Goal: Task Accomplishment & Management: Manage account settings

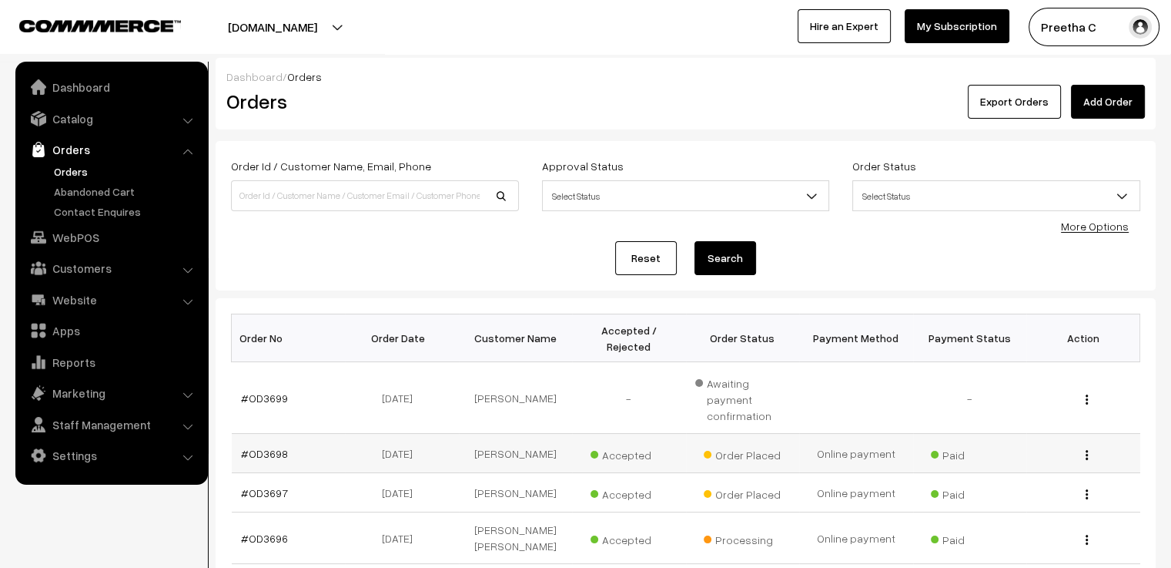
scroll to position [77, 0]
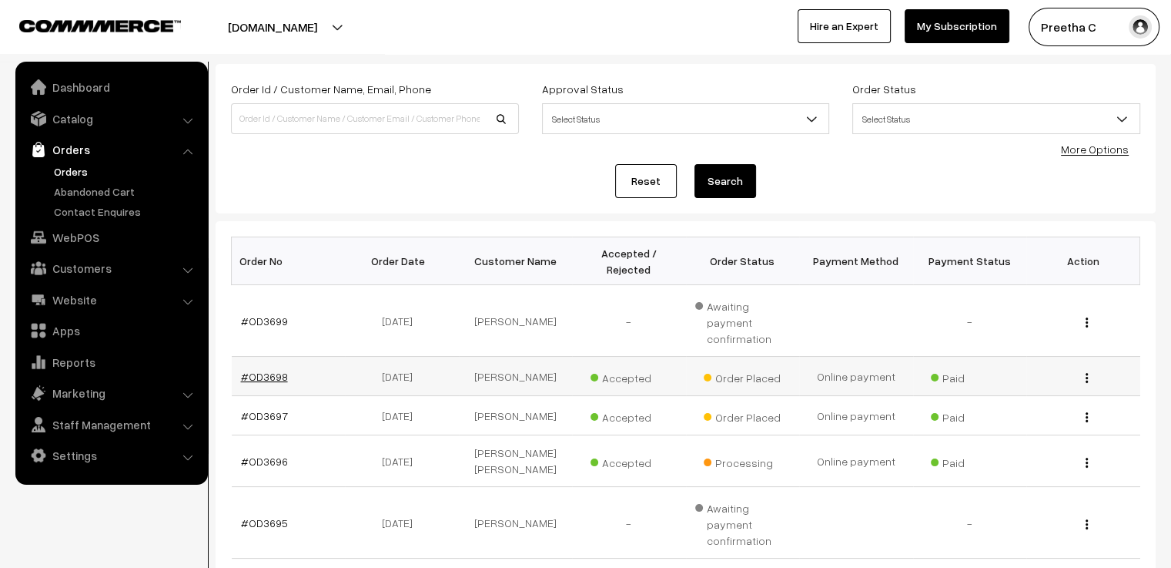
click at [282, 370] on link "#OD3698" at bounding box center [264, 376] width 47 height 13
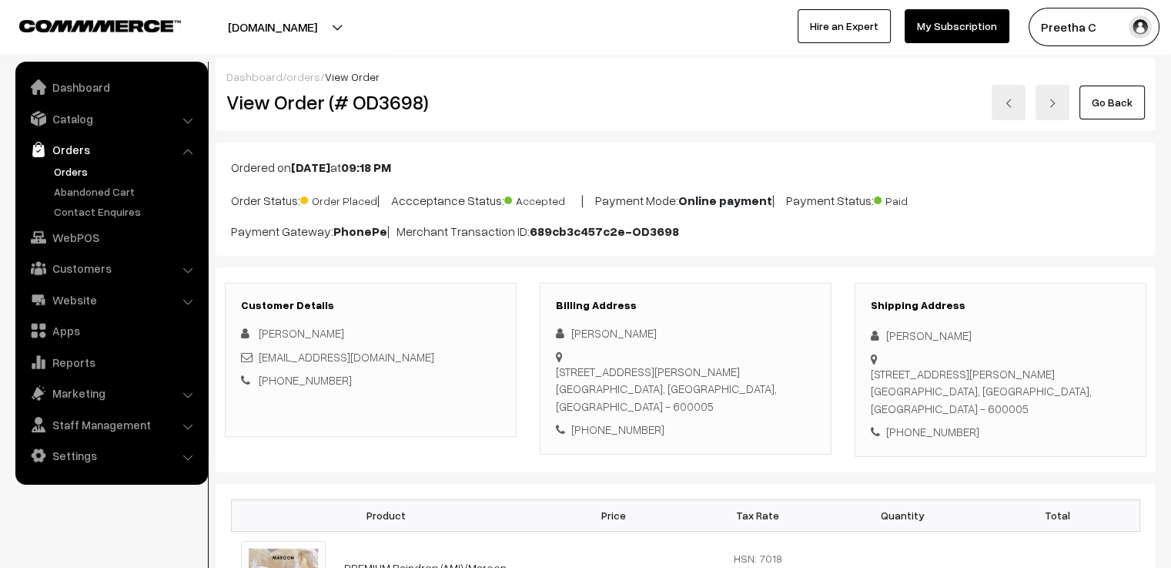
click at [1016, 99] on link at bounding box center [1009, 102] width 34 height 35
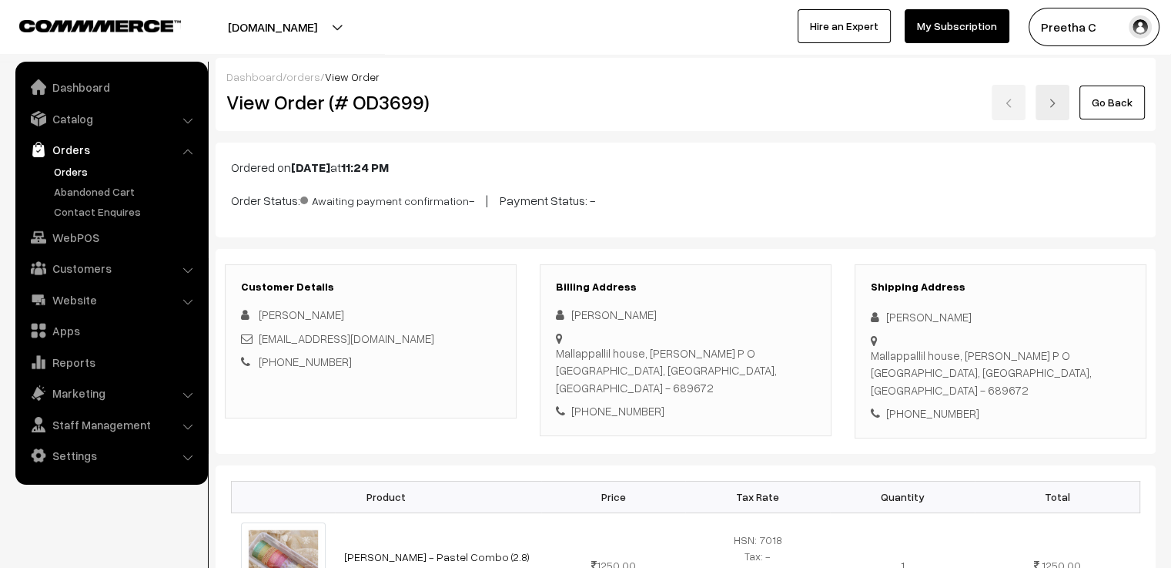
click at [1138, 99] on link "Go Back" at bounding box center [1112, 102] width 65 height 34
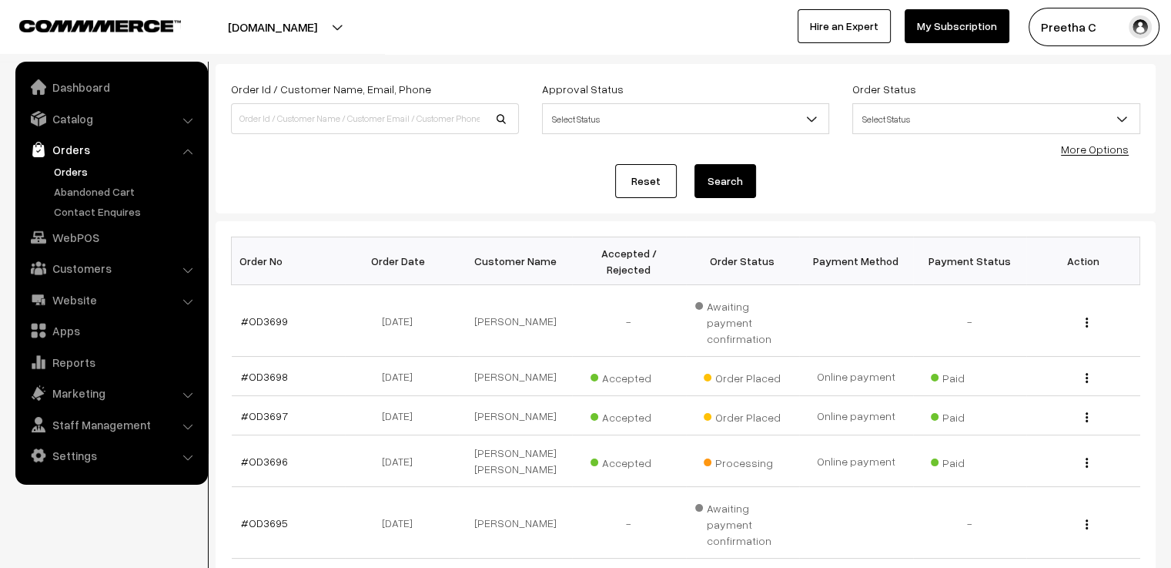
scroll to position [407, 0]
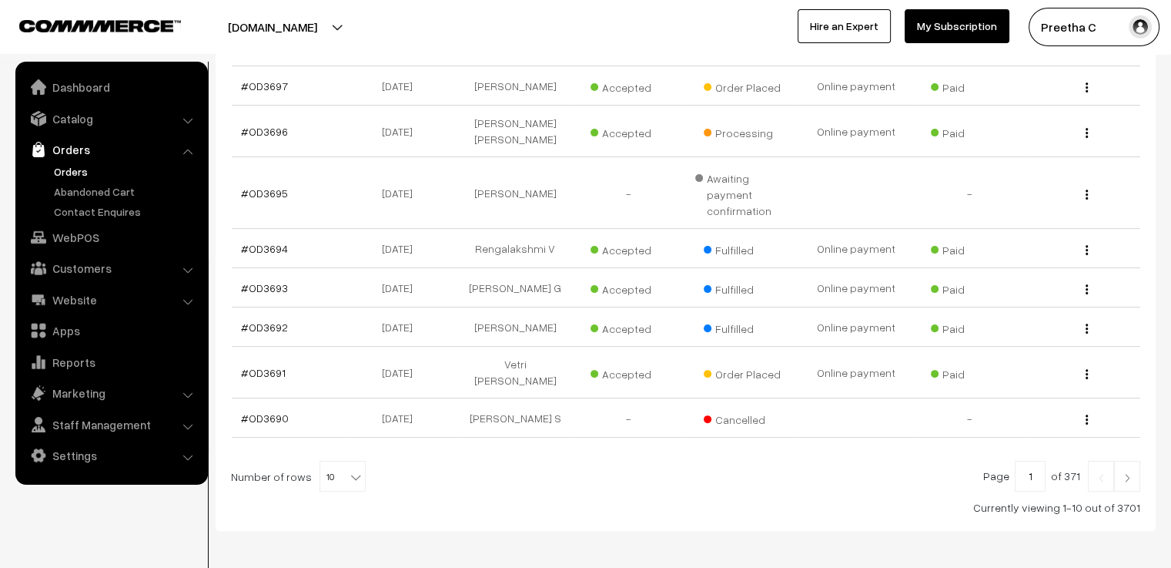
click at [348, 469] on b at bounding box center [355, 476] width 15 height 15
select select "100"
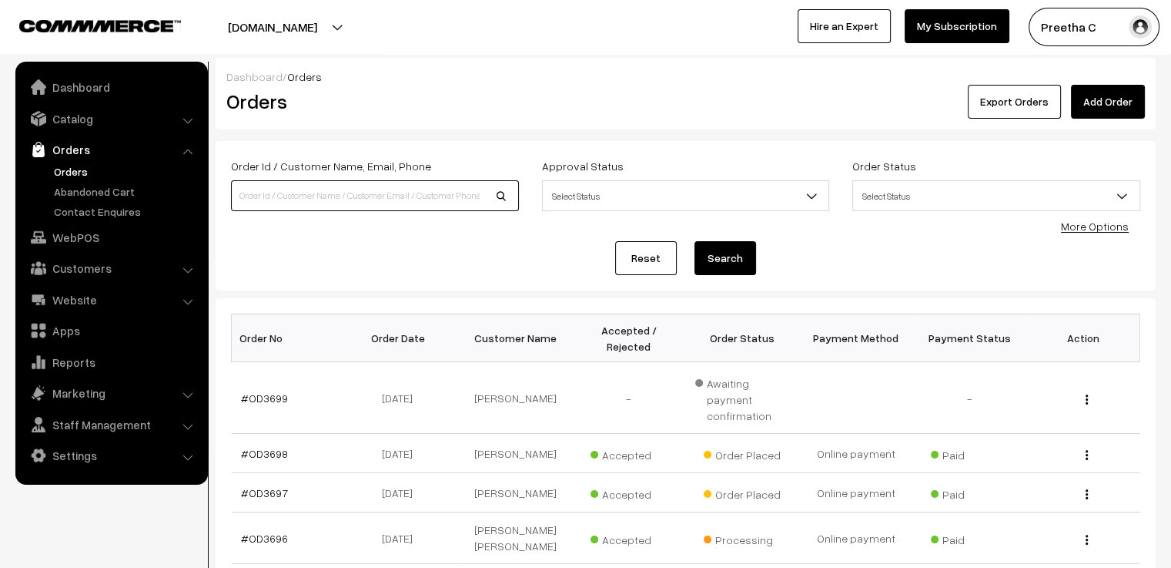
click at [393, 199] on input at bounding box center [375, 195] width 288 height 31
type input "[PERSON_NAME]"
click at [695, 241] on button "Search" at bounding box center [726, 258] width 62 height 34
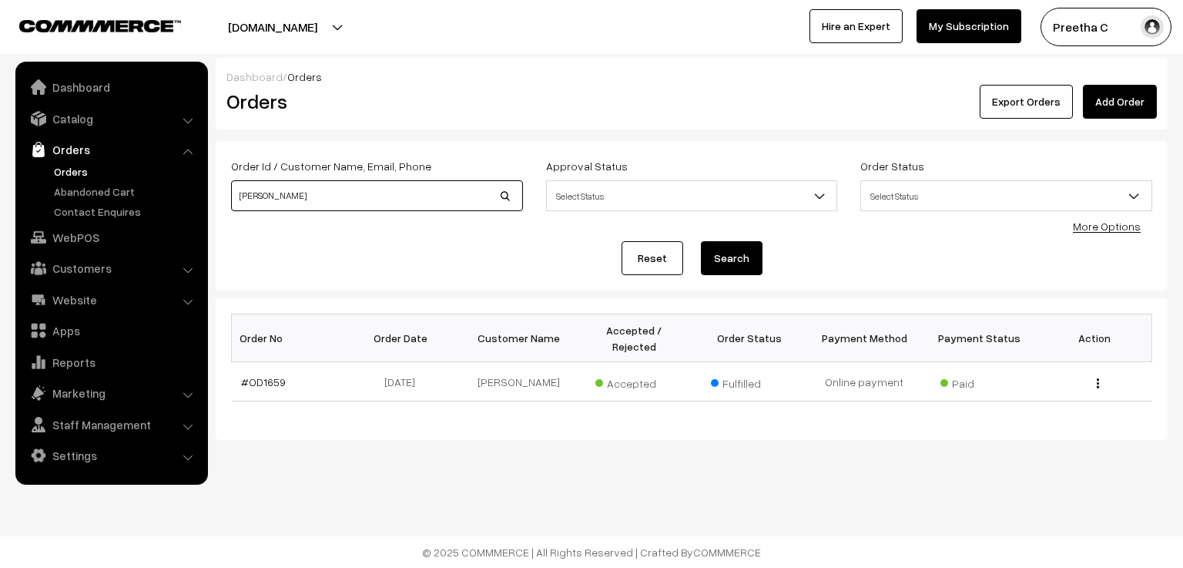
drag, startPoint x: 353, startPoint y: 196, endPoint x: 117, endPoint y: 200, distance: 236.4
click at [117, 200] on body "Thank you for showing interest. Our team will call you shortly. Close [DOMAIN_N…" at bounding box center [591, 284] width 1183 height 568
click at [655, 263] on link "Reset" at bounding box center [652, 258] width 62 height 34
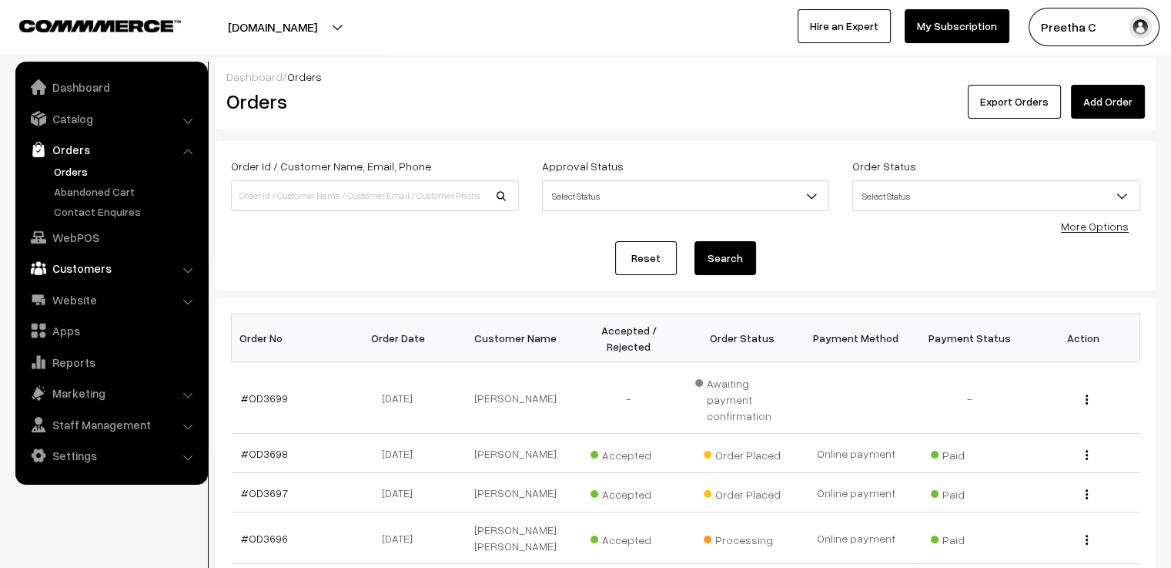
click at [122, 263] on link "Customers" at bounding box center [110, 268] width 183 height 28
click at [94, 208] on link "Customers" at bounding box center [110, 212] width 183 height 28
click at [192, 214] on li "Customers Customers" at bounding box center [111, 240] width 185 height 84
click at [185, 215] on li "Customers Customers" at bounding box center [111, 240] width 185 height 84
click at [105, 214] on link "Customers" at bounding box center [110, 212] width 183 height 28
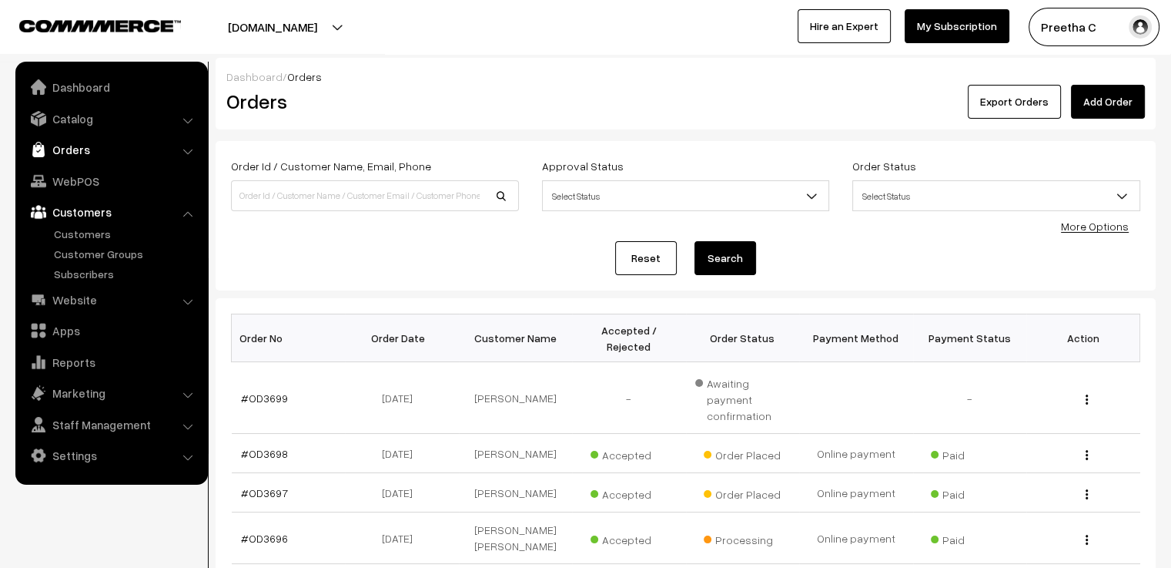
click at [94, 150] on link "Orders" at bounding box center [110, 150] width 183 height 28
click at [70, 174] on link "Orders" at bounding box center [126, 171] width 152 height 16
click at [80, 118] on link "Catalog" at bounding box center [110, 119] width 183 height 28
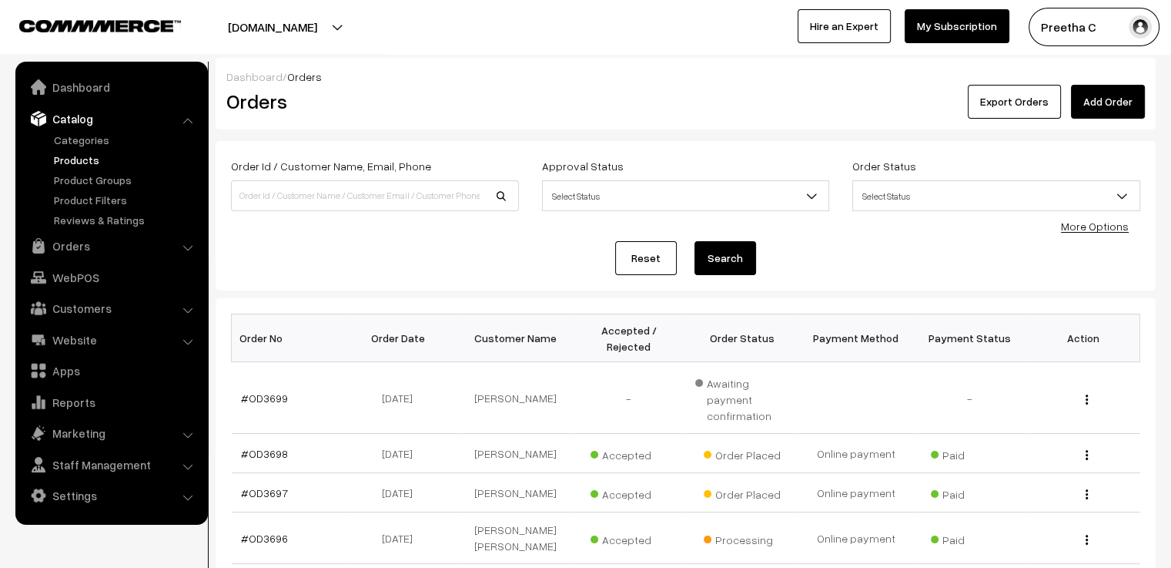
click at [82, 155] on link "Products" at bounding box center [126, 160] width 152 height 16
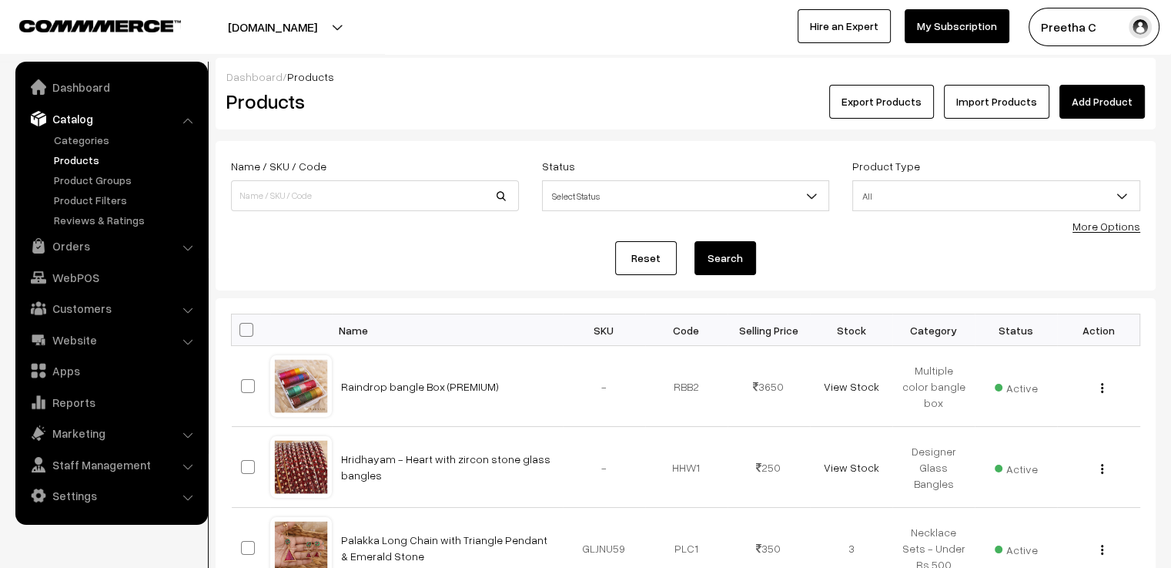
scroll to position [154, 0]
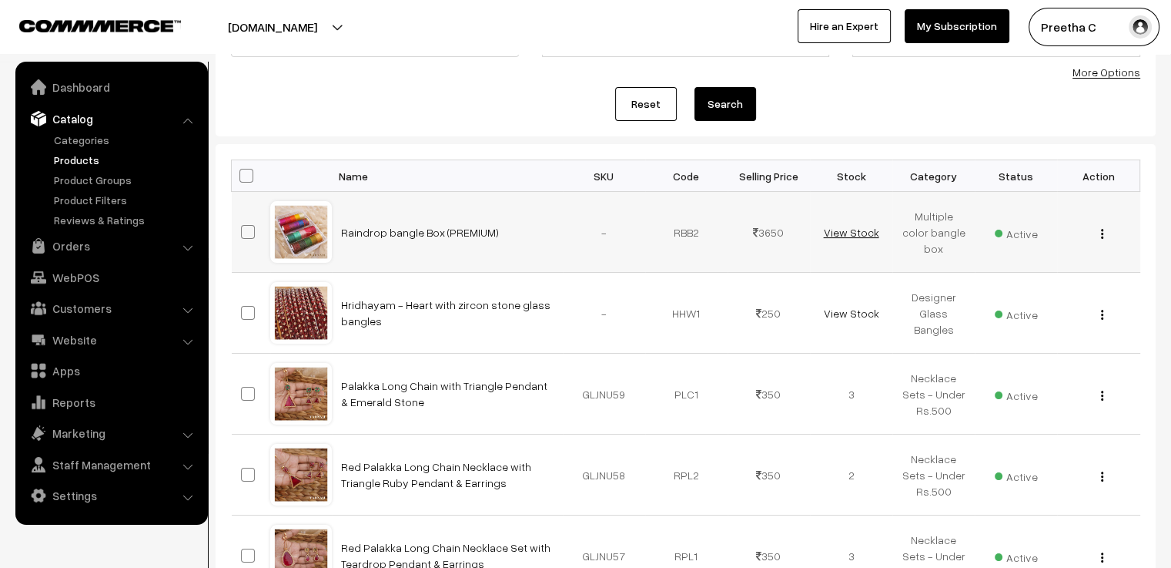
click at [854, 231] on link "View Stock" at bounding box center [850, 232] width 55 height 13
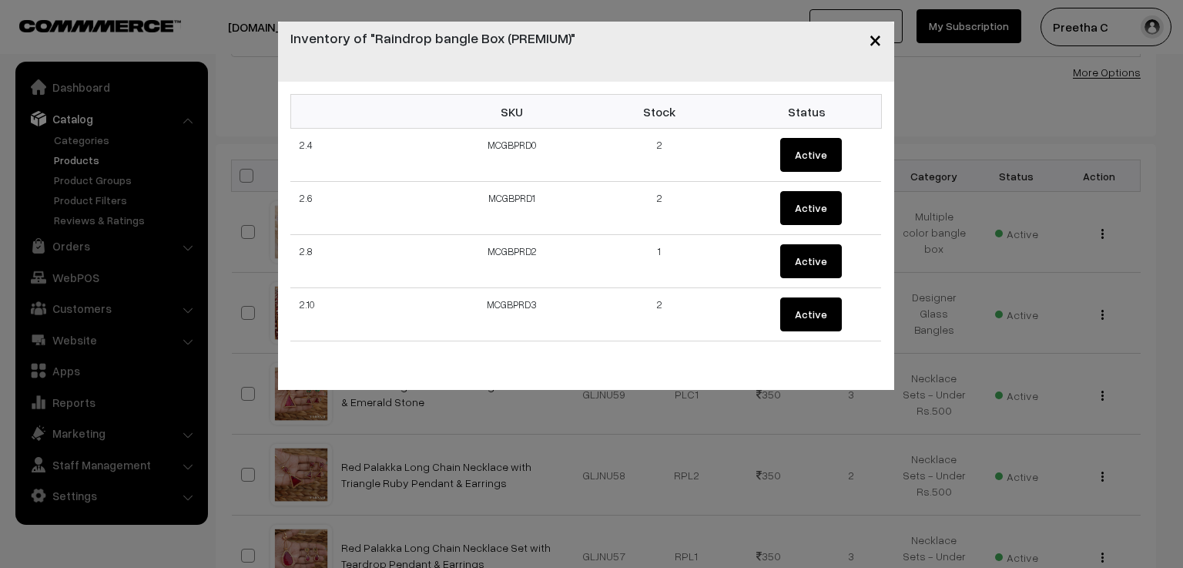
click at [935, 252] on div "× Inventory of "Raindrop bangle Box (PREMIUM)" SKU Stock Status 2.4 MCGBPRD0 2 …" at bounding box center [591, 284] width 1183 height 568
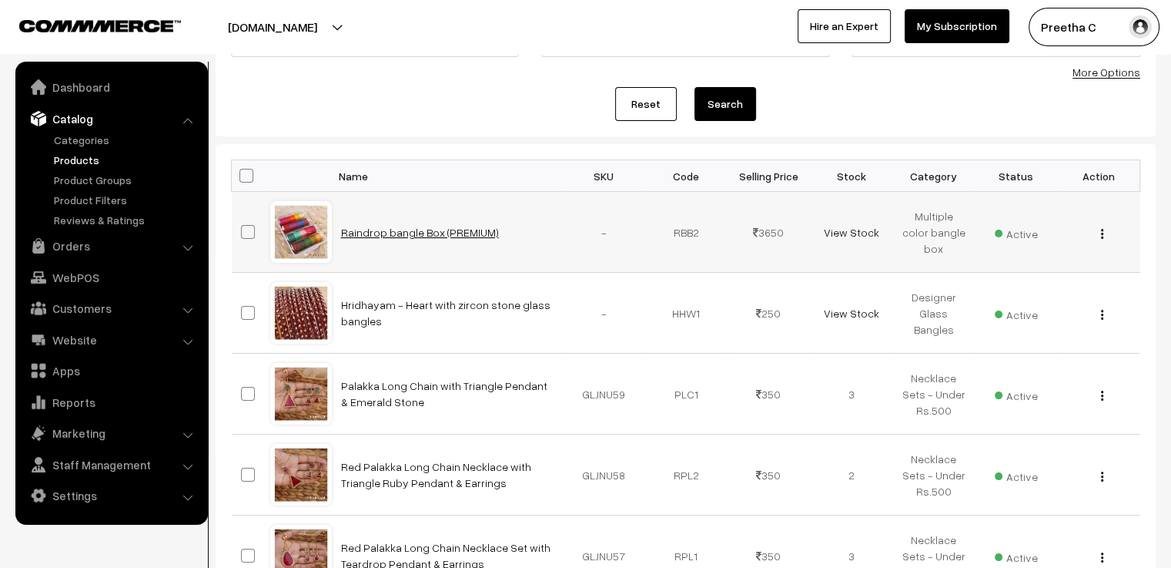
click at [474, 234] on link "Raindrop bangle Box (PREMIUM)" at bounding box center [420, 232] width 158 height 13
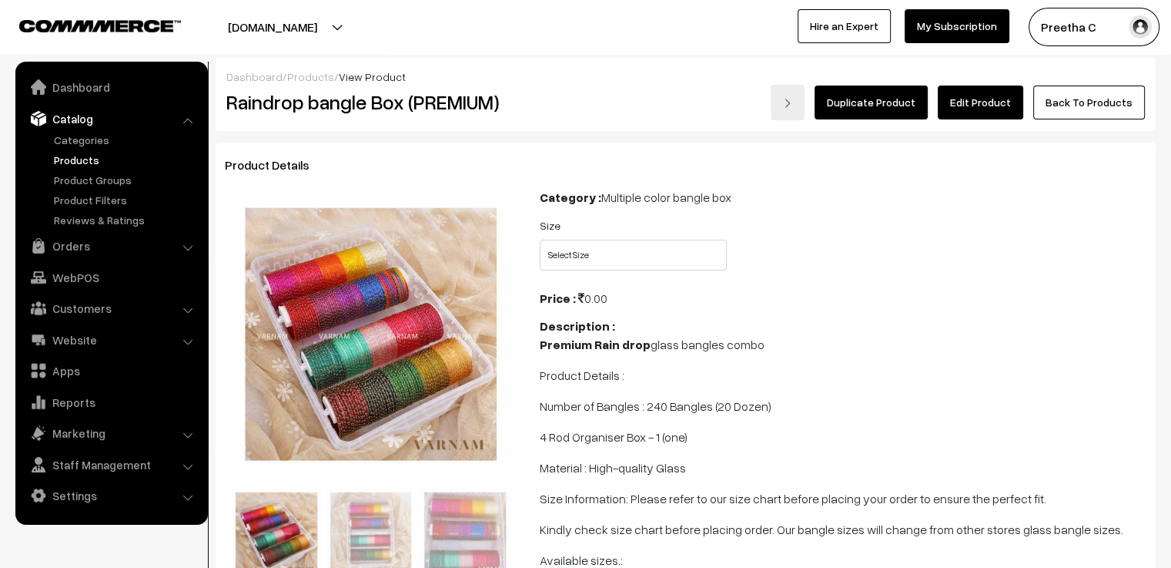
click at [1087, 110] on link "Back To Products" at bounding box center [1089, 102] width 112 height 34
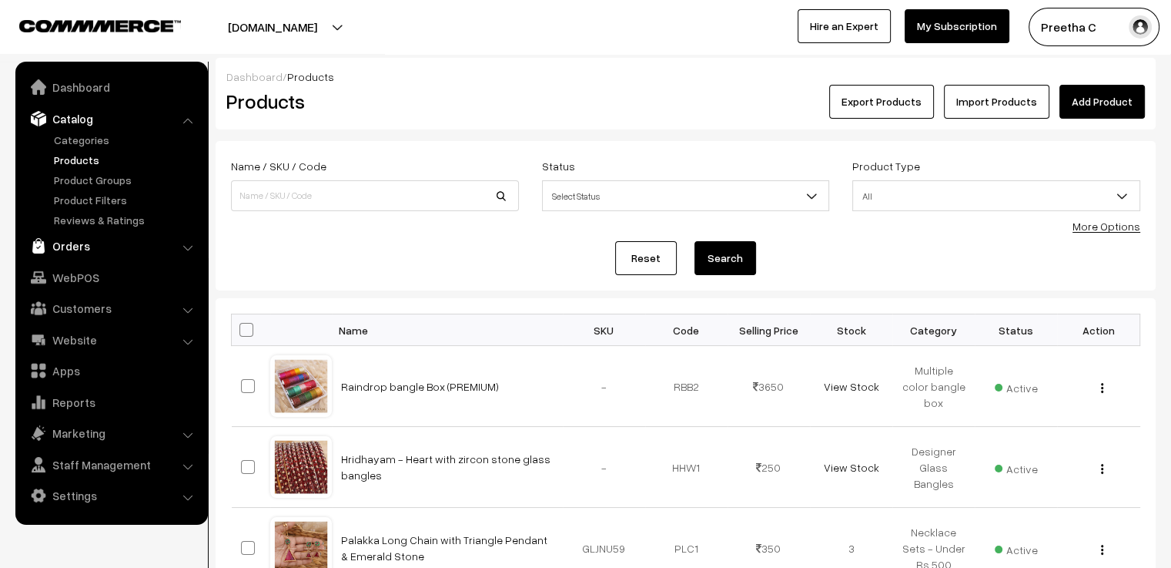
click at [72, 249] on link "Orders" at bounding box center [110, 246] width 183 height 28
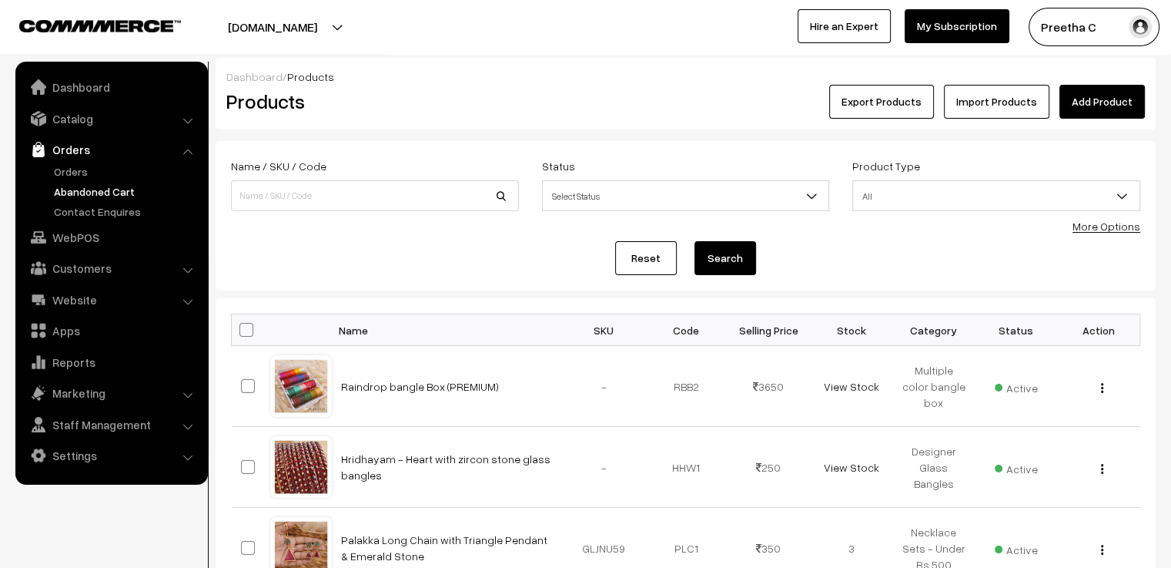
click at [101, 194] on link "Abandoned Cart" at bounding box center [126, 191] width 152 height 16
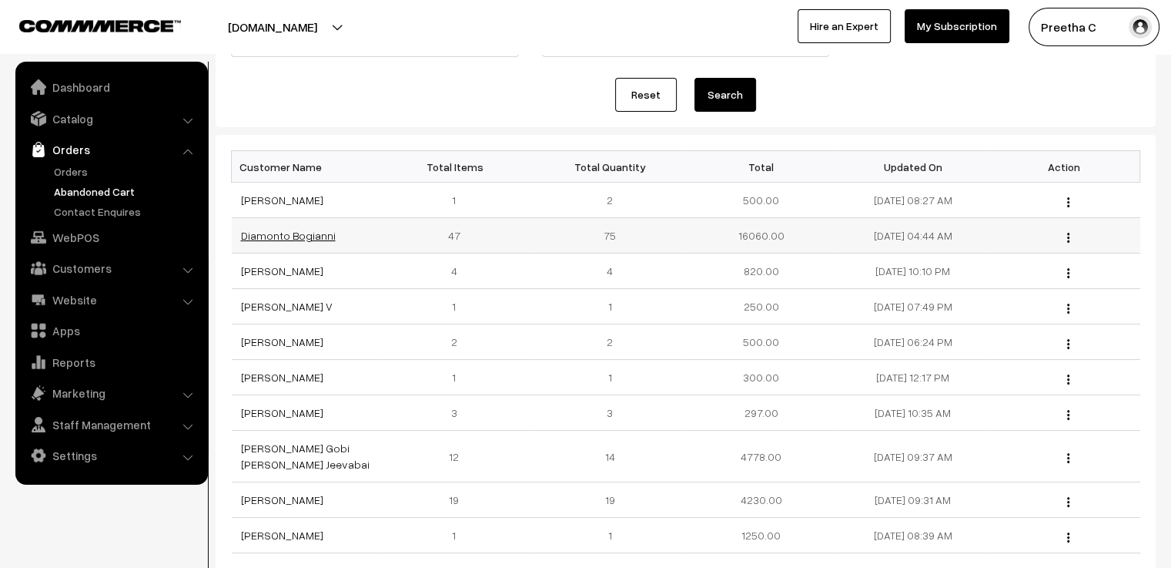
scroll to position [231, 0]
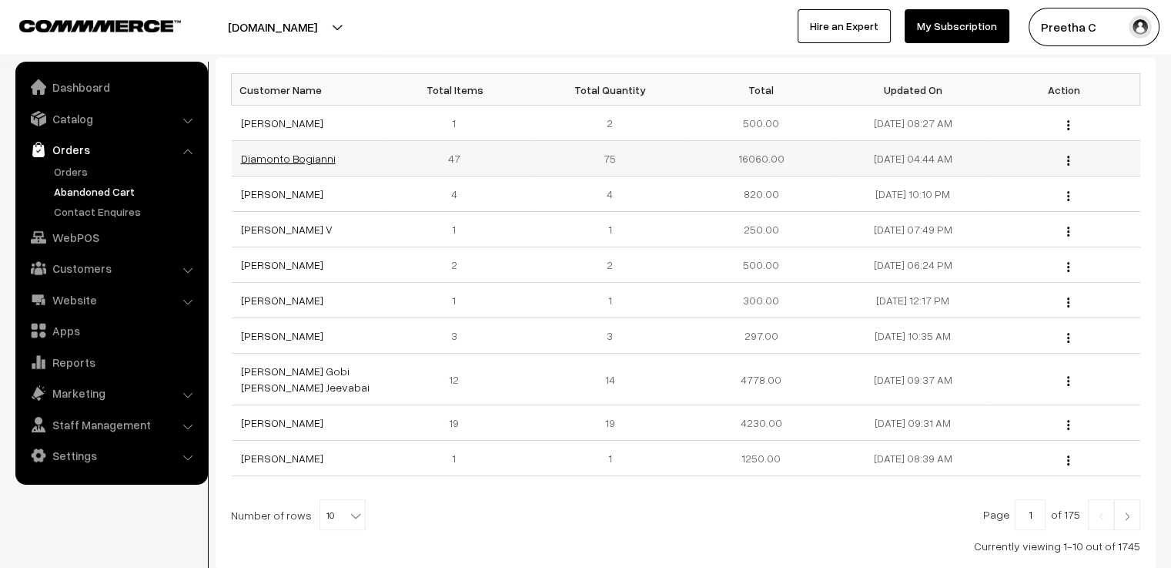
click at [316, 162] on link "Diamonto Bogianni" at bounding box center [288, 158] width 95 height 13
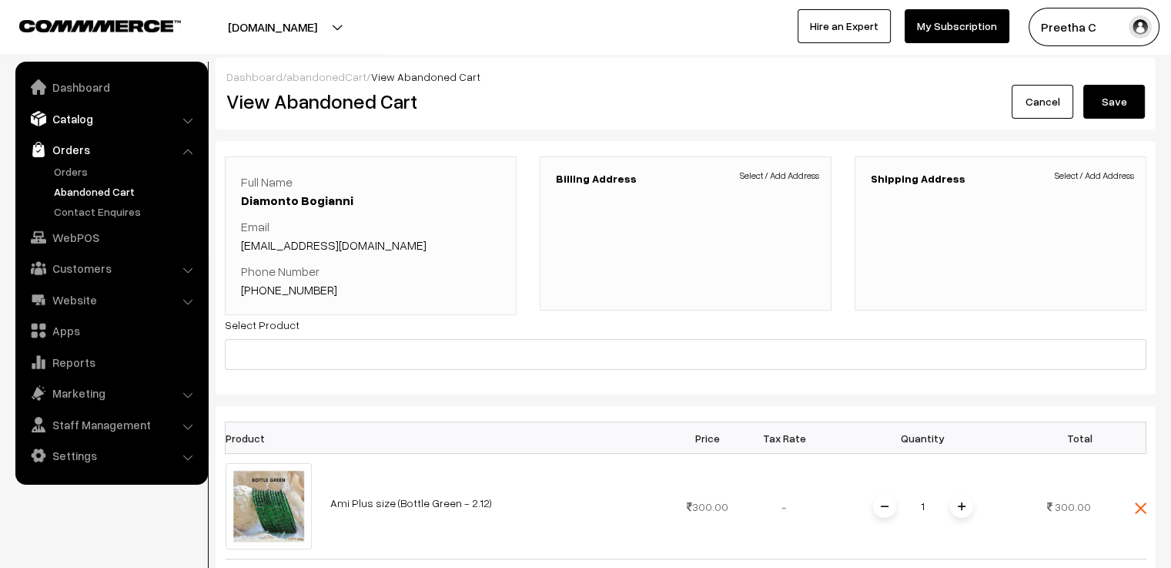
click at [97, 119] on link "Catalog" at bounding box center [110, 119] width 183 height 28
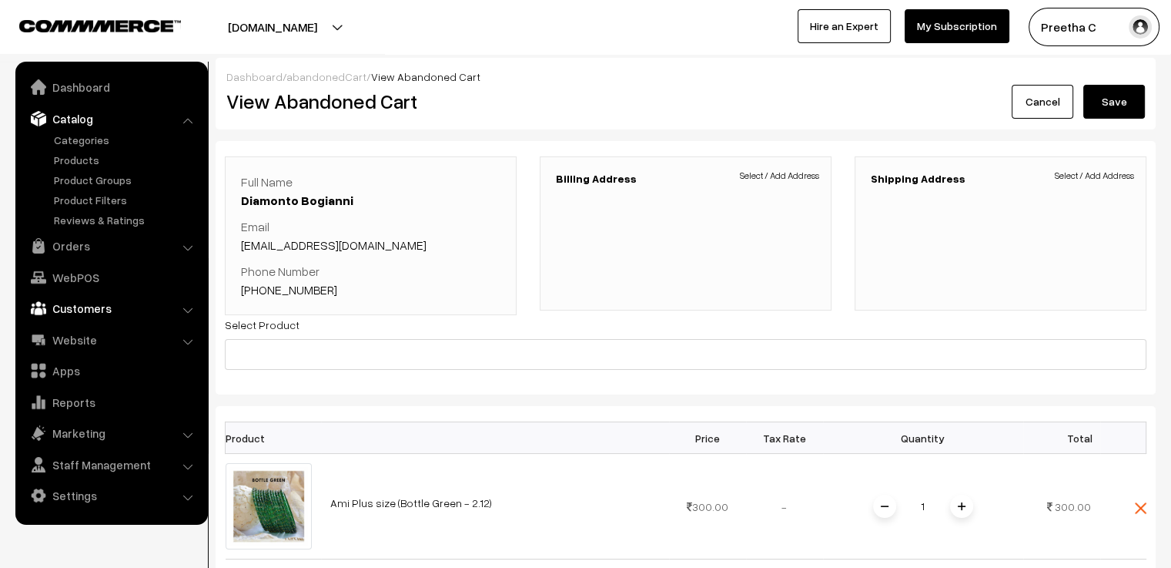
click at [93, 306] on link "Customers" at bounding box center [110, 308] width 183 height 28
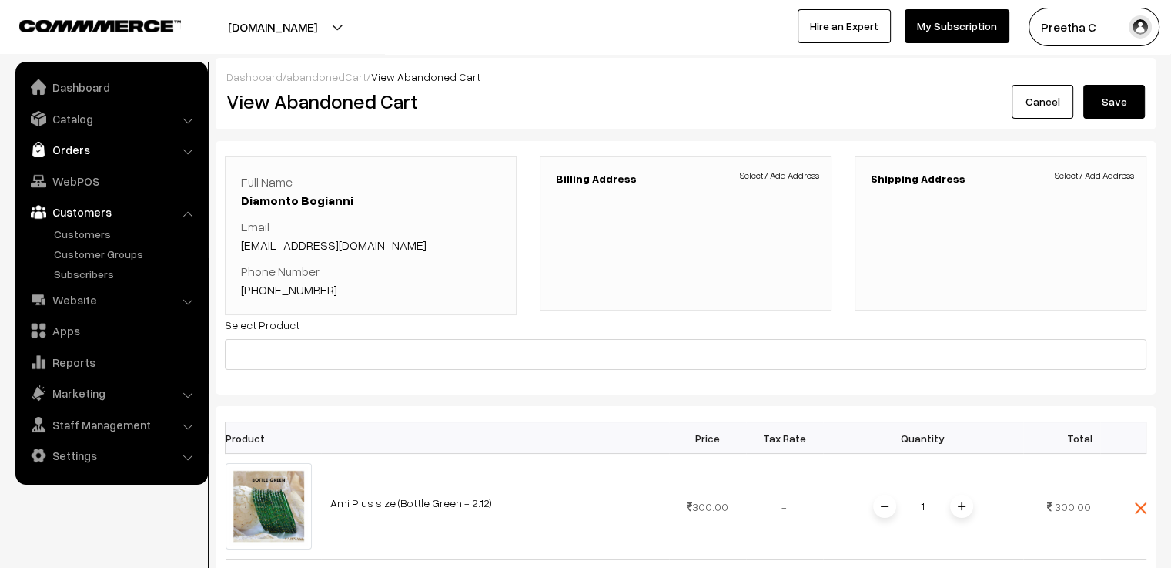
click at [85, 146] on link "Orders" at bounding box center [110, 150] width 183 height 28
click at [75, 169] on link "Orders" at bounding box center [126, 171] width 152 height 16
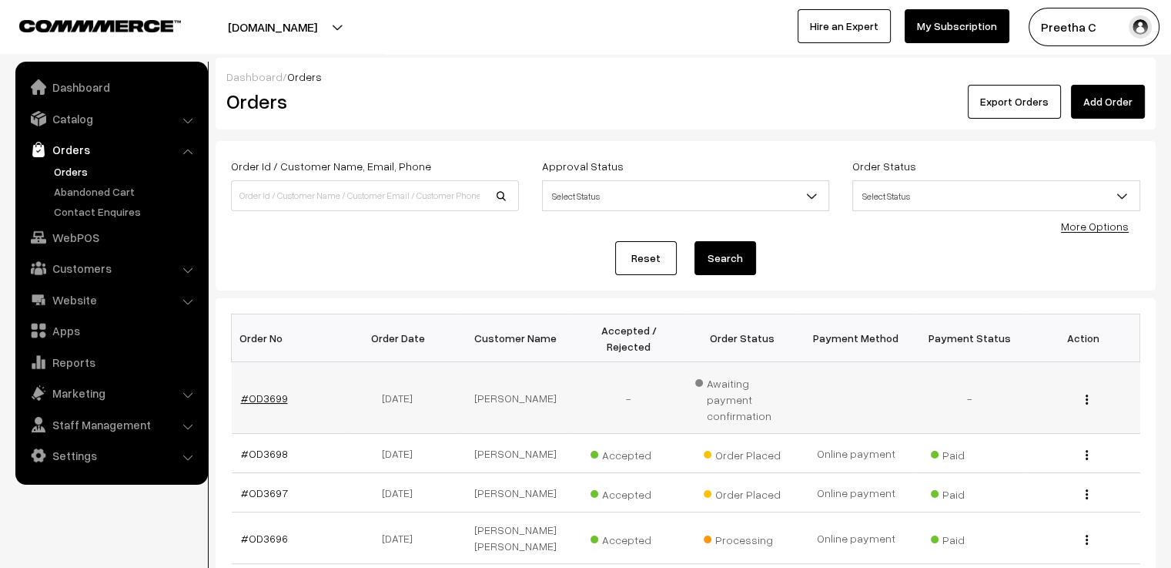
click at [268, 391] on link "#OD3699" at bounding box center [264, 397] width 47 height 13
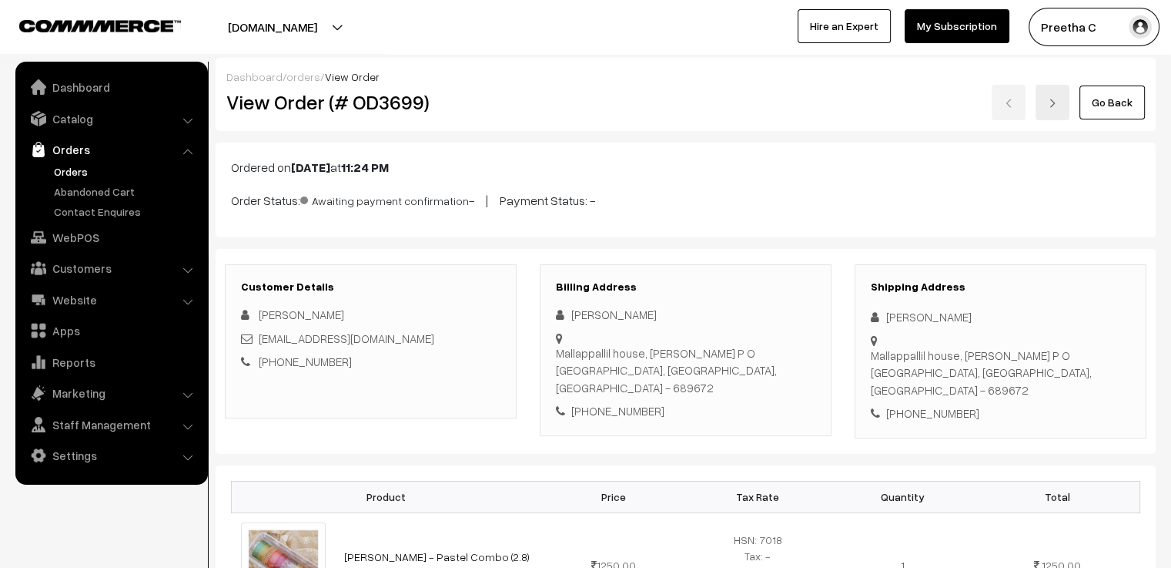
click at [1130, 109] on link "Go Back" at bounding box center [1112, 102] width 65 height 34
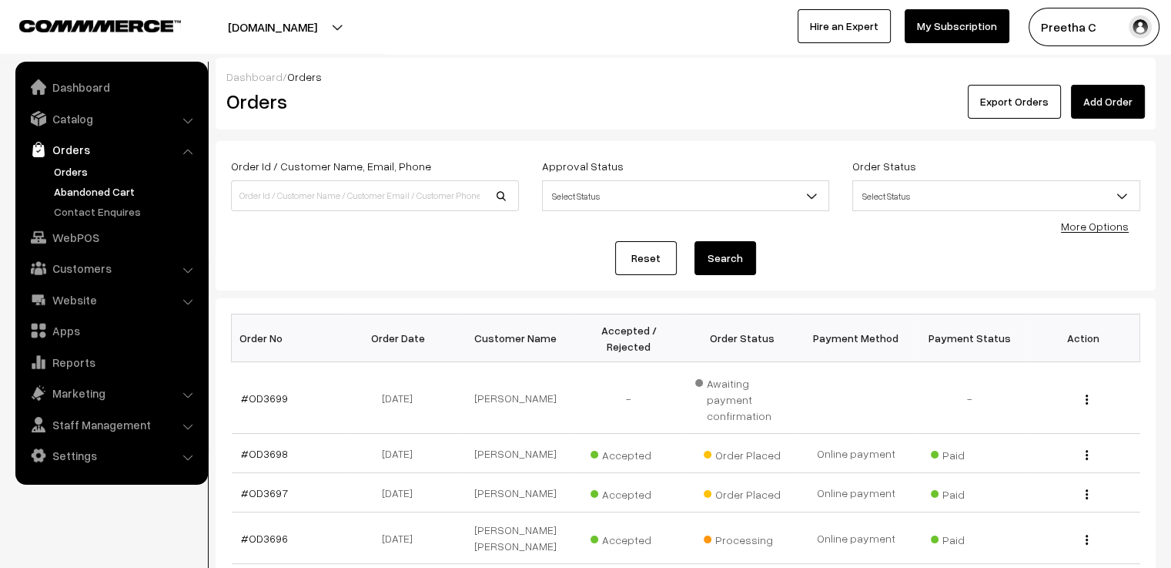
click at [100, 193] on link "Abandoned Cart" at bounding box center [126, 191] width 152 height 16
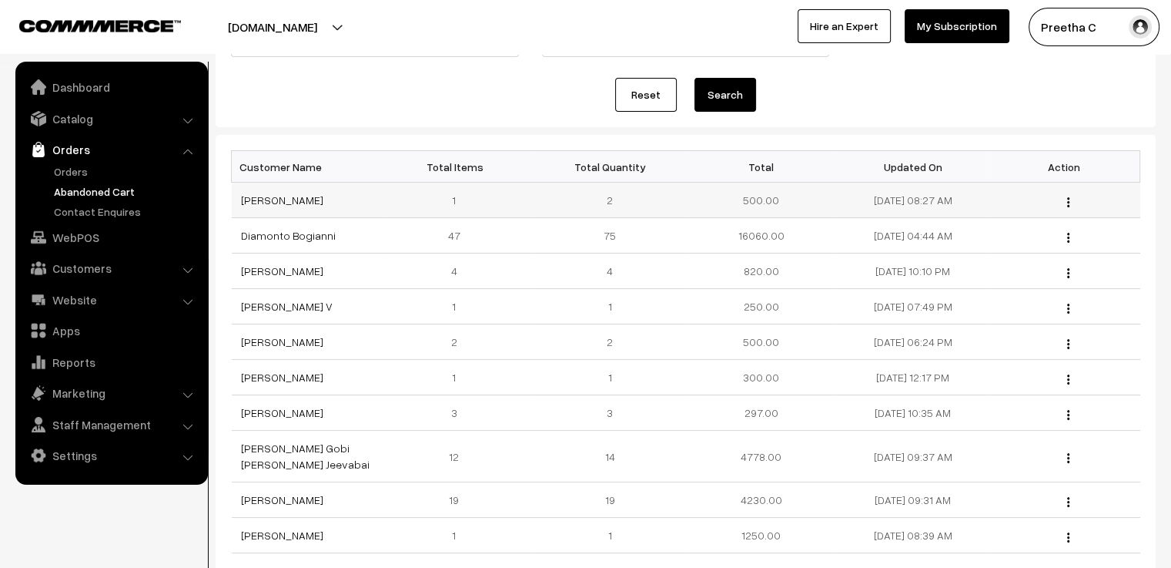
scroll to position [231, 0]
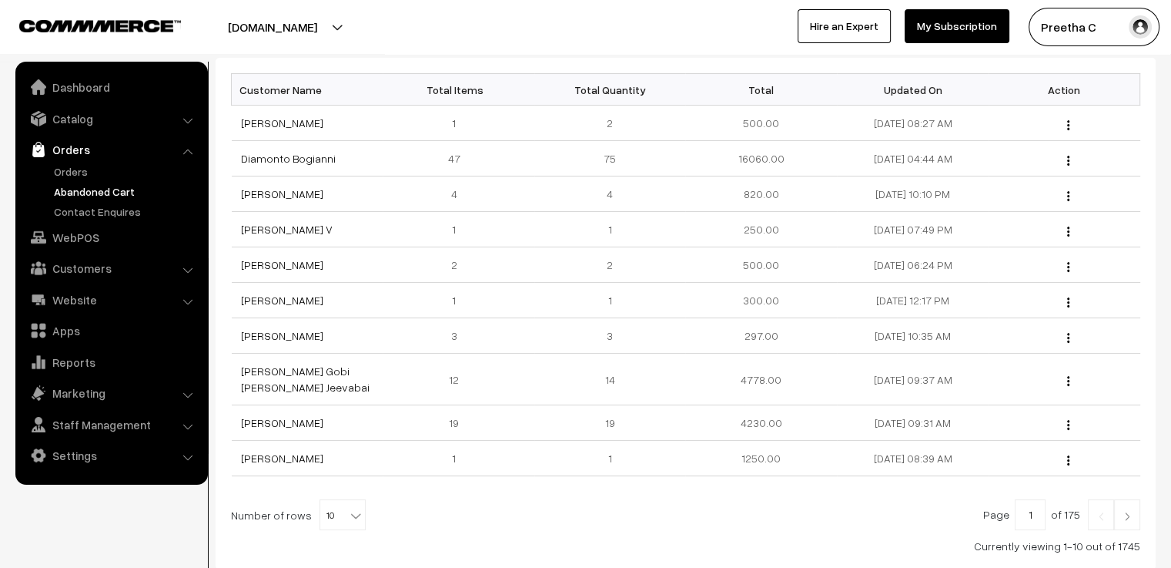
click at [1133, 511] on img at bounding box center [1127, 515] width 14 height 9
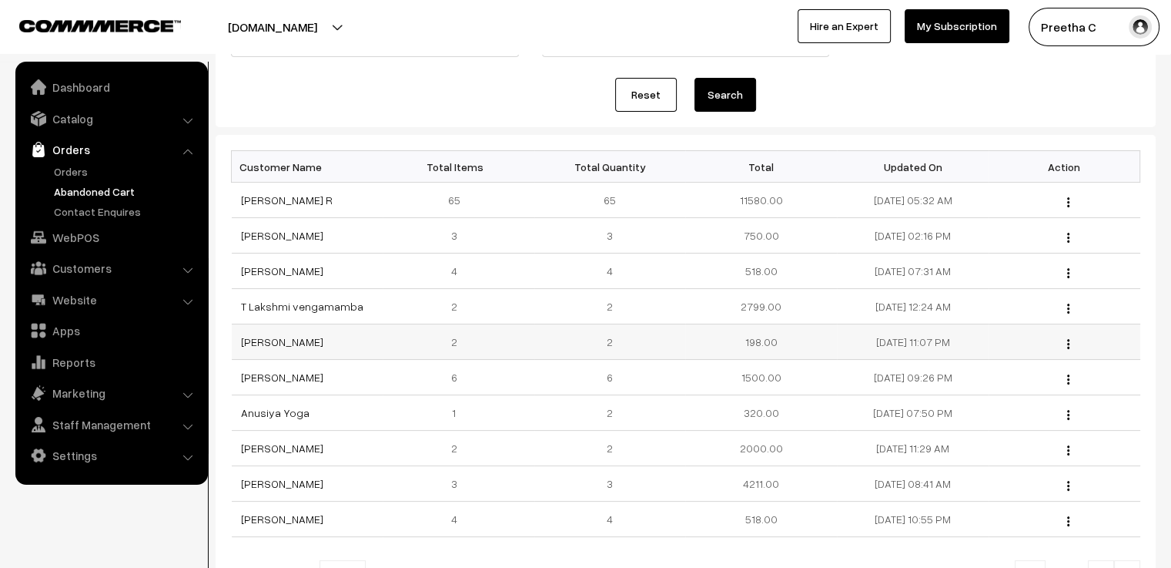
scroll to position [308, 0]
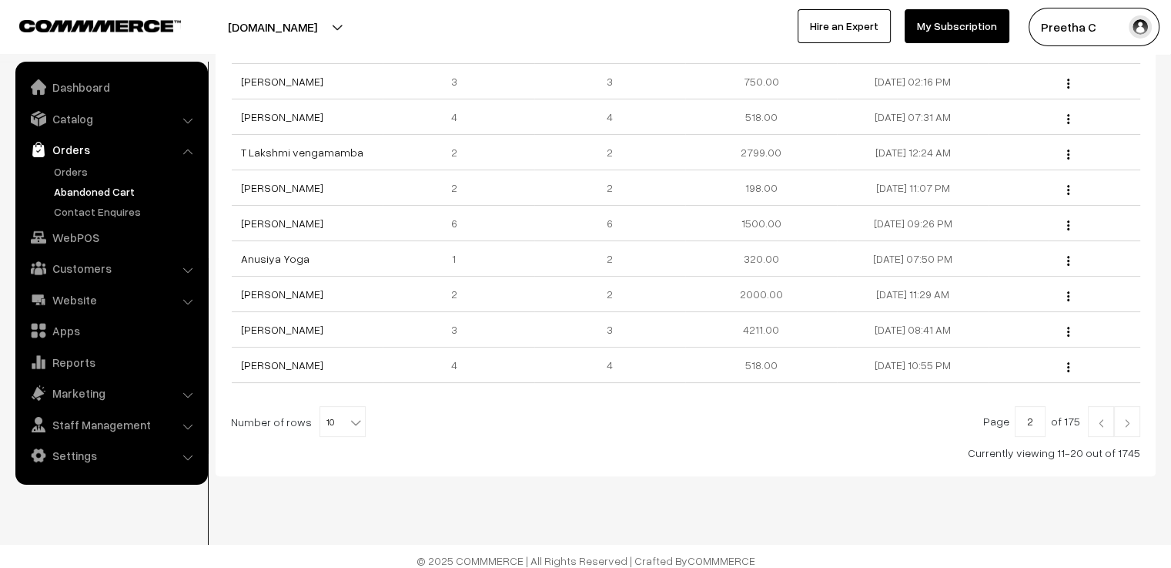
click at [1130, 426] on link at bounding box center [1127, 421] width 26 height 31
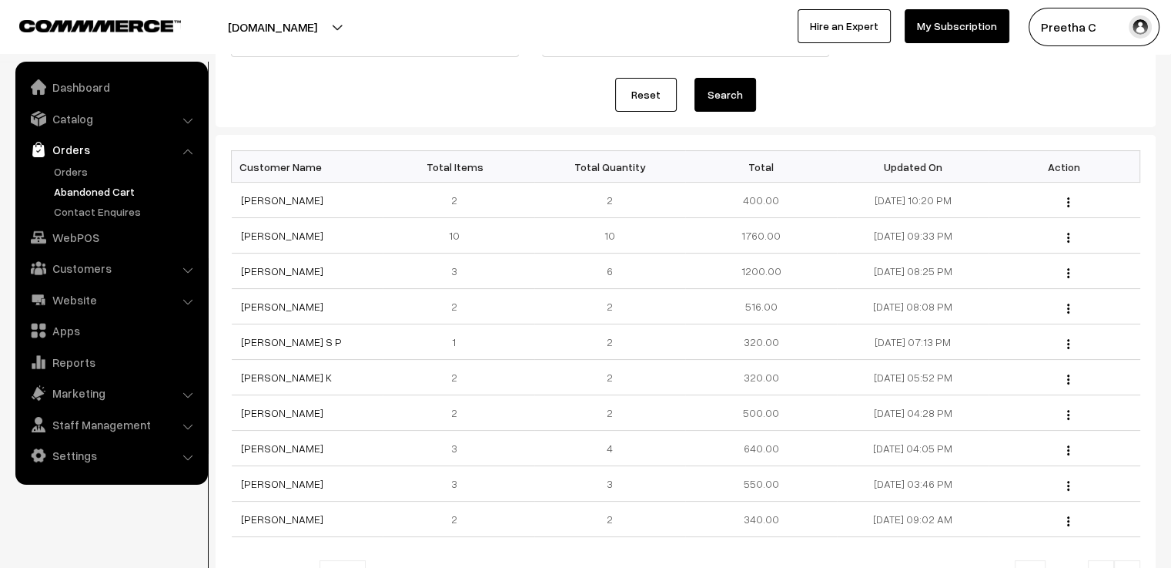
scroll to position [308, 0]
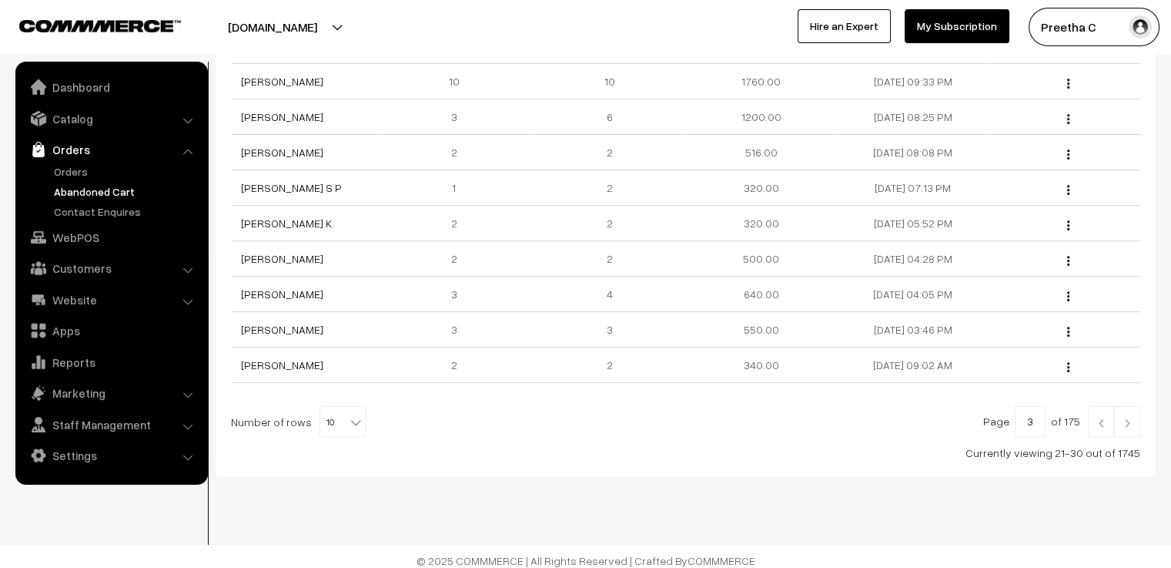
click at [1129, 426] on link at bounding box center [1127, 421] width 26 height 31
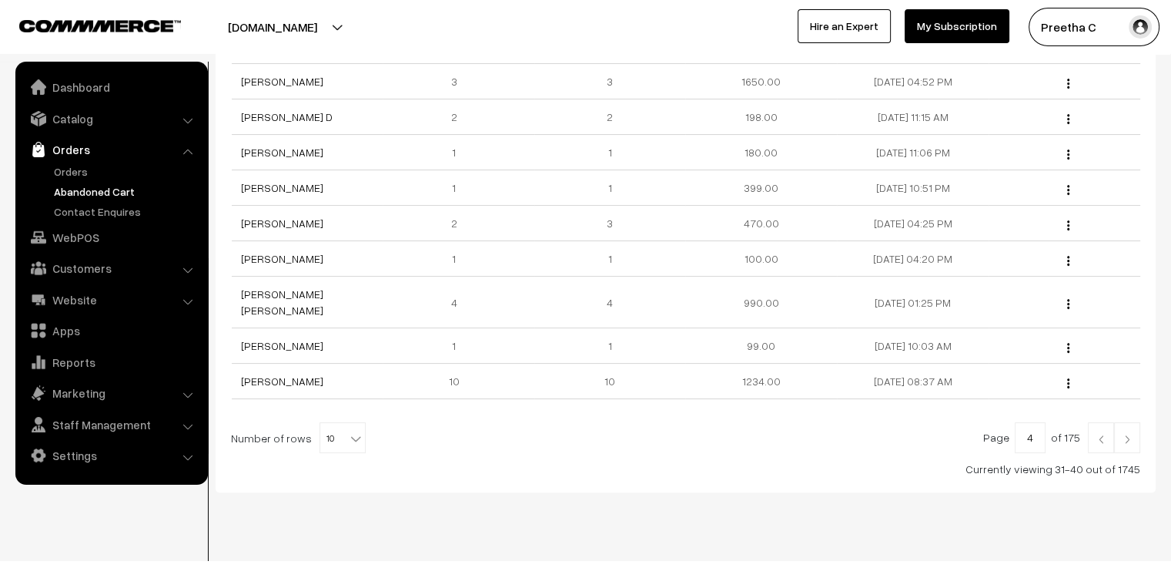
scroll to position [314, 0]
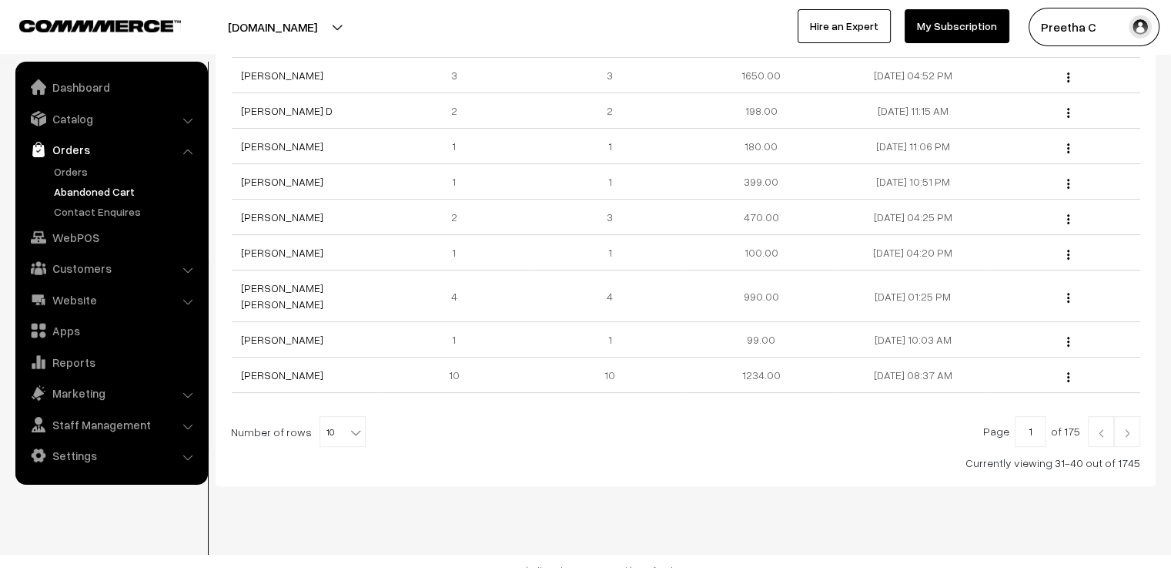
type input "1"
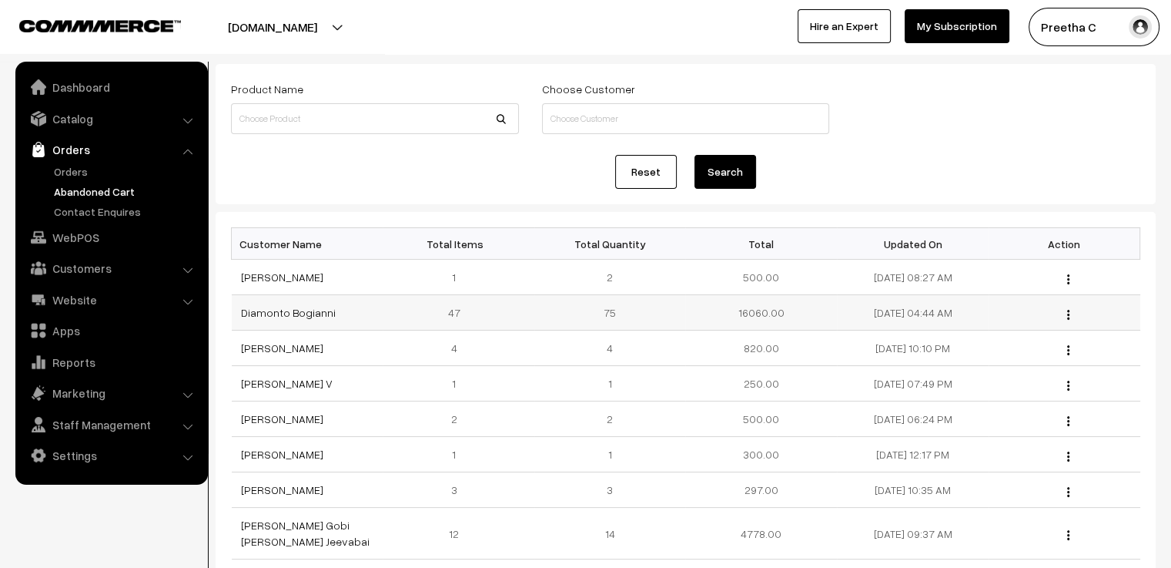
scroll to position [154, 0]
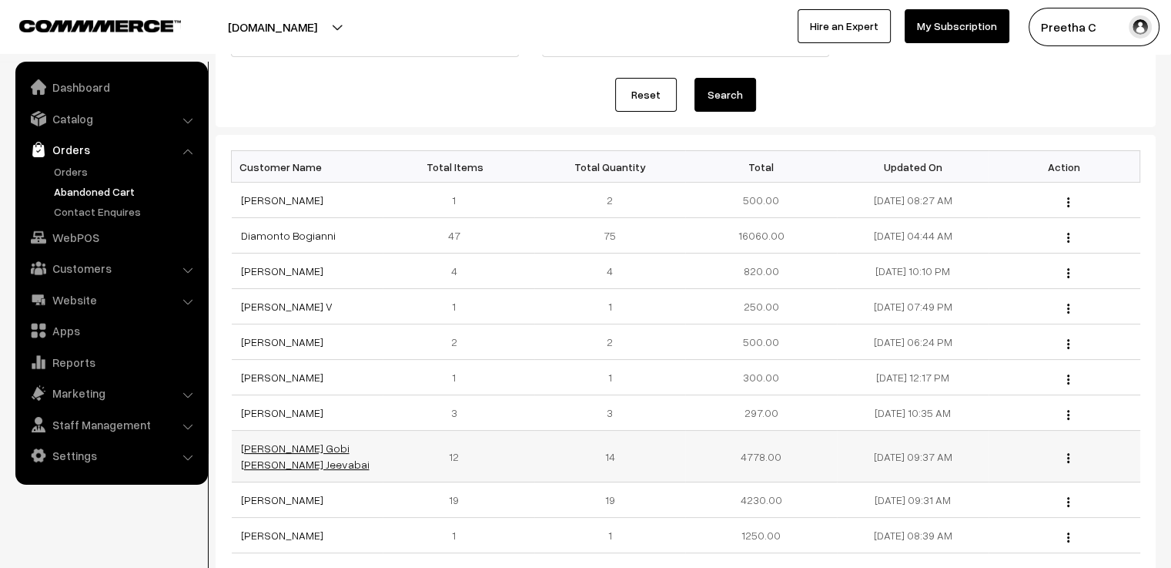
click at [336, 447] on link "[PERSON_NAME] Gobi [PERSON_NAME] Jeevabai" at bounding box center [305, 455] width 129 height 29
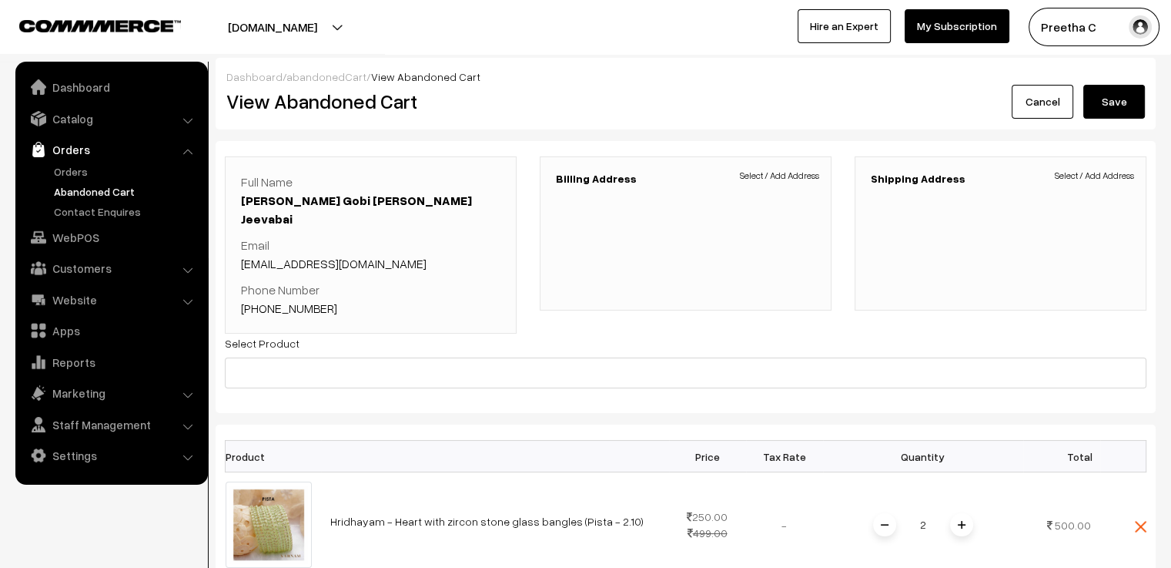
click at [114, 196] on link "Abandoned Cart" at bounding box center [126, 191] width 152 height 16
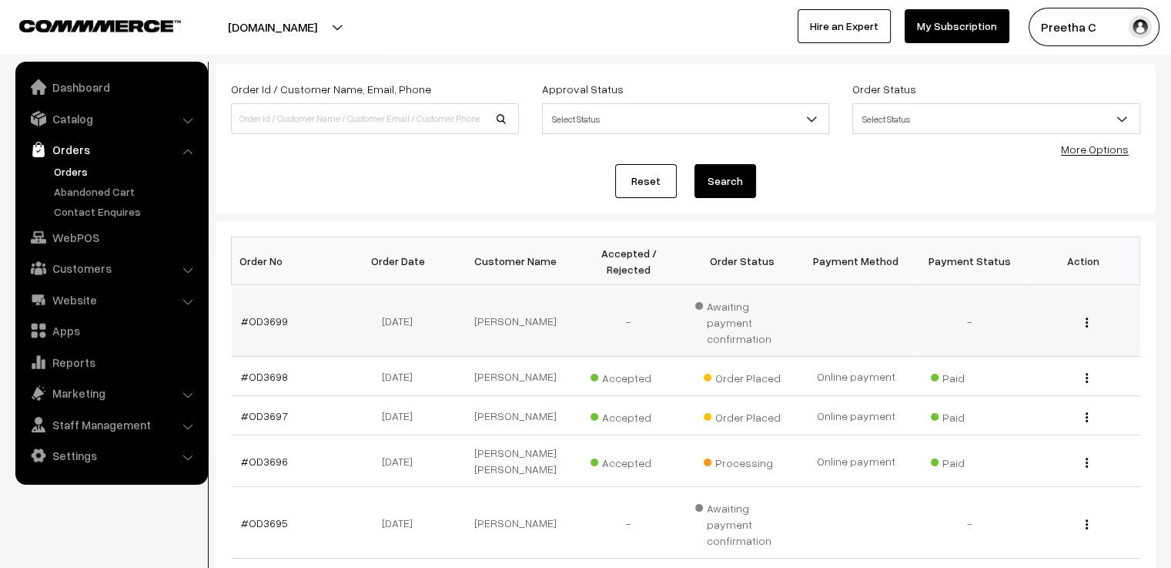
scroll to position [154, 0]
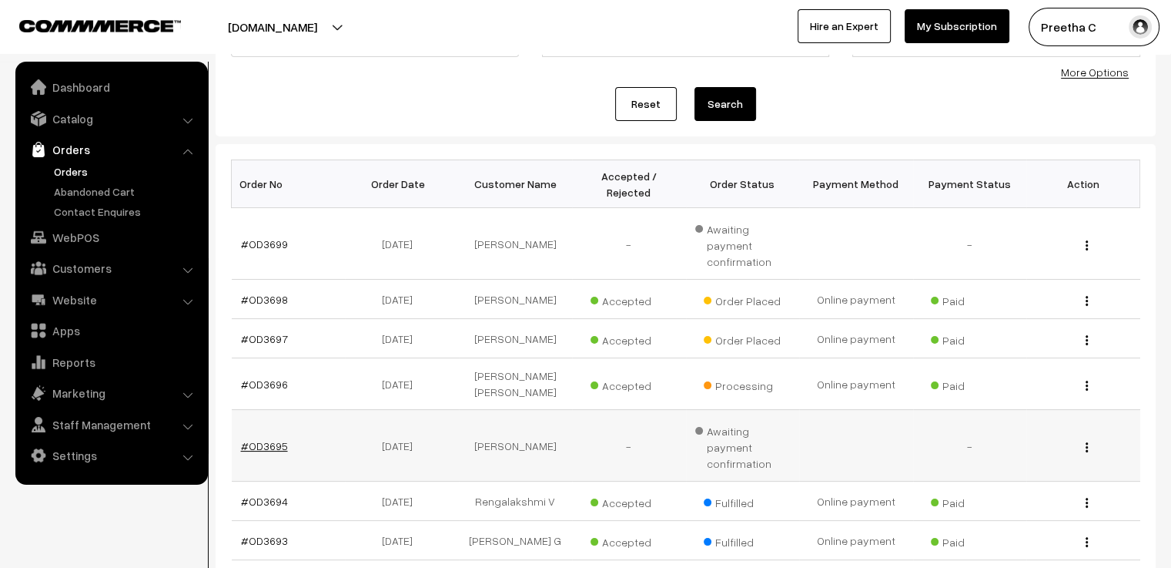
click at [280, 439] on link "#OD3695" at bounding box center [264, 445] width 47 height 13
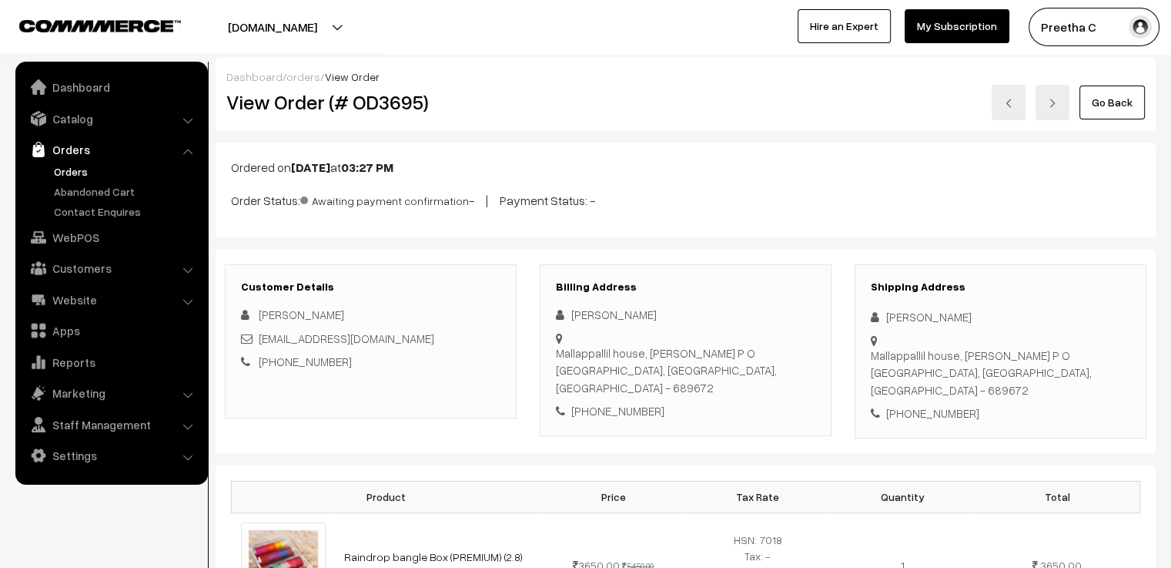
click at [1110, 114] on link "Go Back" at bounding box center [1112, 102] width 65 height 34
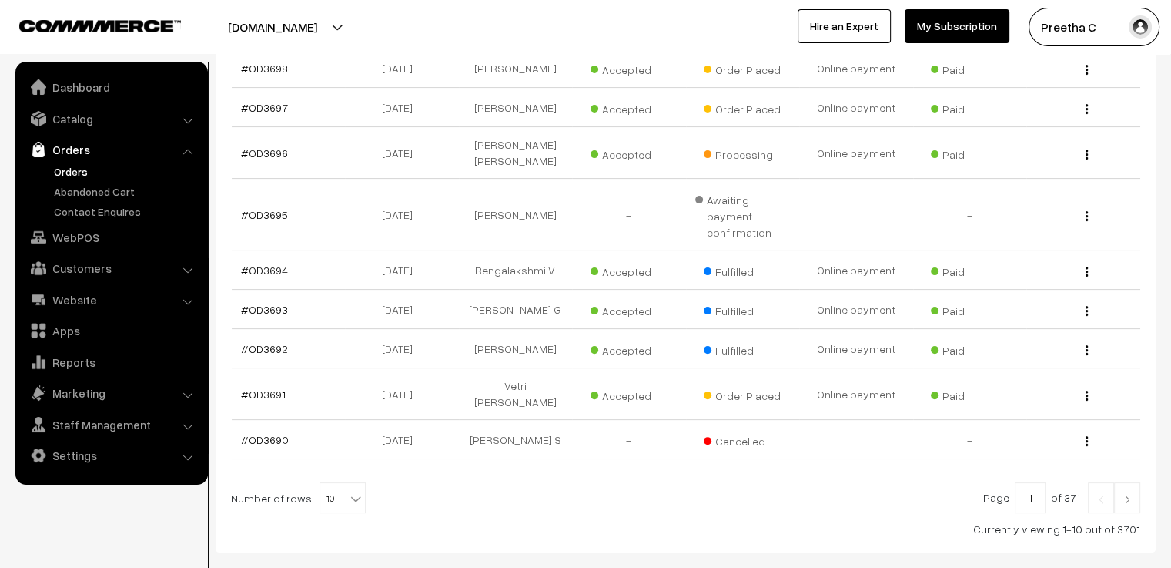
scroll to position [407, 0]
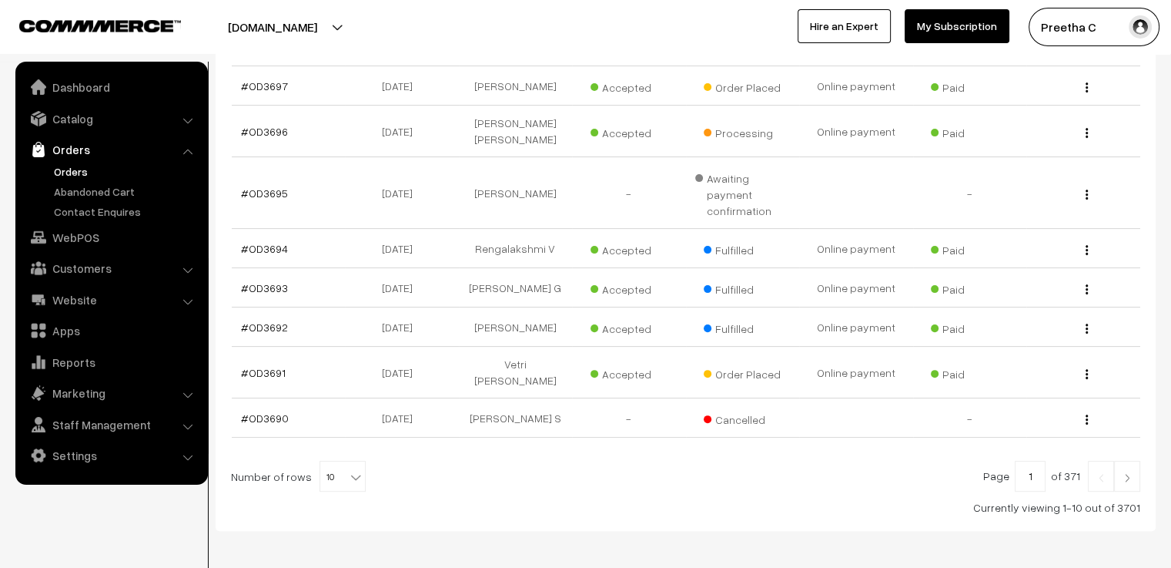
click at [1128, 473] on img at bounding box center [1127, 477] width 14 height 9
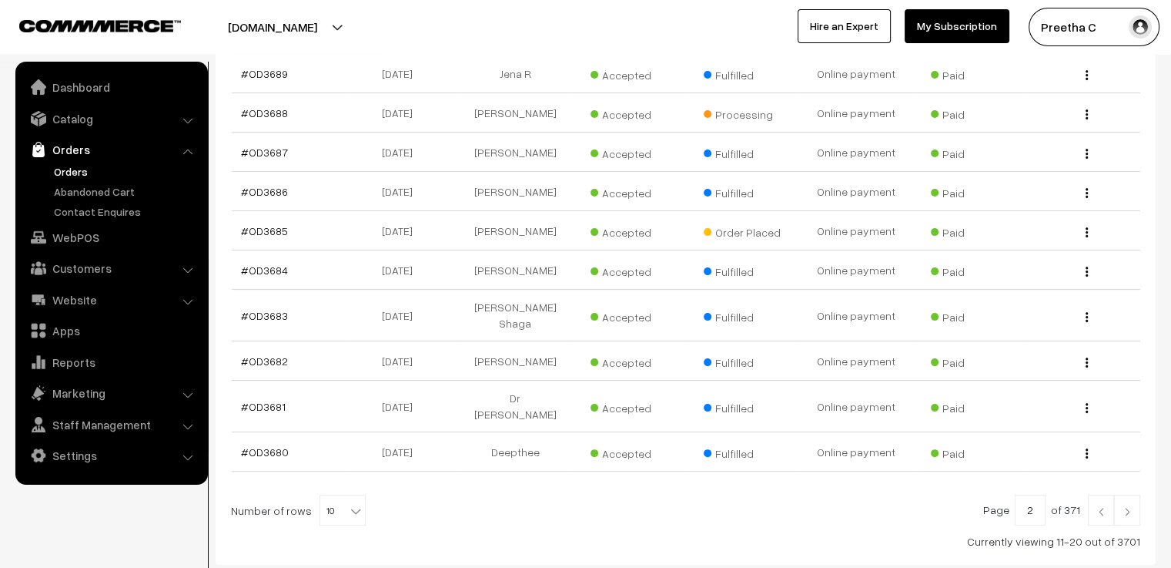
scroll to position [387, 0]
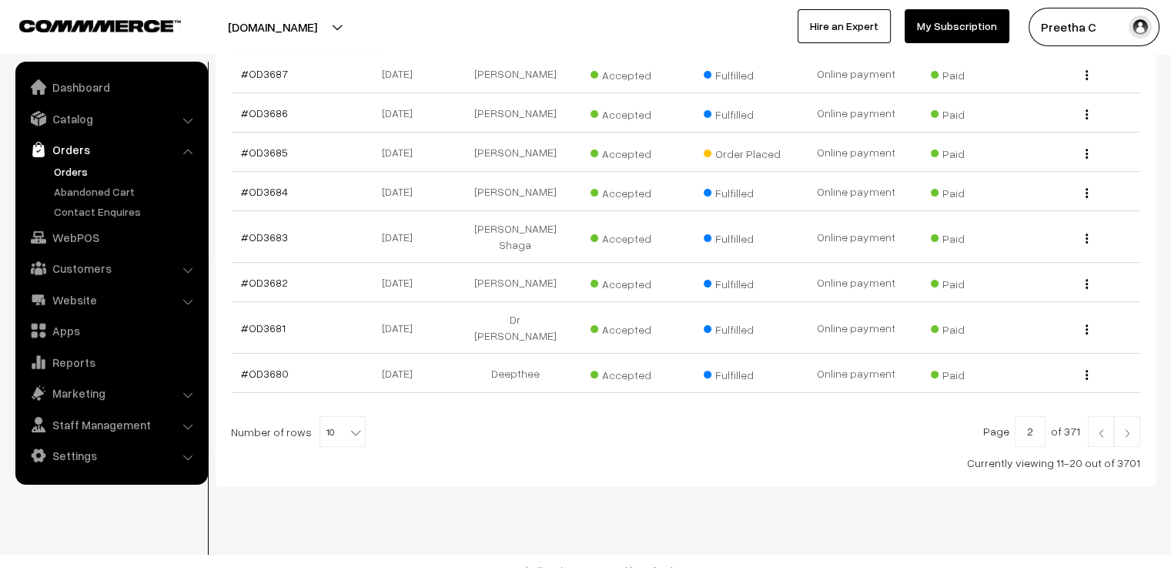
click at [1122, 428] on img at bounding box center [1127, 432] width 14 height 9
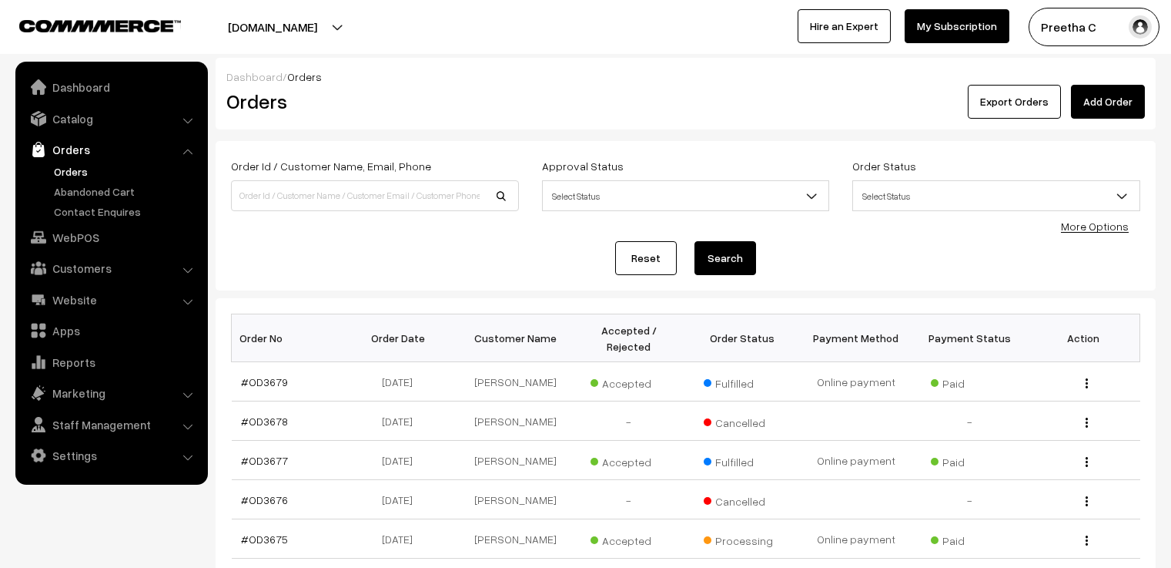
scroll to position [362, 0]
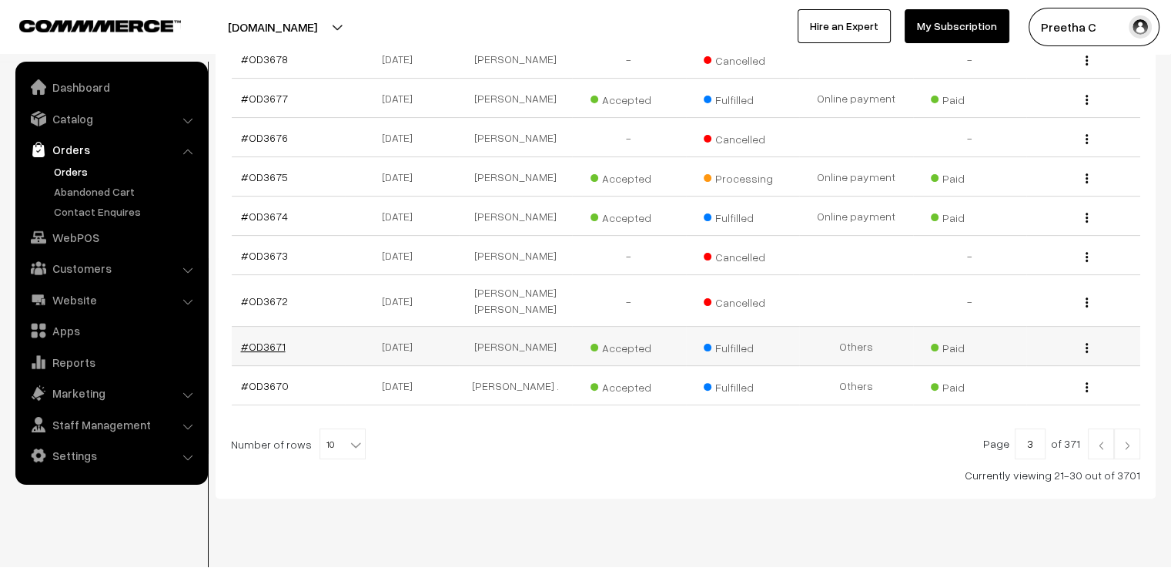
click at [257, 340] on link "#OD3671" at bounding box center [263, 346] width 45 height 13
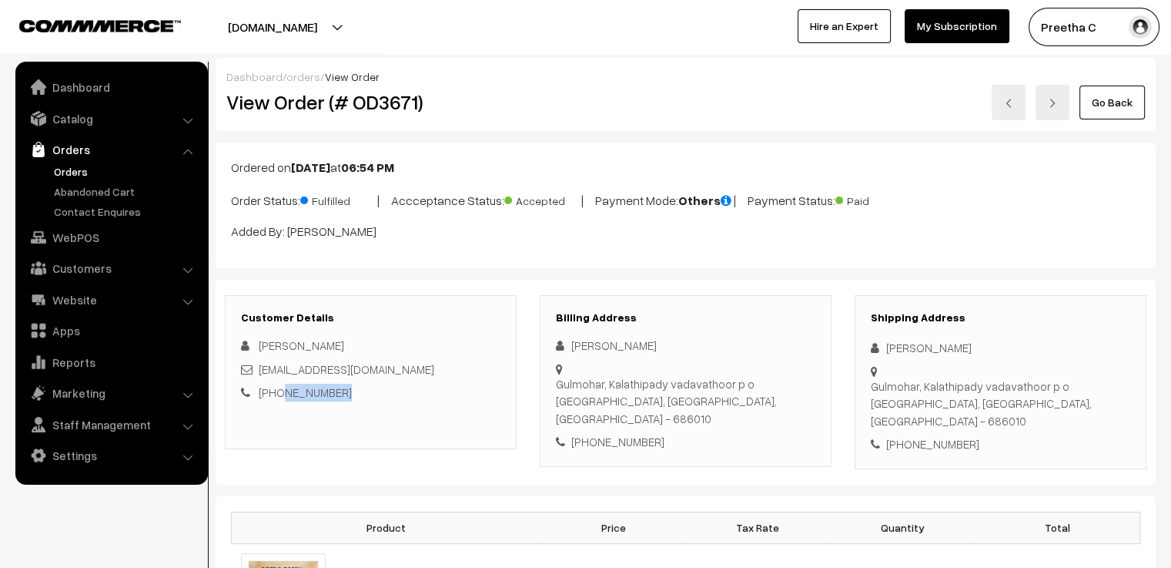
drag, startPoint x: 354, startPoint y: 390, endPoint x: 279, endPoint y: 398, distance: 75.9
click at [279, 398] on div "+91 9846588542" at bounding box center [370, 392] width 259 height 18
copy link "9846588542"
click at [116, 196] on link "Abandoned Cart" at bounding box center [126, 191] width 152 height 16
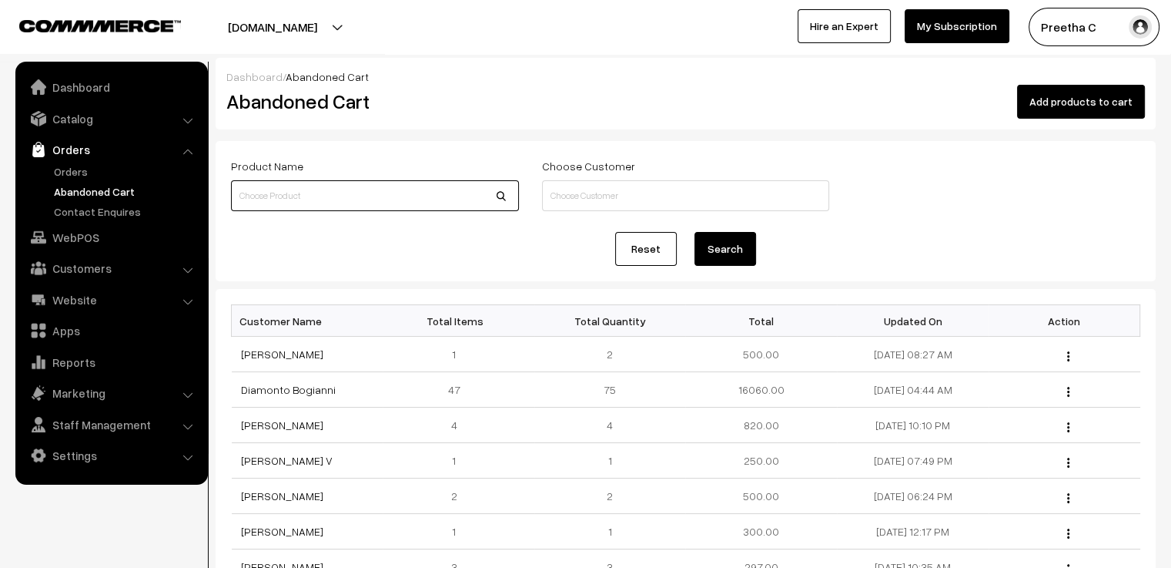
click at [374, 198] on input at bounding box center [375, 195] width 288 height 31
paste input "9846588542"
type input "9846588542"
click at [695, 232] on button "Search" at bounding box center [726, 249] width 62 height 34
click at [744, 255] on button "Search" at bounding box center [726, 249] width 62 height 34
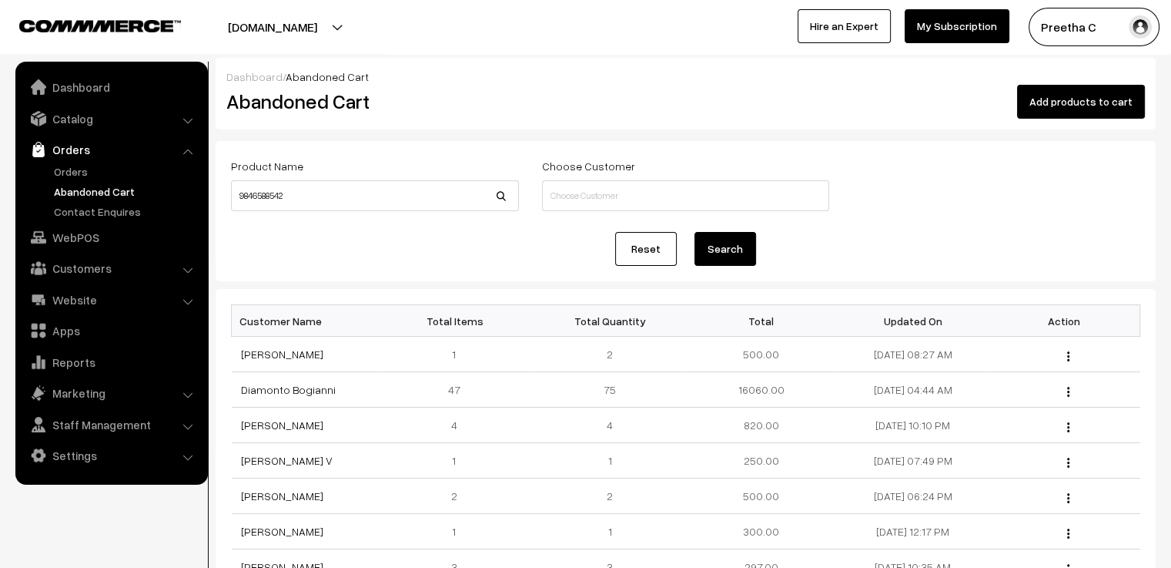
click at [744, 255] on button "Search" at bounding box center [726, 249] width 62 height 34
click at [320, 199] on input "9846588542" at bounding box center [375, 195] width 288 height 31
drag, startPoint x: 320, startPoint y: 199, endPoint x: 85, endPoint y: 201, distance: 234.9
click at [85, 201] on body "Thank you for showing interest. Our team will call you shortly. Close varnambya…" at bounding box center [585, 450] width 1171 height 900
paste input "9846588542"
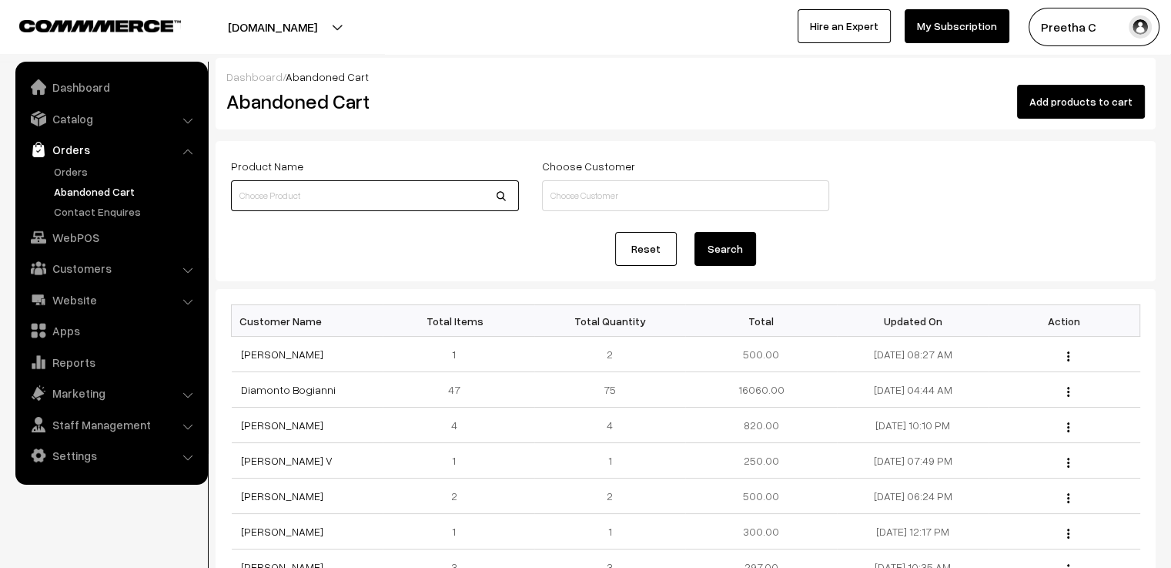
type input "9846588542"
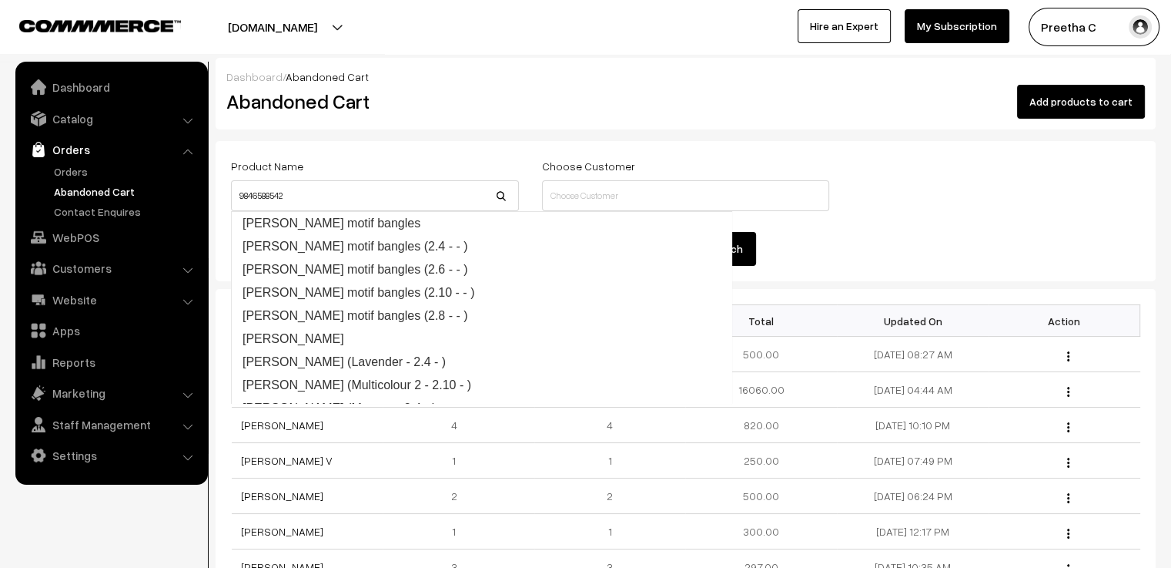
click at [530, 170] on div "Product Name 9846588542" at bounding box center [374, 186] width 311 height 60
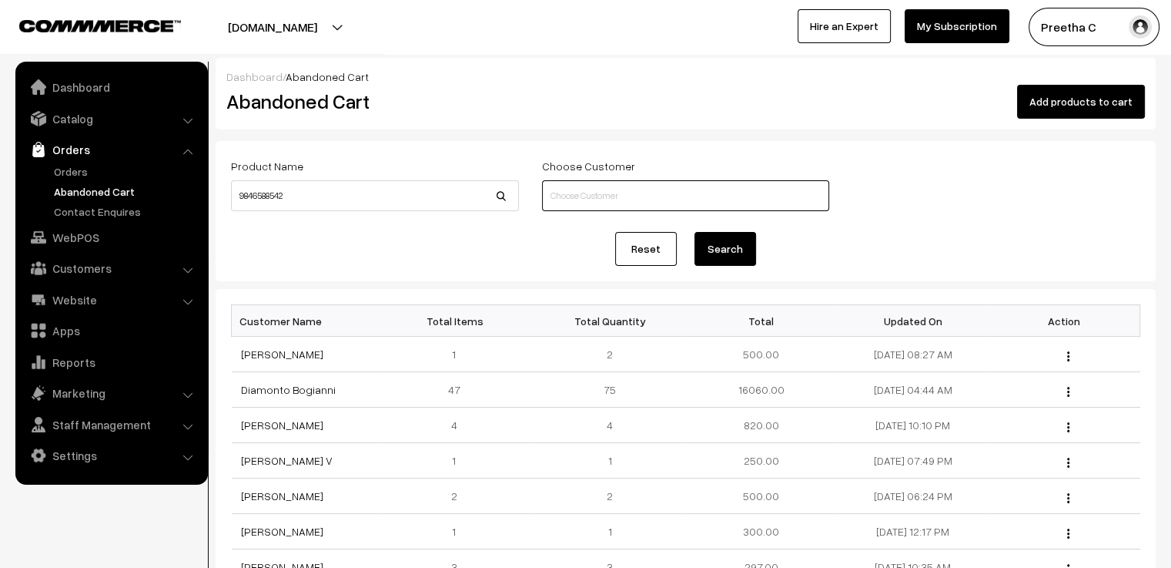
click at [588, 193] on input at bounding box center [686, 195] width 288 height 31
paste input "9846588542"
drag, startPoint x: 653, startPoint y: 197, endPoint x: 393, endPoint y: 204, distance: 260.4
click at [400, 204] on div "Product Name 9846588542 Choose Customer 9846588542" at bounding box center [685, 186] width 933 height 60
type input "9846588542"
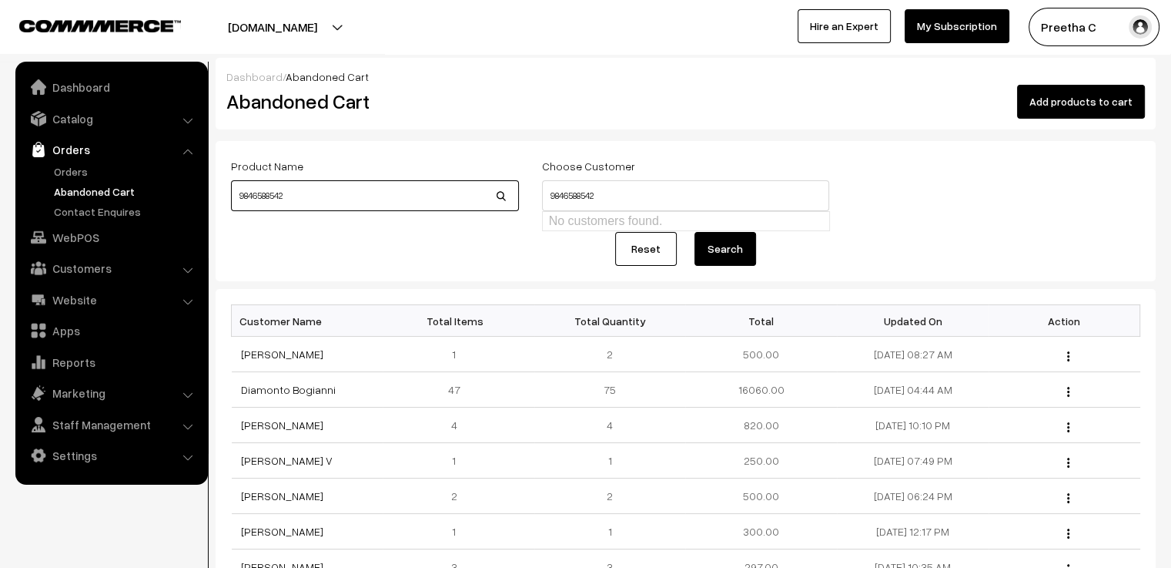
click at [389, 201] on input "9846588542" at bounding box center [375, 195] width 288 height 31
type input "9"
click at [628, 203] on input "9846588542" at bounding box center [686, 195] width 288 height 31
type input "9"
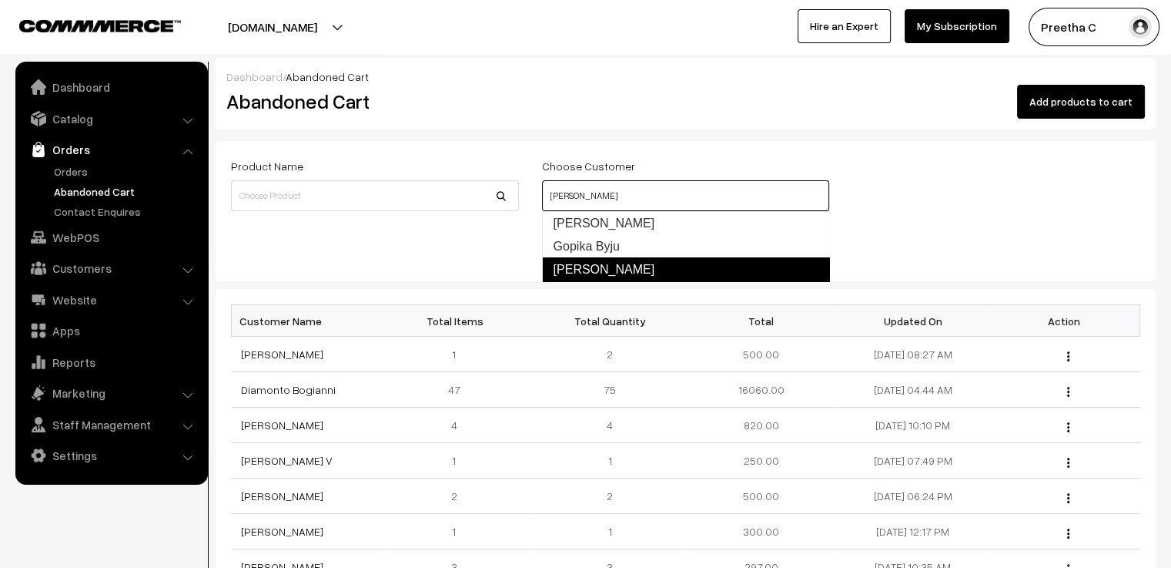
click at [632, 269] on link "Gopika Chandran" at bounding box center [686, 269] width 288 height 25
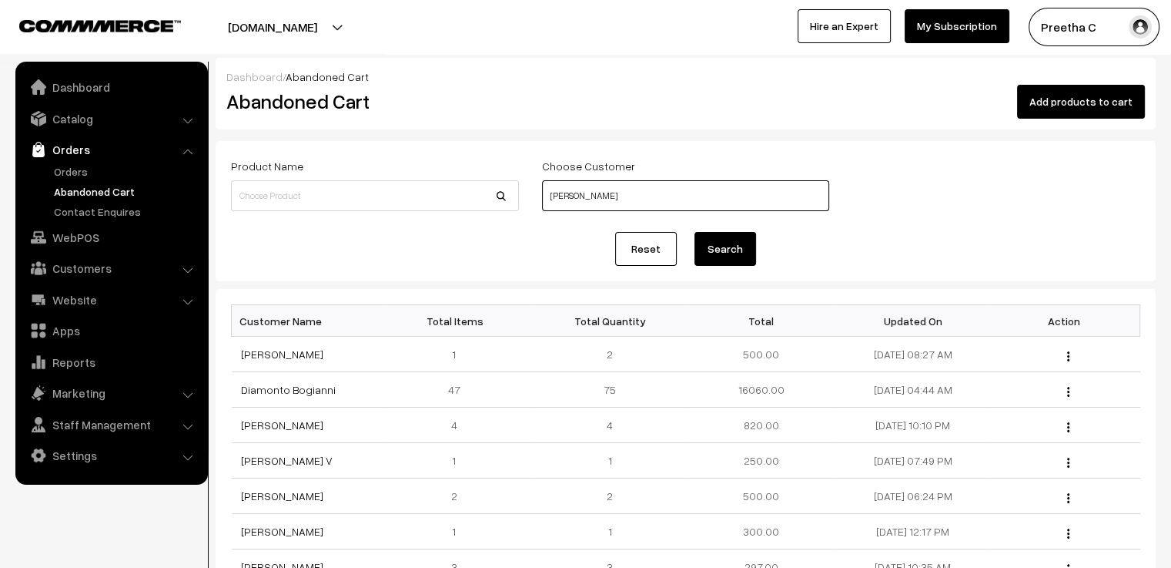
type input "Gopika Chandran"
click at [708, 253] on button "Search" at bounding box center [726, 249] width 62 height 34
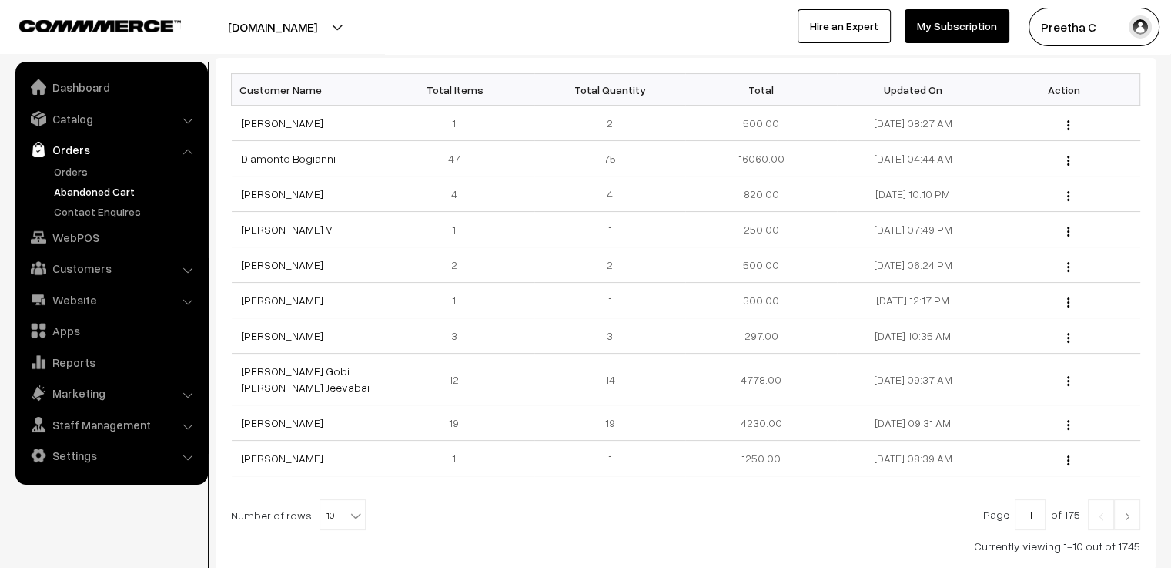
scroll to position [308, 0]
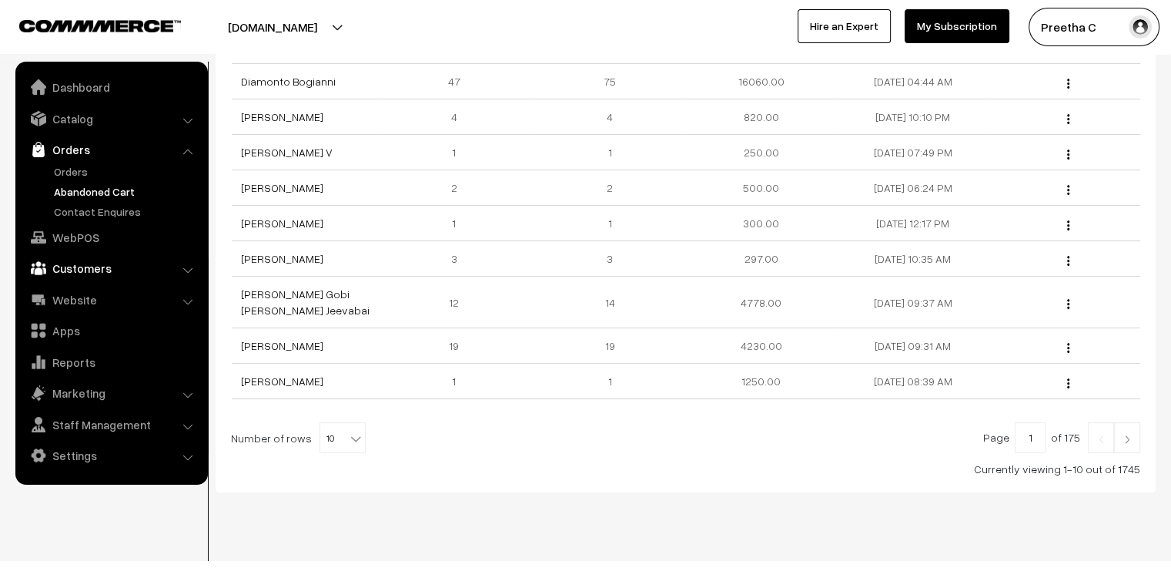
click at [104, 264] on link "Customers" at bounding box center [110, 268] width 183 height 28
click at [102, 230] on link "Customers" at bounding box center [126, 234] width 152 height 16
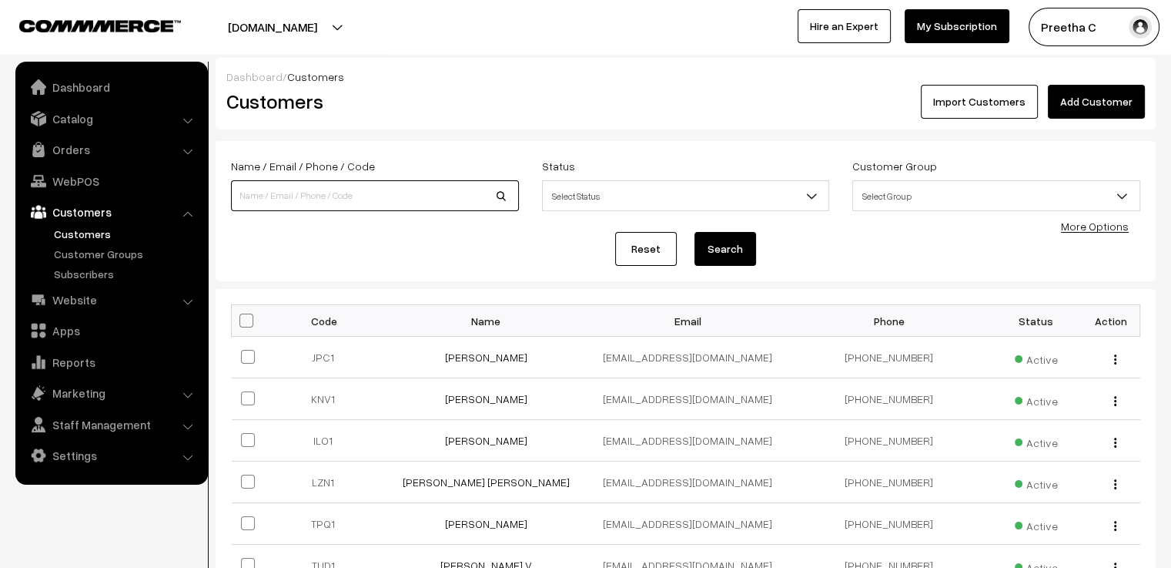
click at [390, 196] on input at bounding box center [375, 195] width 288 height 31
paste input "9846588542"
type input "9846588542"
click at [695, 232] on button "Search" at bounding box center [726, 249] width 62 height 34
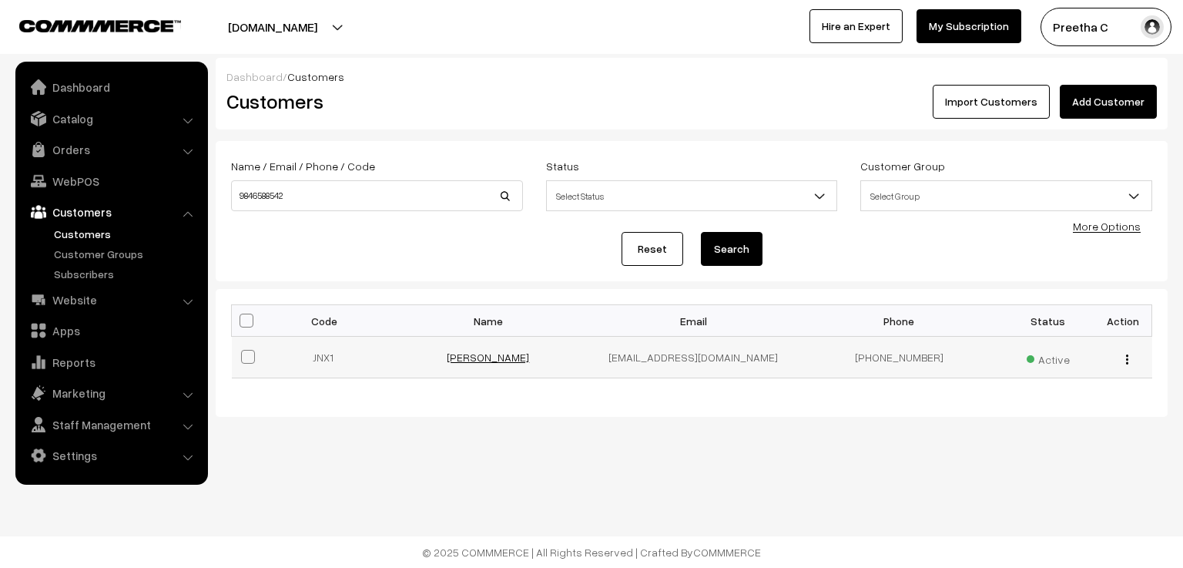
click at [497, 361] on link "[PERSON_NAME]" at bounding box center [488, 356] width 82 height 13
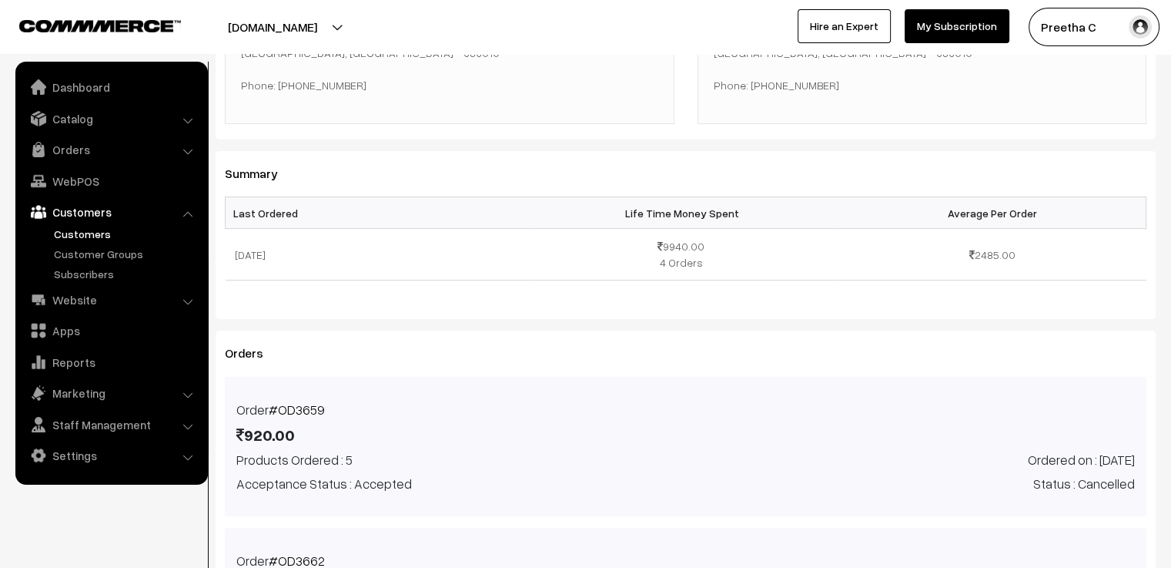
scroll to position [213, 0]
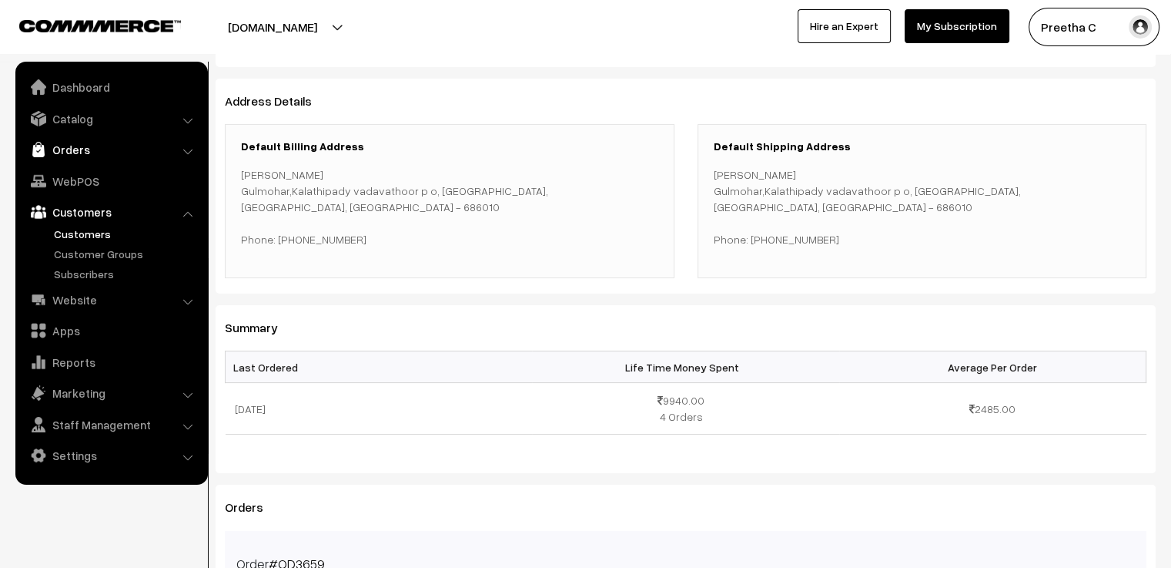
click at [95, 145] on link "Orders" at bounding box center [110, 150] width 183 height 28
click at [83, 168] on link "Orders" at bounding box center [126, 171] width 152 height 16
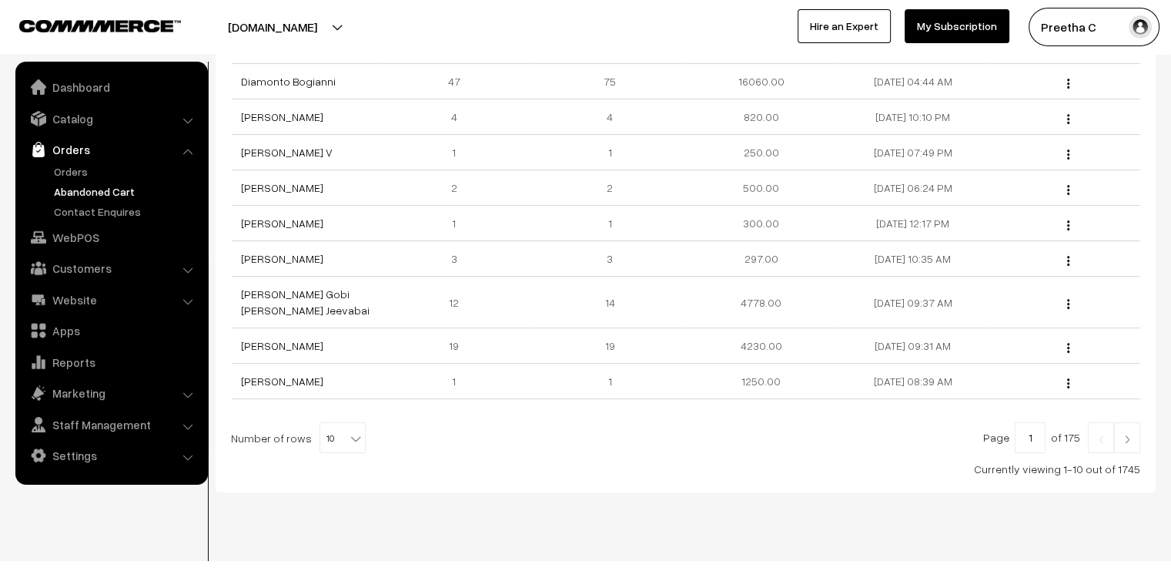
scroll to position [314, 0]
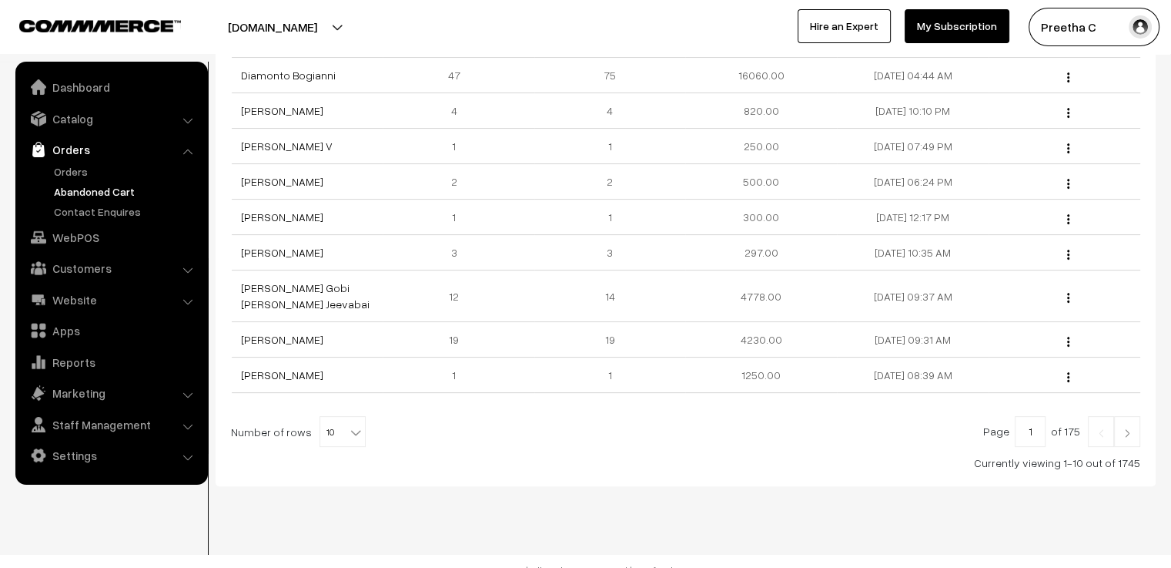
click at [1130, 428] on img at bounding box center [1127, 432] width 14 height 9
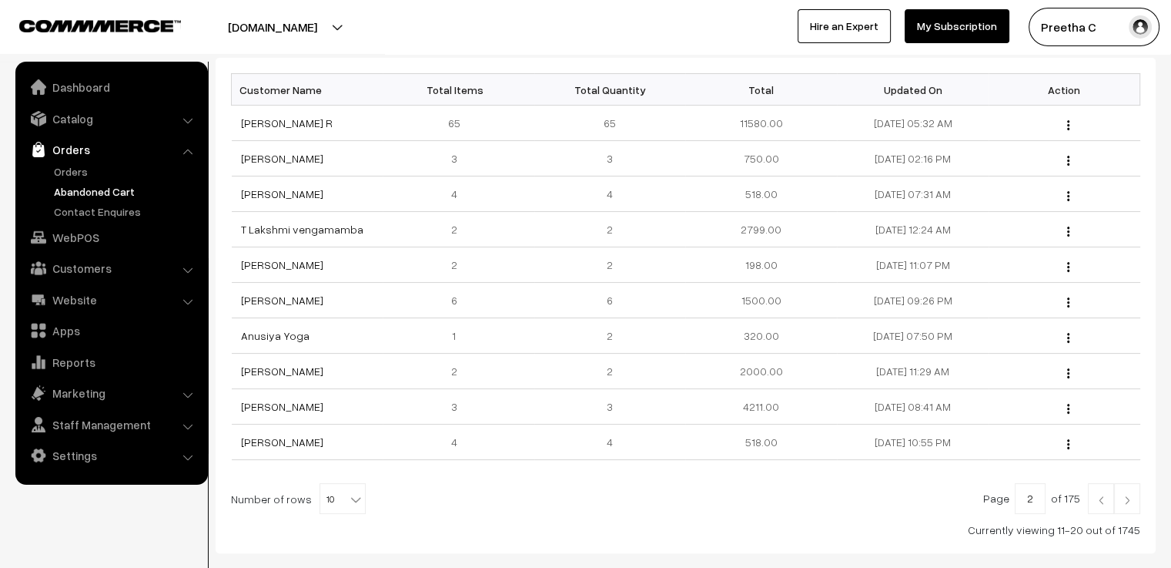
scroll to position [308, 0]
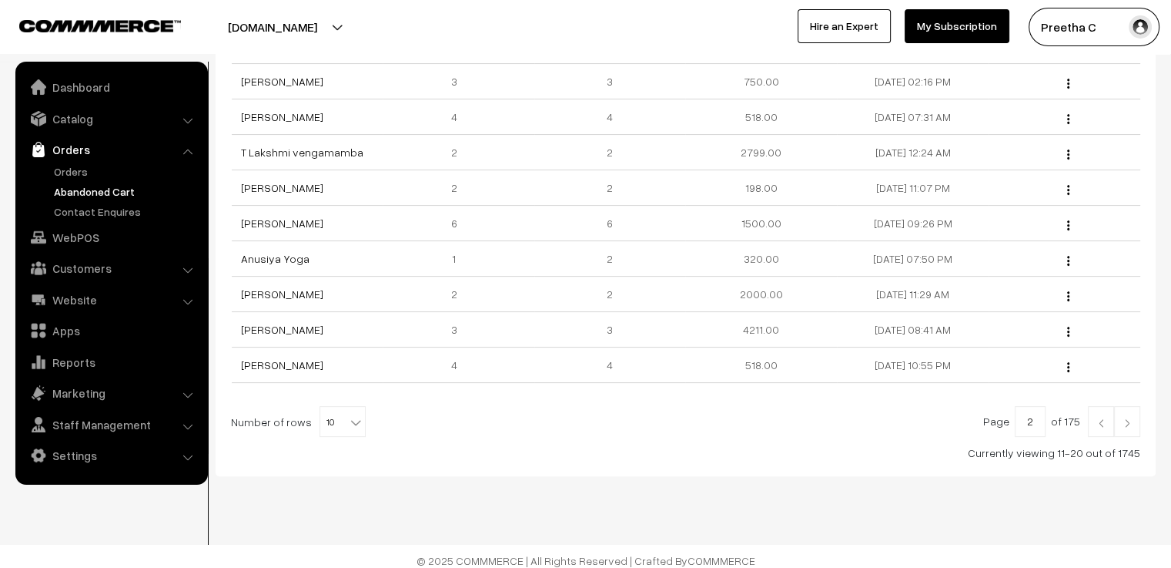
click at [1127, 424] on img at bounding box center [1127, 422] width 14 height 9
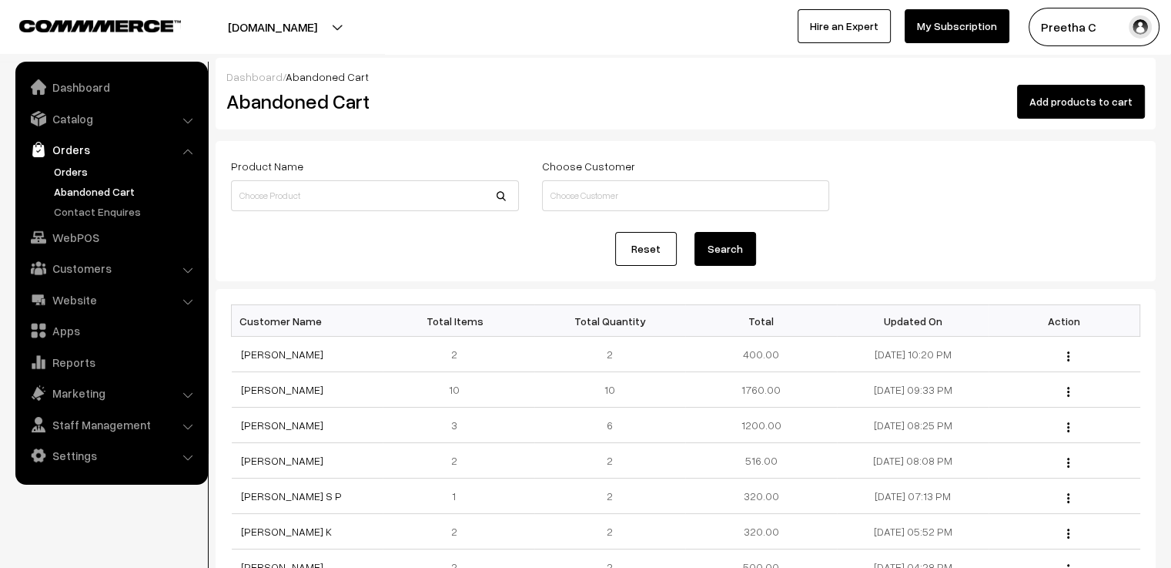
click at [79, 165] on link "Orders" at bounding box center [126, 171] width 152 height 16
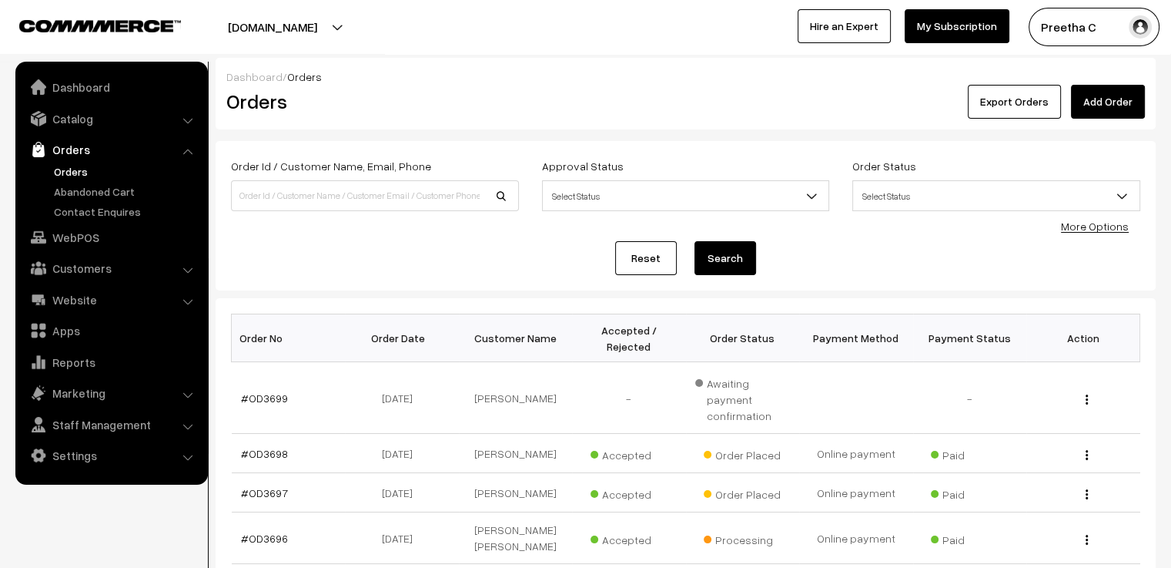
click at [1104, 104] on link "Add Order" at bounding box center [1108, 102] width 74 height 34
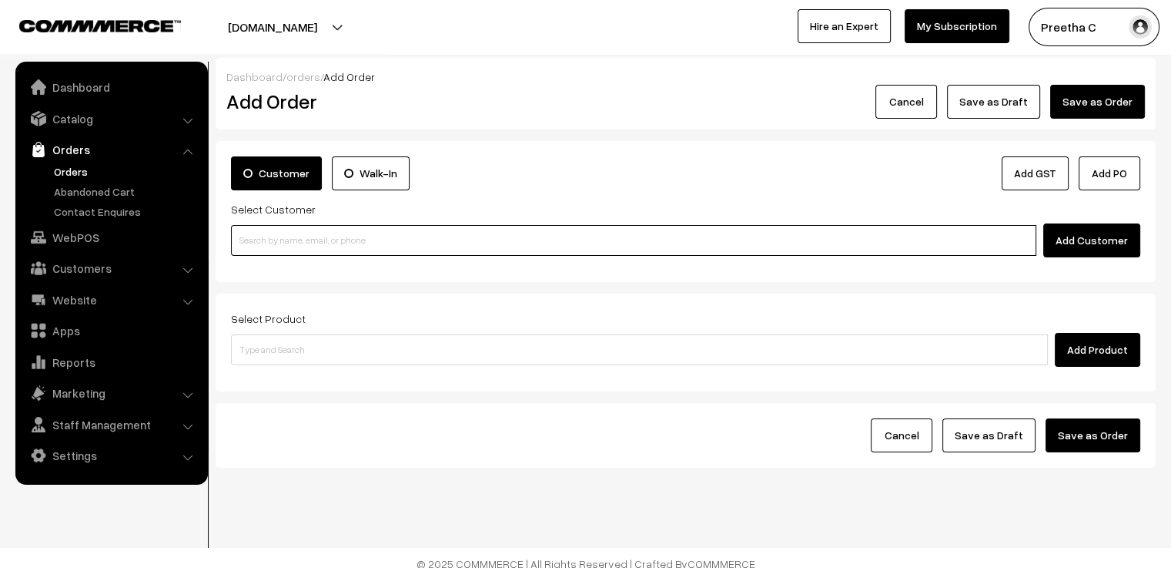
click at [347, 245] on input at bounding box center [633, 240] width 805 height 31
paste input "9846588542"
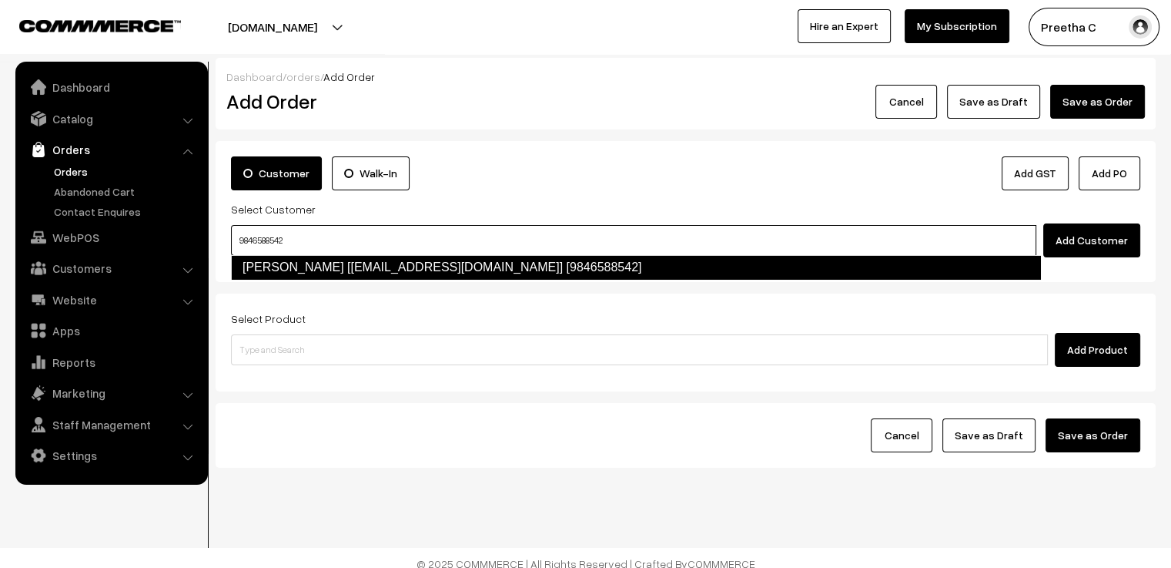
click at [362, 273] on link "Gopika Chandran [gopikacn@gmail.com] [9846588542]" at bounding box center [636, 267] width 810 height 25
type input "9846588542"
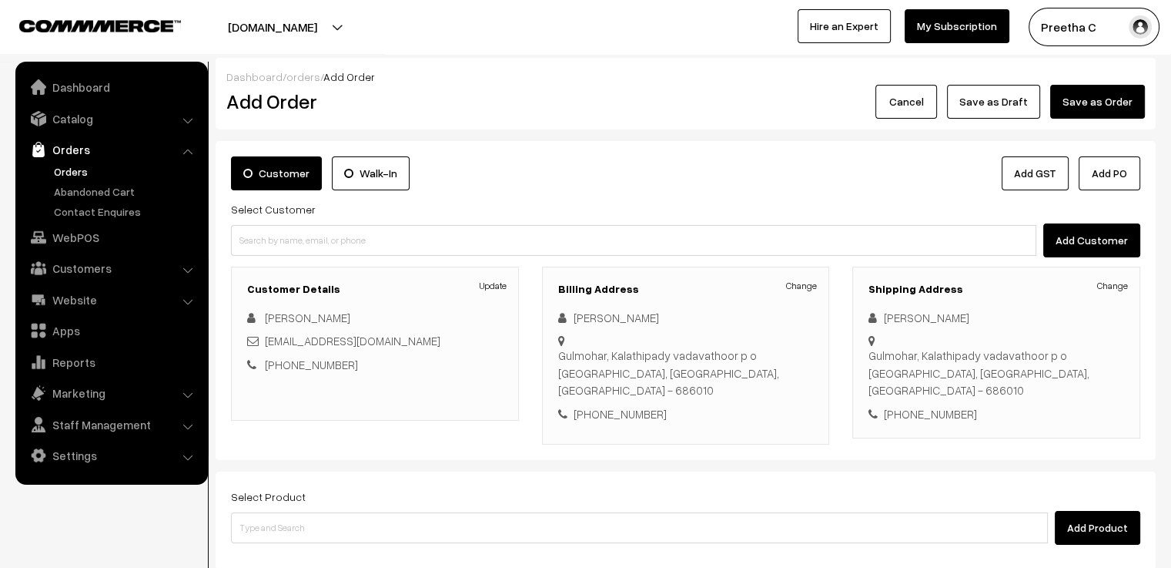
scroll to position [164, 0]
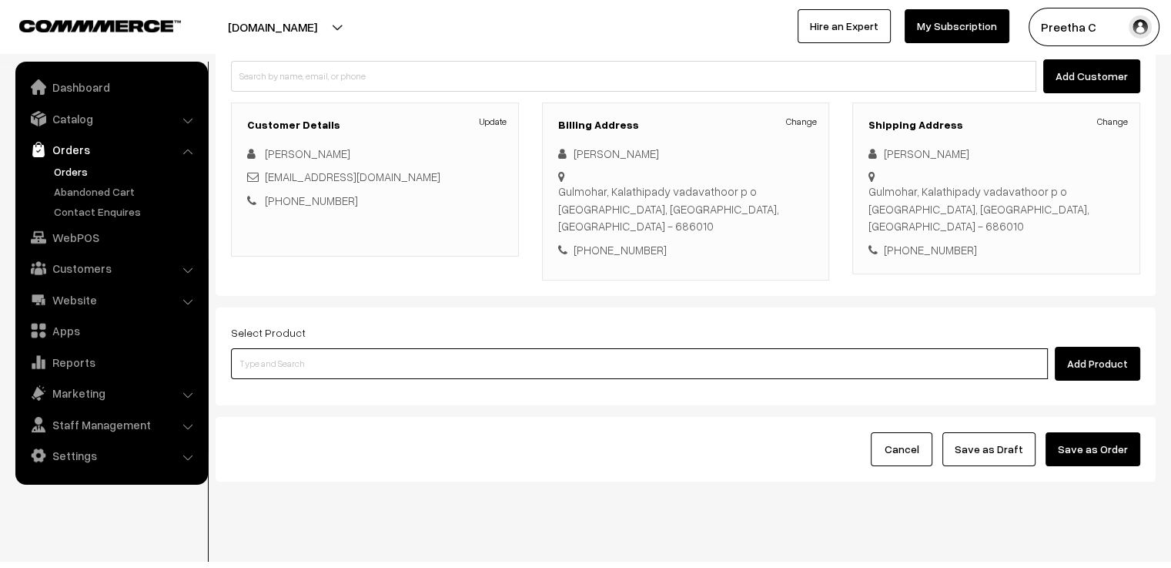
click at [400, 348] on input at bounding box center [639, 363] width 817 height 31
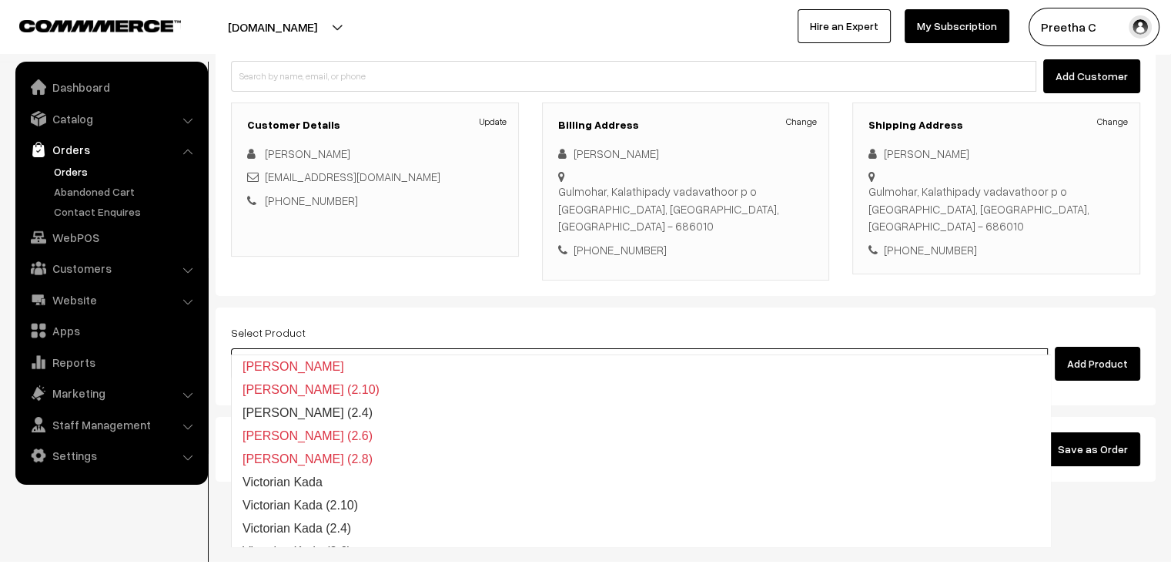
type input "adithi"
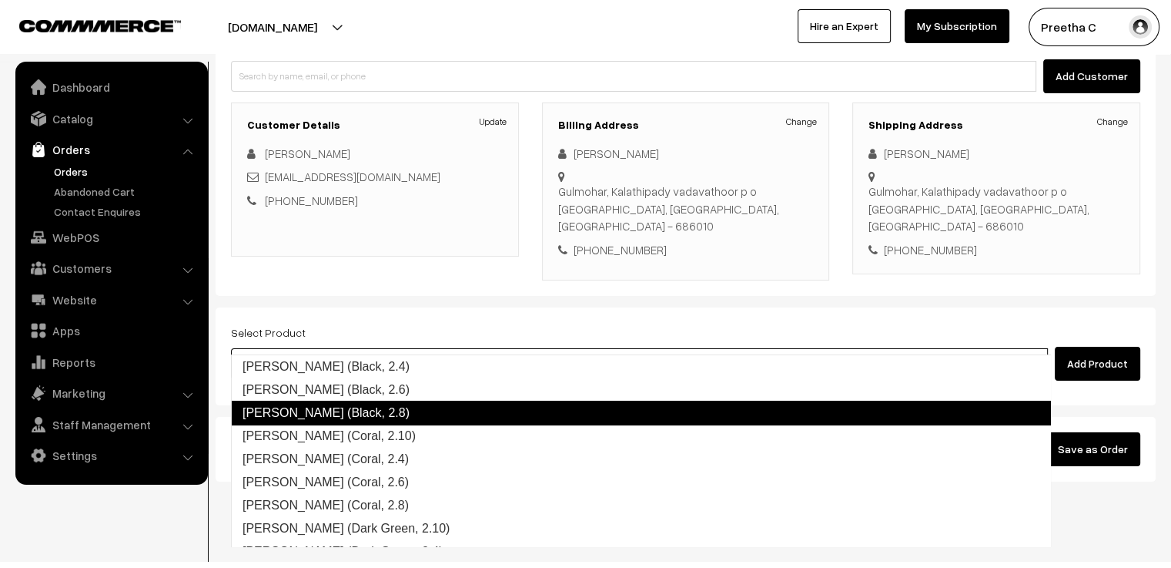
scroll to position [154, 0]
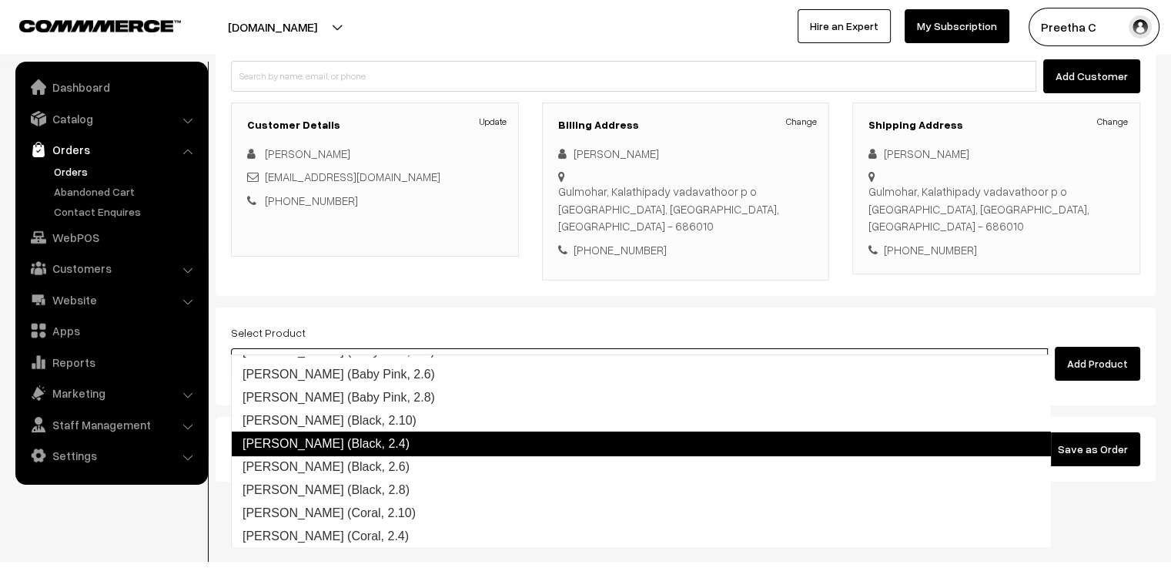
click at [400, 437] on link "Adithi (Black, 2.4)" at bounding box center [641, 443] width 820 height 25
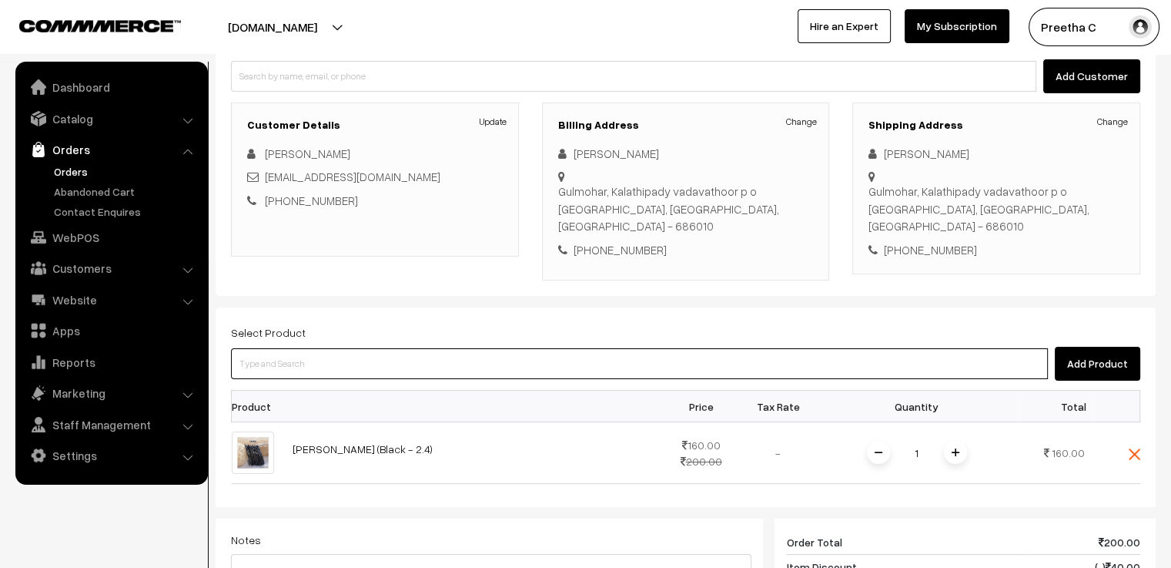
click at [351, 351] on input at bounding box center [639, 363] width 817 height 31
paste input "adithi"
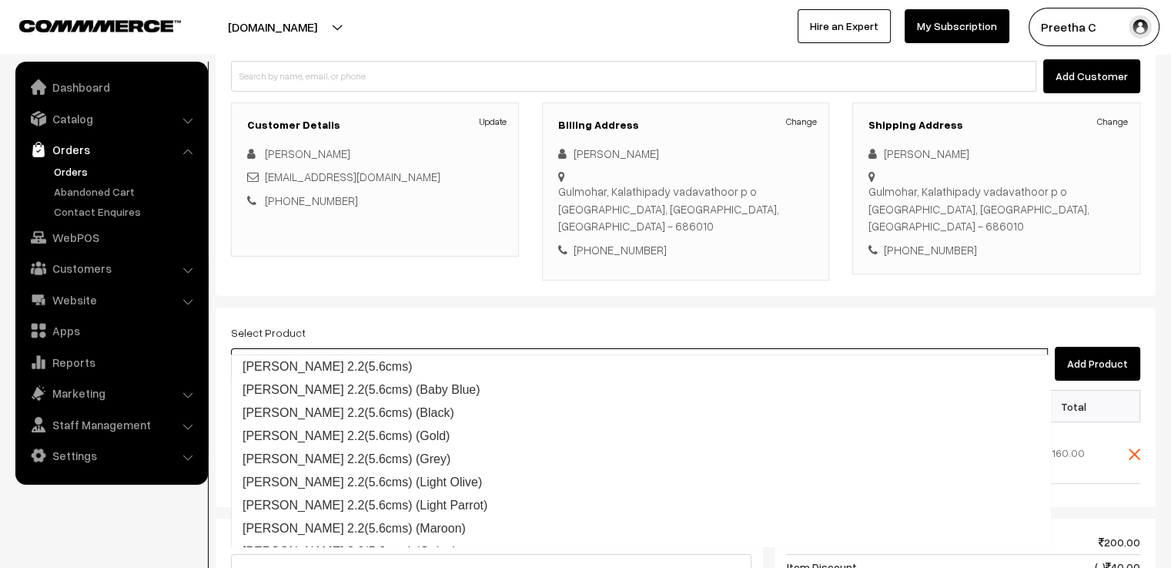
type input "adithi 2.2"
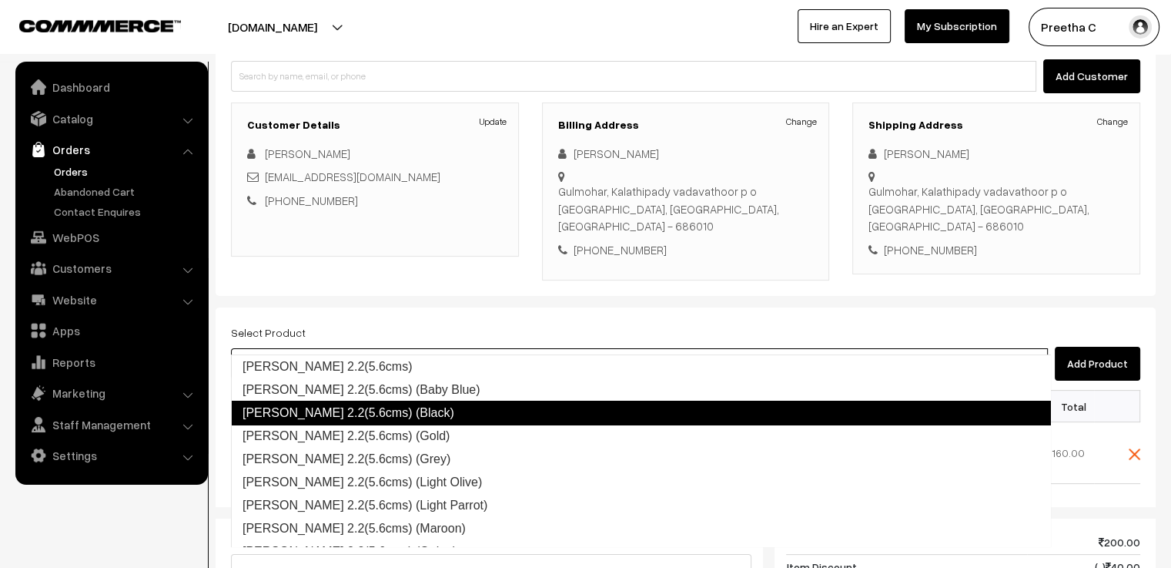
click at [377, 413] on link "Adithi 2.2(5.6cms) (Black)" at bounding box center [641, 412] width 820 height 25
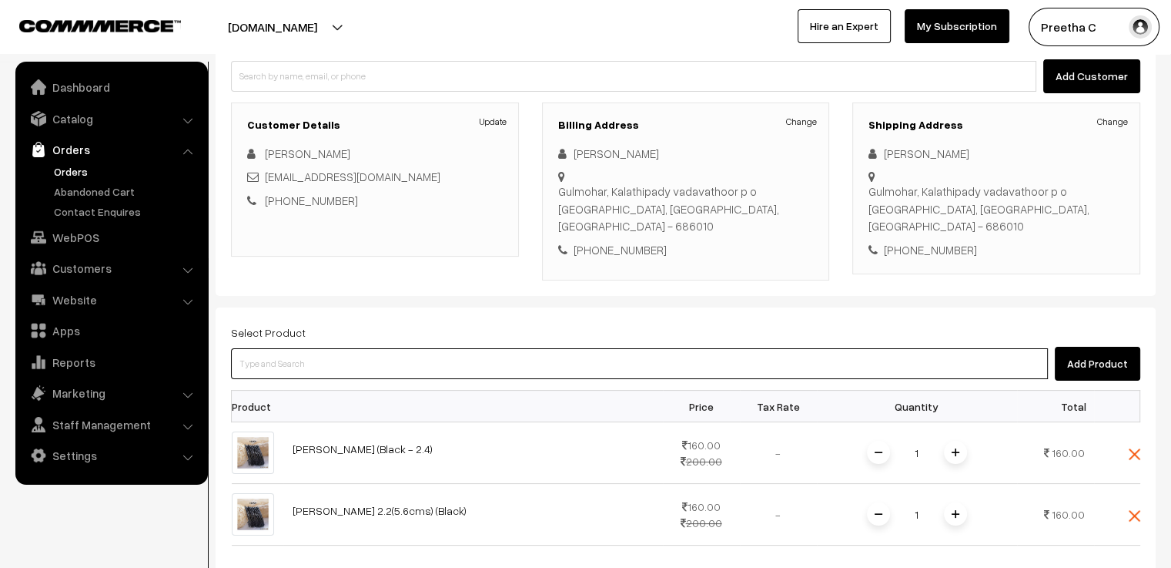
click at [322, 348] on input at bounding box center [639, 363] width 817 height 31
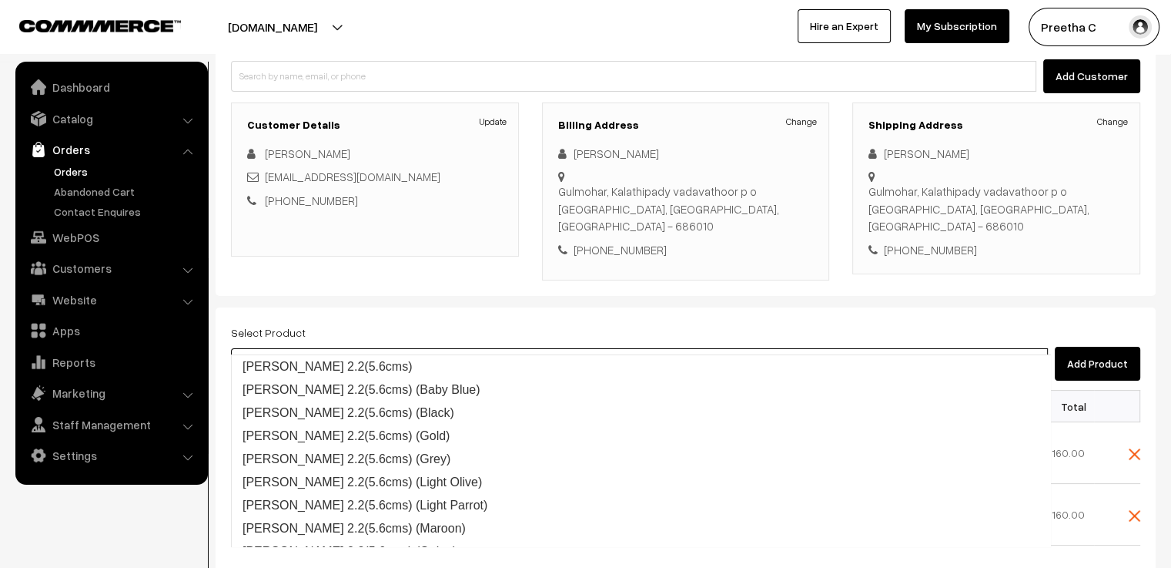
type input "adithi 2.2"
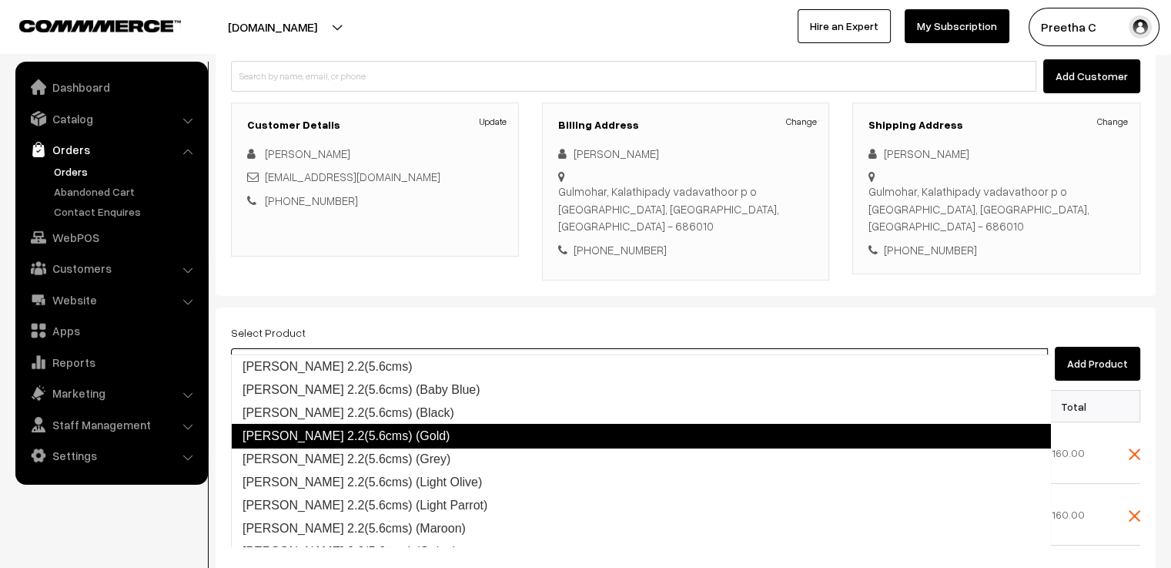
scroll to position [77, 0]
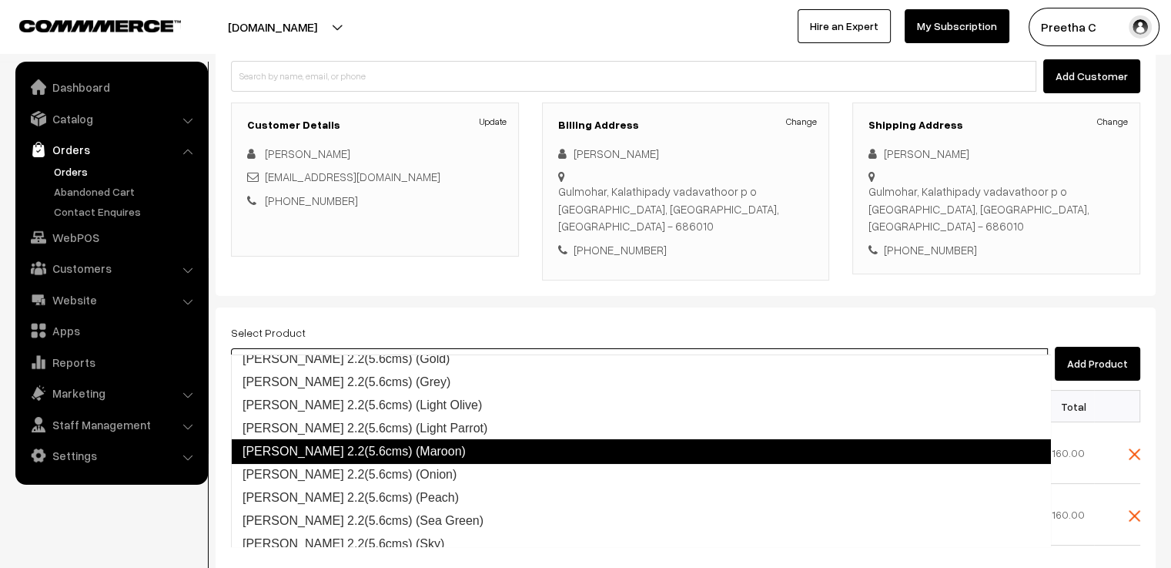
click at [397, 444] on link "Adithi 2.2(5.6cms) (Maroon)" at bounding box center [641, 451] width 820 height 25
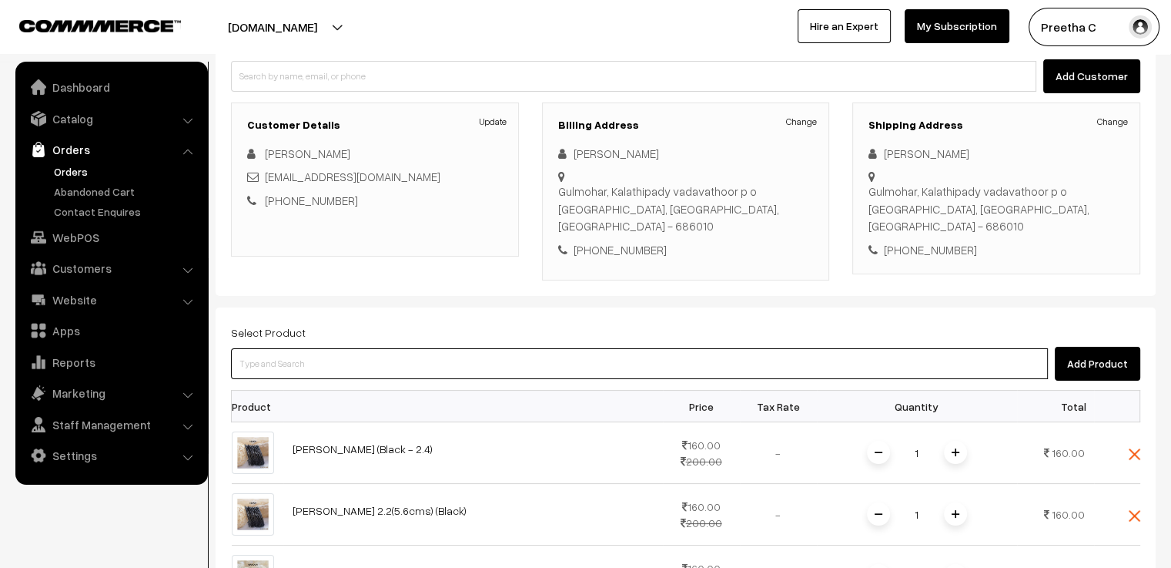
click at [314, 348] on input at bounding box center [639, 363] width 817 height 31
paste input "adithi"
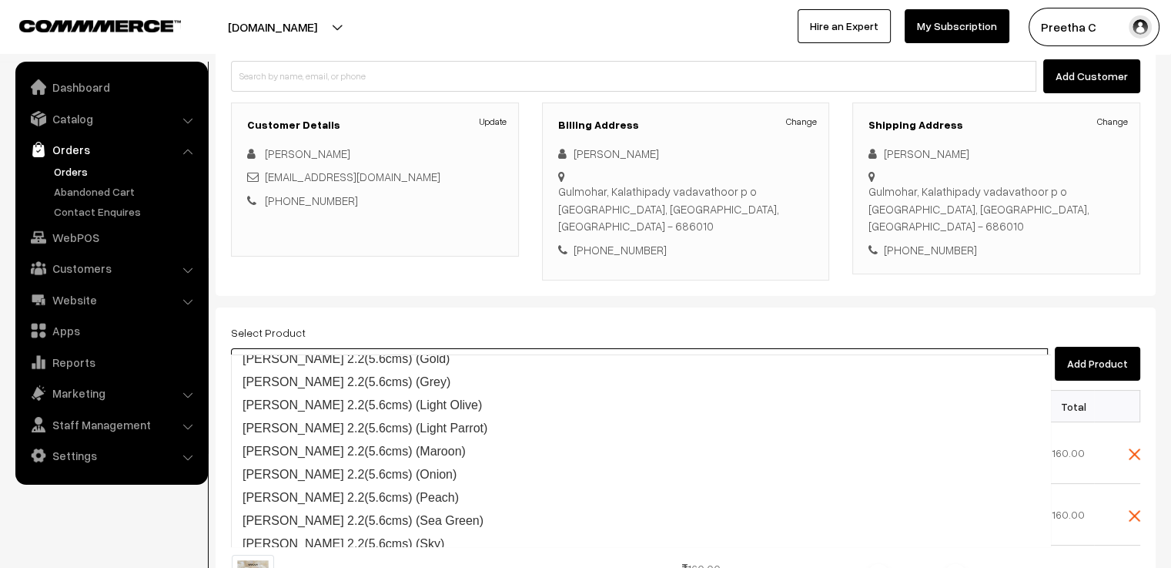
type input "adithi 2.2"
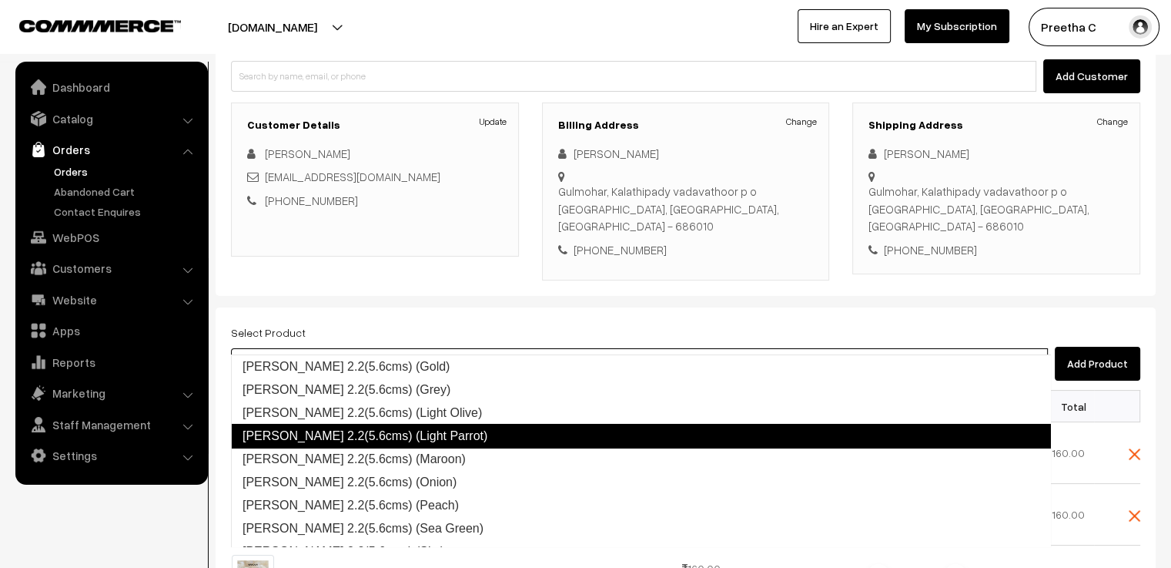
scroll to position [132, 0]
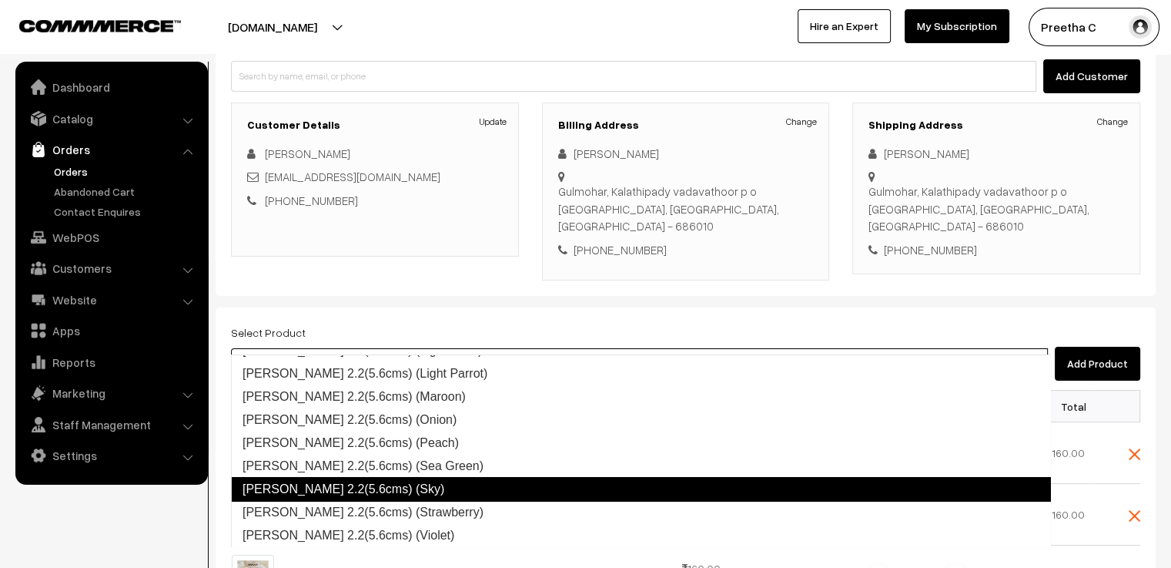
click at [402, 491] on link "Adithi 2.2(5.6cms) (Sky)" at bounding box center [641, 489] width 820 height 25
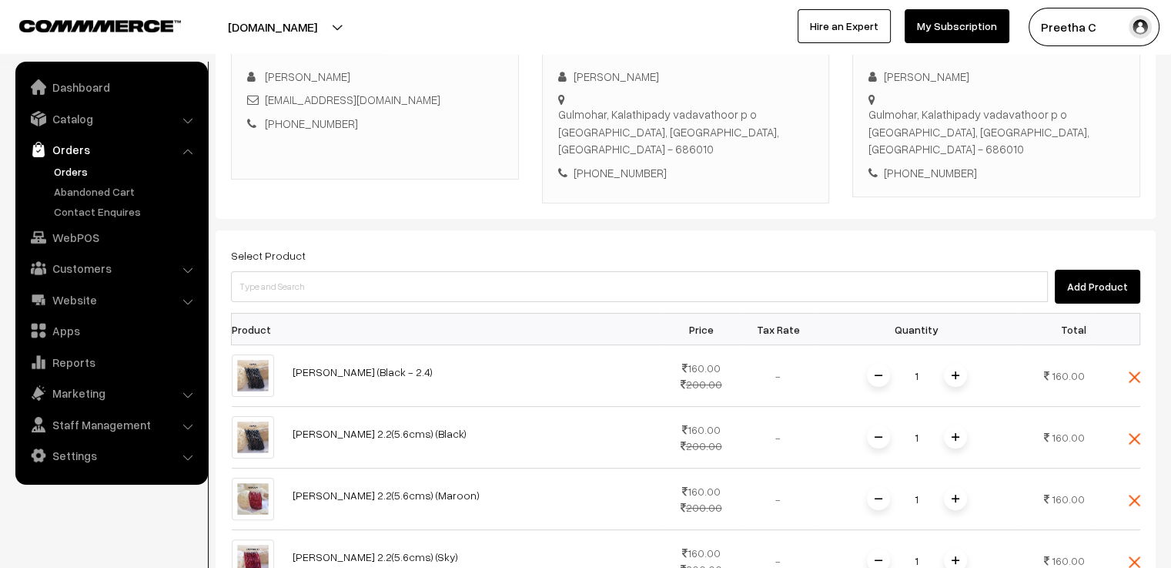
scroll to position [318, 0]
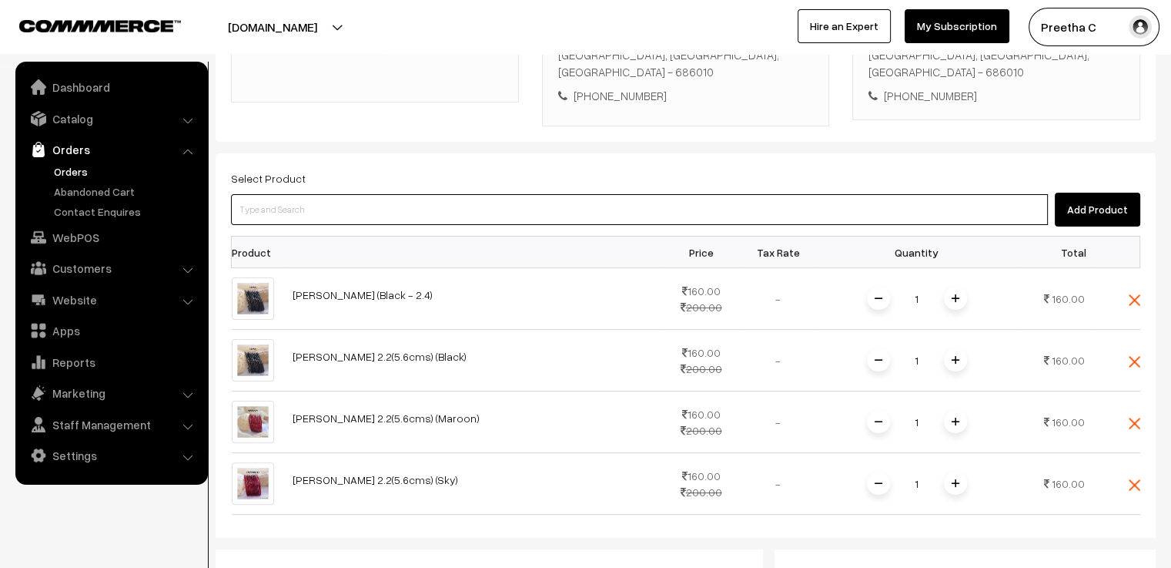
click at [310, 194] on input at bounding box center [639, 209] width 817 height 31
paste input "adithi"
type input "adithi"
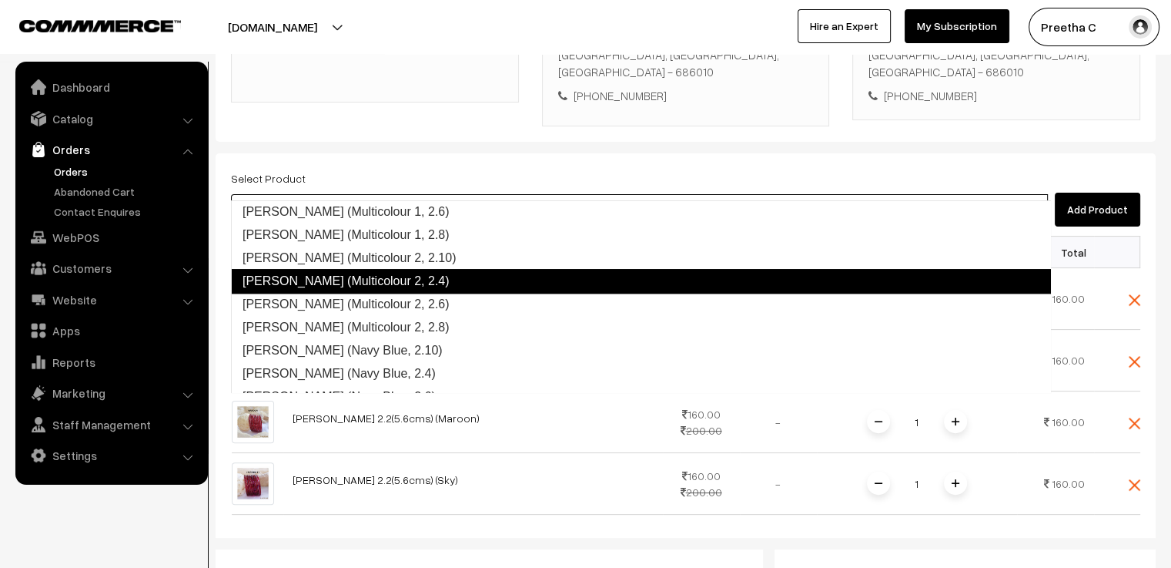
scroll to position [1194, 0]
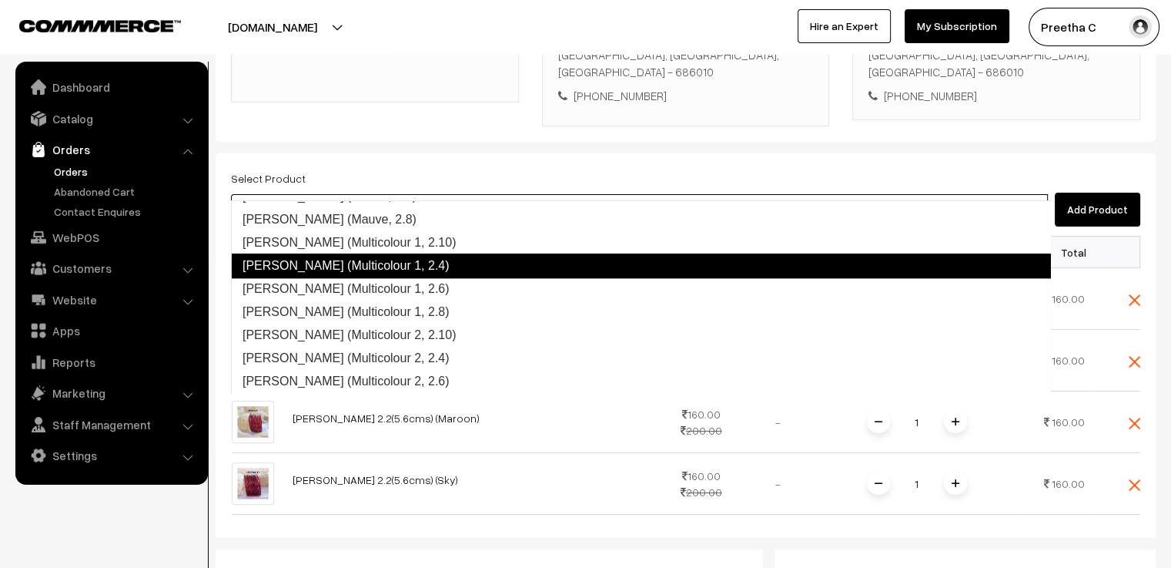
click at [404, 267] on link "Adithi (Multicolour 1, 2.4)" at bounding box center [641, 265] width 820 height 25
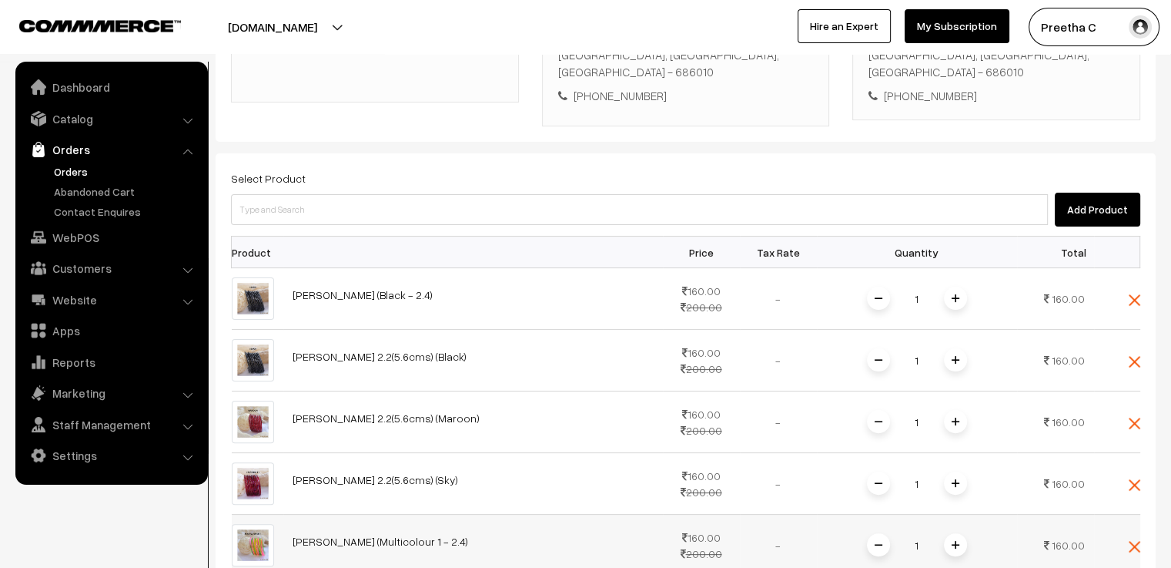
click at [954, 541] on img at bounding box center [956, 545] width 8 height 8
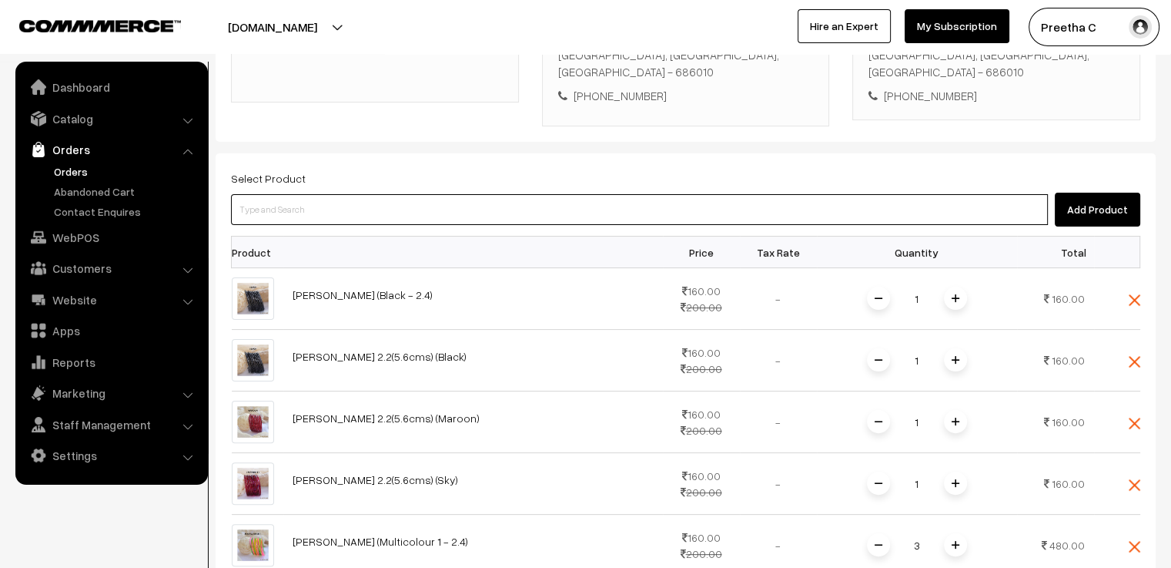
click at [345, 194] on input at bounding box center [639, 209] width 817 height 31
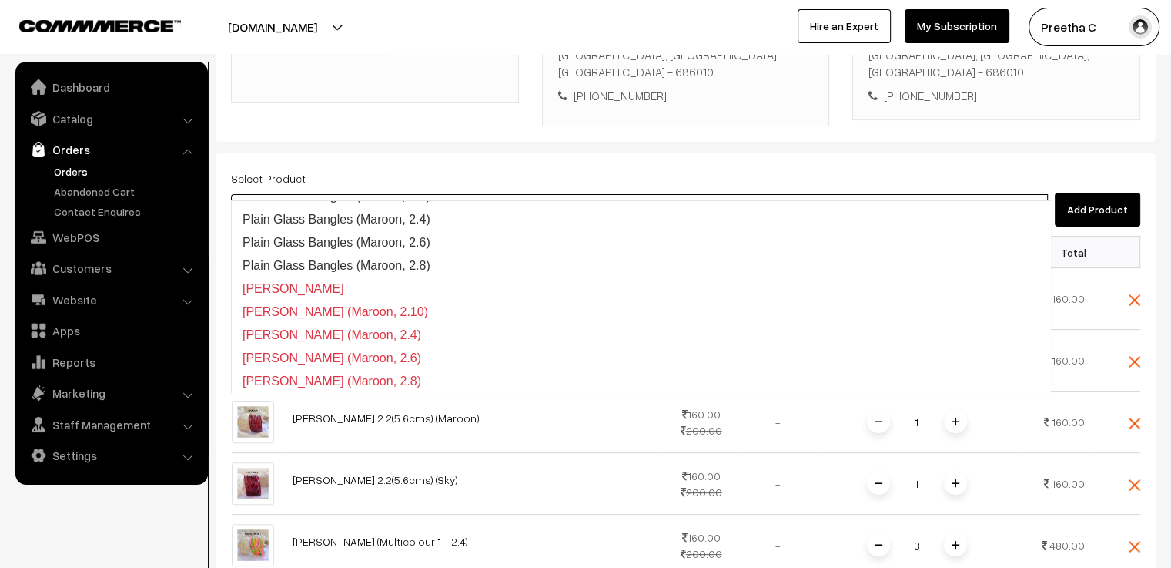
type input "roodol"
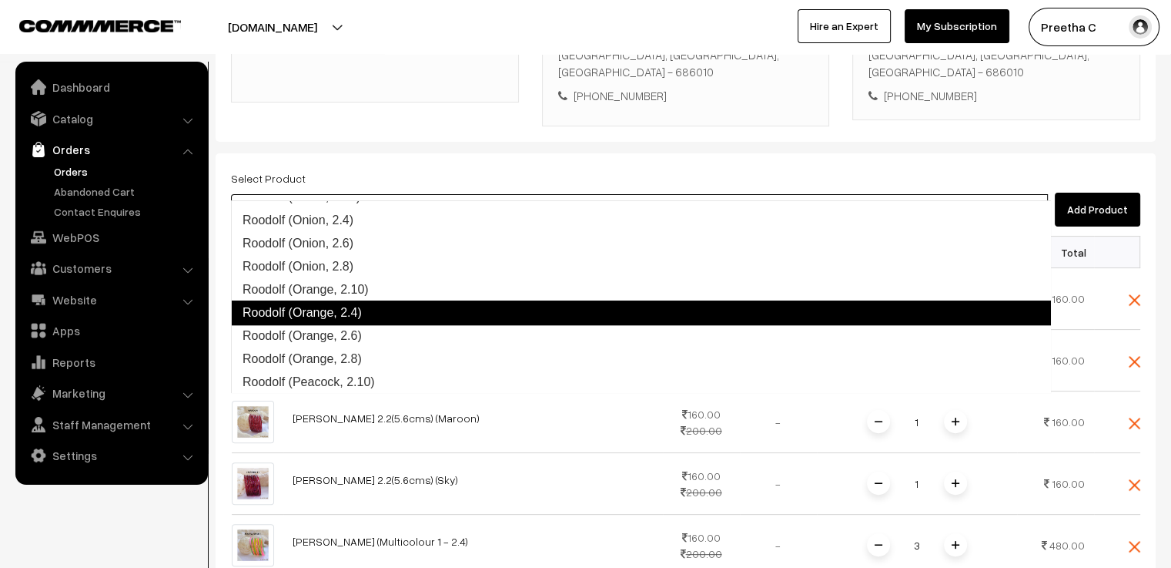
scroll to position [870, 0]
click at [397, 316] on link "Roodolf (Orange, 2.4)" at bounding box center [641, 312] width 820 height 25
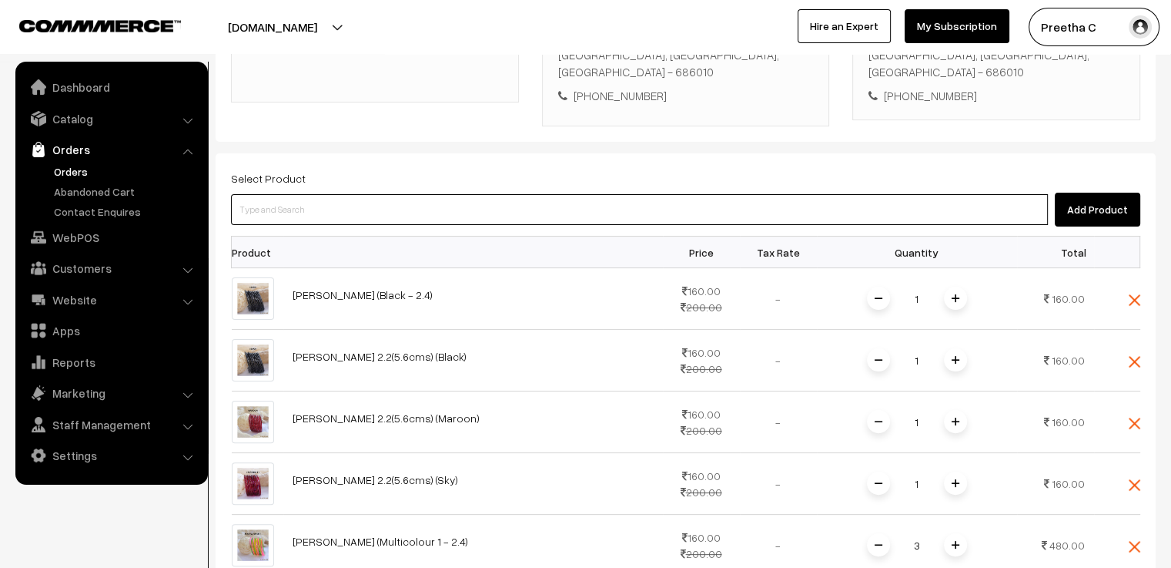
click at [319, 194] on input at bounding box center [639, 209] width 817 height 31
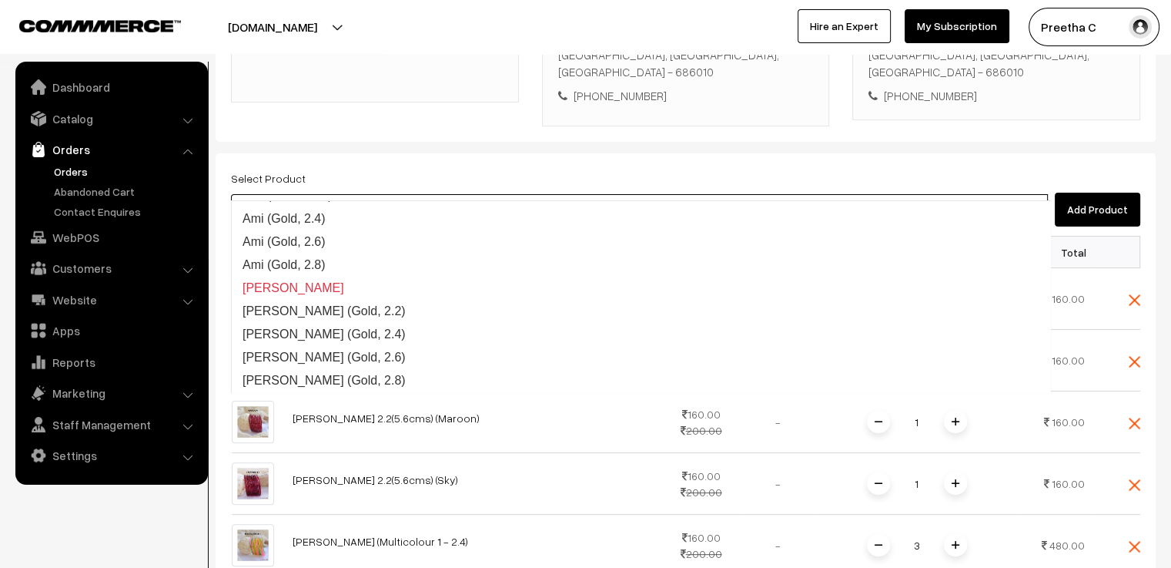
scroll to position [501, 0]
type input "gold"
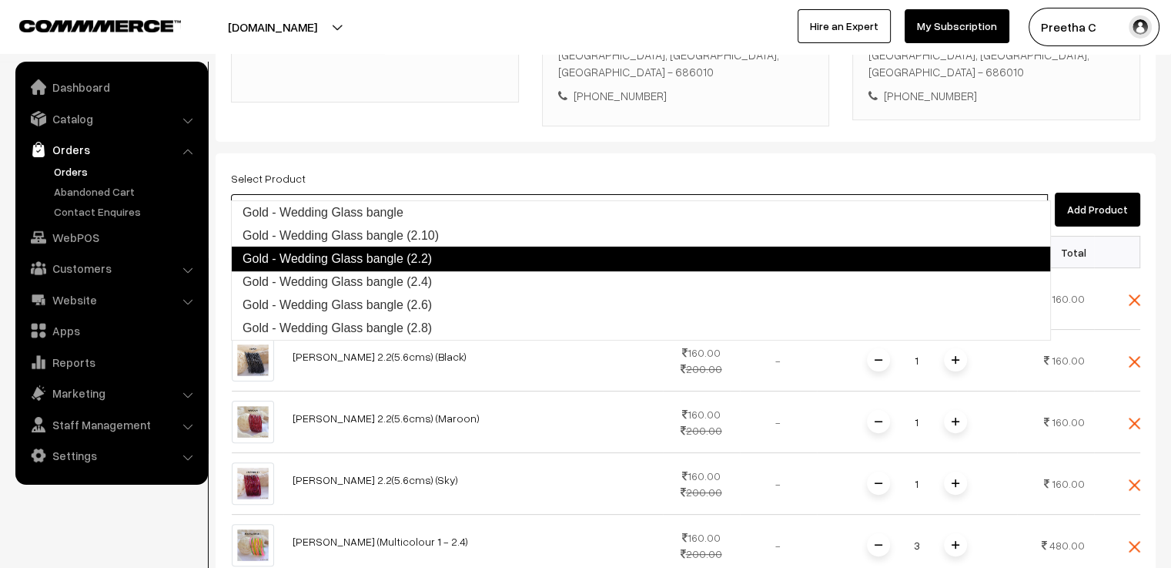
click at [436, 263] on link "Gold - Wedding Glass bangle (2.2)" at bounding box center [641, 258] width 820 height 25
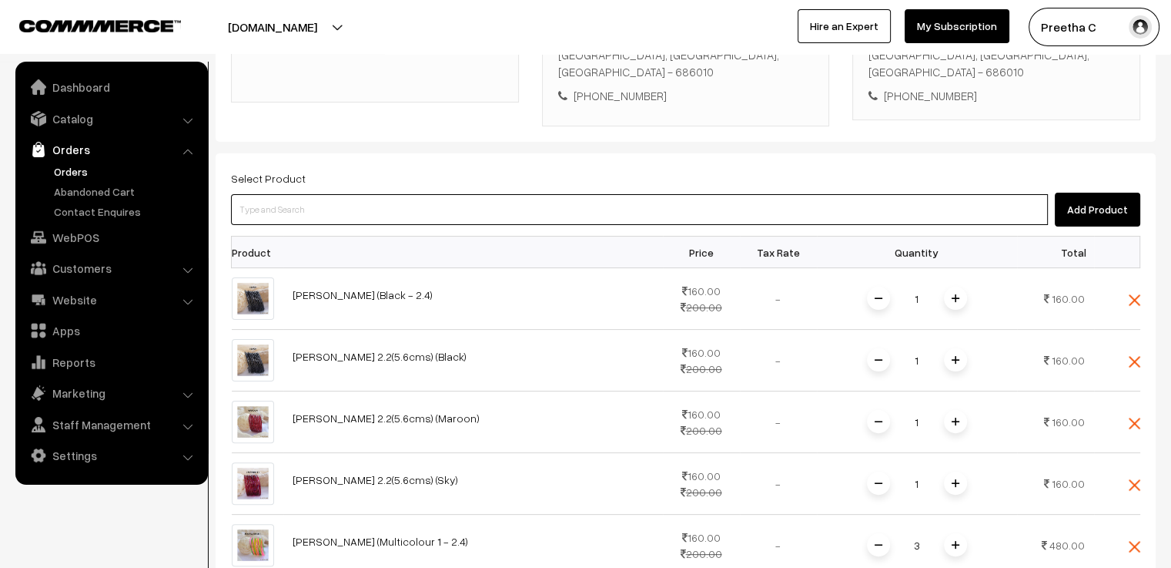
click at [354, 194] on input at bounding box center [639, 209] width 817 height 31
type input "charvi"
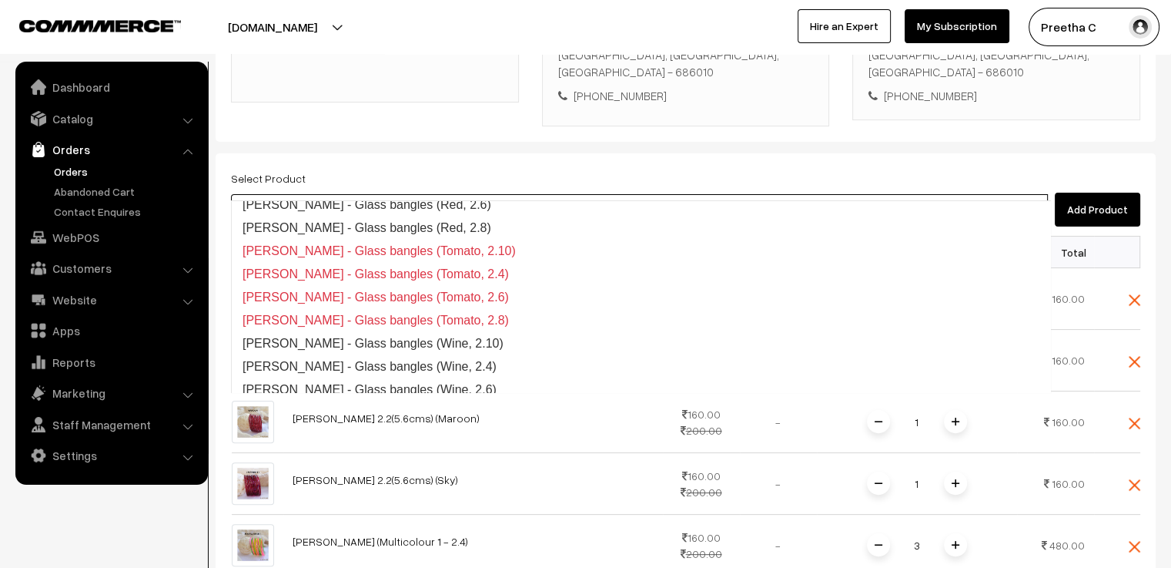
scroll to position [1125, 0]
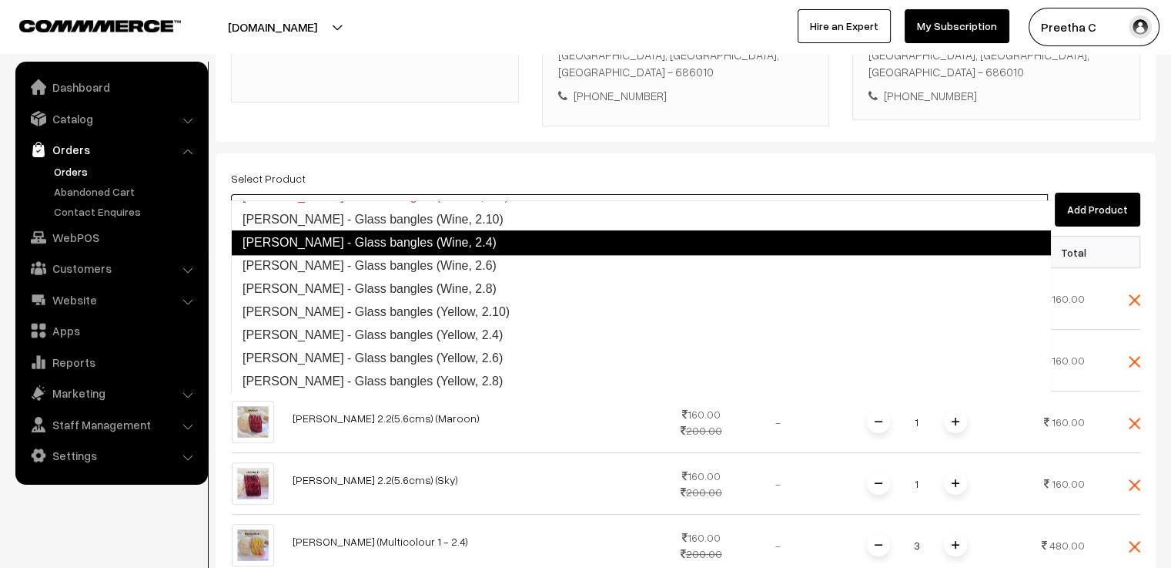
click at [426, 243] on link "Charvi - Glass bangles (Wine, 2.4)" at bounding box center [641, 242] width 820 height 25
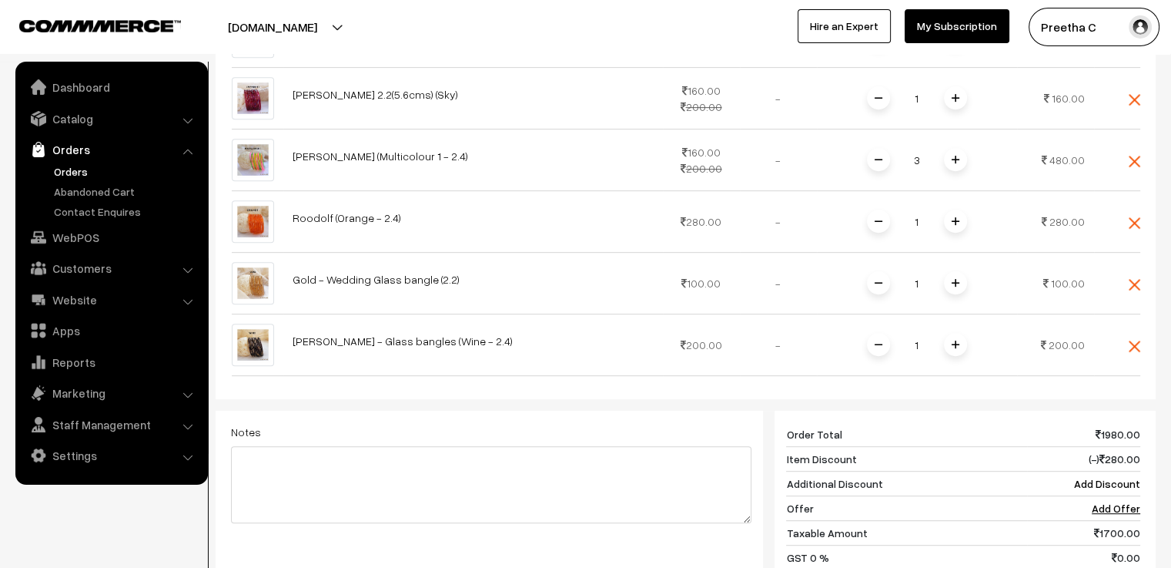
scroll to position [780, 0]
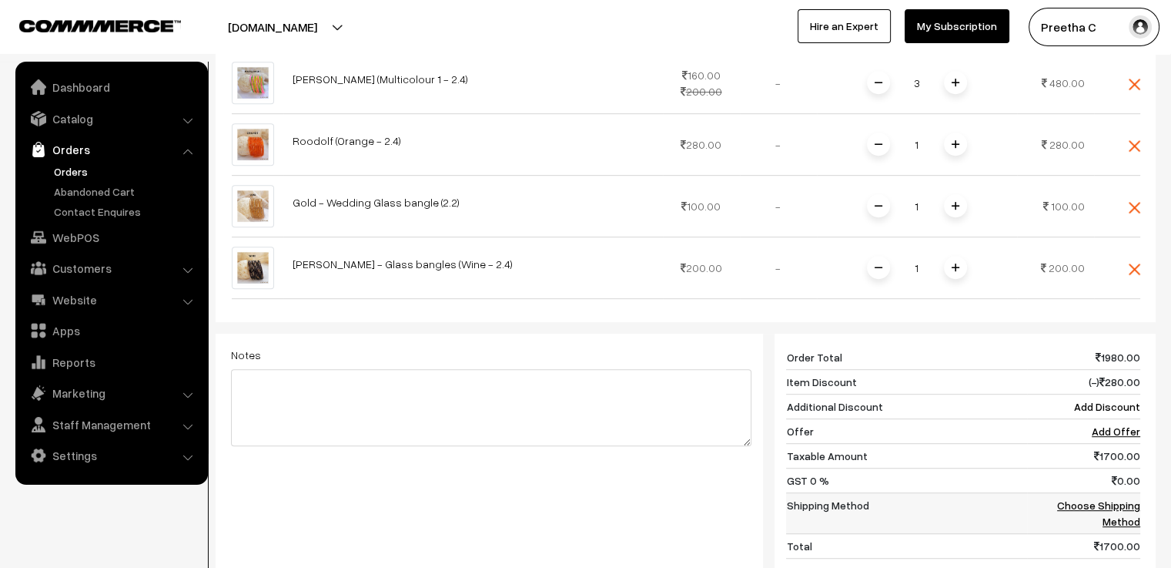
click at [1095, 498] on link "Choose Shipping Method" at bounding box center [1098, 512] width 83 height 29
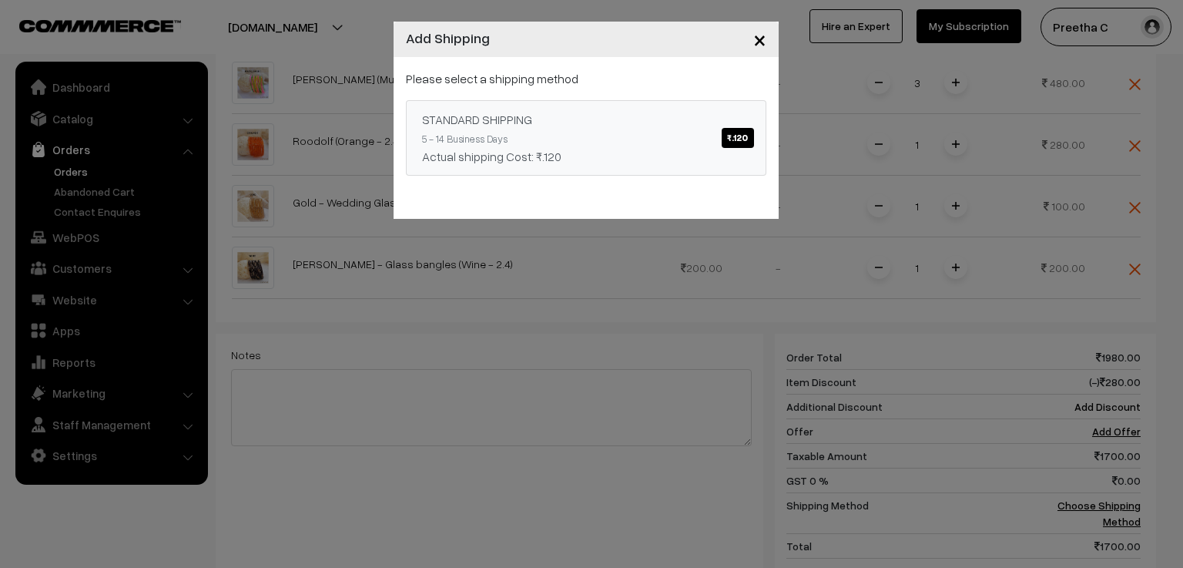
click at [725, 142] on span "₹.120" at bounding box center [738, 138] width 32 height 20
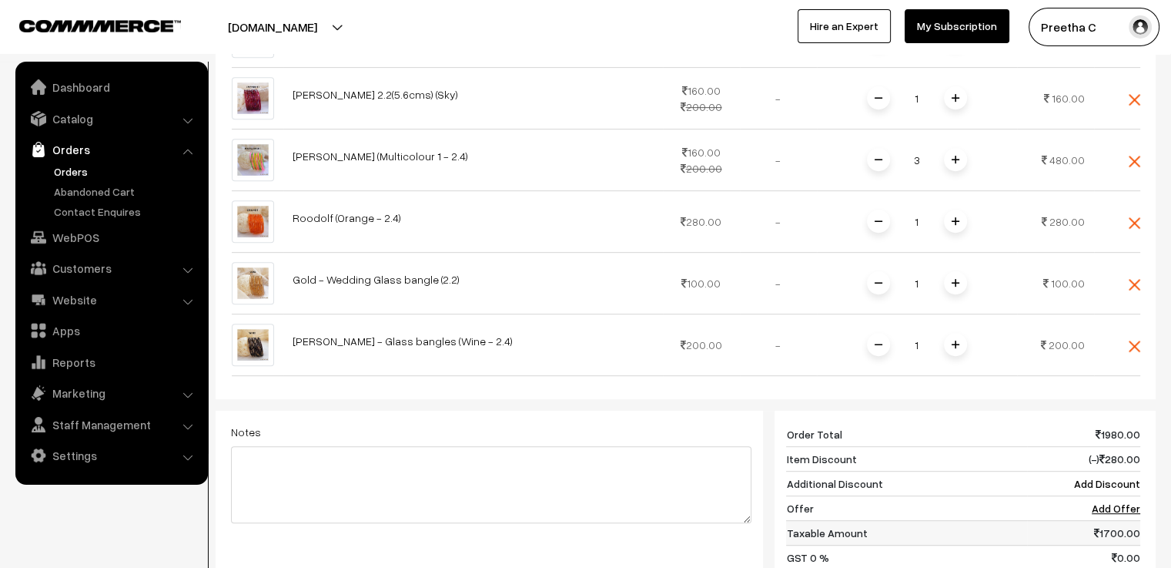
scroll to position [626, 0]
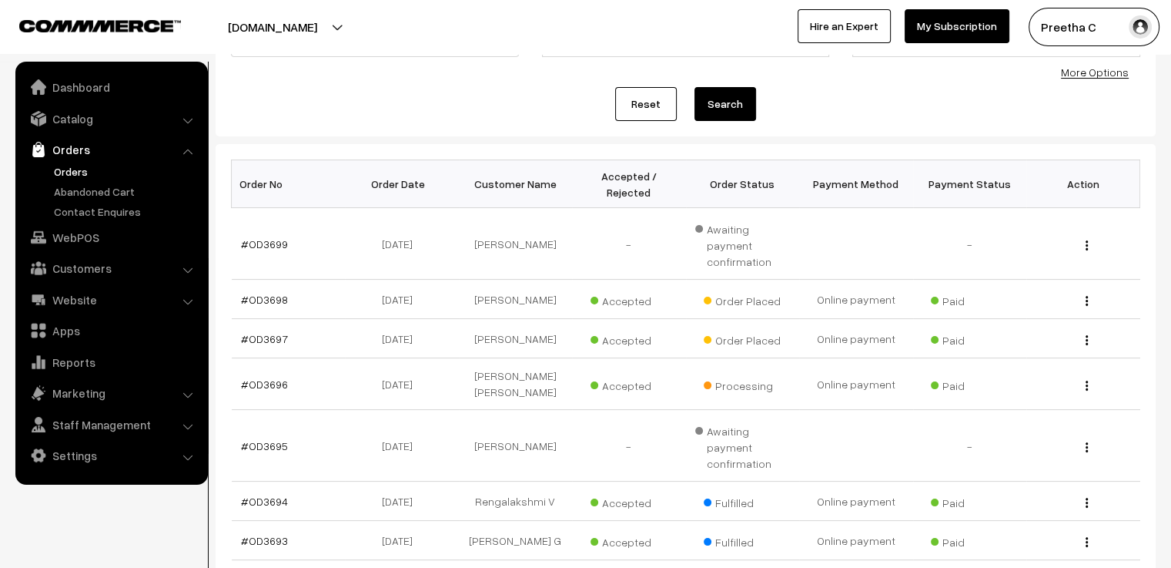
scroll to position [407, 0]
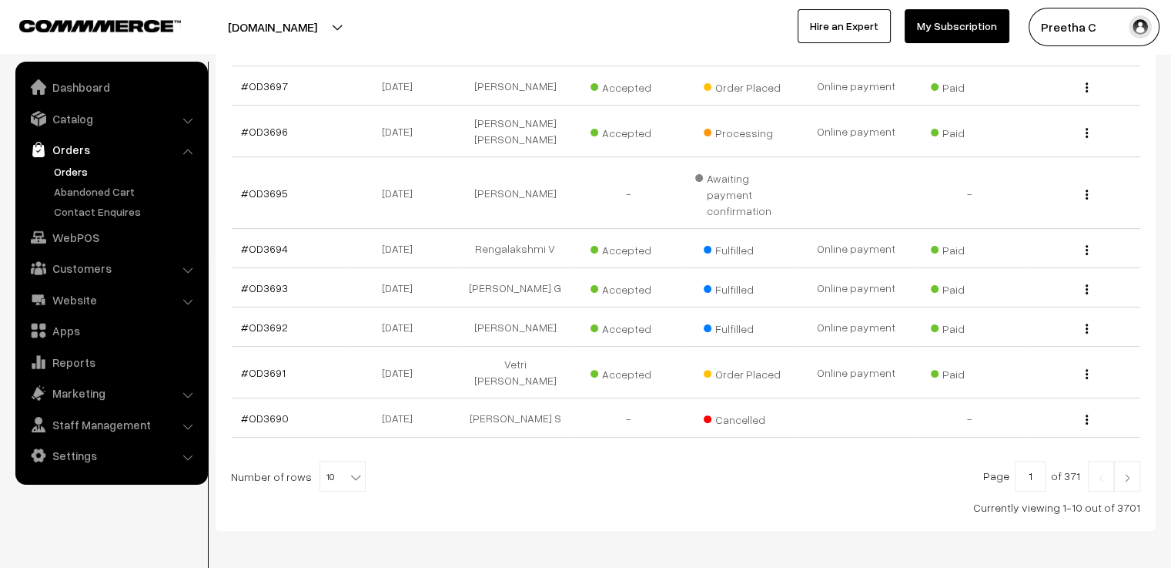
click at [1133, 460] on link at bounding box center [1127, 475] width 26 height 31
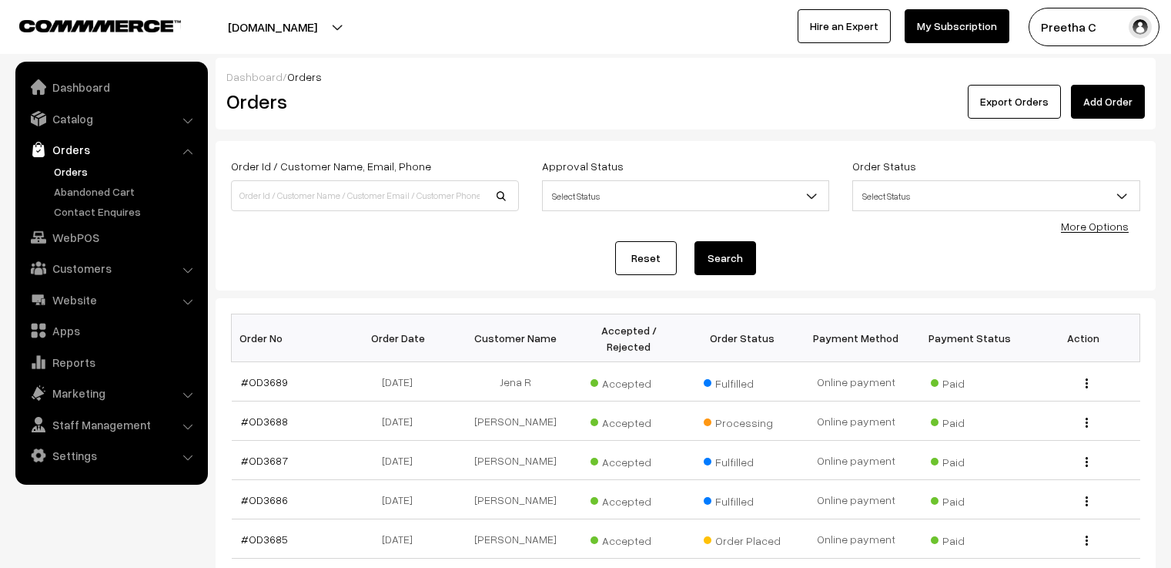
scroll to position [387, 0]
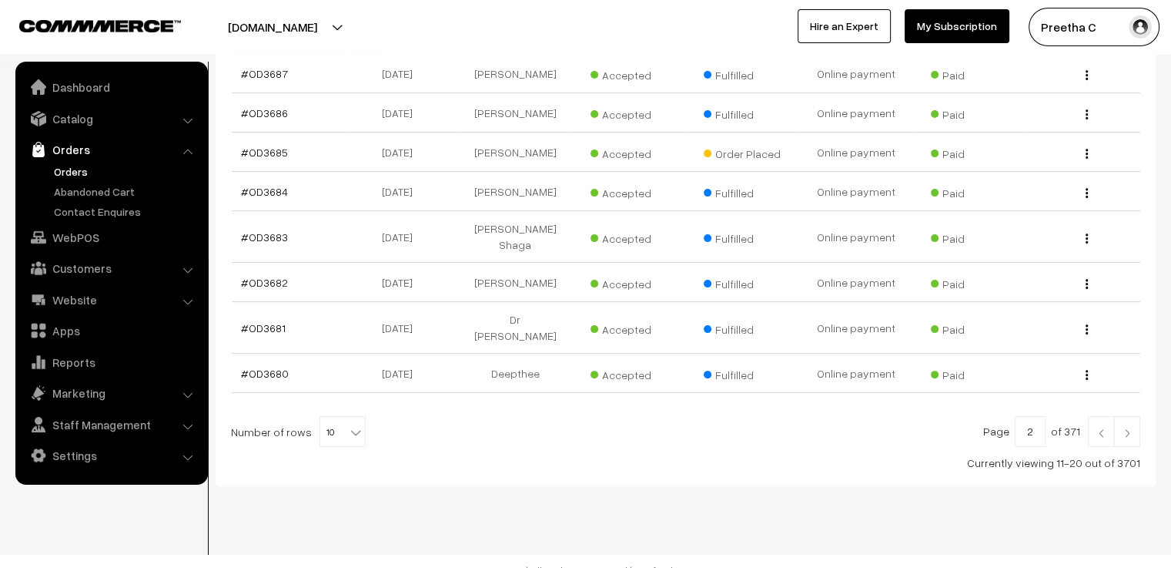
click at [1130, 421] on link at bounding box center [1127, 431] width 26 height 31
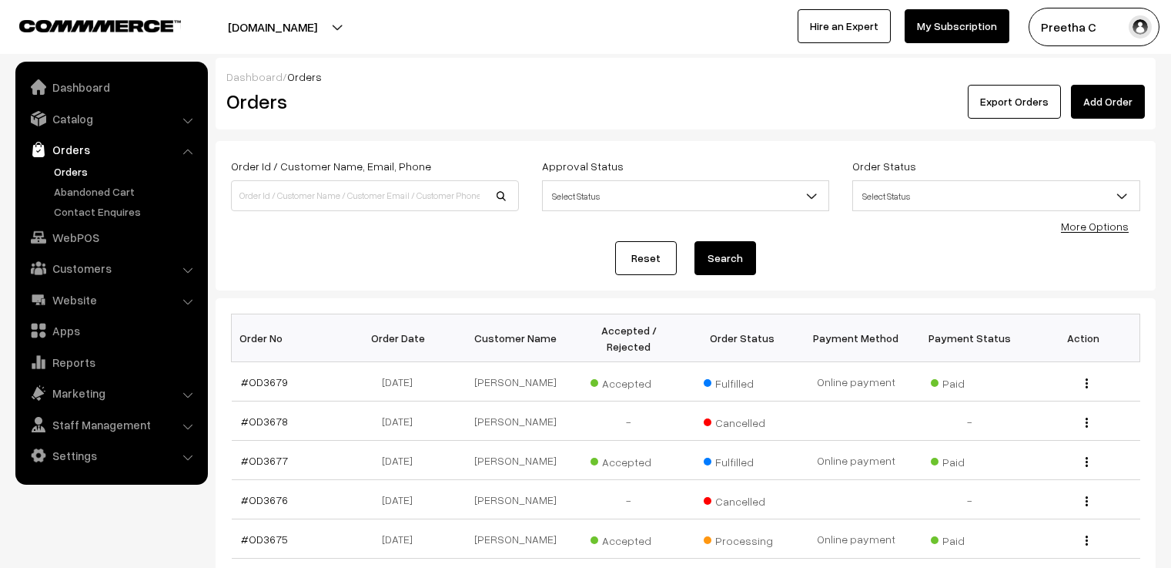
scroll to position [77, 0]
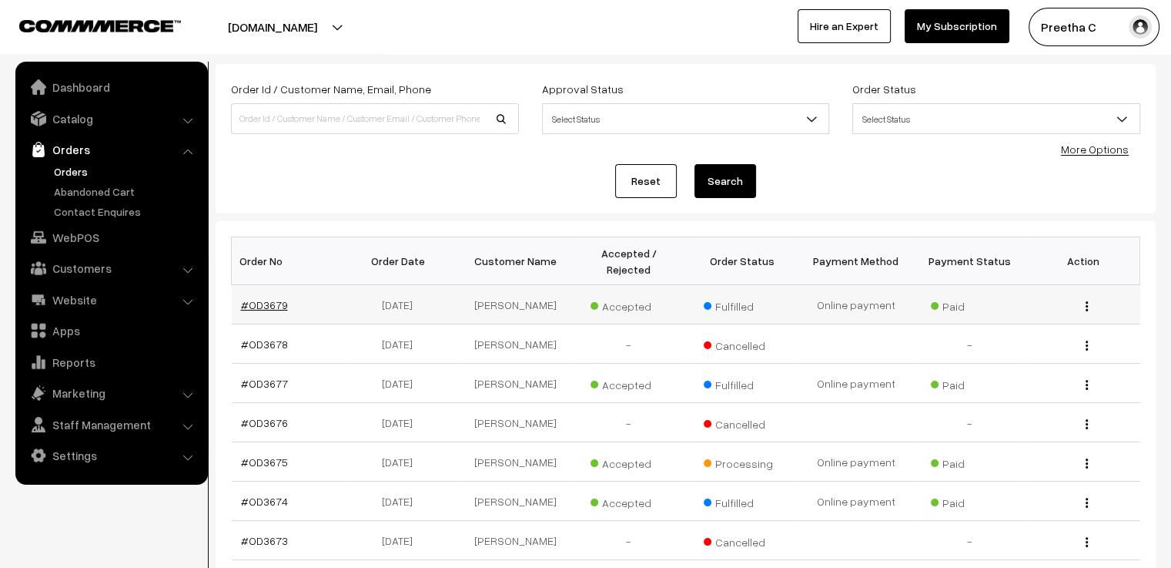
click at [271, 298] on link "#OD3679" at bounding box center [264, 304] width 47 height 13
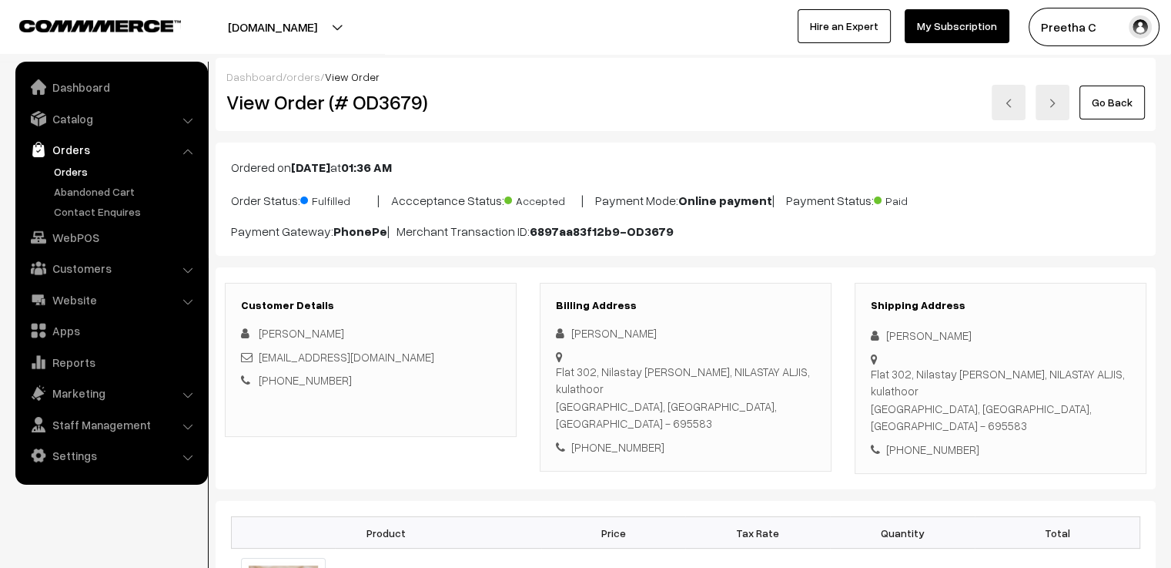
click at [1127, 107] on link "Go Back" at bounding box center [1112, 102] width 65 height 34
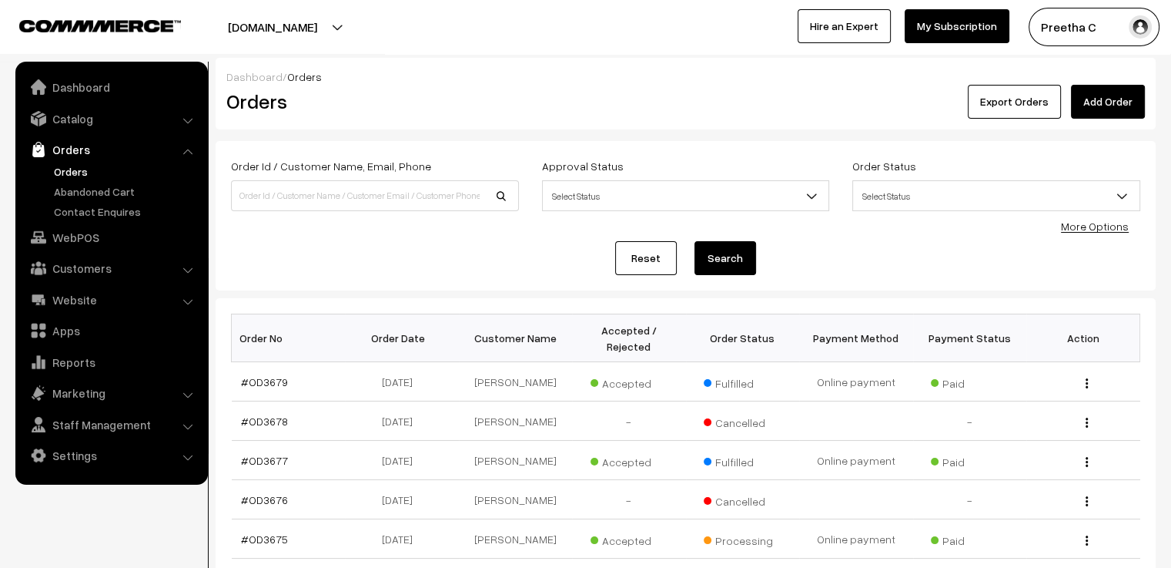
click at [655, 255] on link "Reset" at bounding box center [646, 258] width 62 height 34
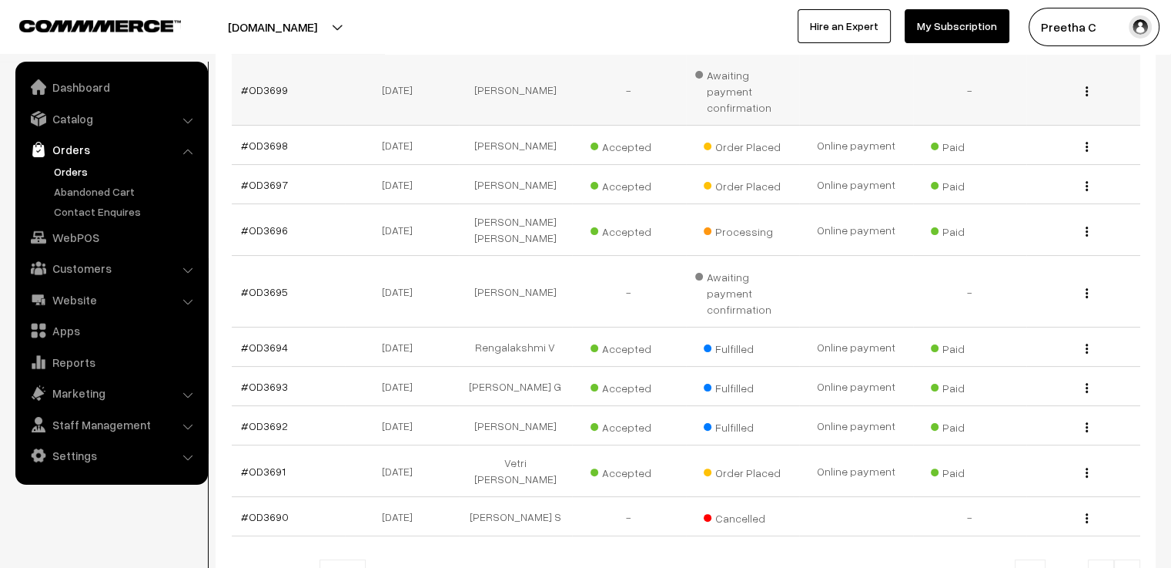
scroll to position [385, 0]
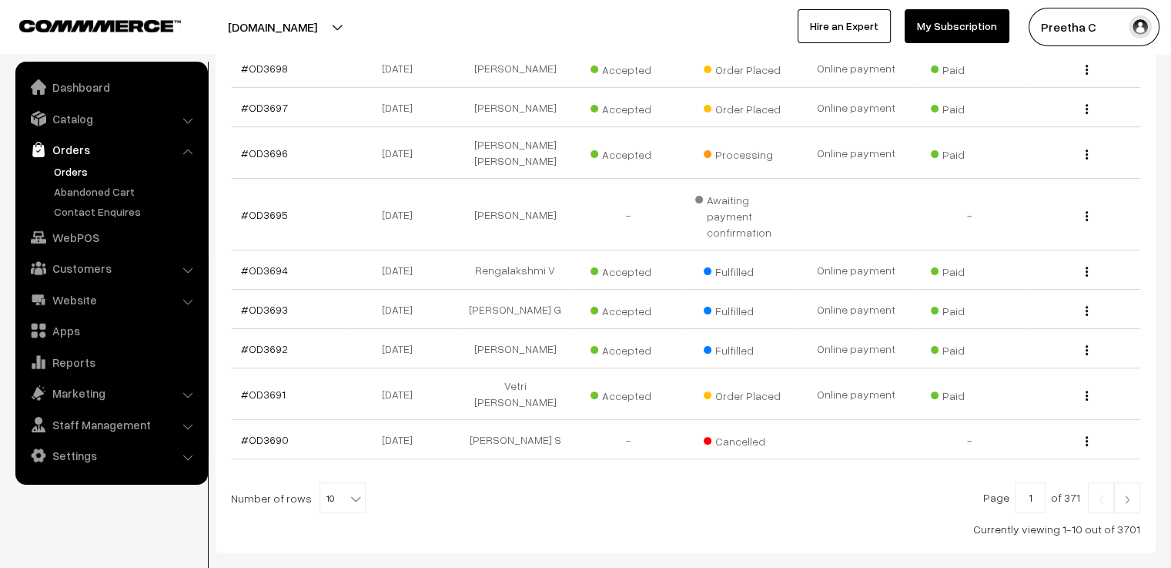
click at [1127, 494] on img at bounding box center [1127, 498] width 14 height 9
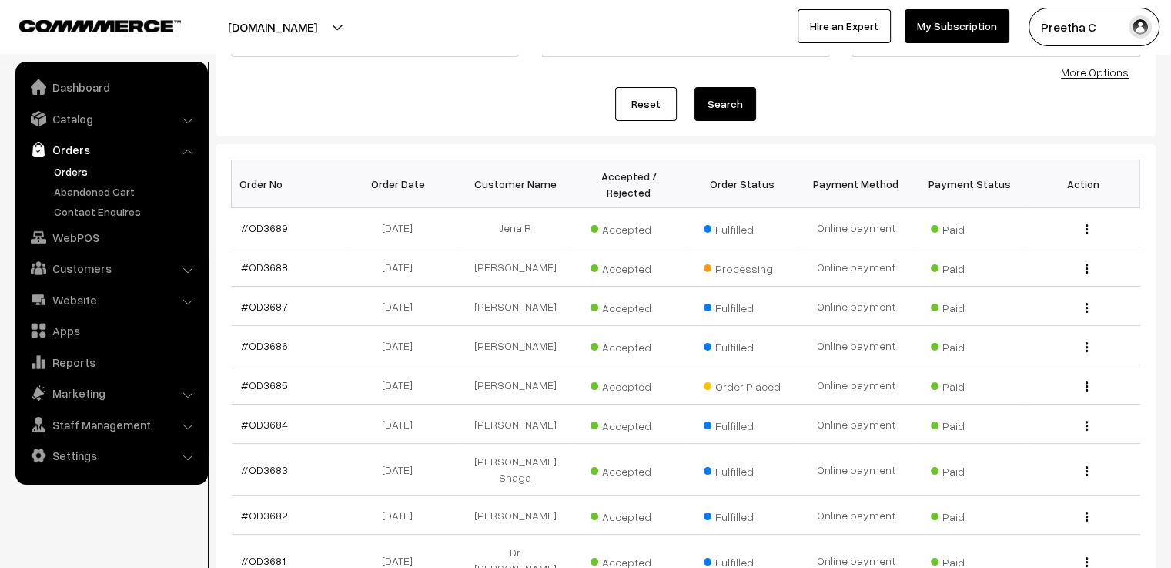
scroll to position [231, 0]
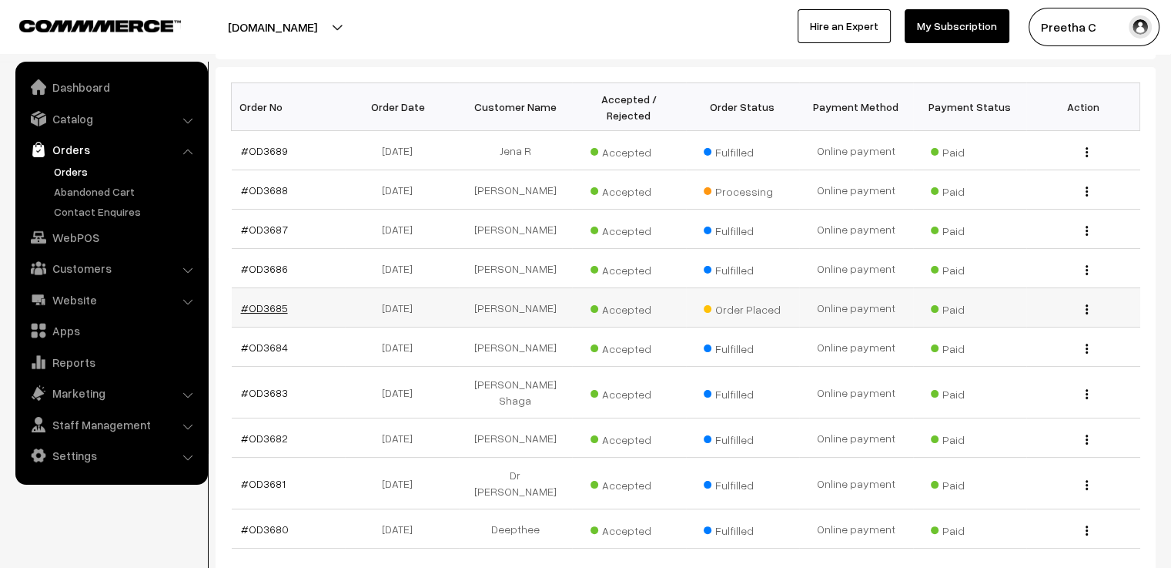
click at [270, 306] on link "#OD3685" at bounding box center [264, 307] width 47 height 13
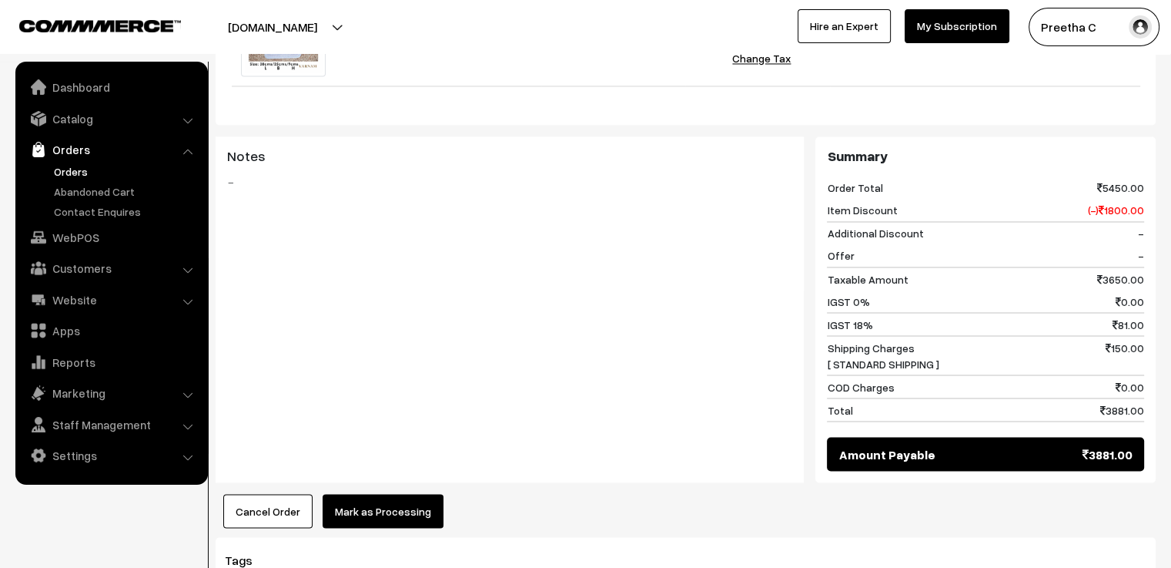
scroll to position [2570, 0]
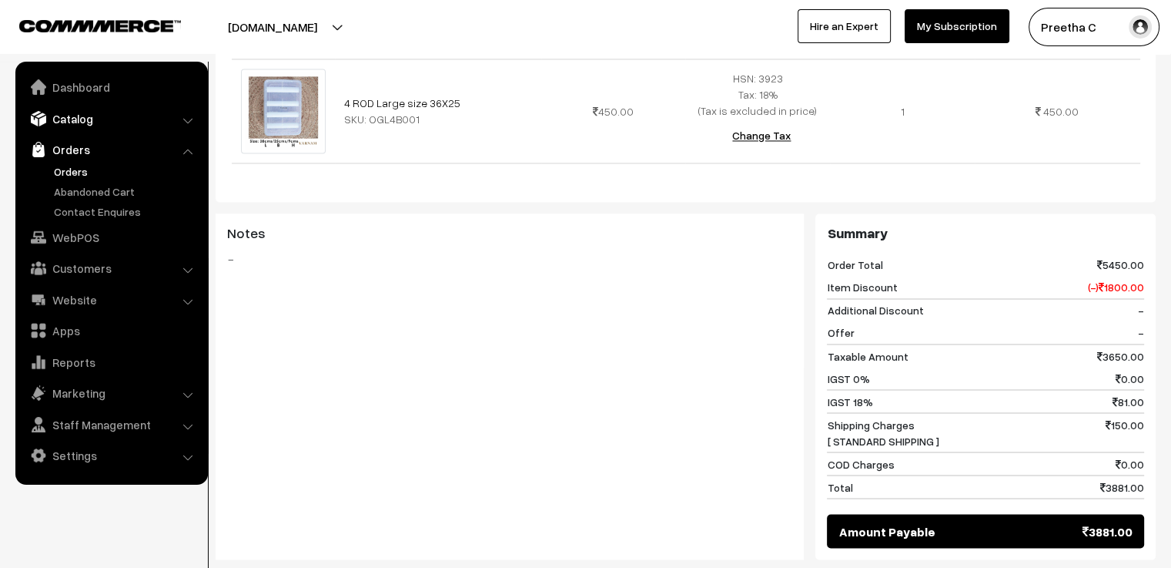
click at [131, 121] on link "Catalog" at bounding box center [110, 119] width 183 height 28
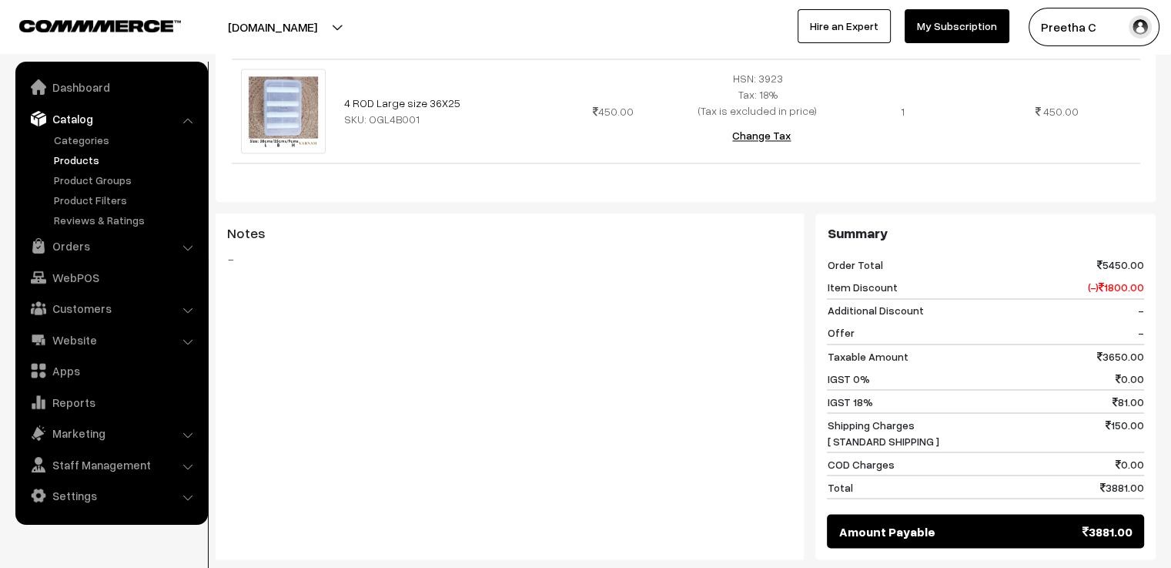
click at [116, 155] on link "Products" at bounding box center [126, 160] width 152 height 16
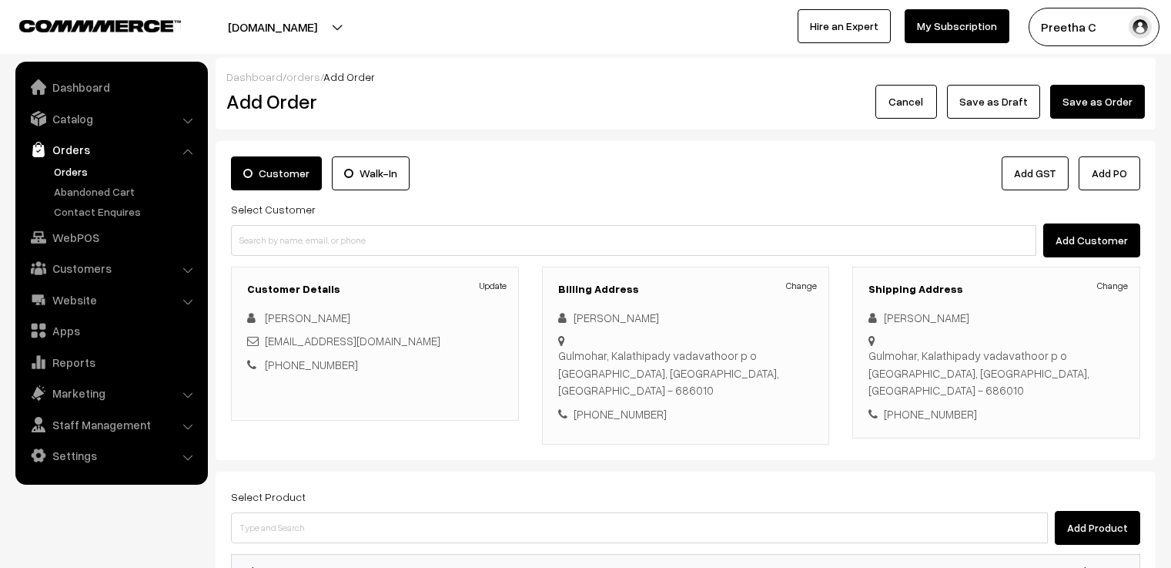
scroll to position [626, 0]
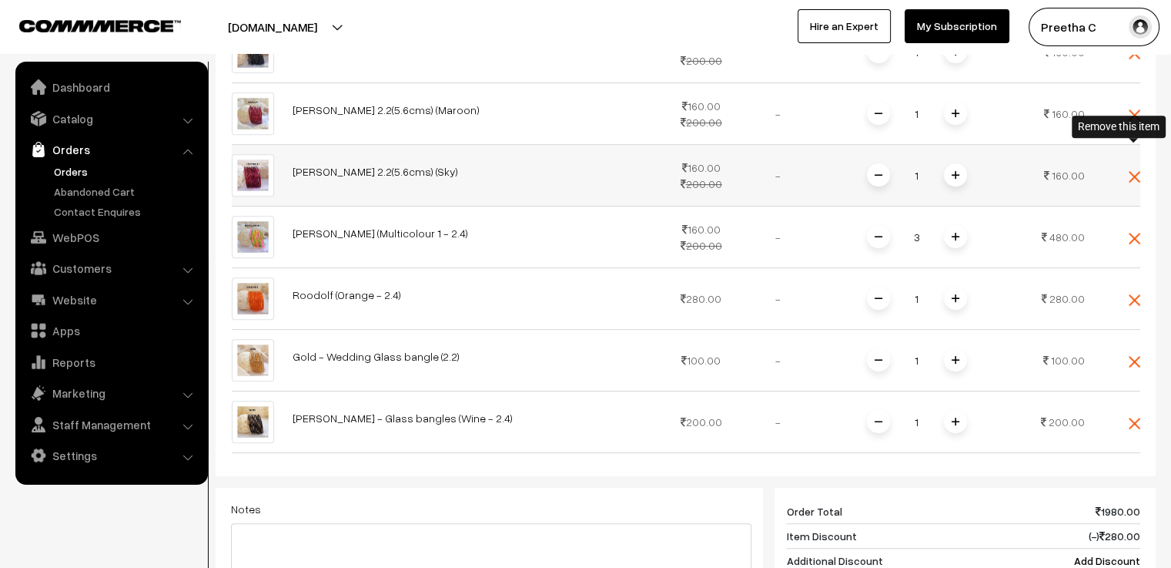
click at [1134, 171] on img at bounding box center [1135, 177] width 12 height 12
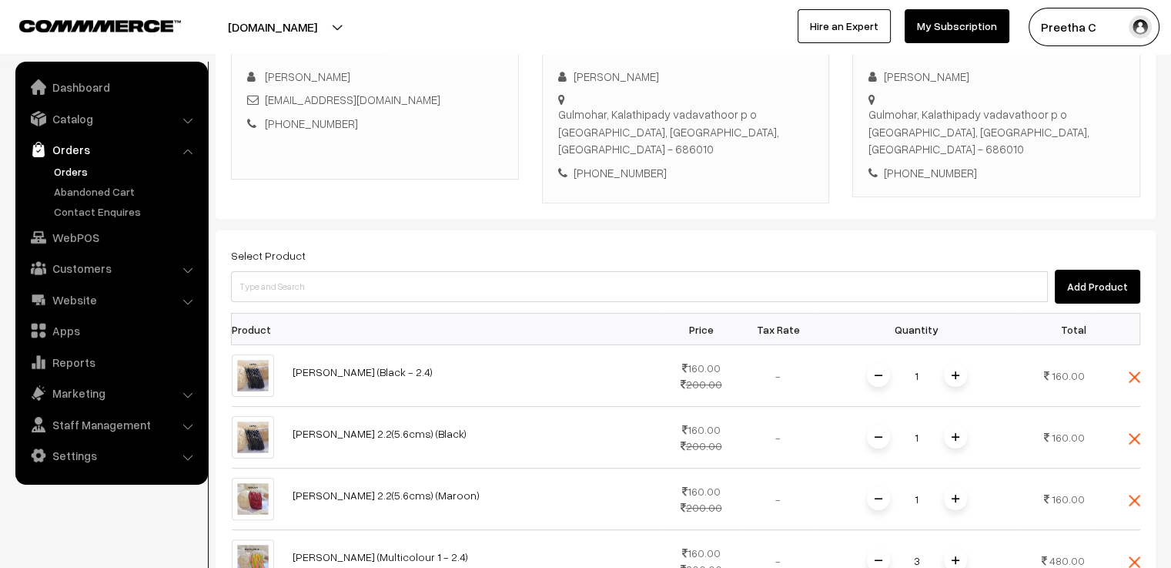
scroll to position [164, 0]
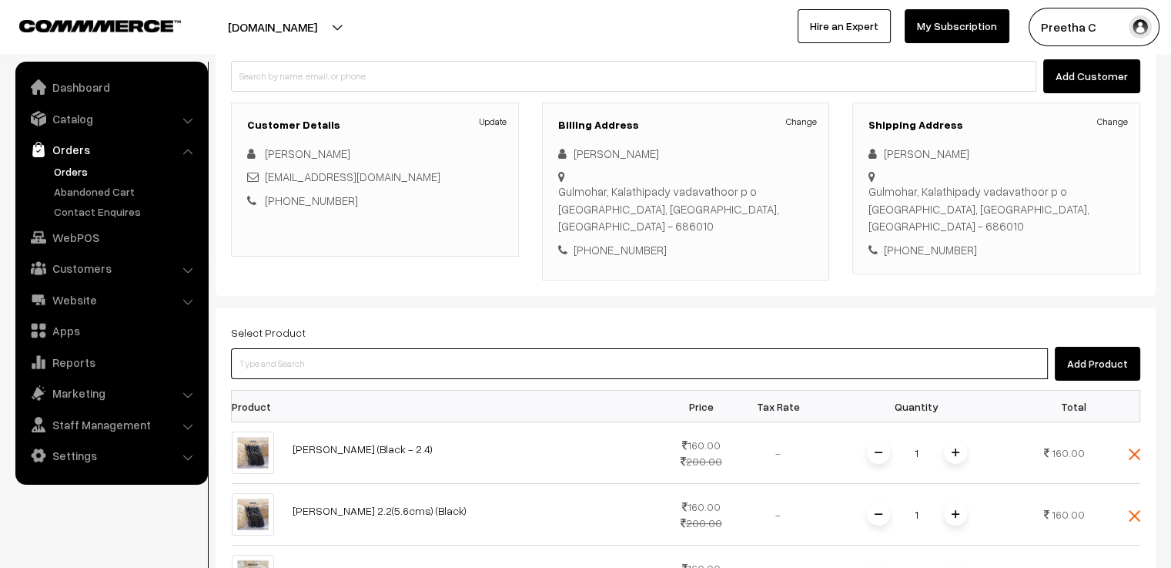
click at [420, 348] on input at bounding box center [639, 363] width 817 height 31
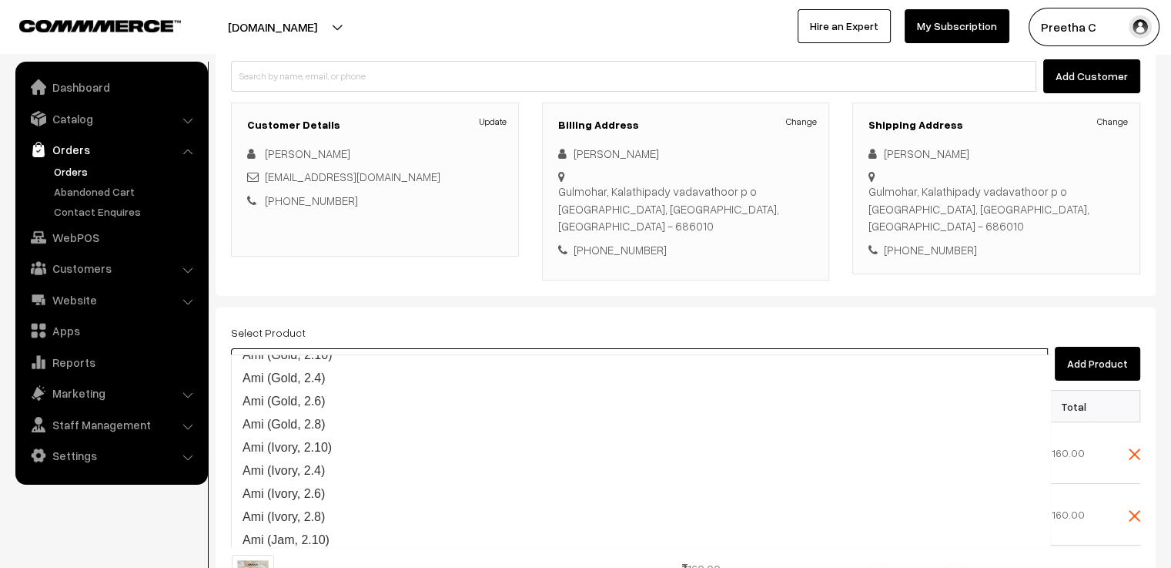
type input "a"
type input "w"
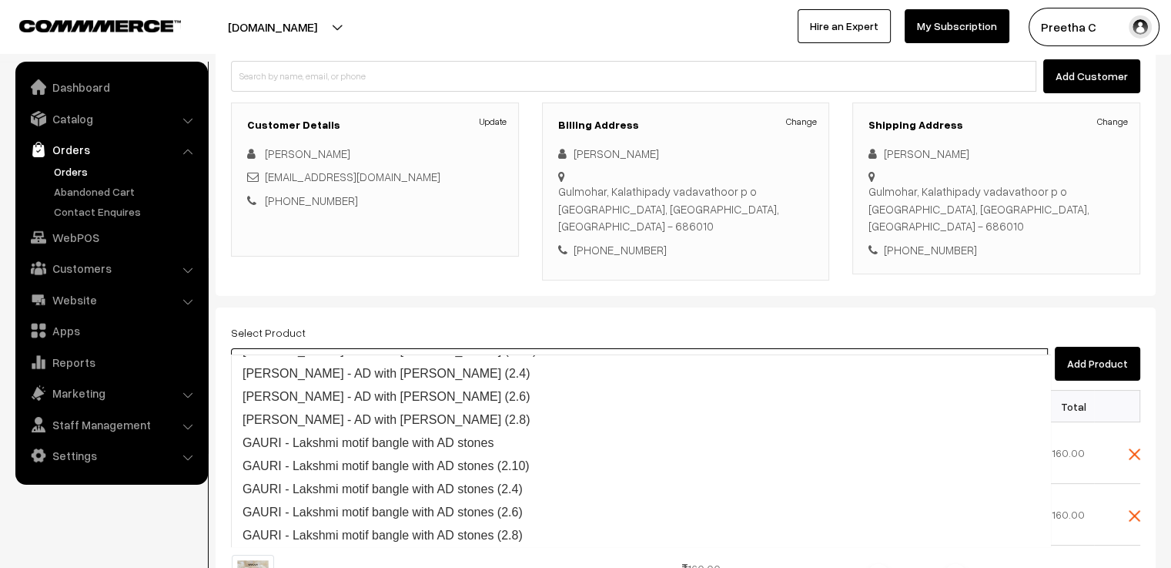
type input "premi"
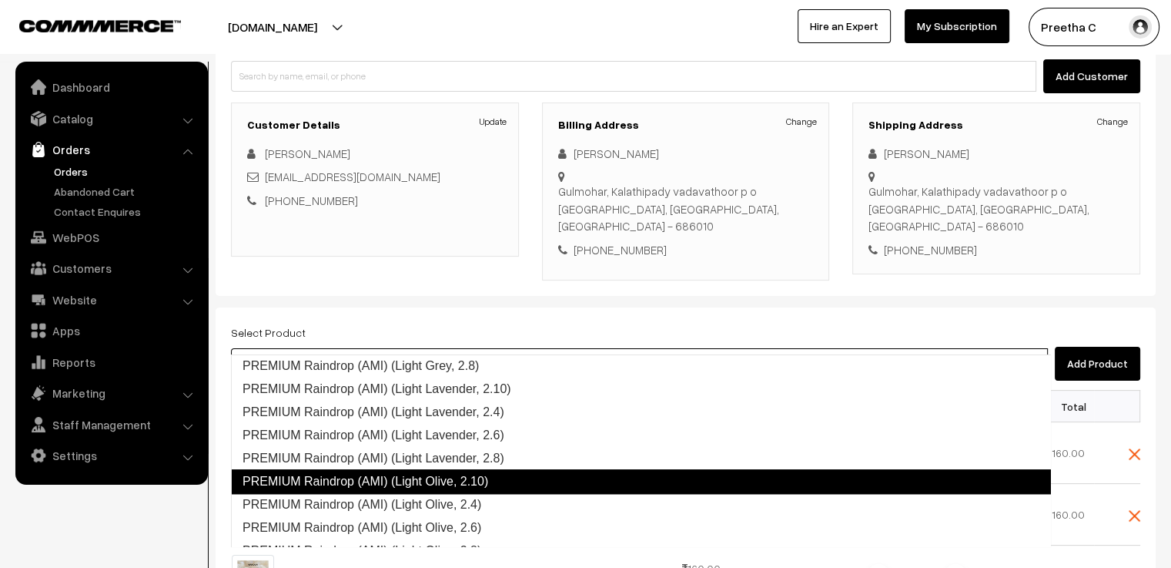
scroll to position [1310, 0]
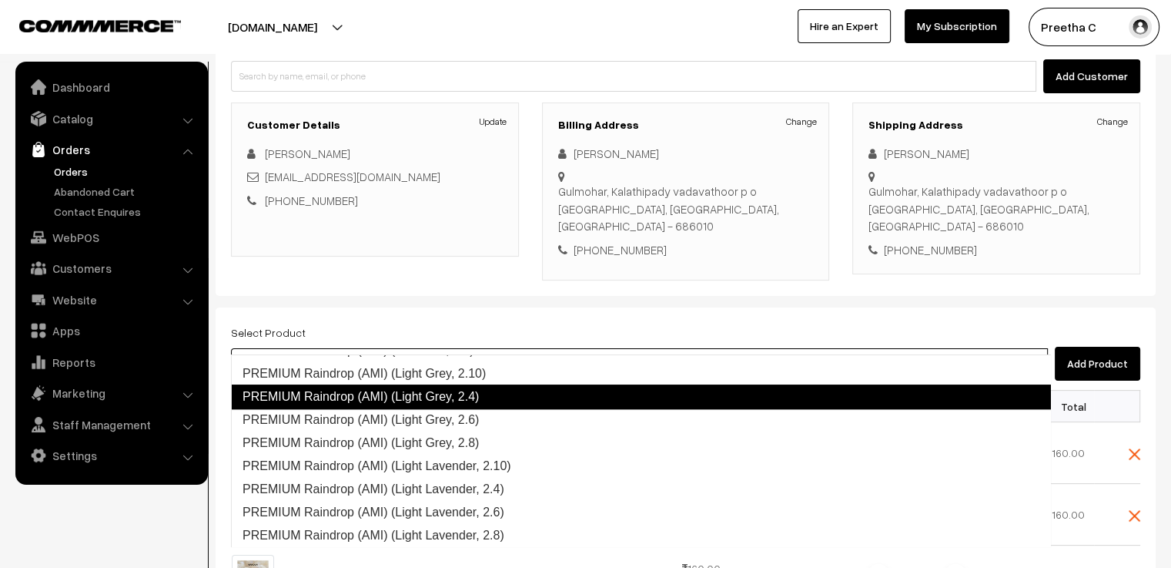
click at [501, 395] on link "PREMIUM Raindrop (AMI) (Light Grey, 2.4)" at bounding box center [641, 396] width 820 height 25
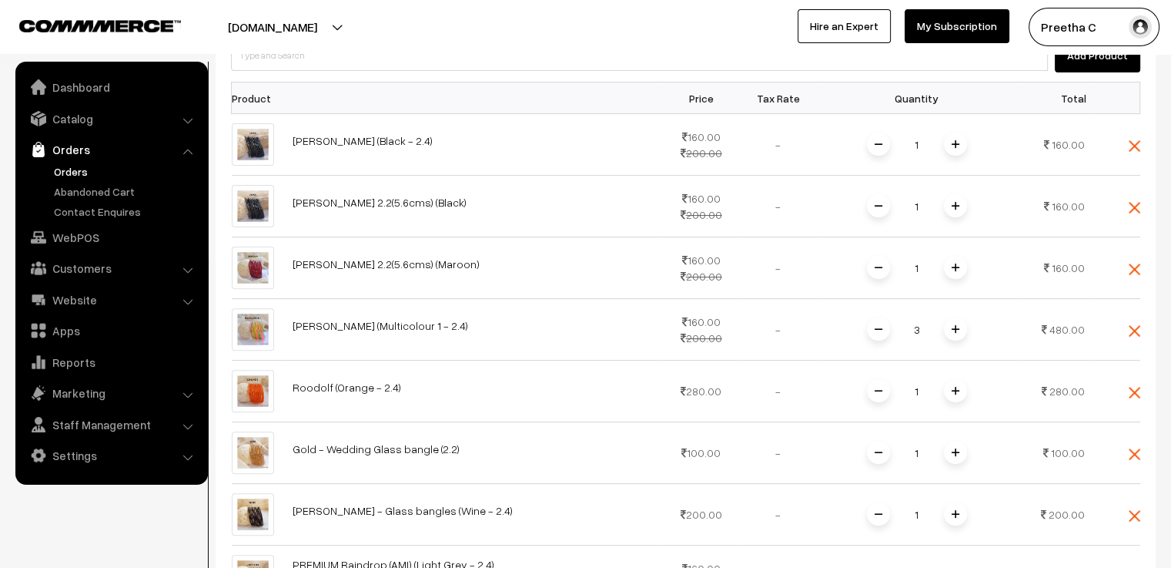
scroll to position [626, 0]
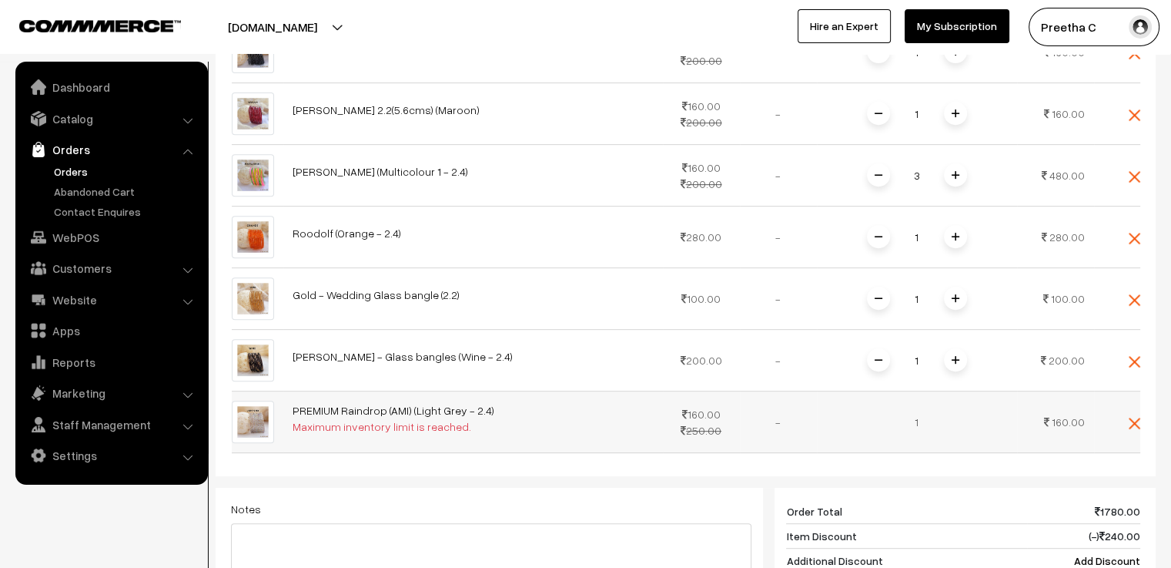
click at [1138, 404] on td at bounding box center [1117, 422] width 46 height 62
click at [1138, 417] on img at bounding box center [1135, 423] width 12 height 12
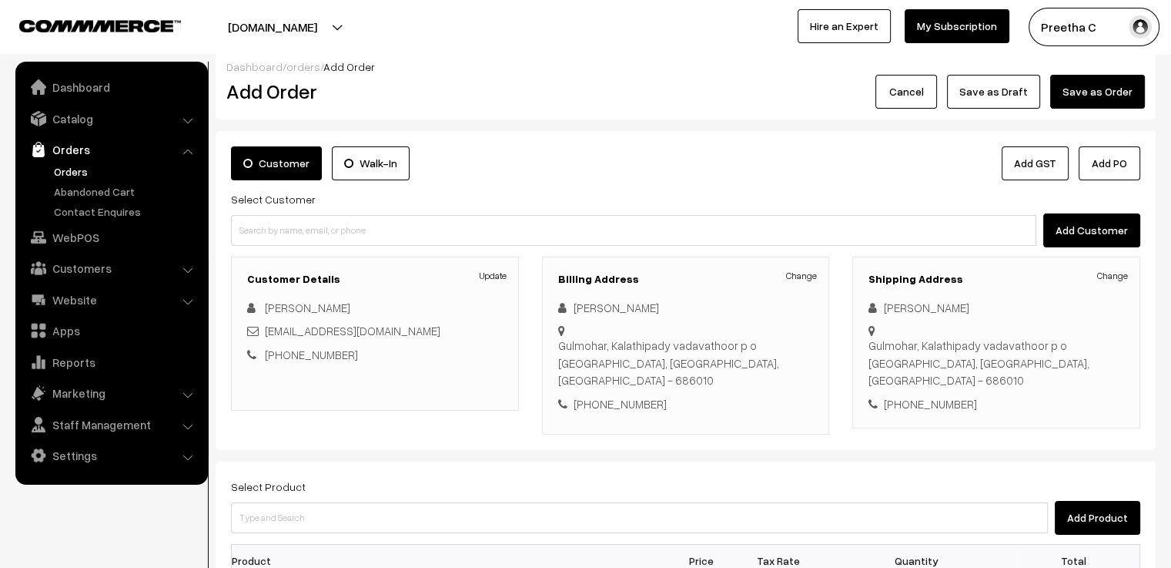
scroll to position [164, 0]
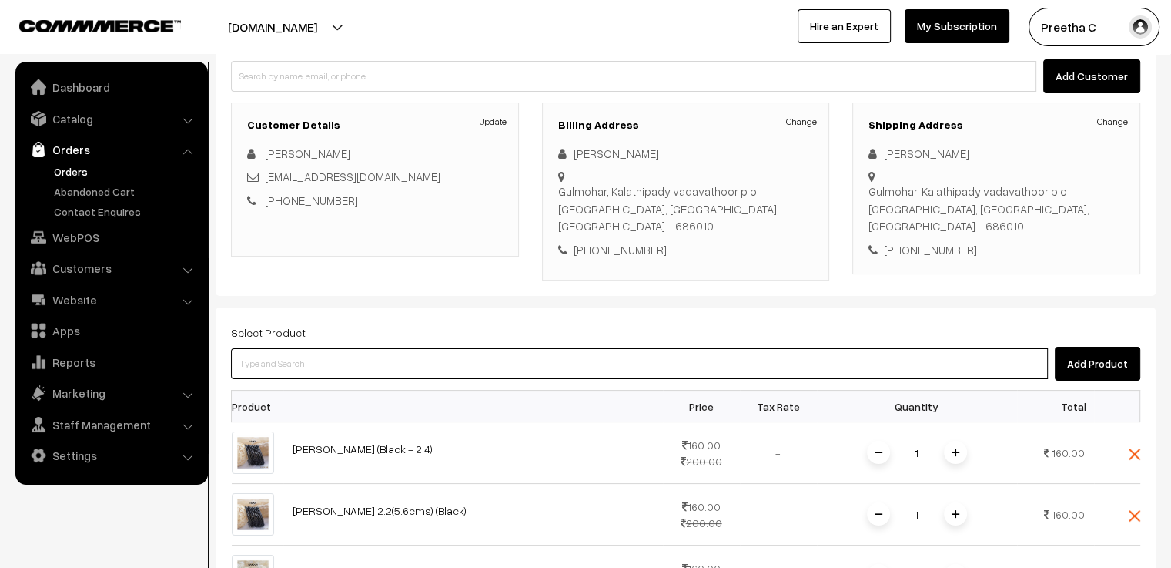
click at [330, 348] on input at bounding box center [639, 363] width 817 height 31
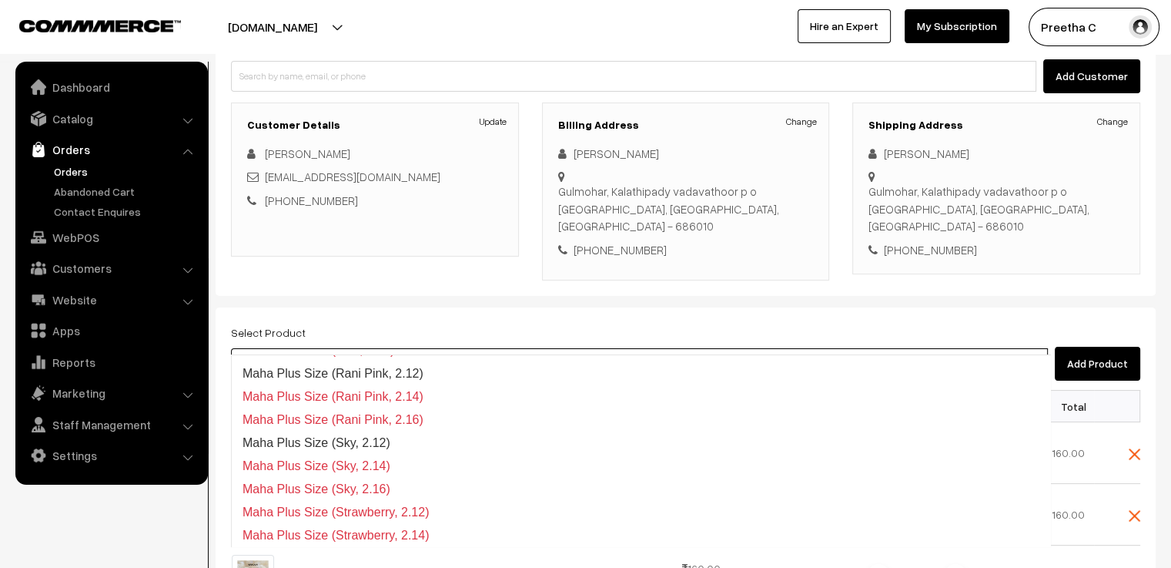
type input "maha 2.2"
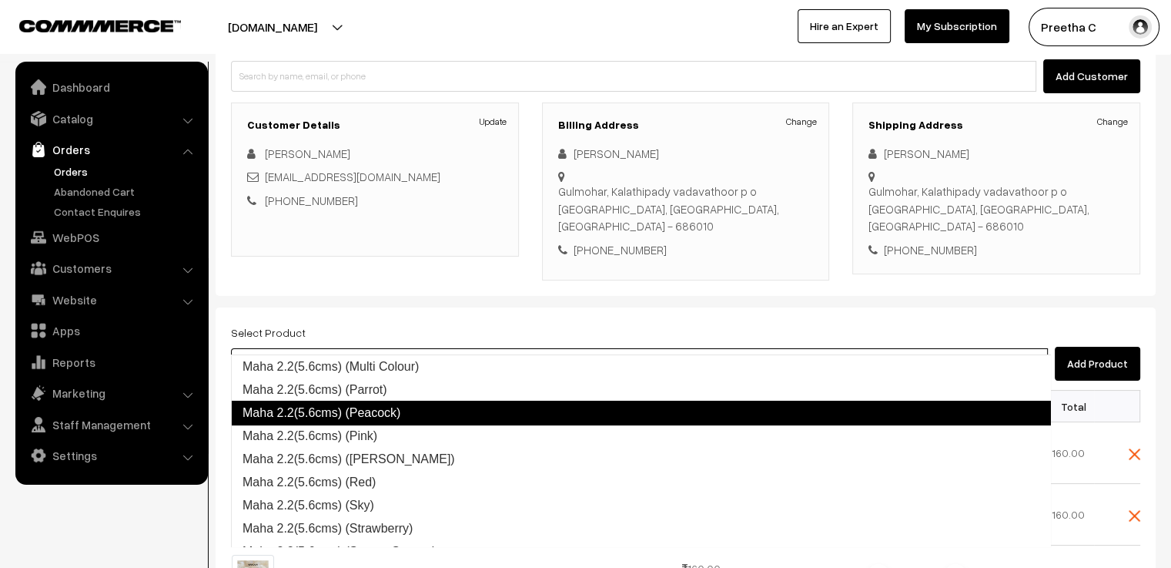
scroll to position [270, 0]
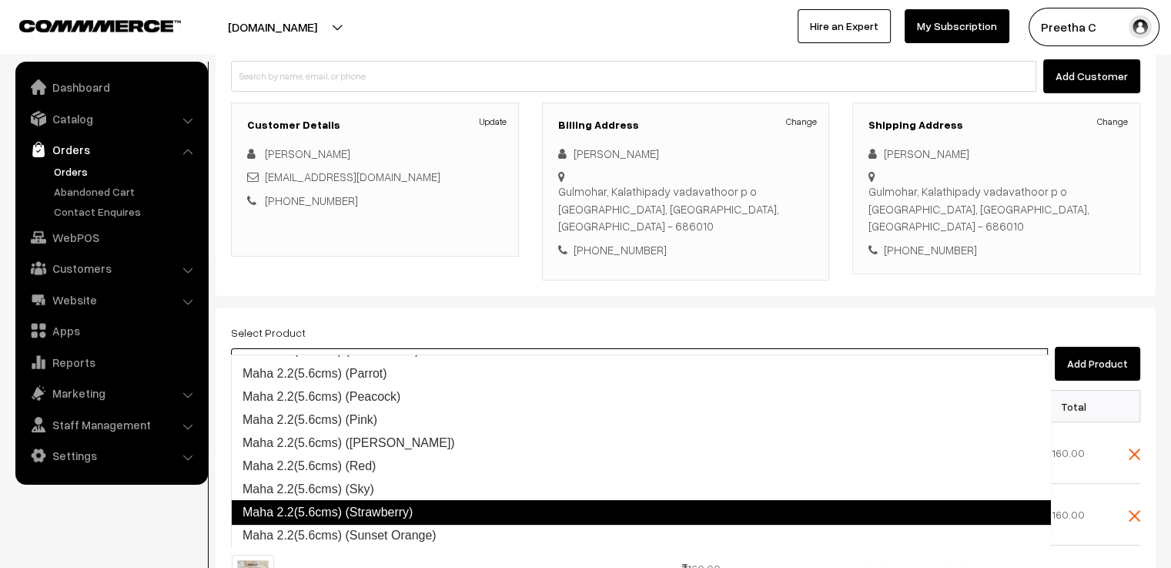
click at [450, 507] on link "Maha 2.2(5.6cms) (Strawberry)" at bounding box center [641, 512] width 820 height 25
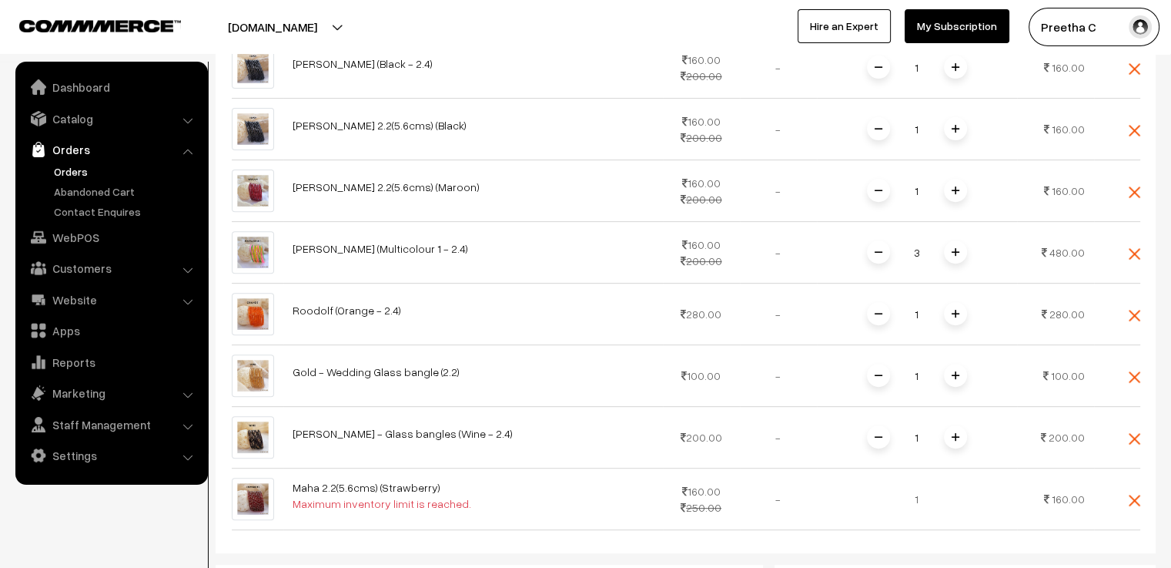
scroll to position [626, 0]
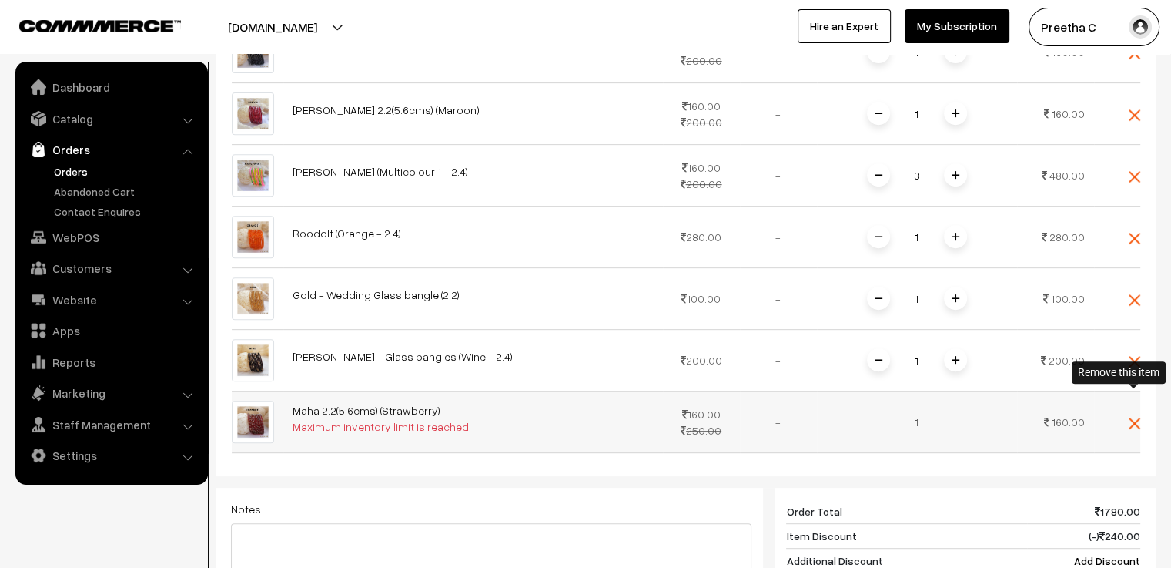
click at [1133, 417] on img at bounding box center [1135, 423] width 12 height 12
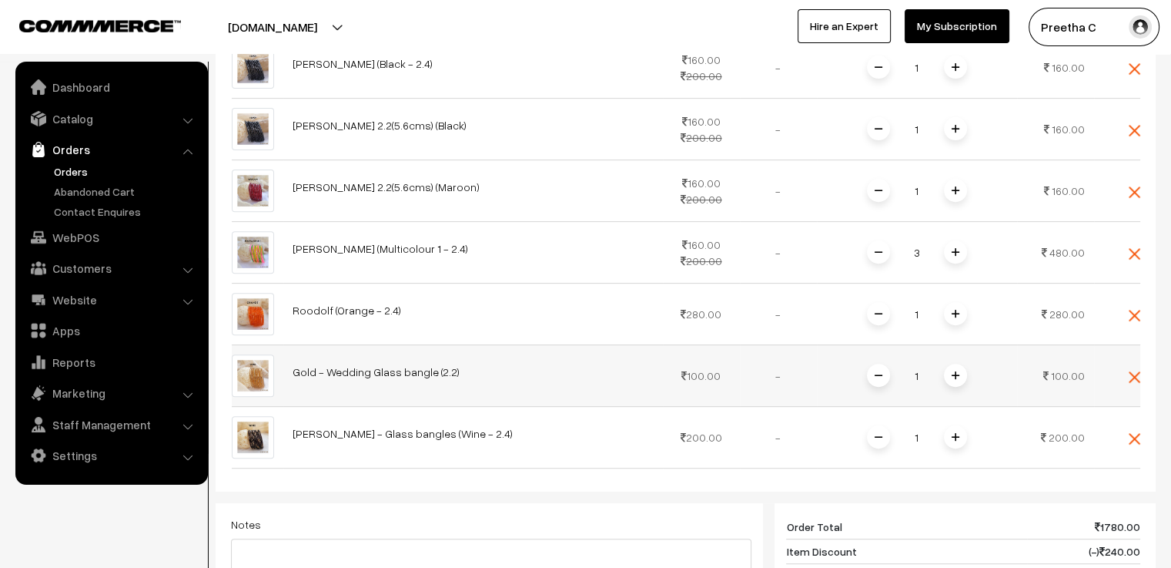
scroll to position [395, 0]
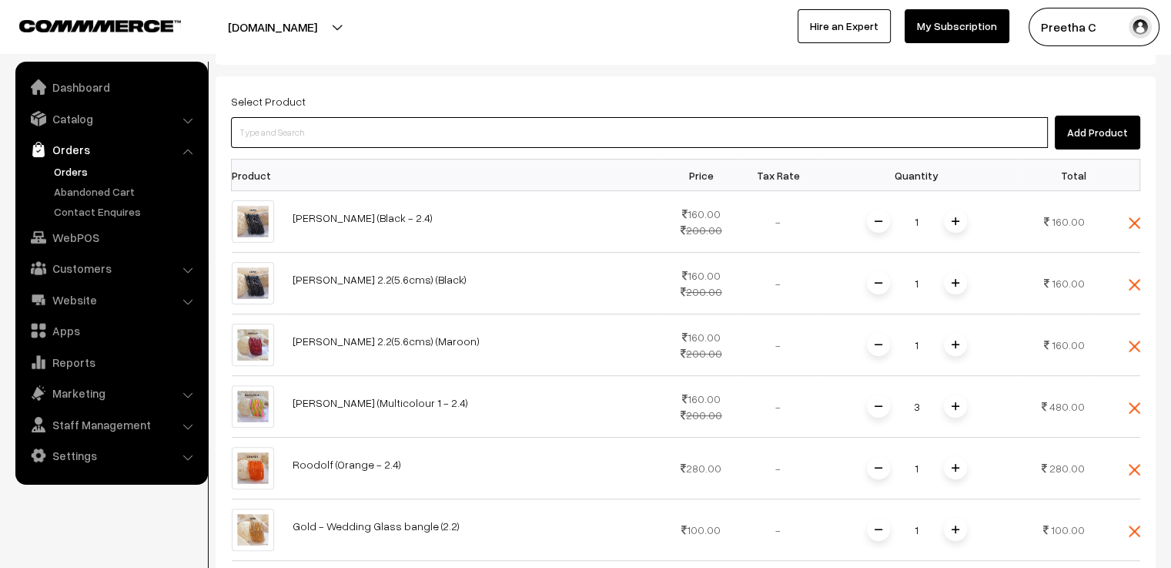
click at [312, 117] on input at bounding box center [639, 132] width 817 height 31
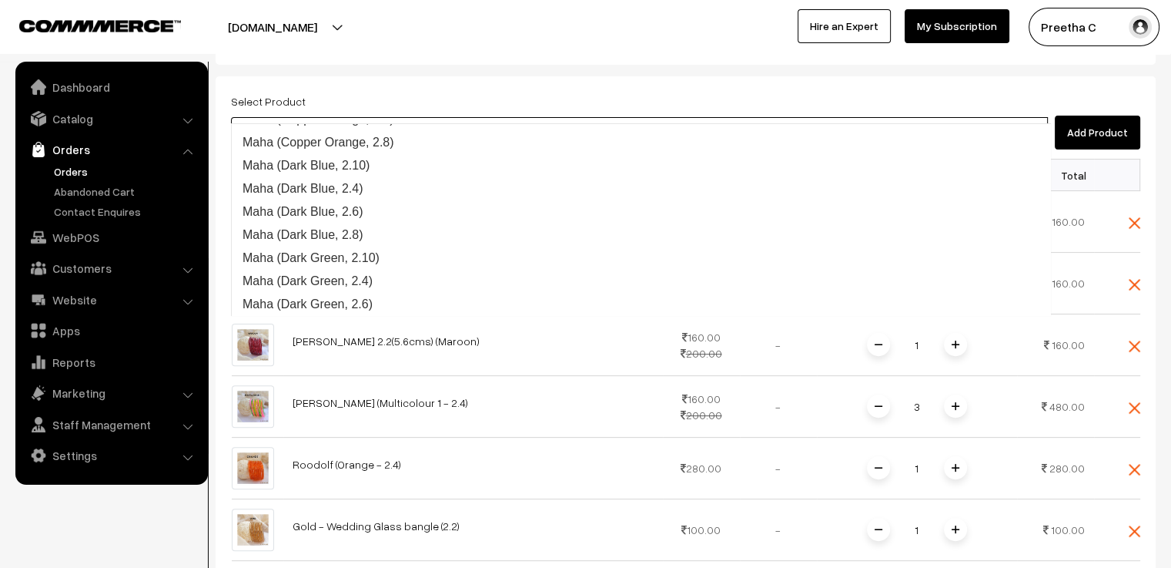
type input "maha 2.2"
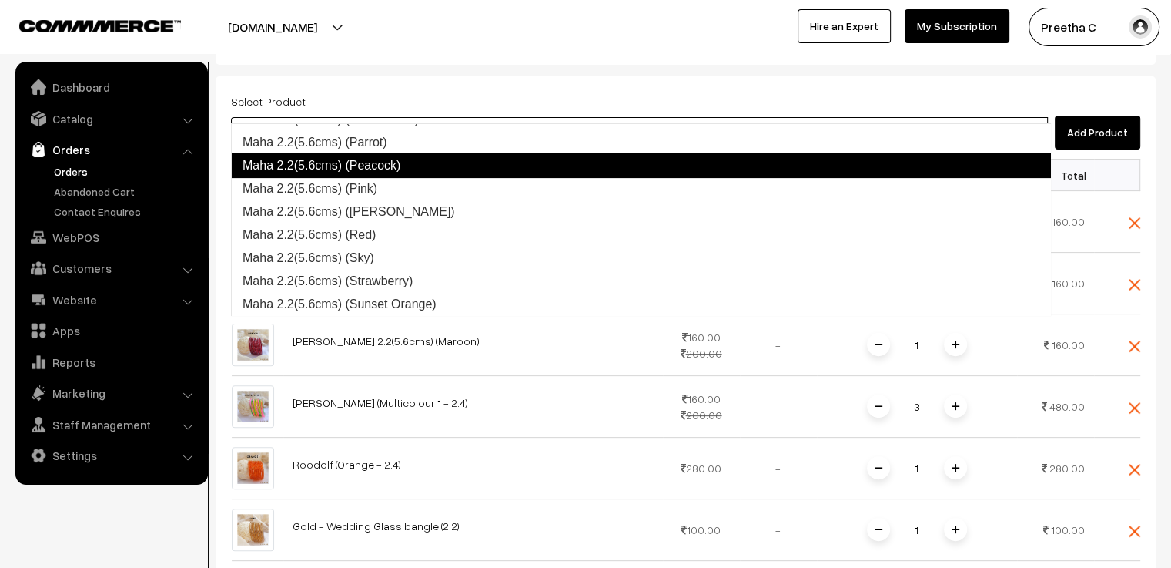
scroll to position [254, 0]
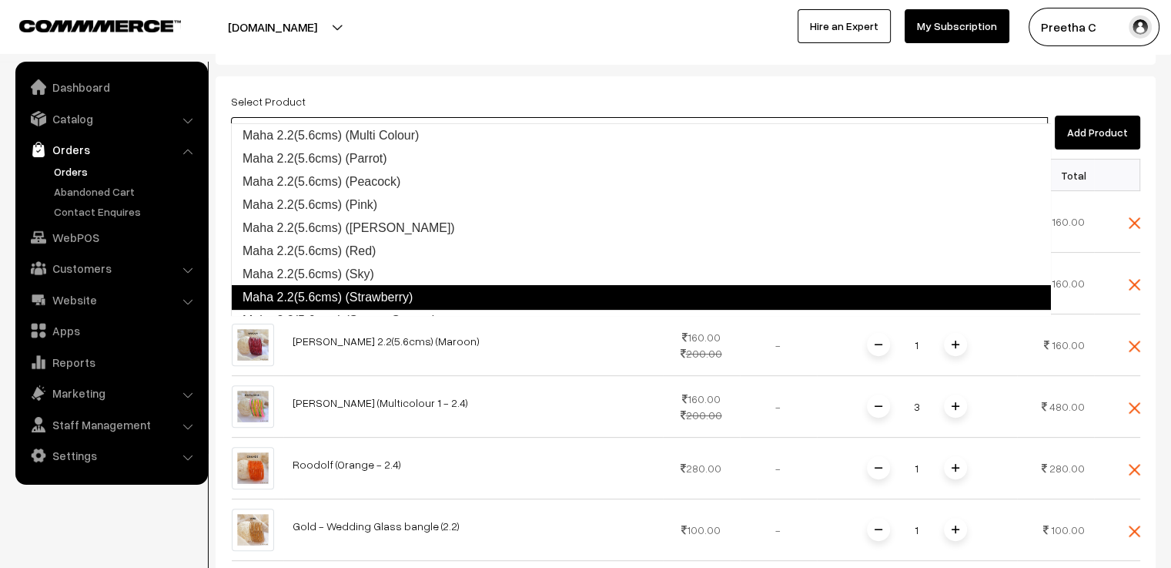
click at [534, 290] on link "Maha 2.2(5.6cms) (Strawberry)" at bounding box center [641, 297] width 820 height 25
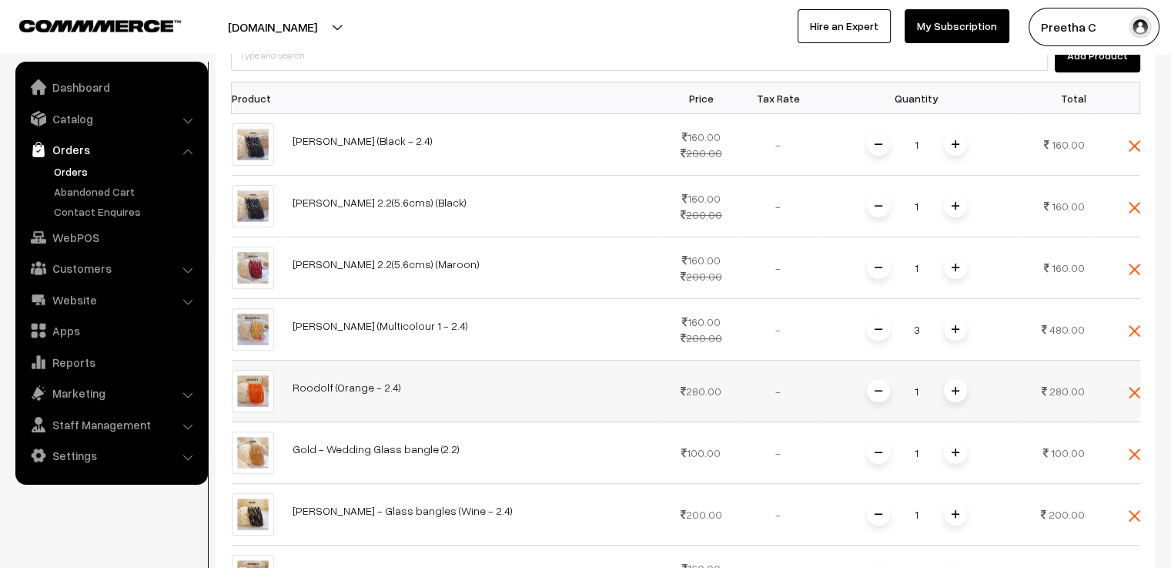
scroll to position [395, 0]
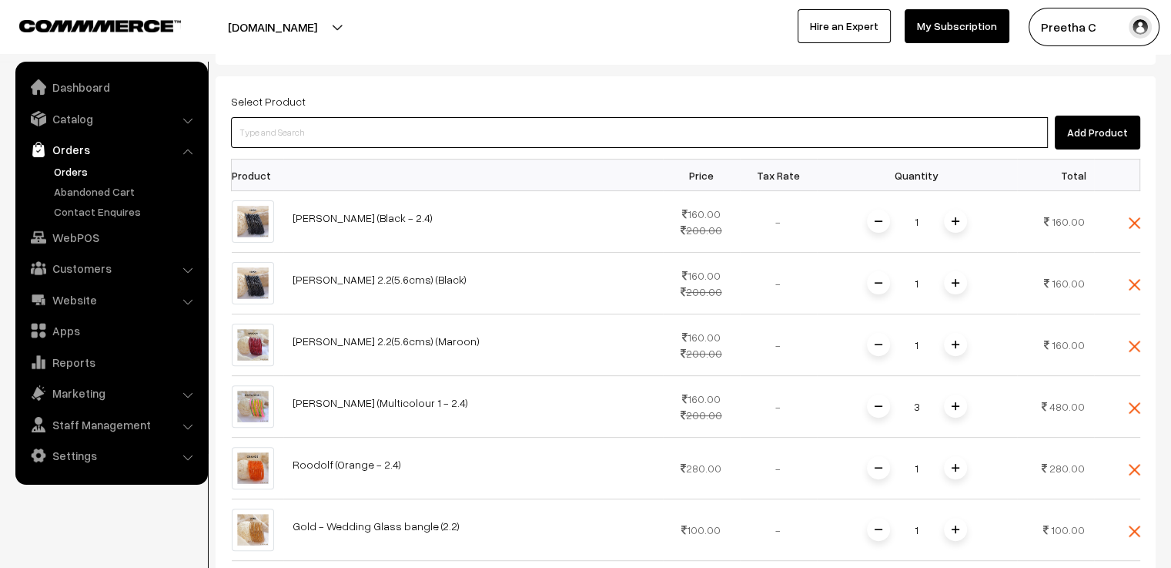
click at [370, 117] on input at bounding box center [639, 132] width 817 height 31
type input "r"
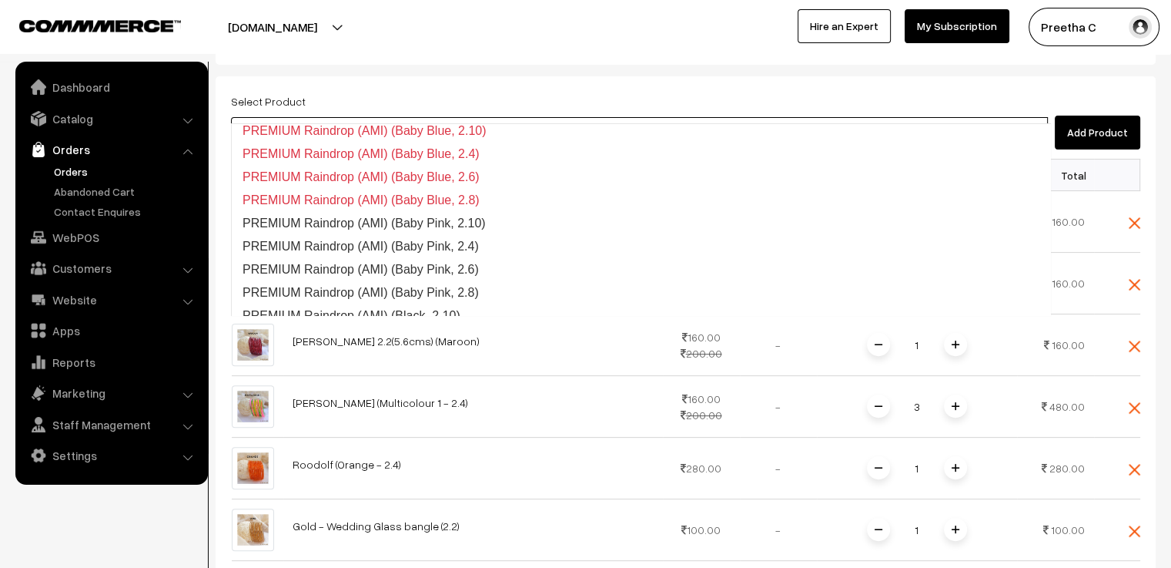
type input "premium"
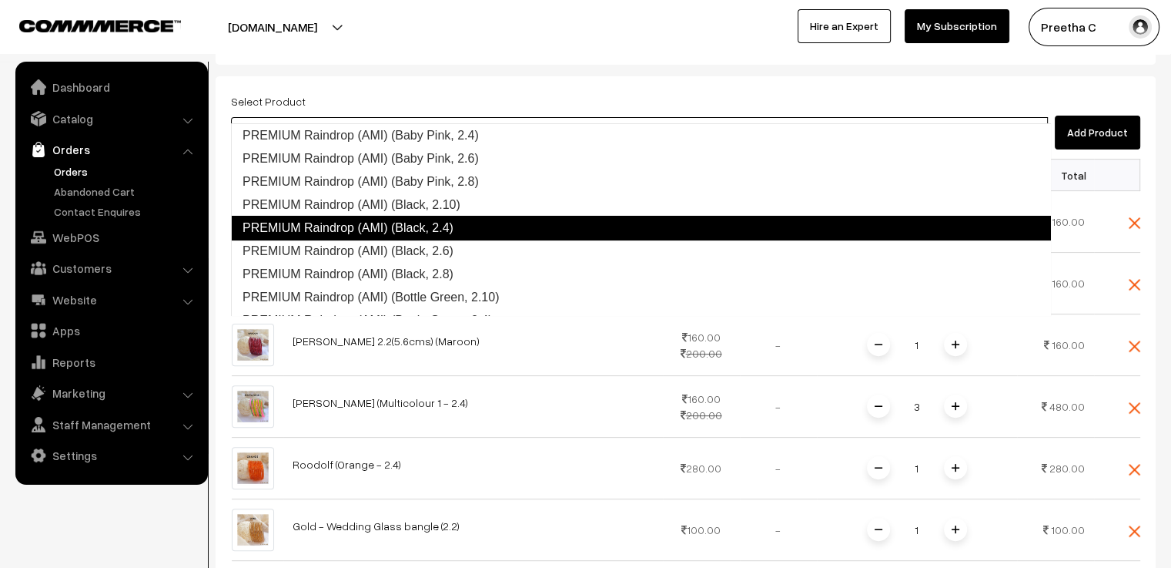
scroll to position [308, 0]
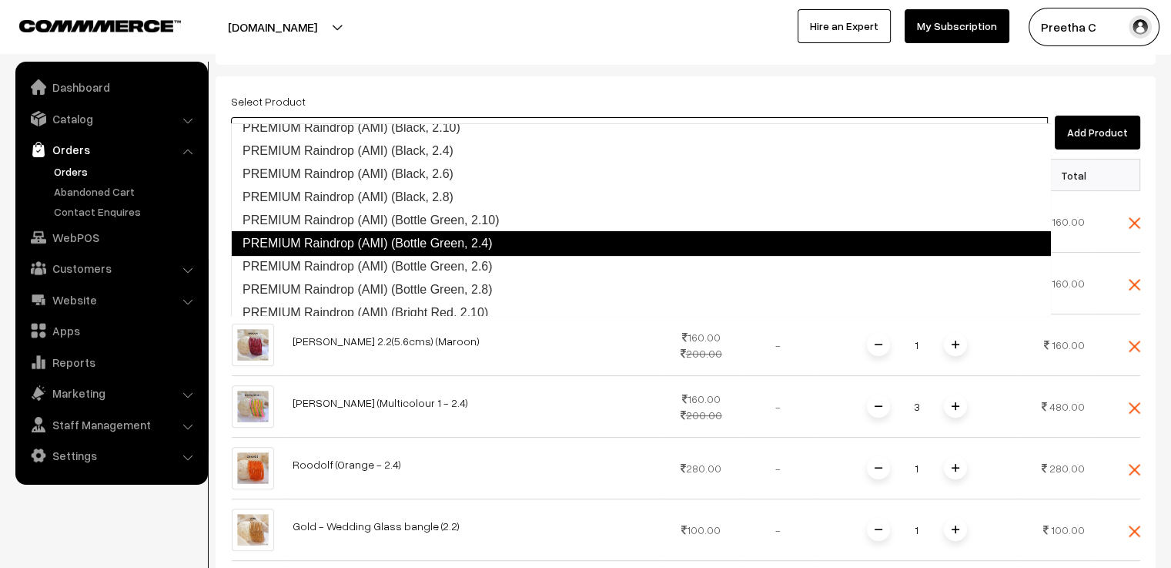
click at [486, 244] on link "PREMIUM Raindrop (AMI) (Bottle Green, 2.4)" at bounding box center [641, 243] width 820 height 25
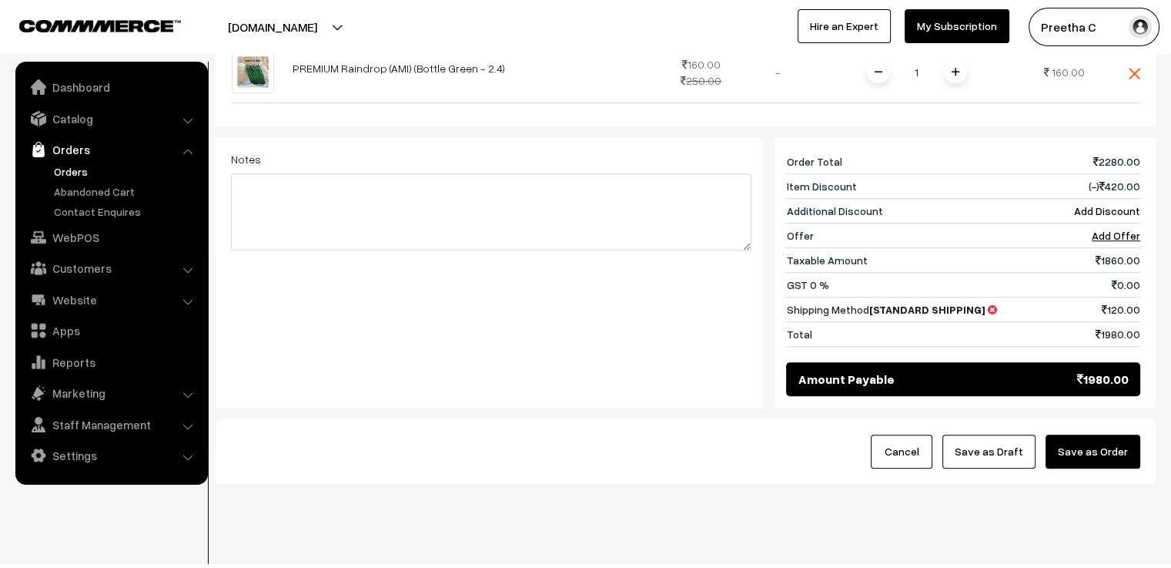
scroll to position [960, 0]
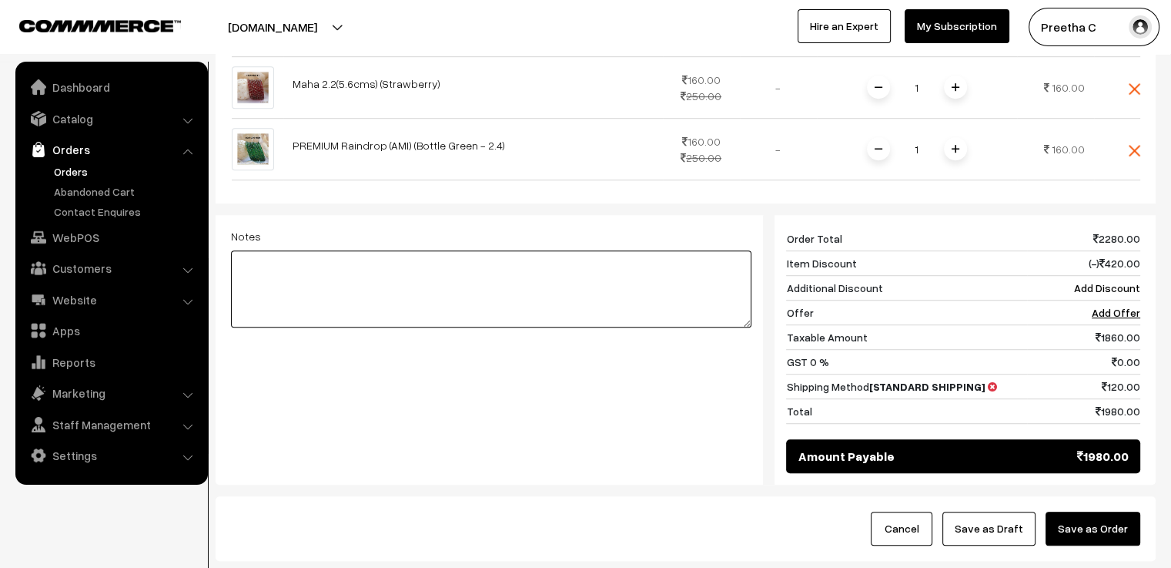
click at [377, 256] on textarea at bounding box center [491, 288] width 521 height 77
type textarea "a"
type textarea "Ami replace bottle Green to White glass bangles"
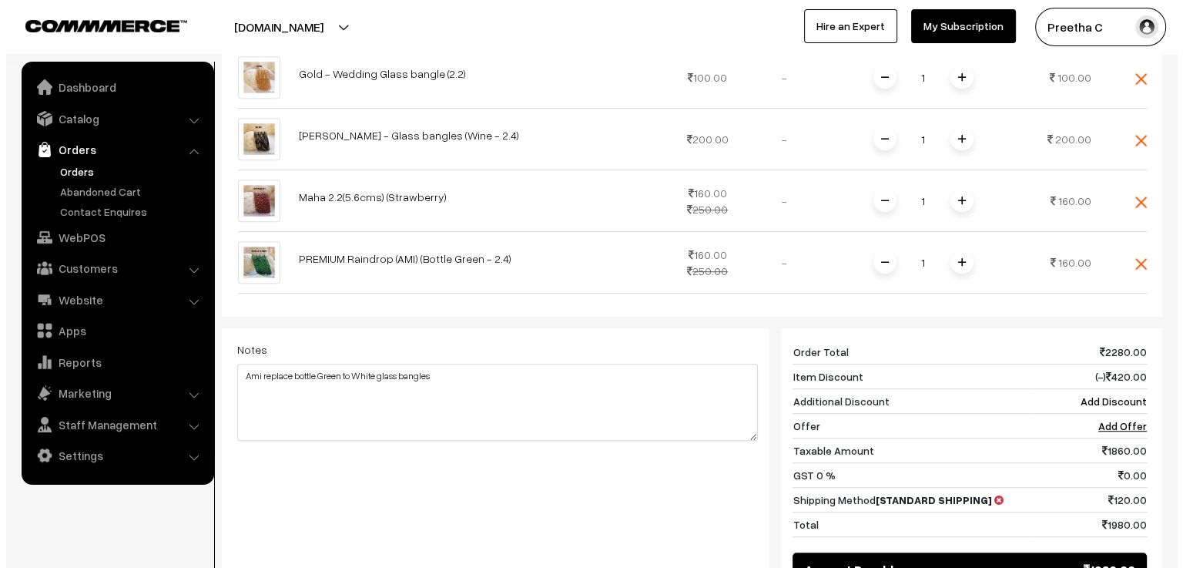
scroll to position [1037, 0]
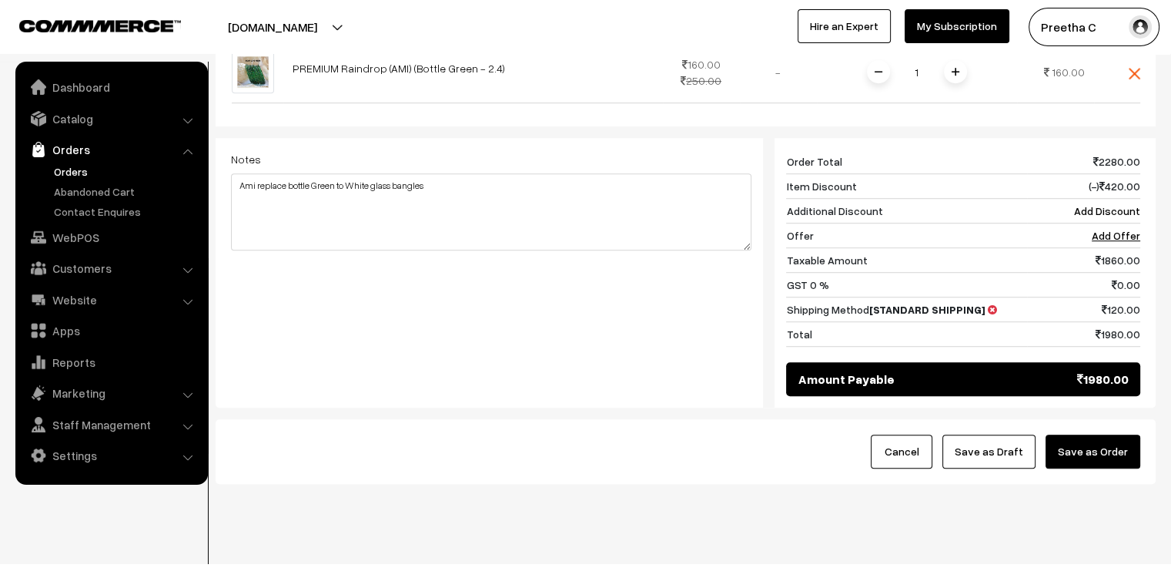
click at [1110, 434] on button "Save as Order" at bounding box center [1093, 451] width 95 height 34
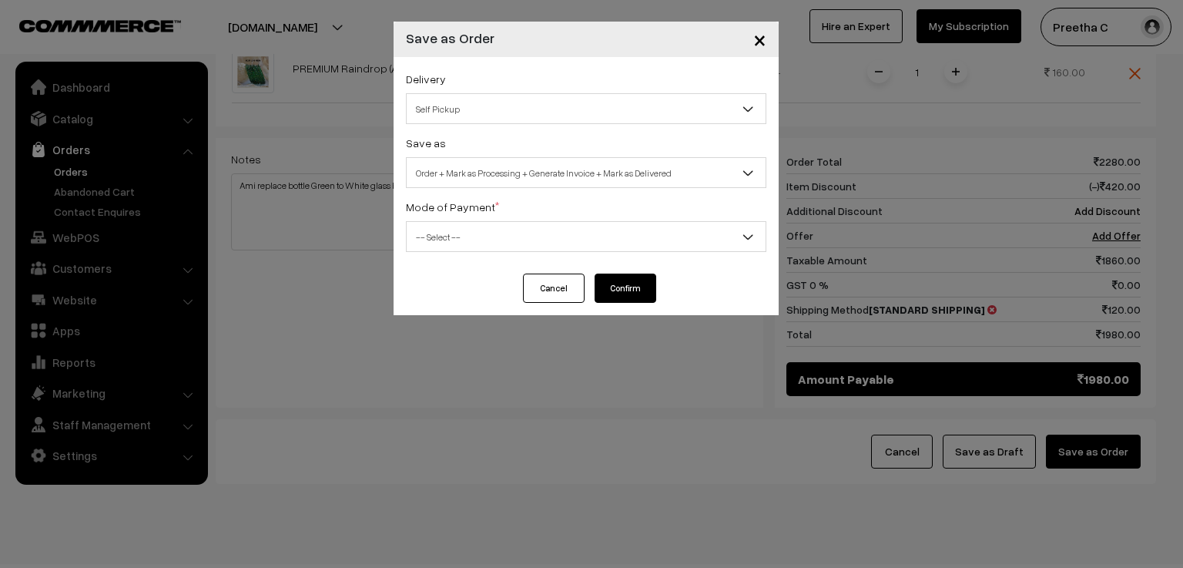
click at [675, 163] on span "Order + Mark as Processing + Generate Invoice + Mark as Delivered" at bounding box center [586, 172] width 359 height 27
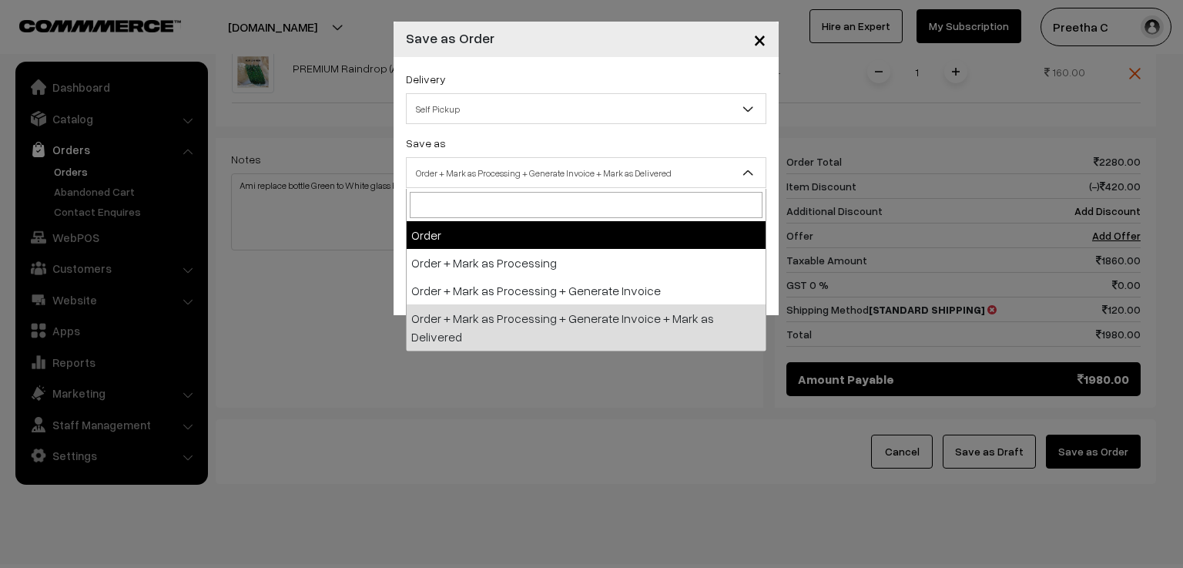
select select "1"
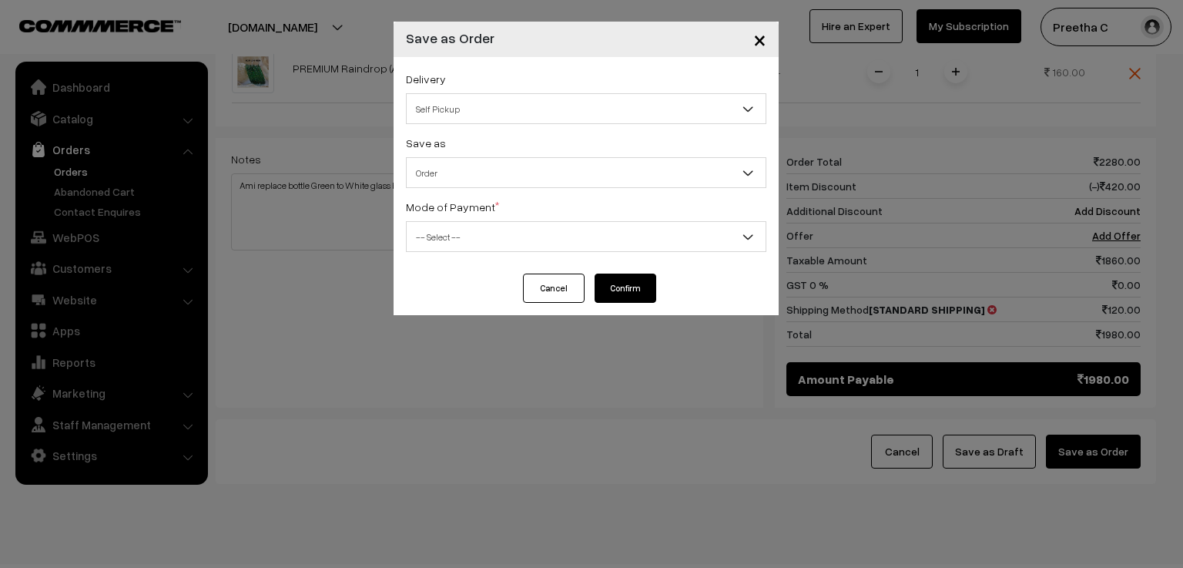
click at [589, 237] on span "-- Select --" at bounding box center [586, 236] width 359 height 27
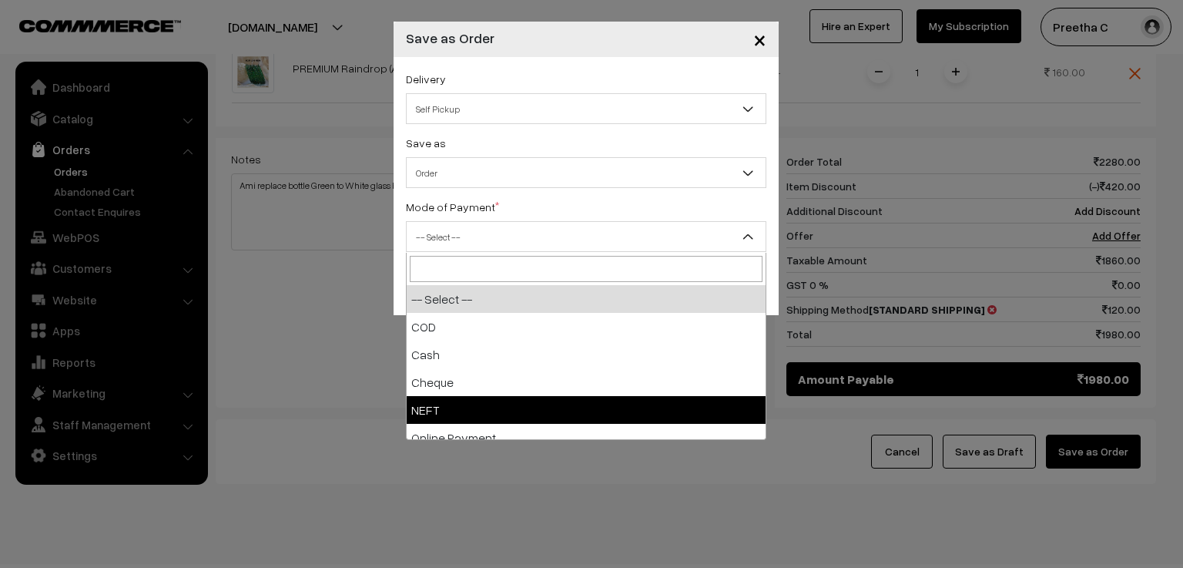
scroll to position [68, 0]
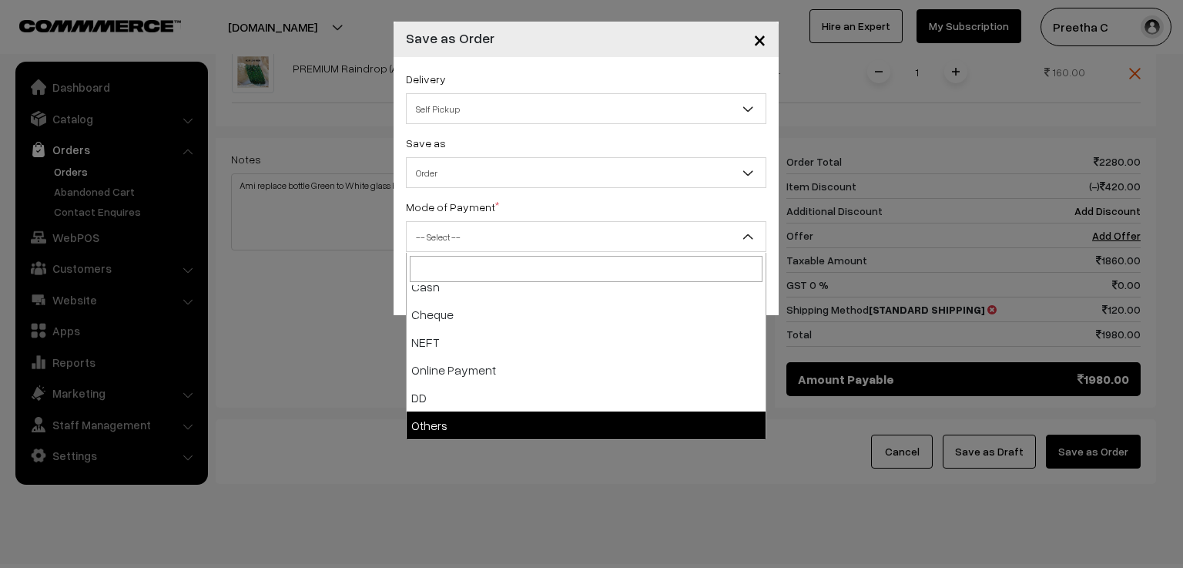
select select "7"
checkbox input "true"
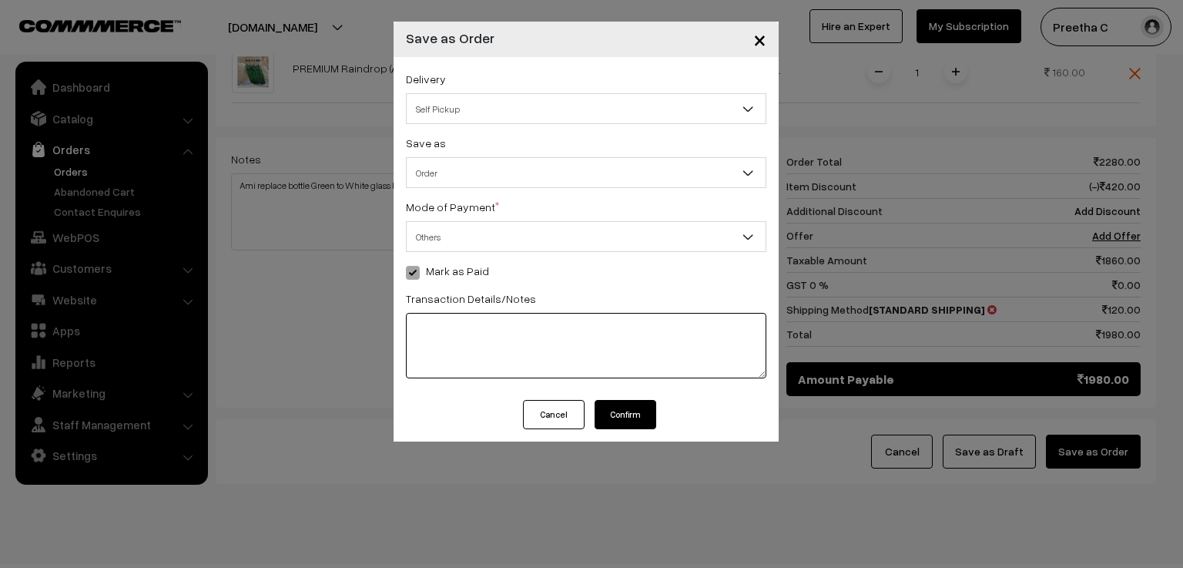
click at [505, 340] on textarea at bounding box center [586, 345] width 360 height 65
type textarea "522642573014"
click at [643, 102] on span "Self Pickup" at bounding box center [586, 108] width 359 height 27
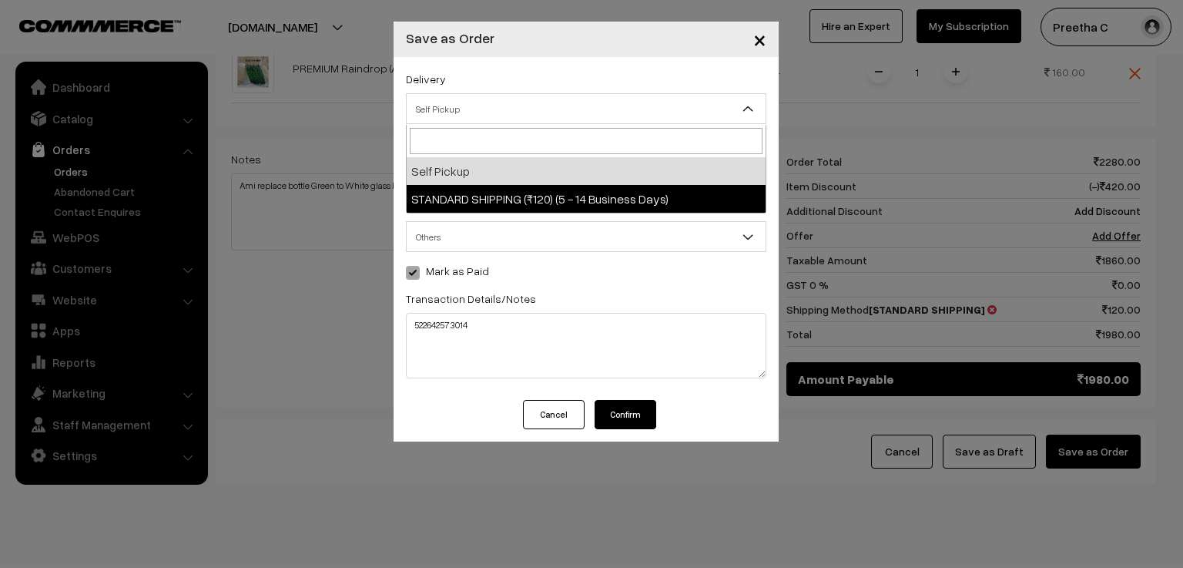
select select "SS2"
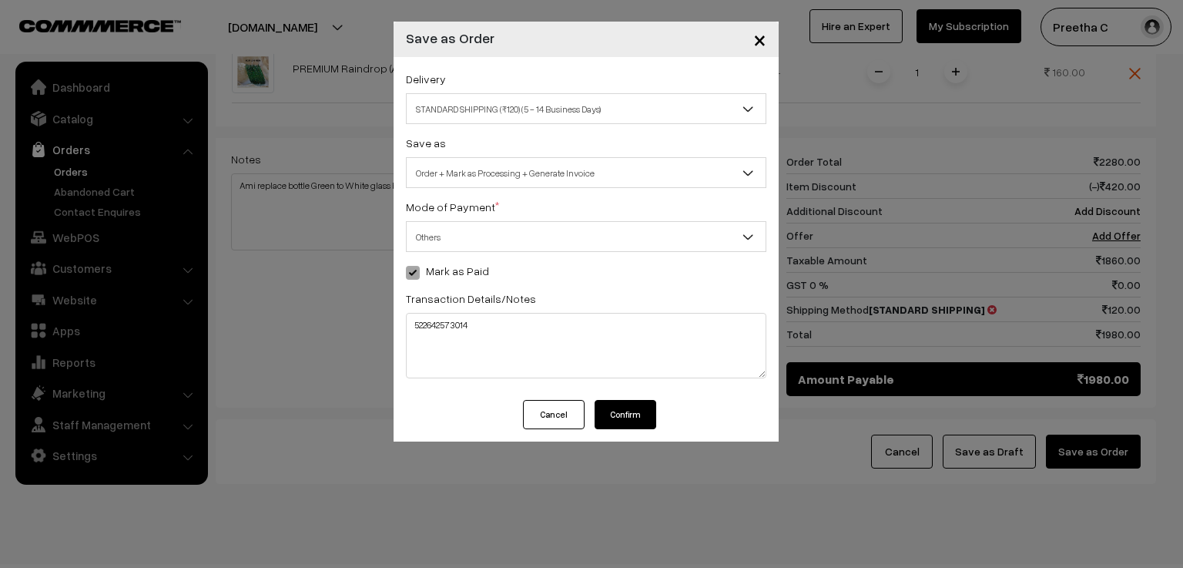
click at [635, 409] on button "Confirm" at bounding box center [625, 414] width 62 height 29
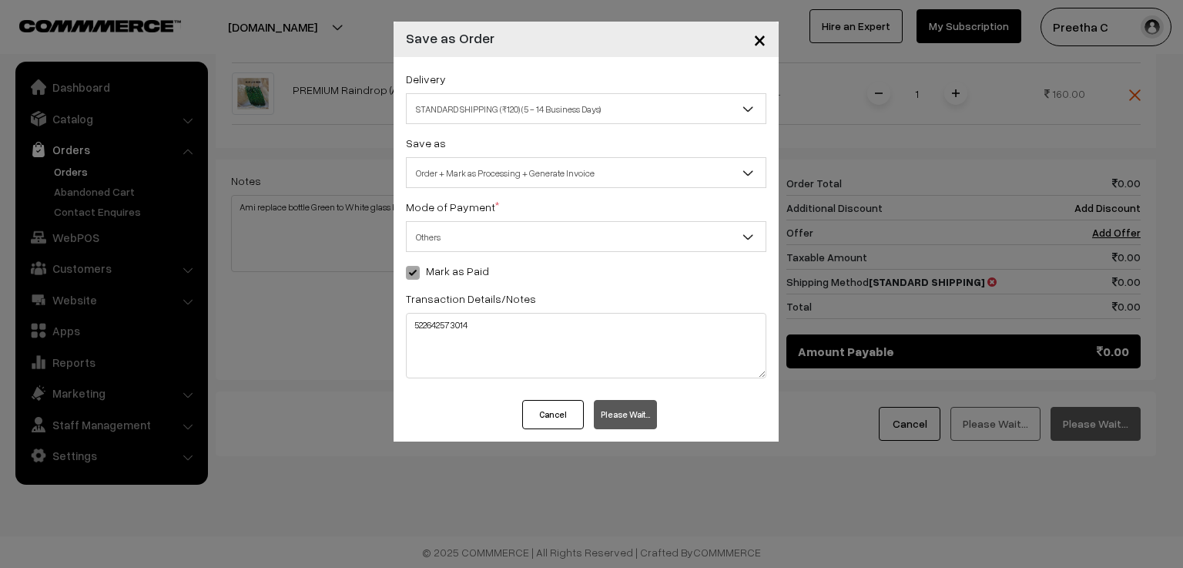
scroll to position [988, 0]
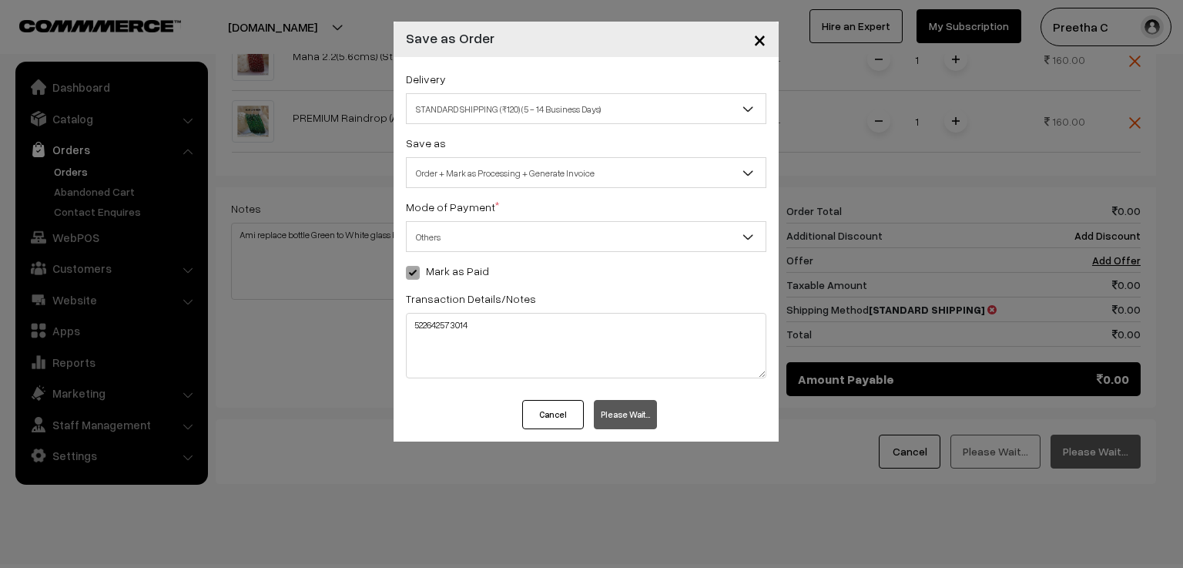
click at [656, 175] on span "Order + Mark as Processing + Generate Invoice" at bounding box center [586, 172] width 359 height 27
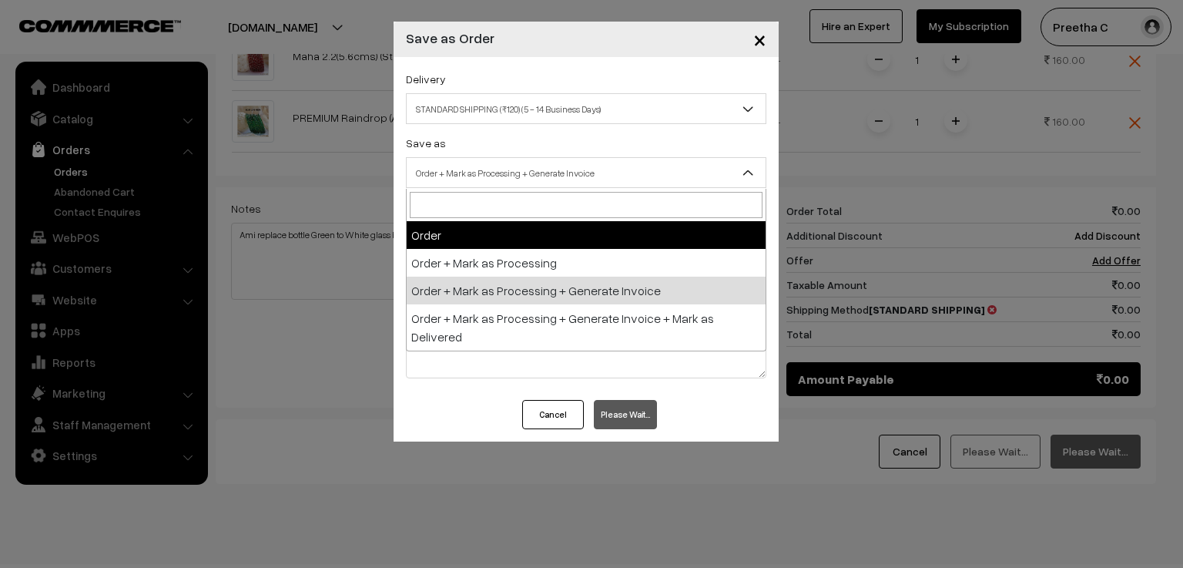
select select "1"
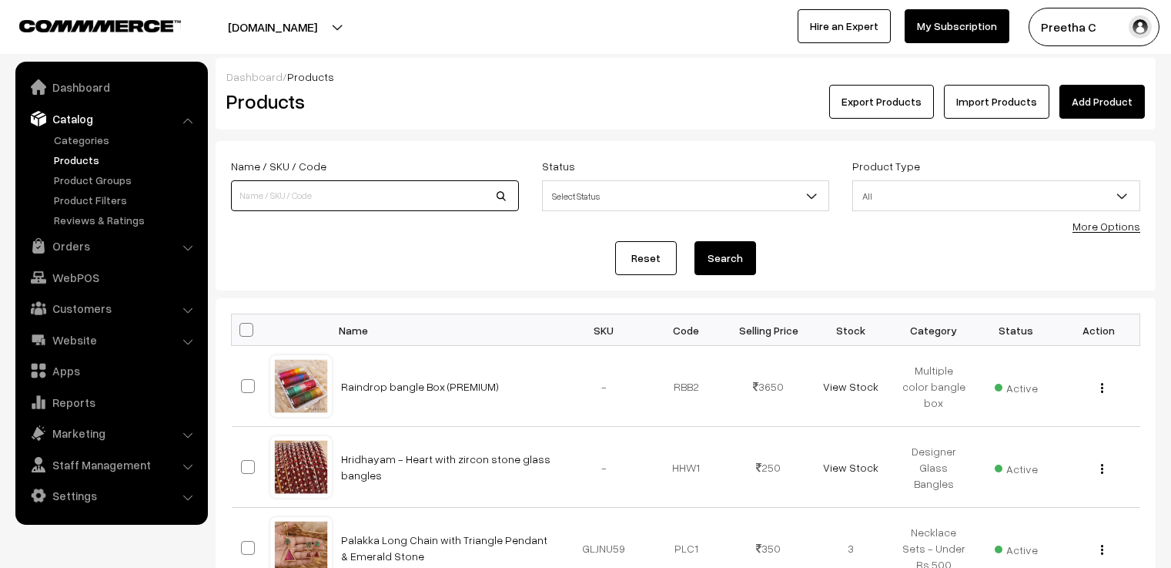
drag, startPoint x: 0, startPoint y: 0, endPoint x: 320, endPoint y: 193, distance: 374.1
click at [320, 193] on input at bounding box center [375, 195] width 288 height 31
type input "Maha 2.2(5.6cms)"
click at [724, 269] on button "Search" at bounding box center [726, 258] width 62 height 34
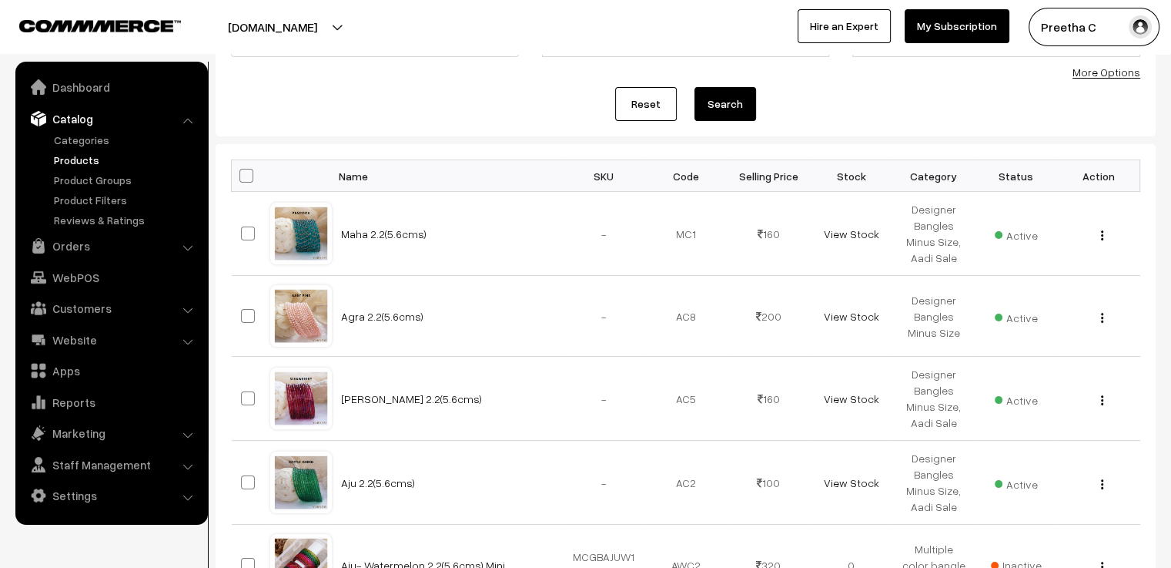
scroll to position [231, 0]
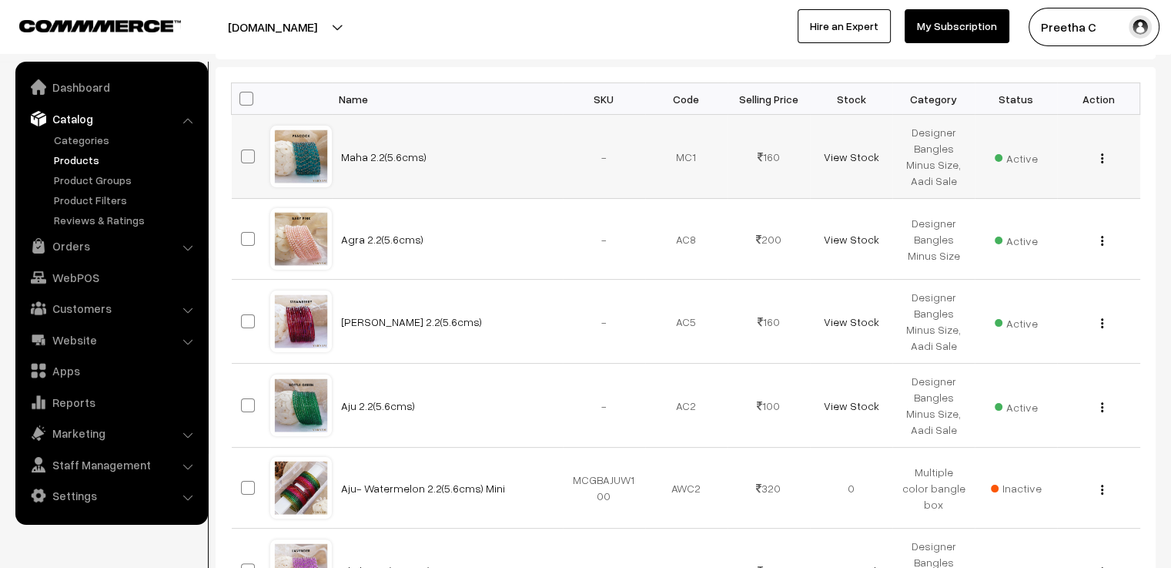
click at [1103, 158] on img "button" at bounding box center [1102, 158] width 2 height 10
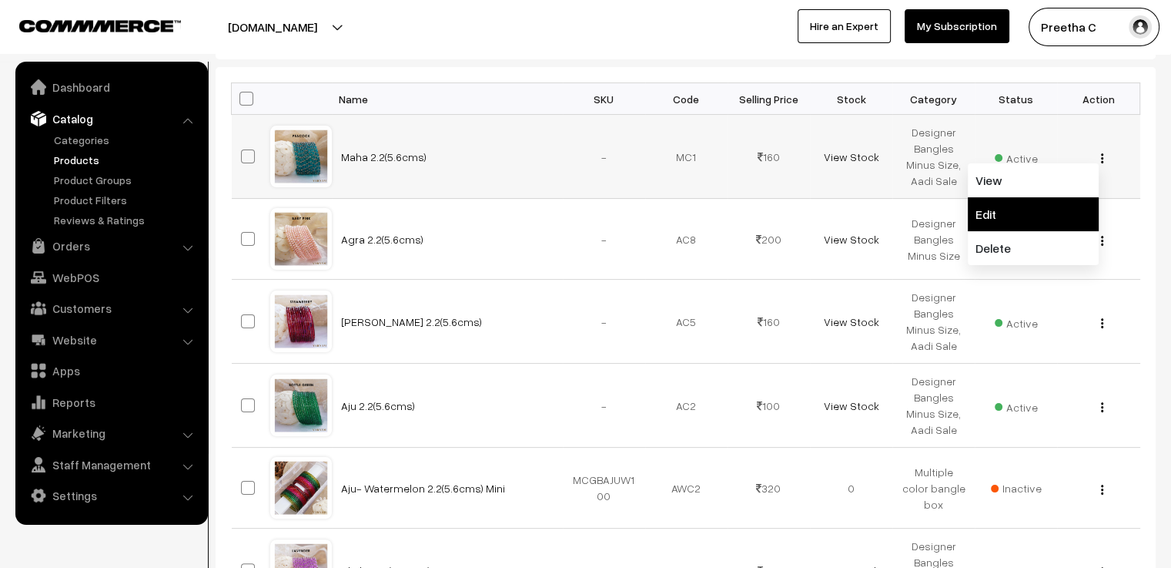
click at [1066, 203] on link "Edit" at bounding box center [1033, 214] width 131 height 34
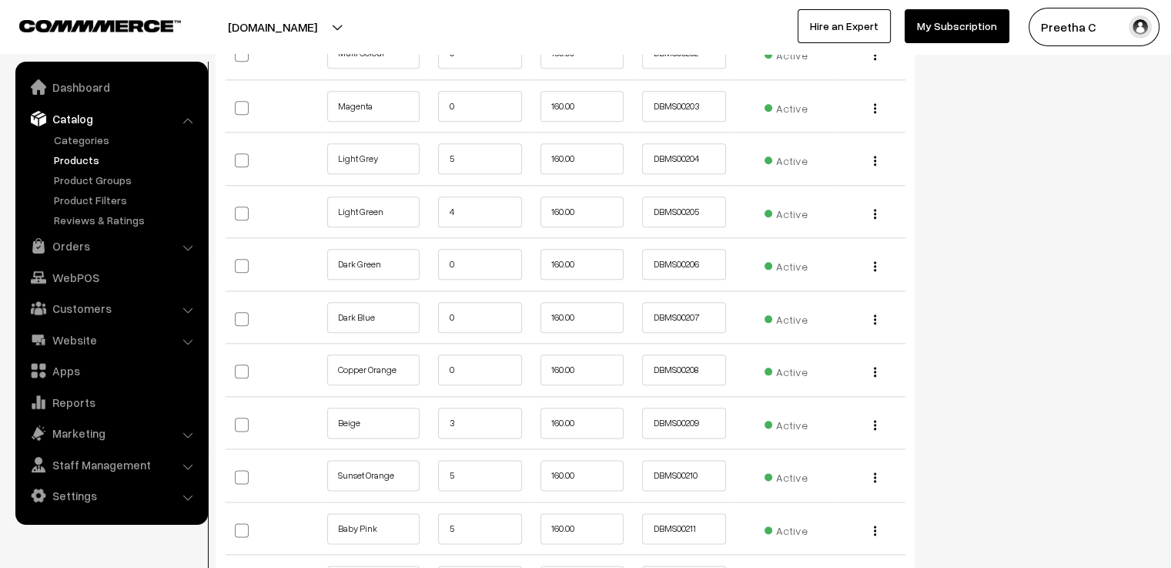
scroll to position [1848, 0]
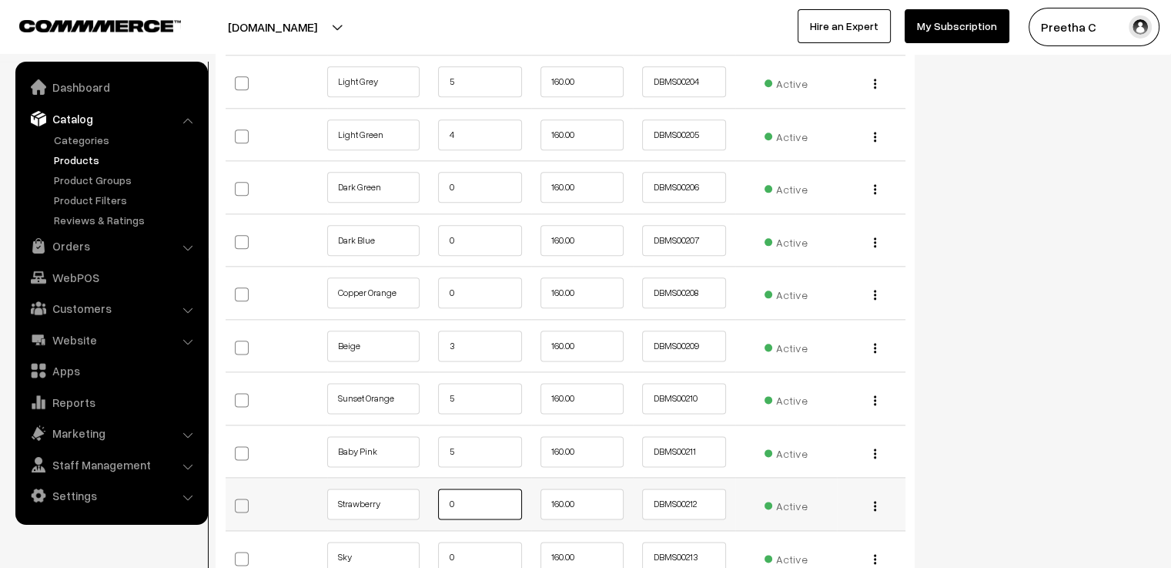
drag, startPoint x: 470, startPoint y: 508, endPoint x: 413, endPoint y: 509, distance: 57.0
click at [413, 509] on tr "Strawberry 0 160.00 DBMS00212 Active Edit Delete" at bounding box center [566, 503] width 680 height 53
type input "1"
click at [474, 532] on td "0" at bounding box center [480, 556] width 102 height 53
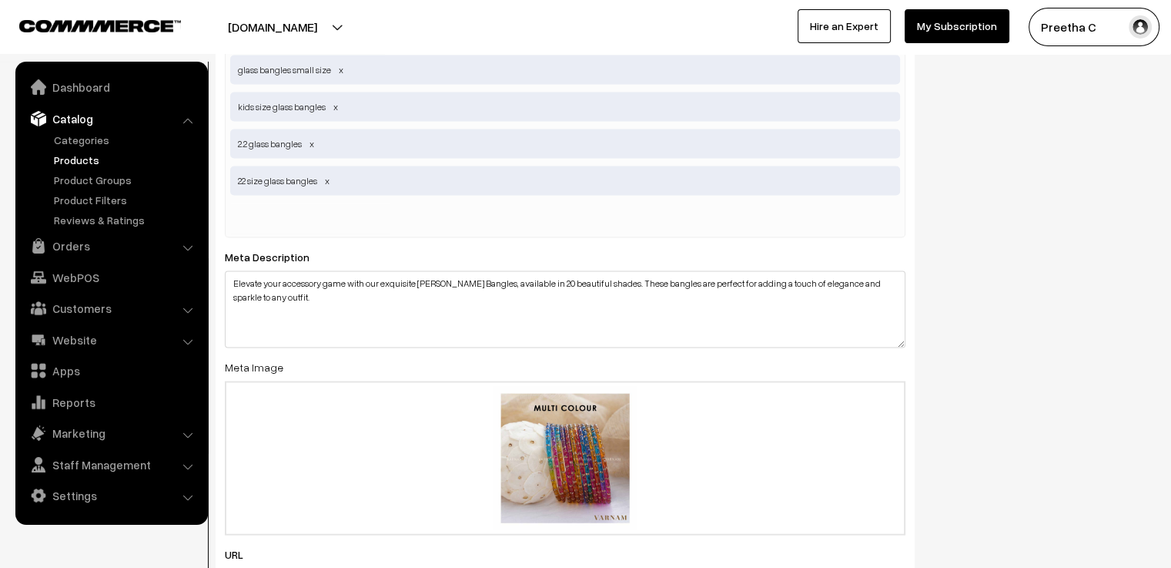
scroll to position [3205, 0]
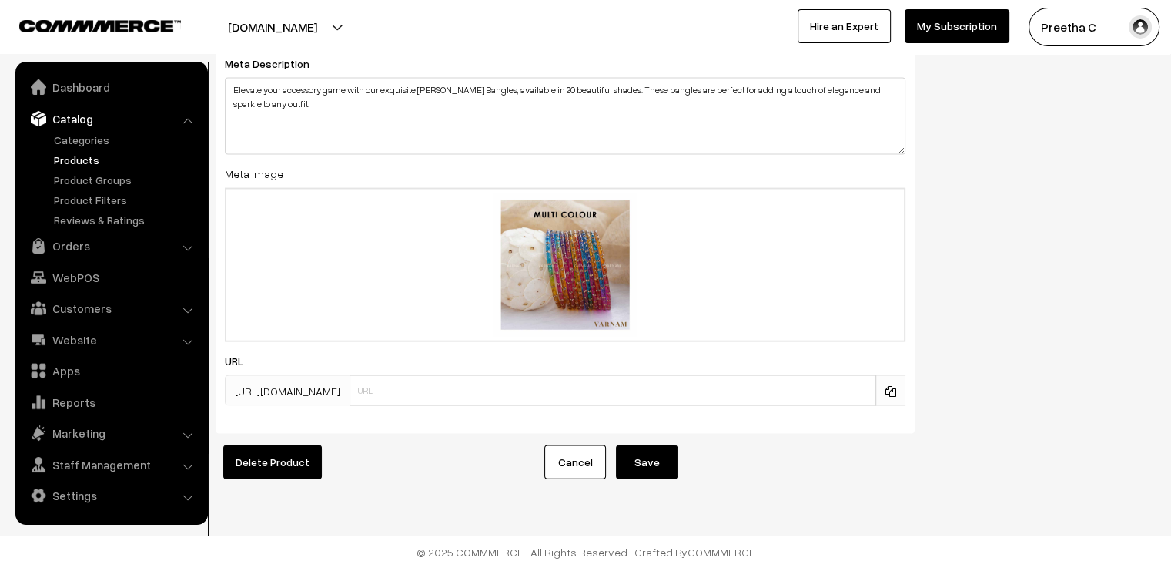
click at [655, 458] on button "Save" at bounding box center [647, 462] width 62 height 34
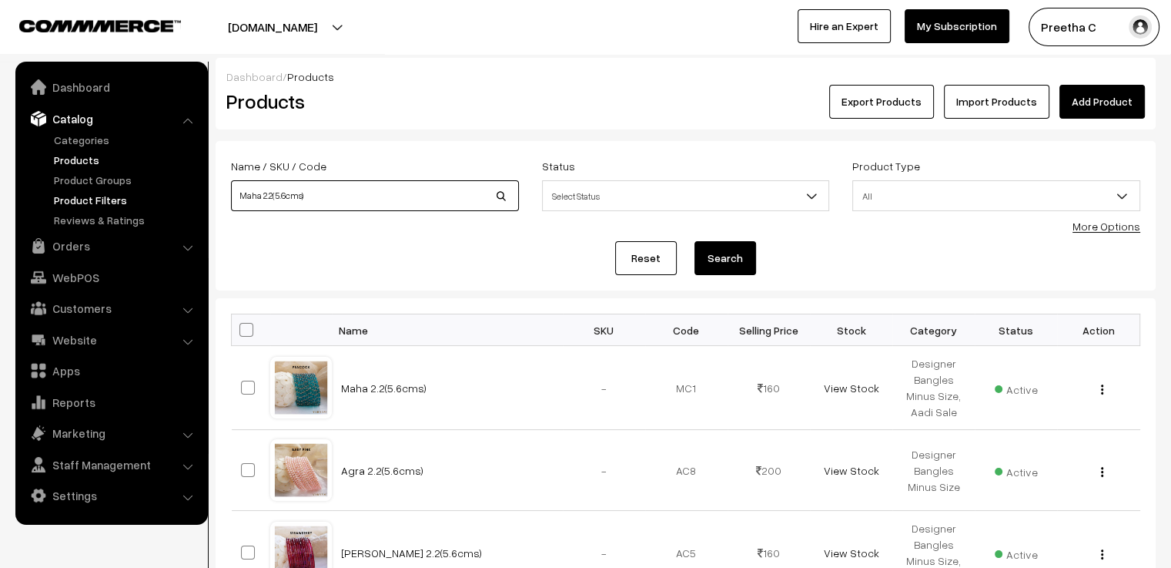
drag, startPoint x: 315, startPoint y: 203, endPoint x: 189, endPoint y: 203, distance: 126.3
click at [124, 246] on link "Orders" at bounding box center [110, 246] width 183 height 28
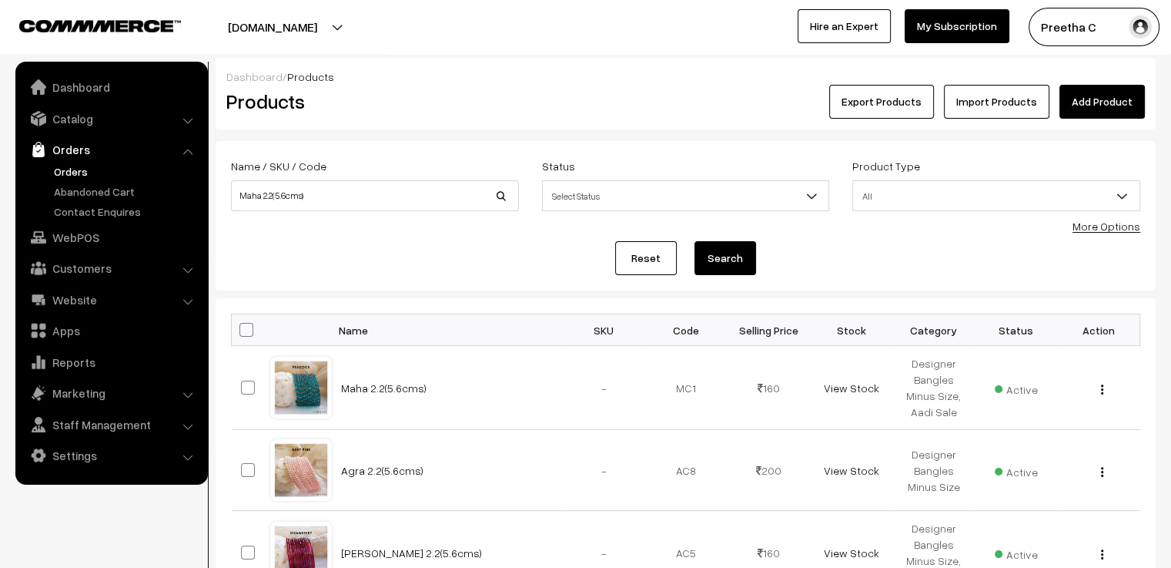
click at [77, 172] on link "Orders" at bounding box center [126, 171] width 152 height 16
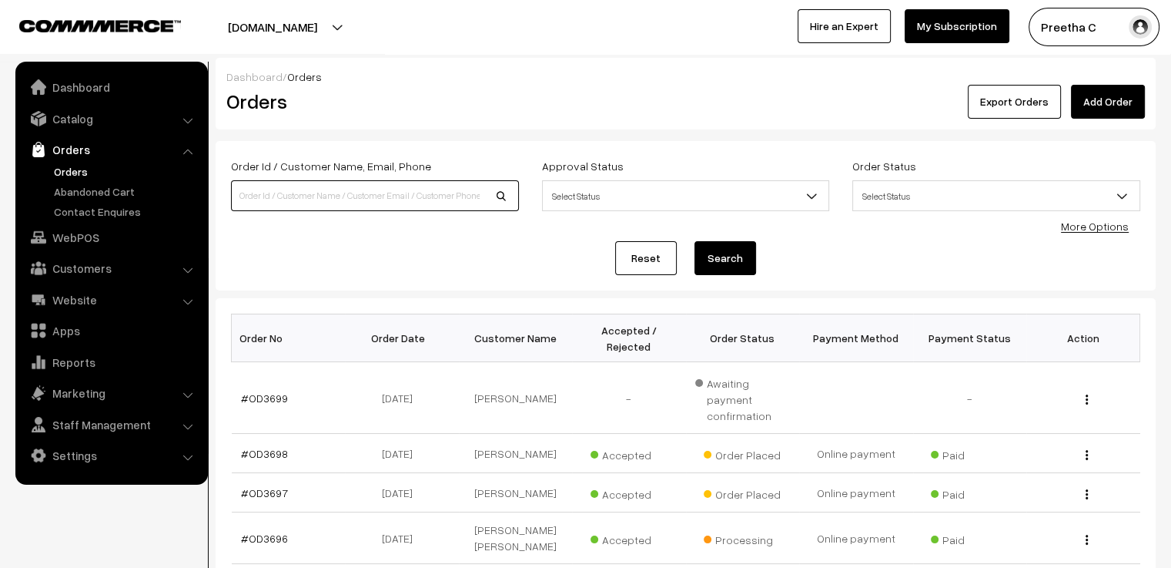
click at [288, 195] on input at bounding box center [375, 195] width 288 height 31
type input "OD3685"
click at [695, 241] on button "Search" at bounding box center [726, 258] width 62 height 34
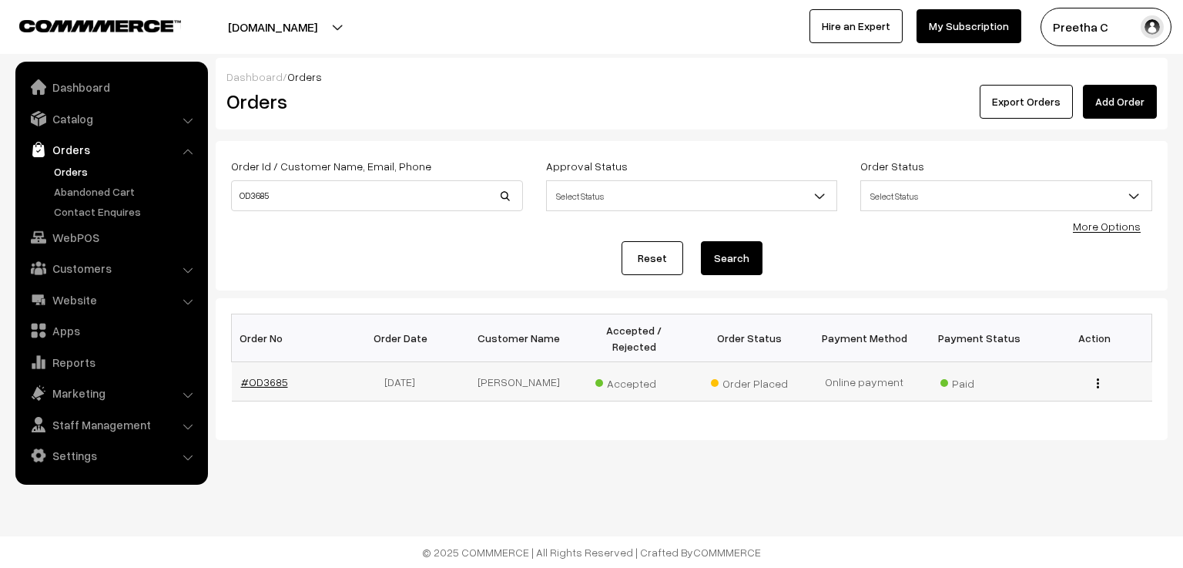
click at [277, 375] on link "#OD3685" at bounding box center [264, 381] width 47 height 13
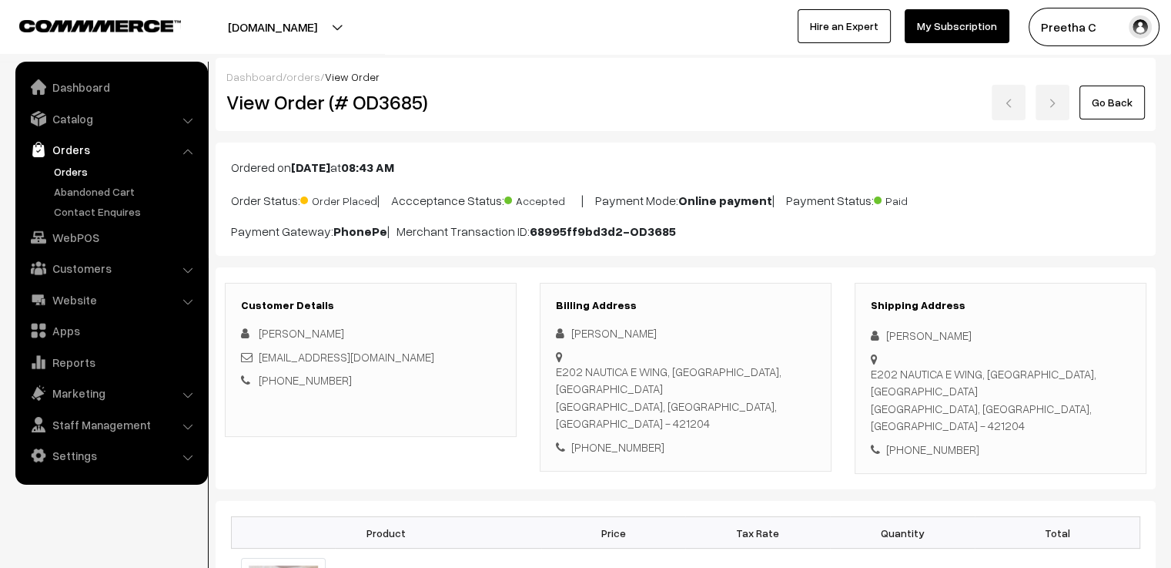
click at [1110, 95] on link "Go Back" at bounding box center [1112, 102] width 65 height 34
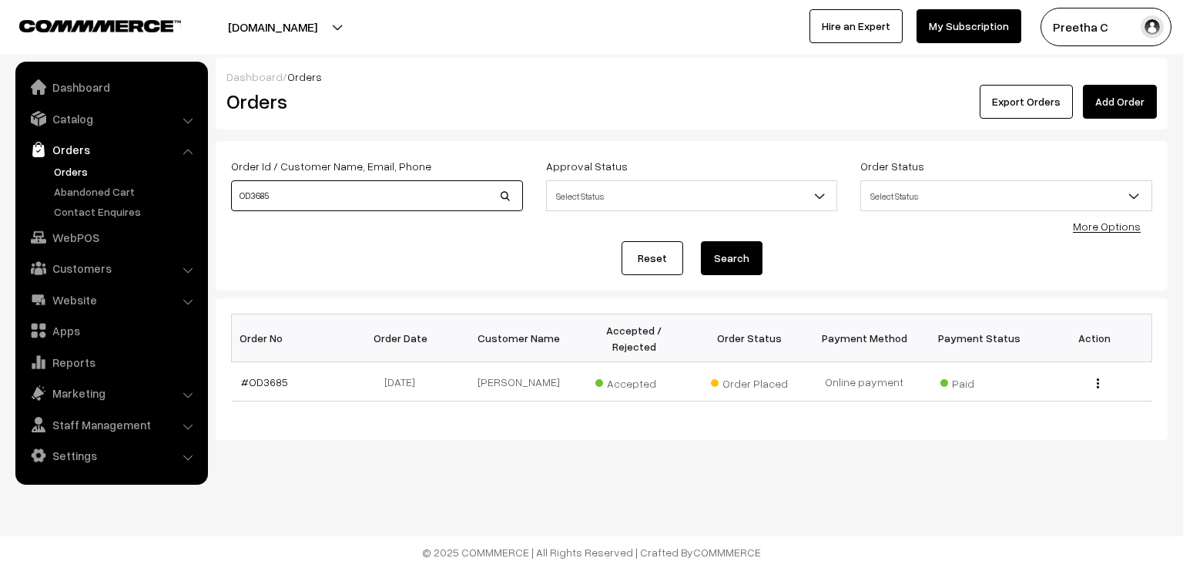
drag, startPoint x: 321, startPoint y: 193, endPoint x: 206, endPoint y: 203, distance: 115.9
click at [206, 203] on body "Thank you for showing interest. Our team will call you shortly. Close [DOMAIN_N…" at bounding box center [591, 284] width 1183 height 568
click at [1130, 104] on link "Add Order" at bounding box center [1120, 102] width 74 height 34
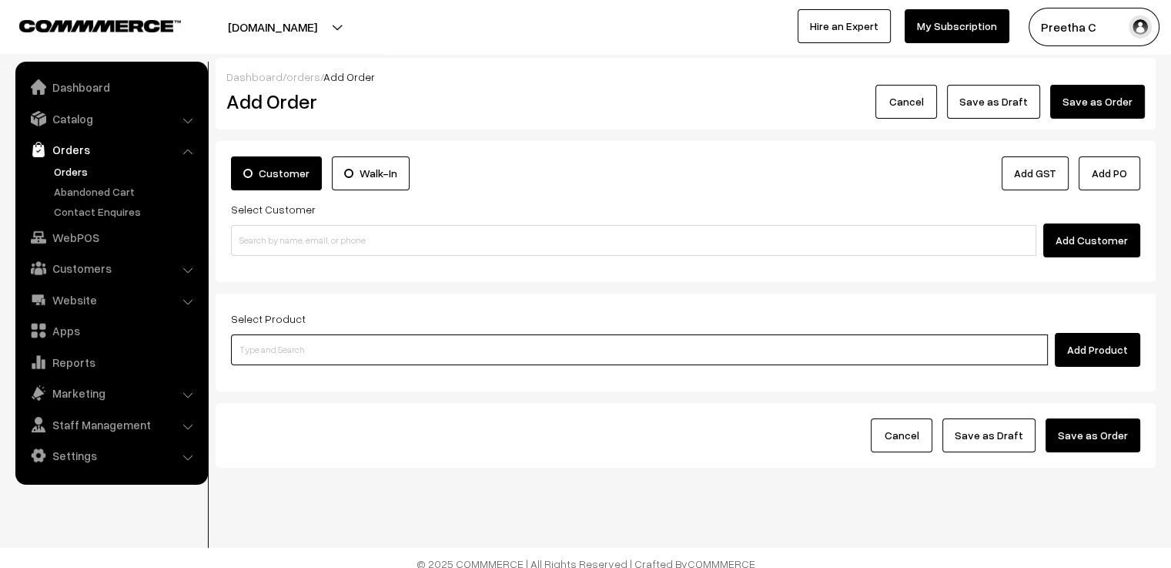
click at [309, 360] on input at bounding box center [639, 349] width 817 height 31
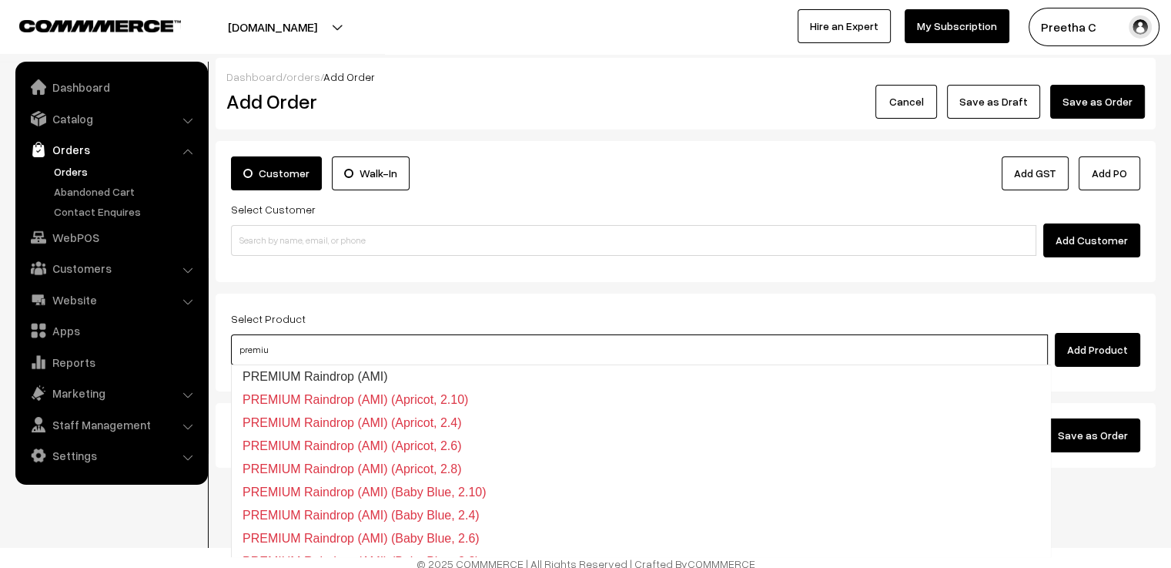
type input "premium"
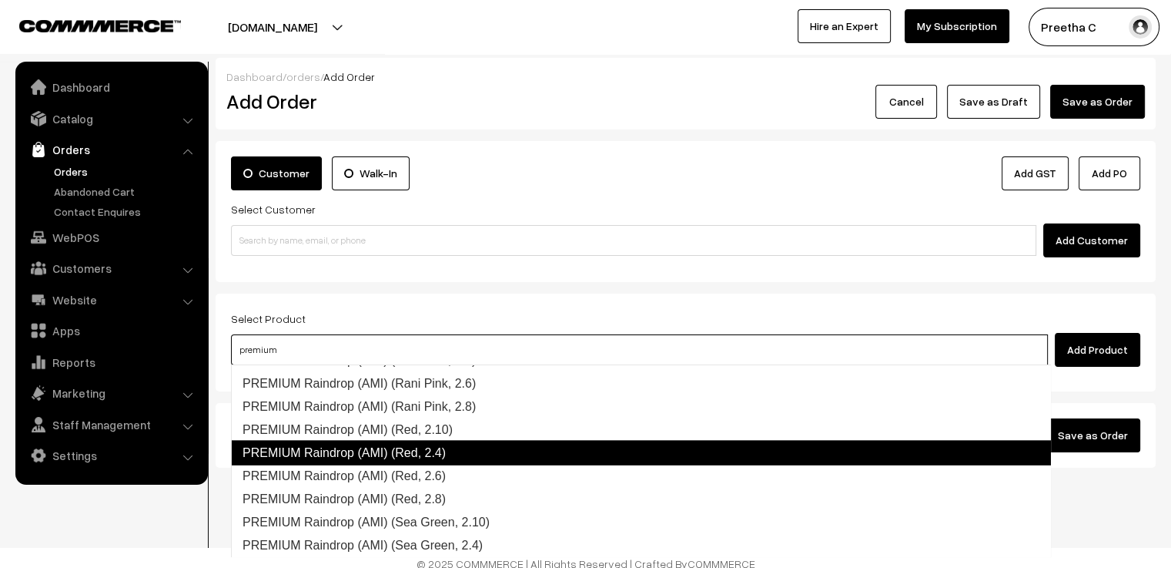
scroll to position [3312, 0]
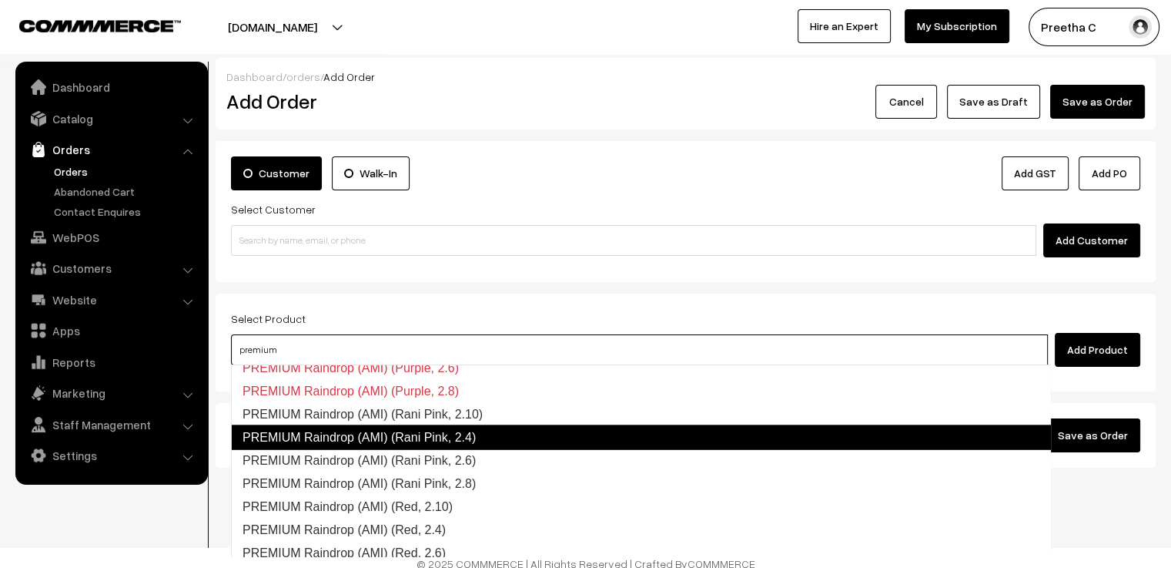
click at [488, 441] on link "PREMIUM Raindrop (AMI) (Rani Pink, 2.4)" at bounding box center [641, 437] width 820 height 25
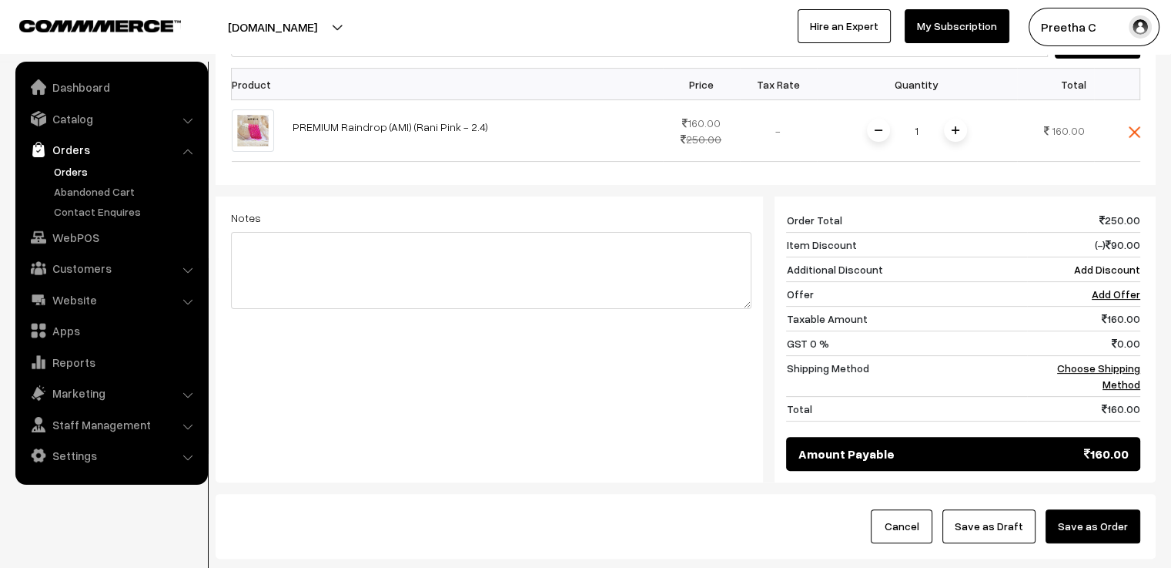
scroll to position [0, 0]
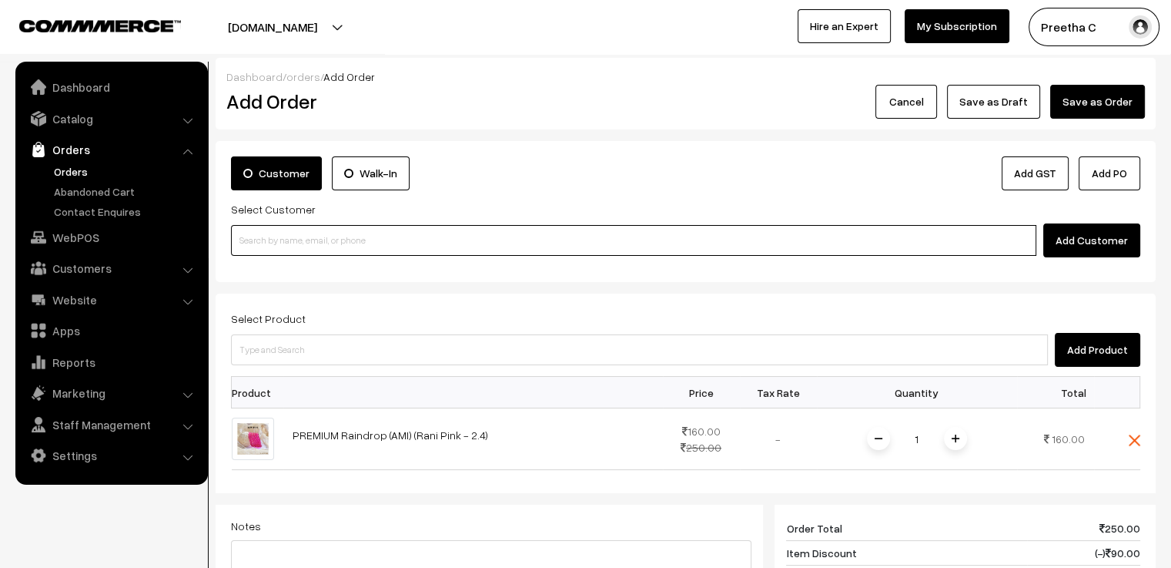
click at [468, 247] on input at bounding box center [633, 240] width 805 height 31
type input "p"
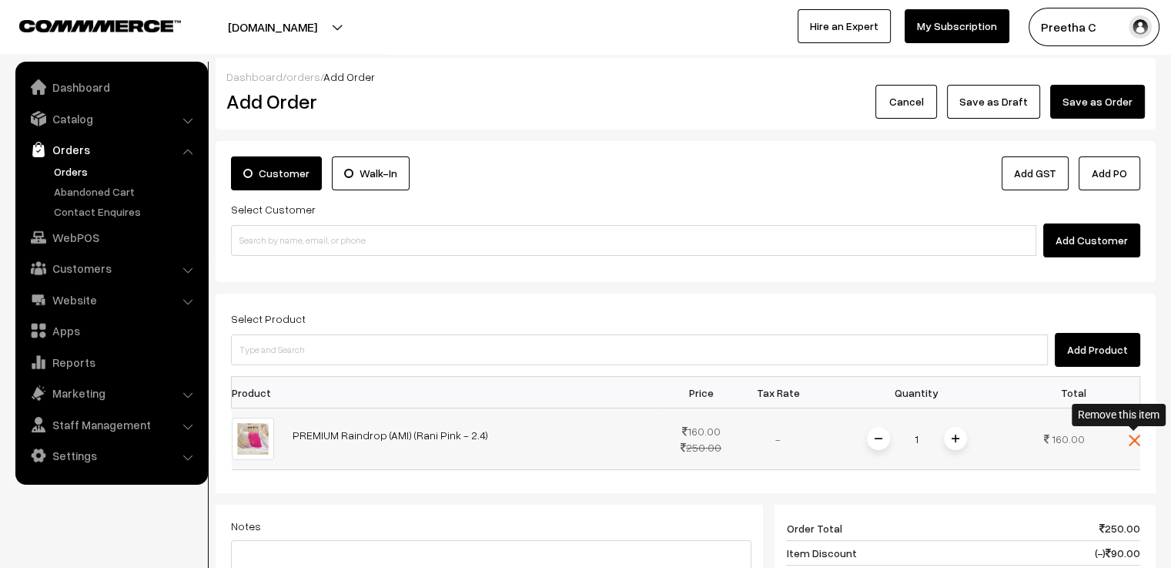
click at [1133, 440] on img at bounding box center [1135, 440] width 12 height 12
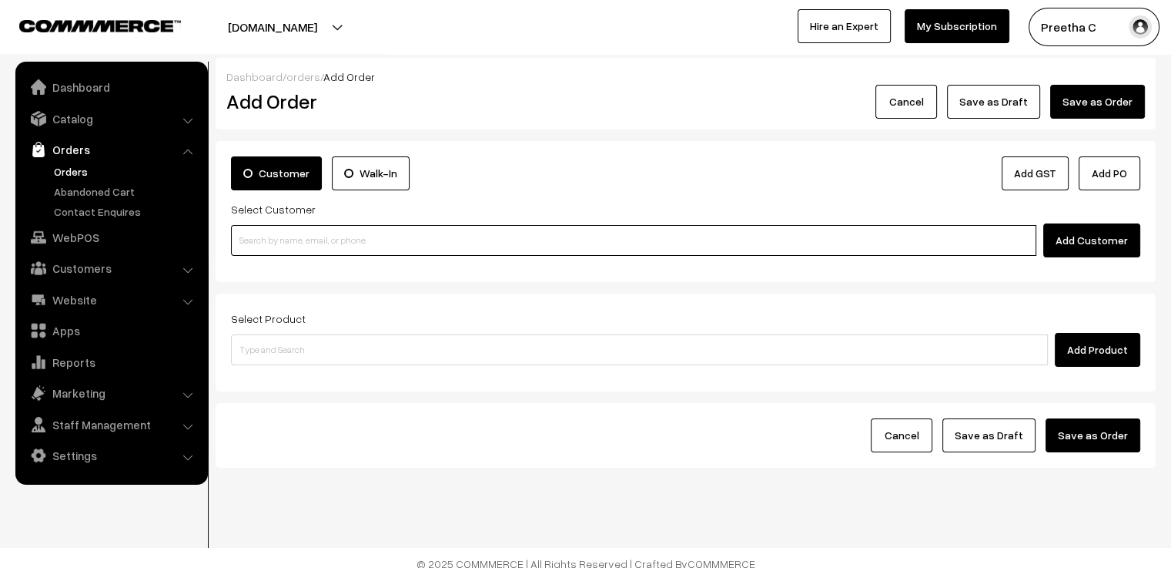
click at [403, 243] on input at bounding box center [633, 240] width 805 height 31
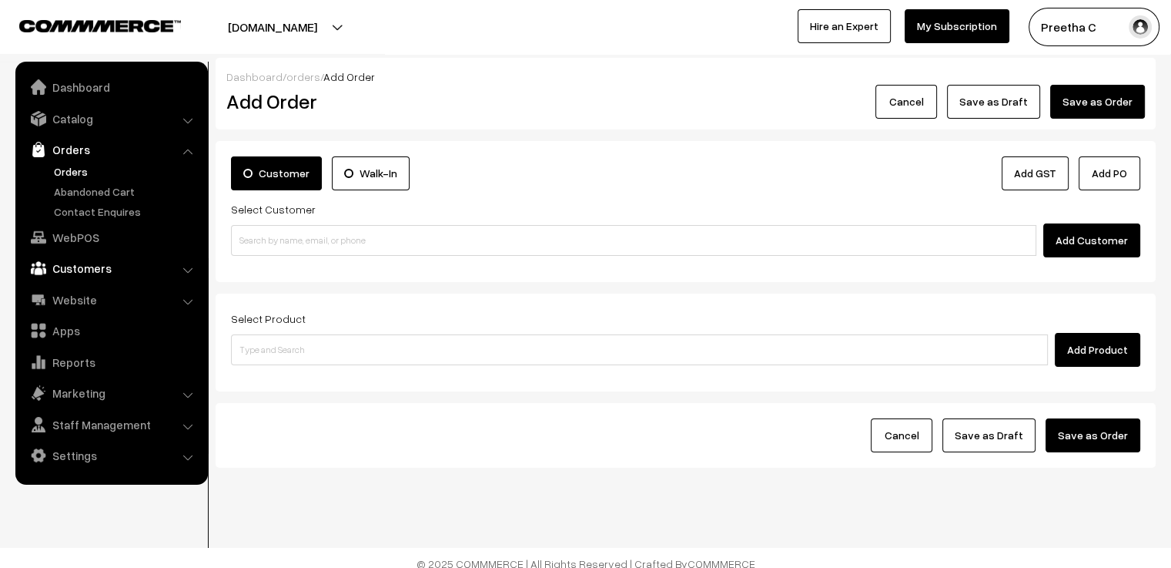
click at [119, 266] on link "Customers" at bounding box center [110, 268] width 183 height 28
click at [106, 232] on link "Customers" at bounding box center [126, 234] width 152 height 16
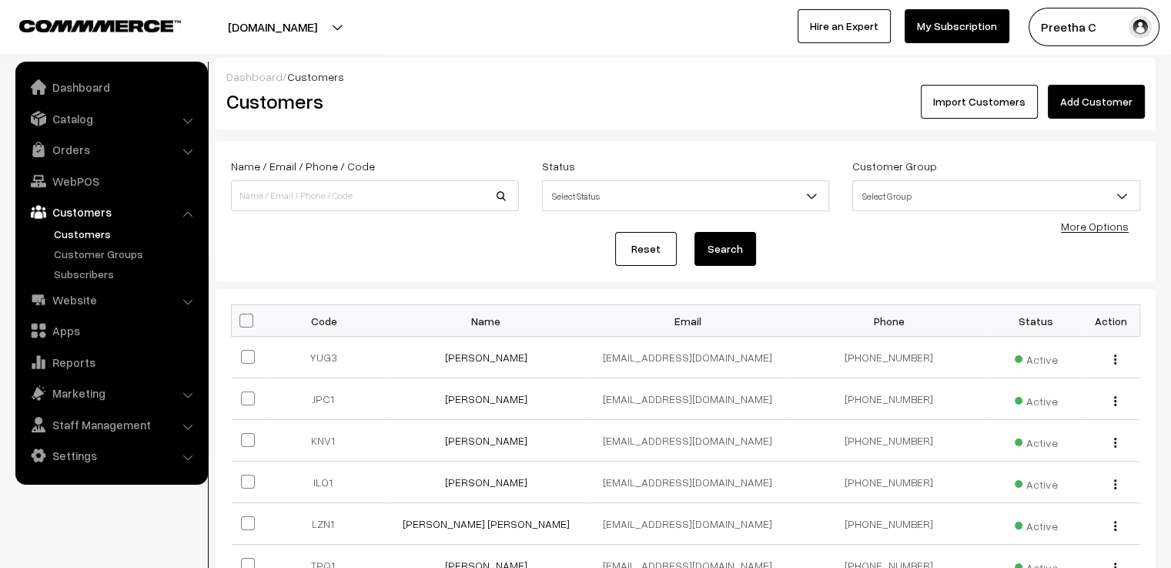
click at [1109, 104] on link "Add Customer" at bounding box center [1096, 102] width 97 height 34
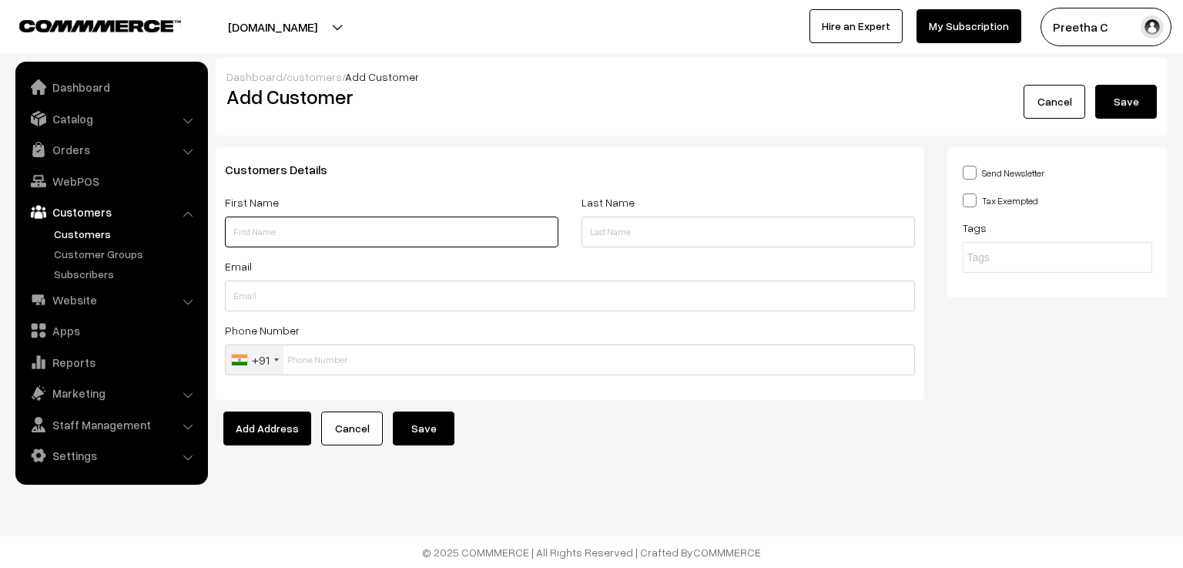
click at [280, 238] on input "text" at bounding box center [391, 231] width 333 height 31
paste input "Mrs Kamala Raghu"
drag, startPoint x: 341, startPoint y: 232, endPoint x: 281, endPoint y: 233, distance: 60.1
click at [281, 233] on input "Mrs Kamala Raghu" at bounding box center [391, 231] width 333 height 31
type input "Mrs Kamala"
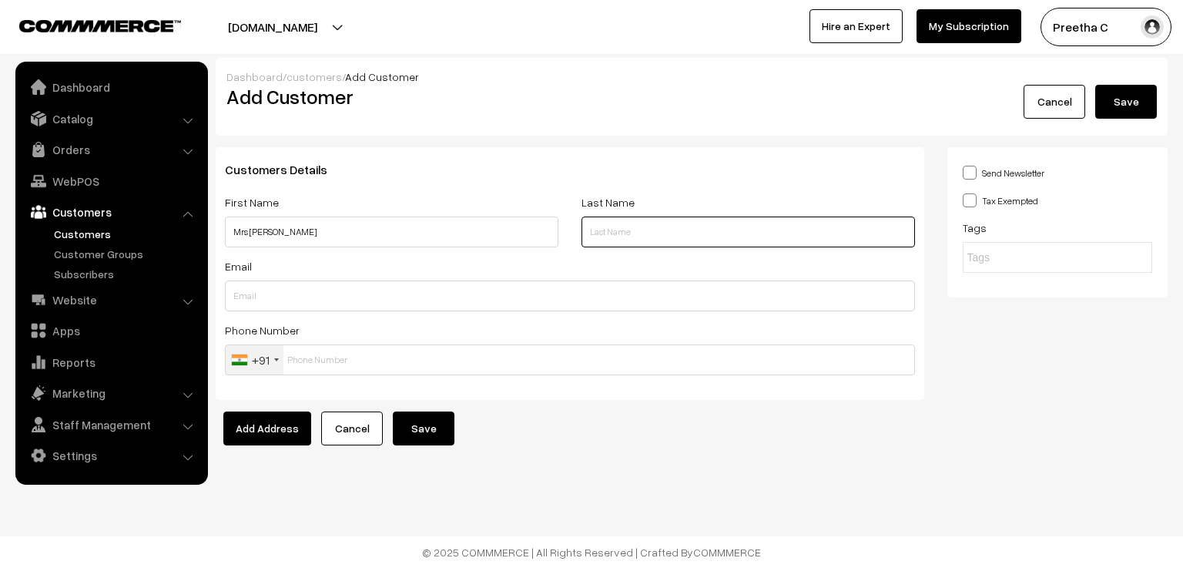
click at [678, 247] on input "text" at bounding box center [747, 231] width 333 height 31
paste input "Raghu"
type input "Raghu"
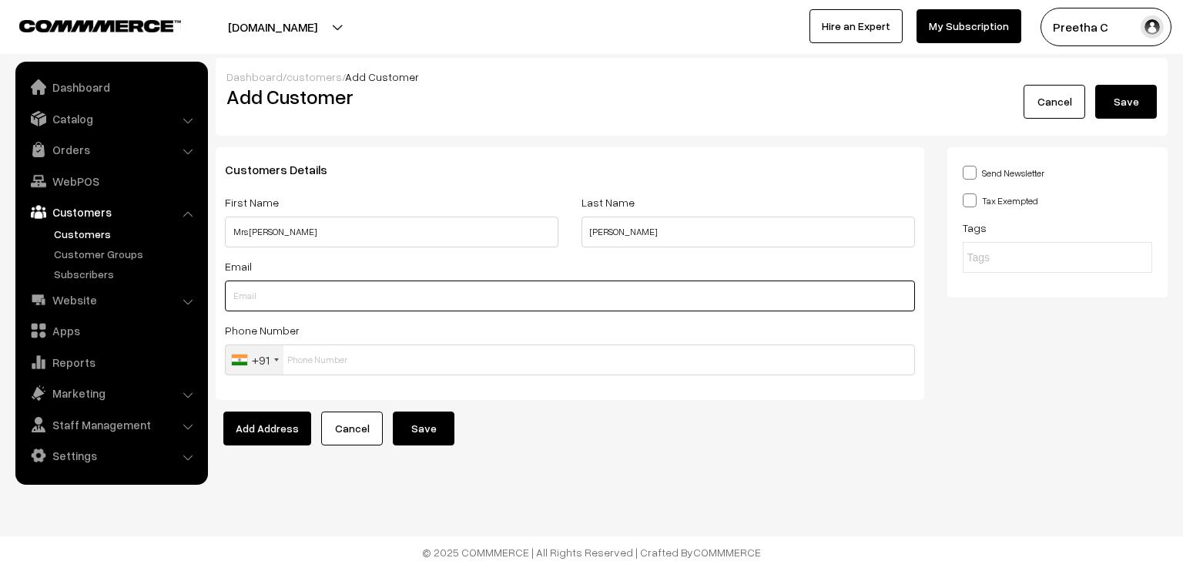
click at [383, 284] on input "text" at bounding box center [570, 295] width 690 height 31
click at [256, 303] on input "text" at bounding box center [570, 295] width 690 height 31
paste input "[EMAIL_ADDRESS][DOMAIN_NAME]"
type input "[EMAIL_ADDRESS][DOMAIN_NAME]"
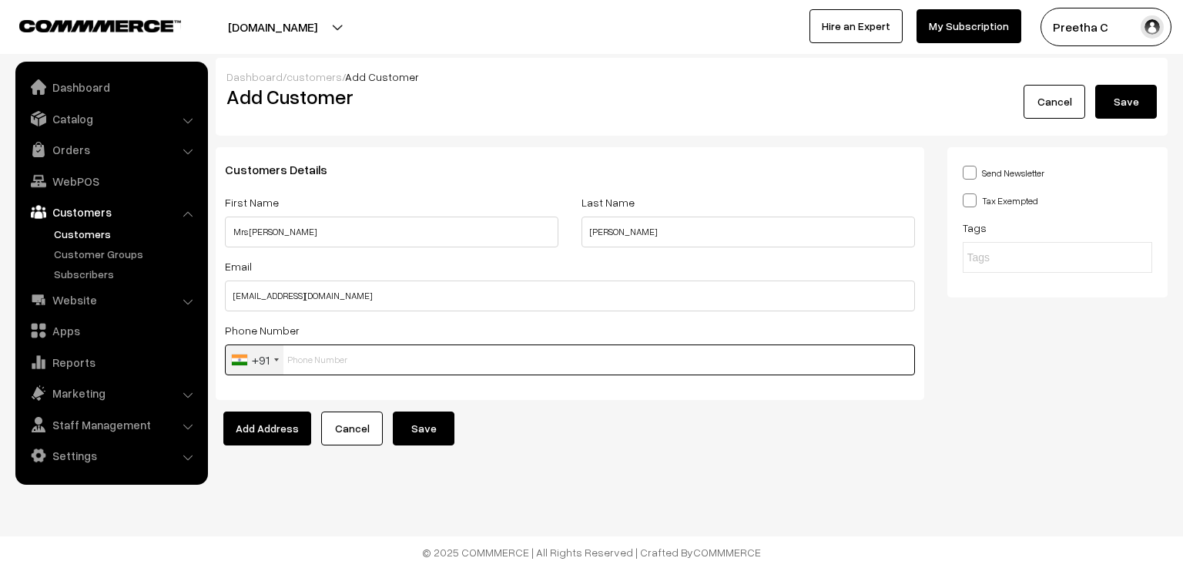
click at [286, 362] on input "text" at bounding box center [570, 359] width 690 height 31
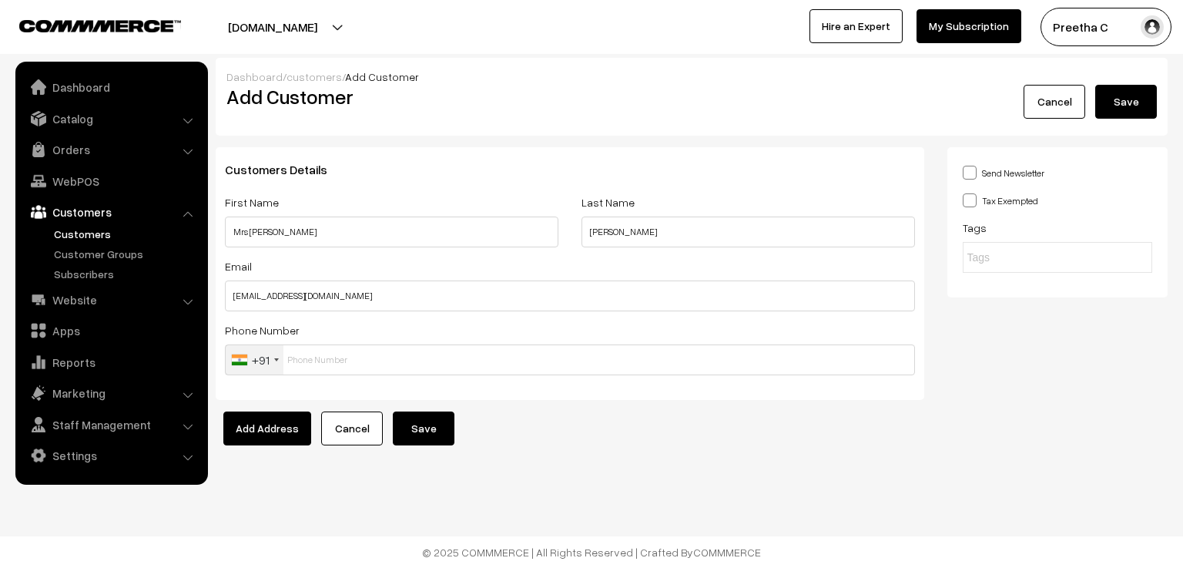
click at [277, 366] on div "+91" at bounding box center [255, 359] width 58 height 29
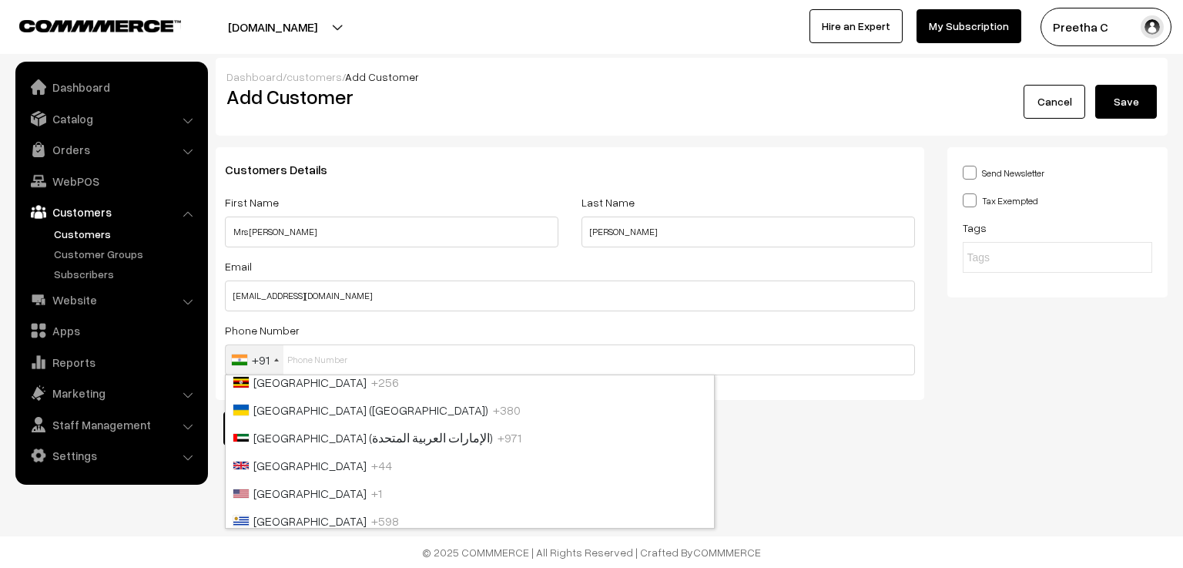
scroll to position [6441, 0]
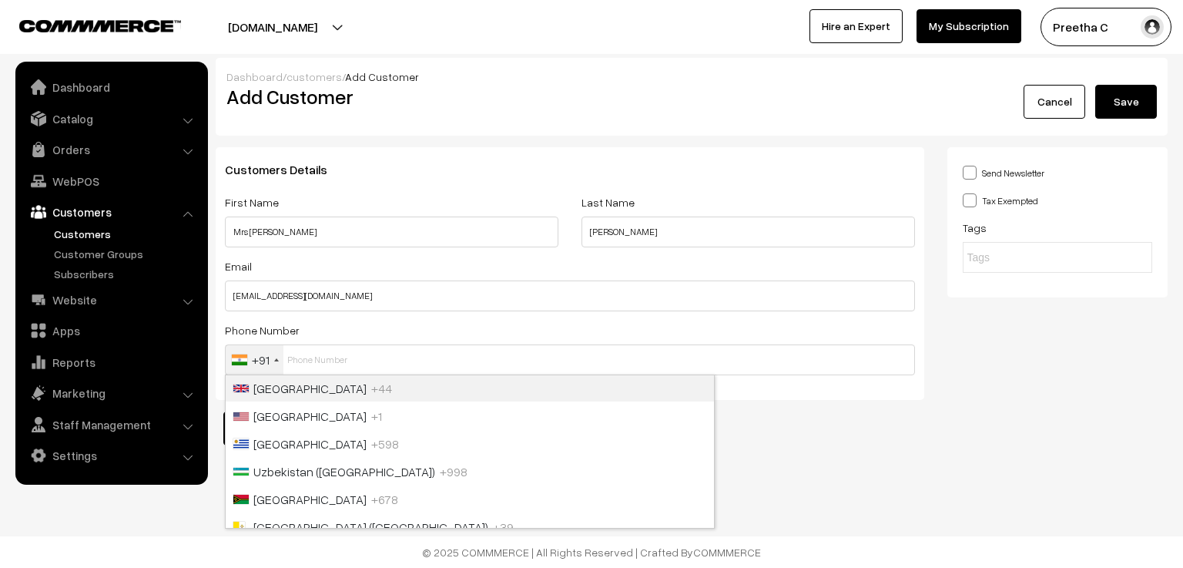
click at [371, 395] on span "+44" at bounding box center [381, 387] width 21 height 15
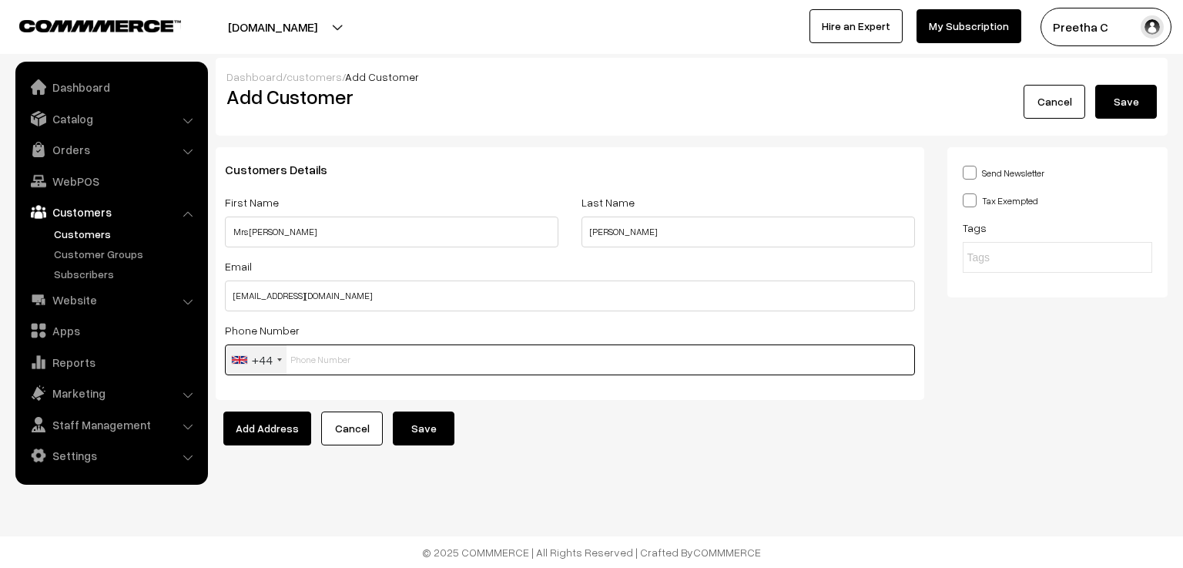
paste input "0771218965"
type input "0771218965"
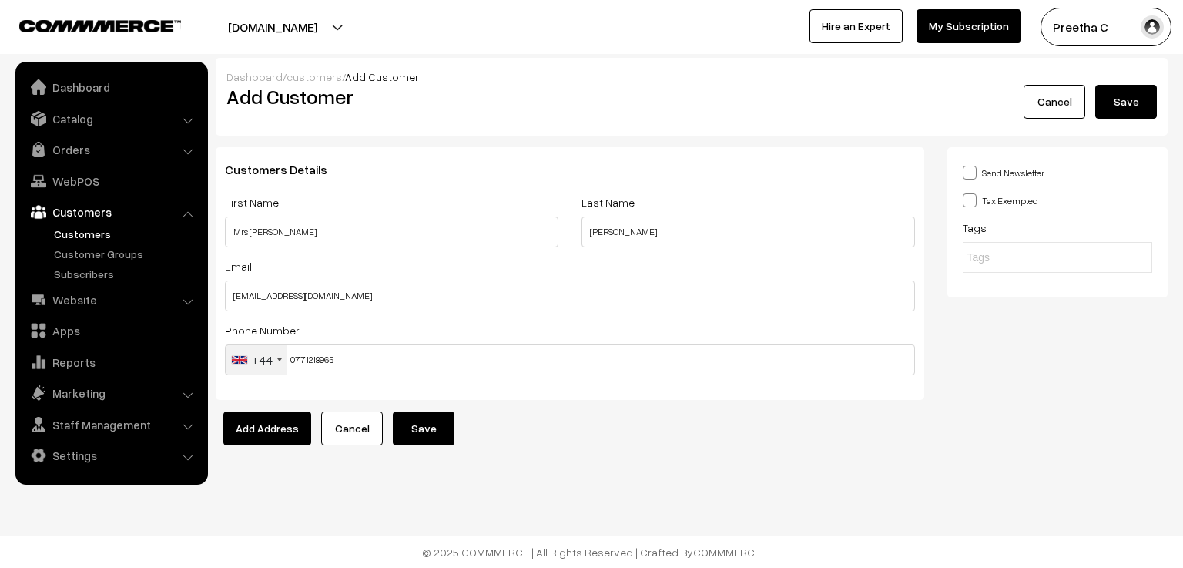
click at [430, 427] on button "Save" at bounding box center [424, 428] width 62 height 34
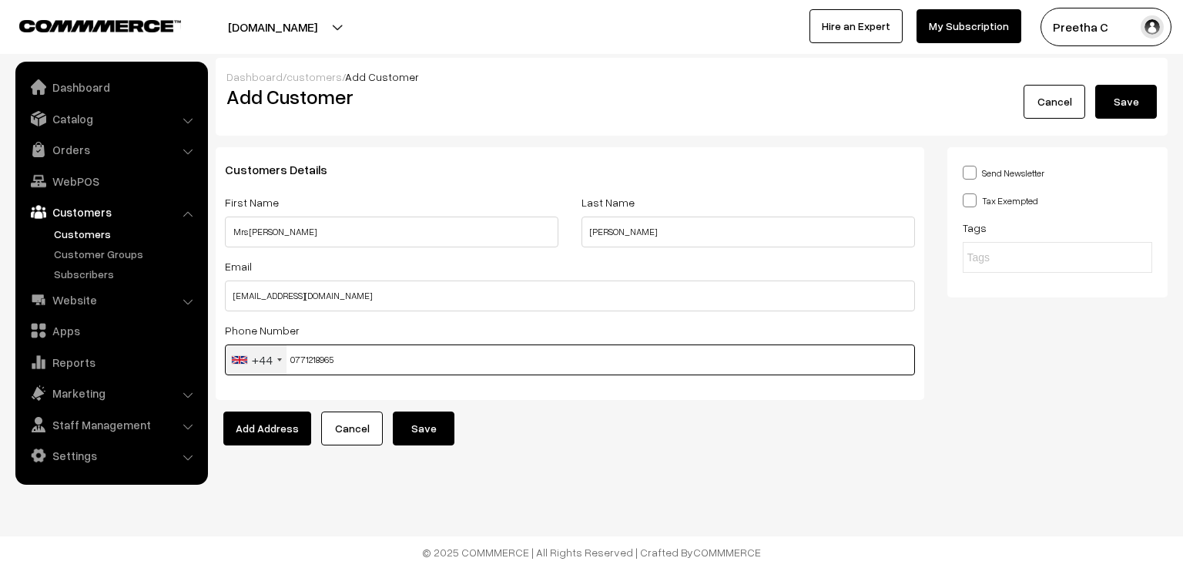
click at [358, 354] on input "0771218965" at bounding box center [570, 359] width 690 height 31
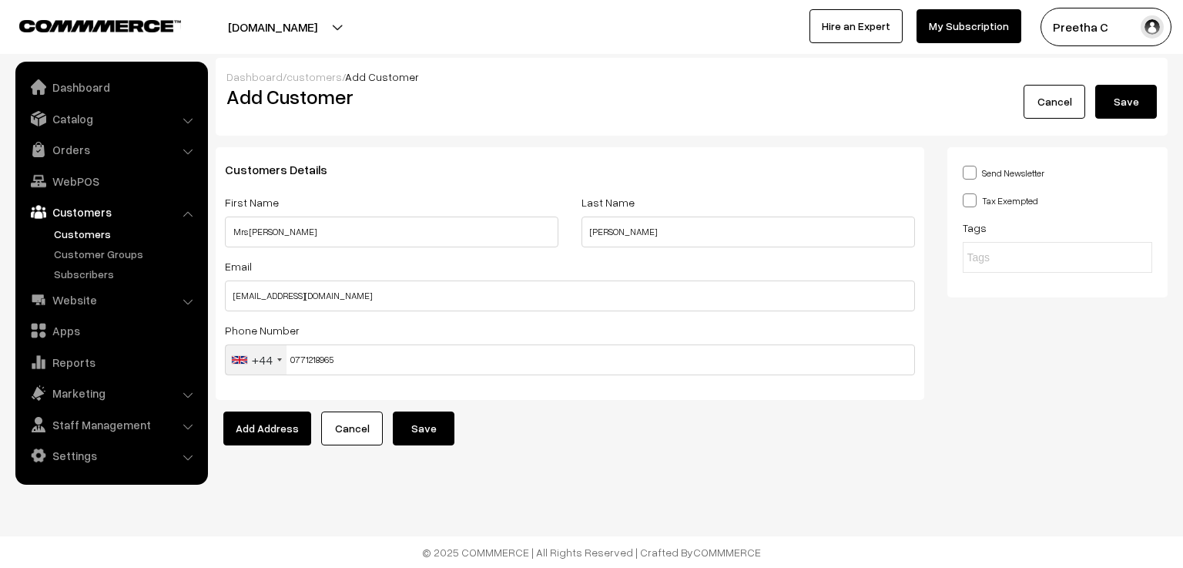
click at [482, 44] on div at bounding box center [292, 27] width 576 height 39
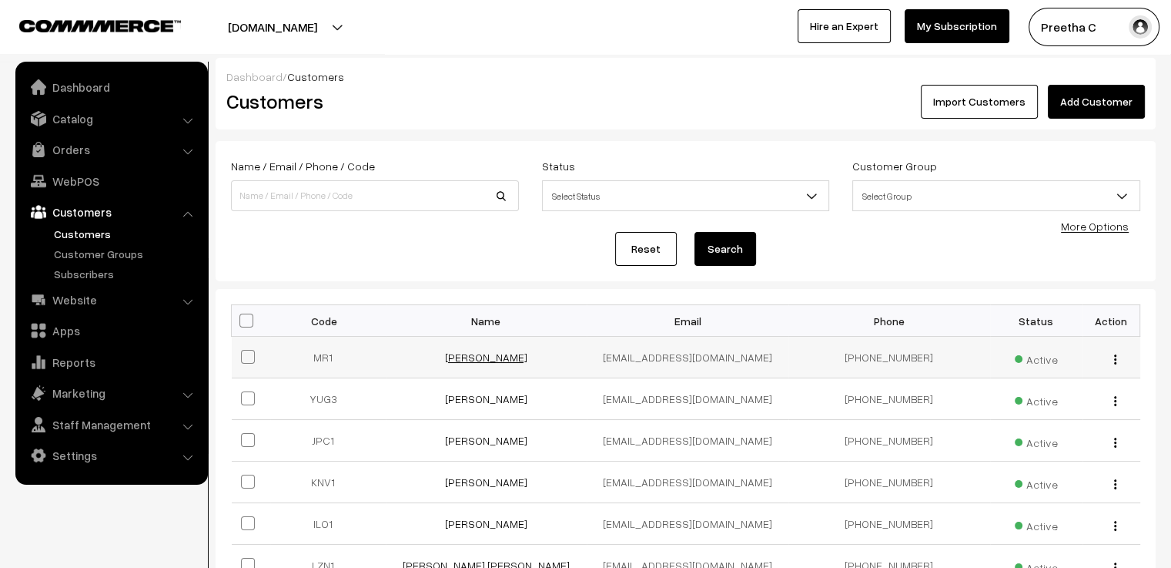
click at [501, 359] on link "[PERSON_NAME]" at bounding box center [486, 356] width 82 height 13
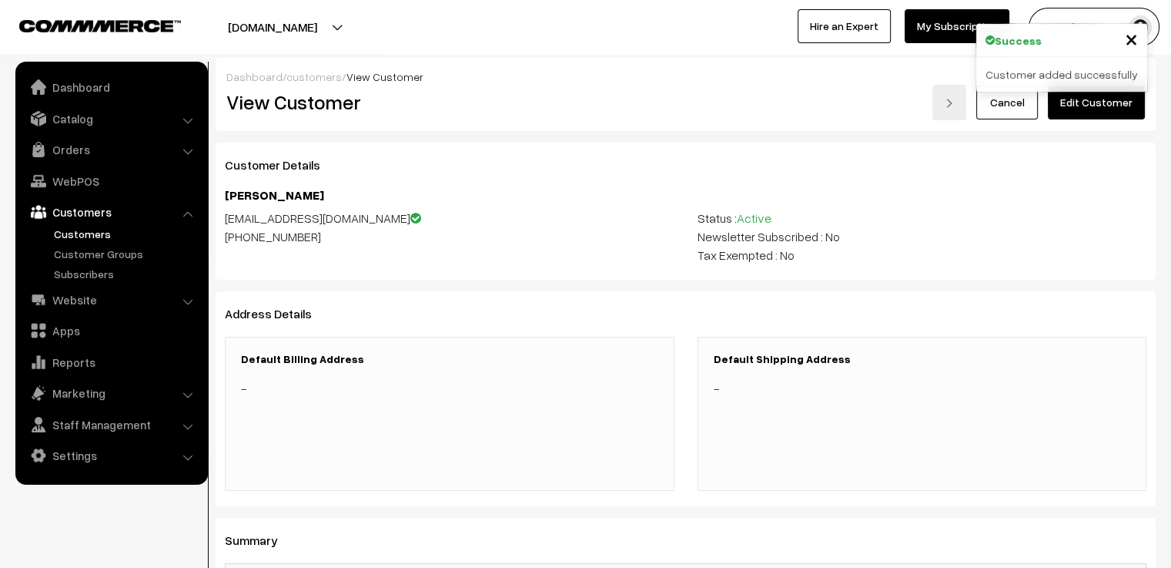
click at [1113, 116] on link "Edit Customer" at bounding box center [1096, 102] width 97 height 34
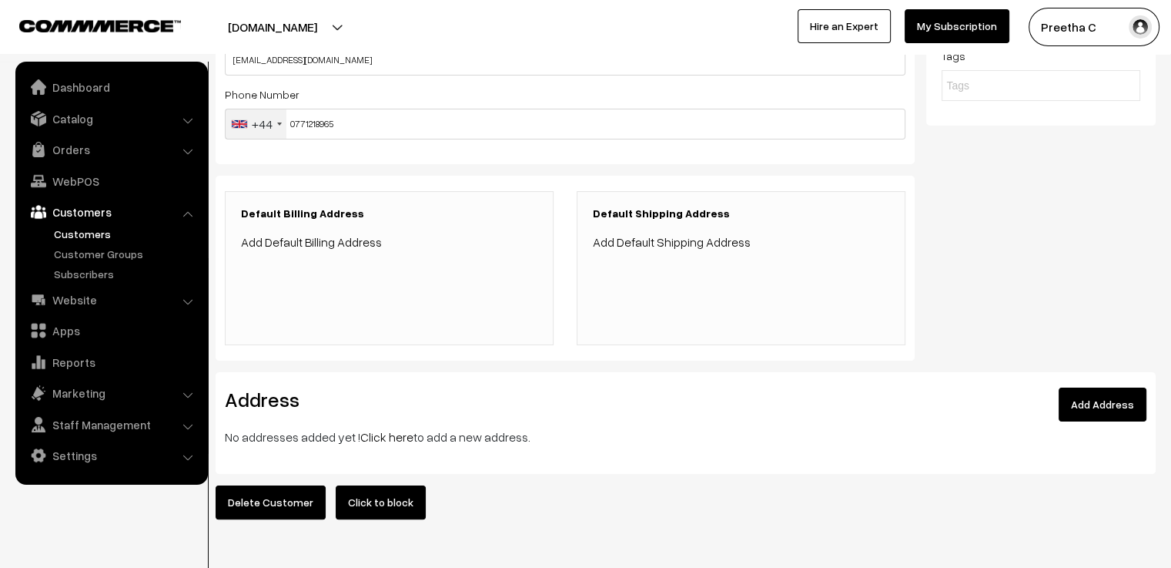
scroll to position [283, 0]
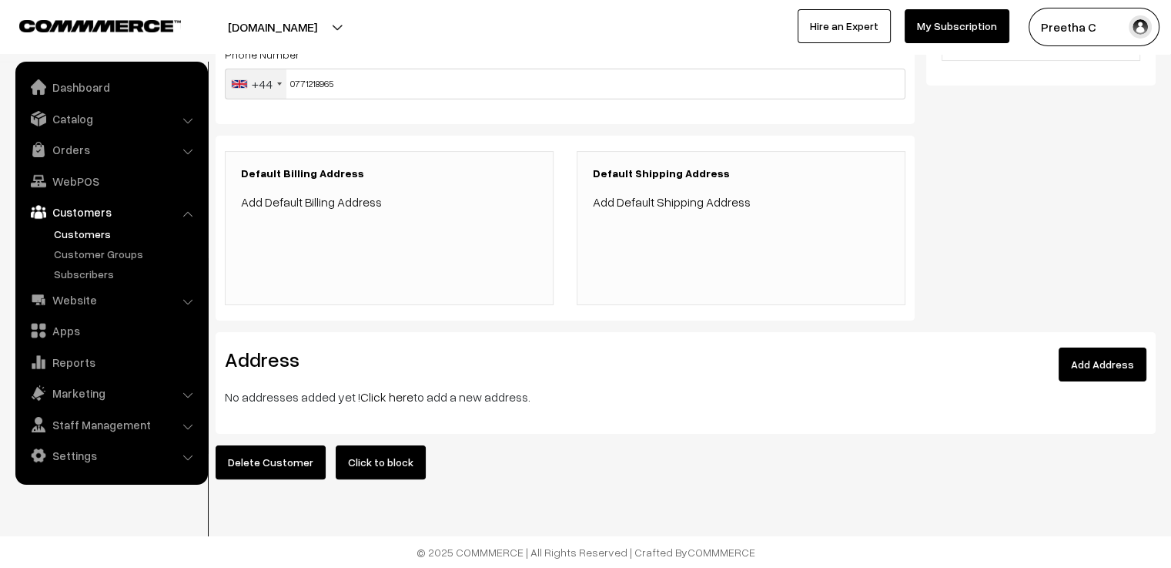
click at [1106, 347] on link "Add Address" at bounding box center [1103, 364] width 88 height 34
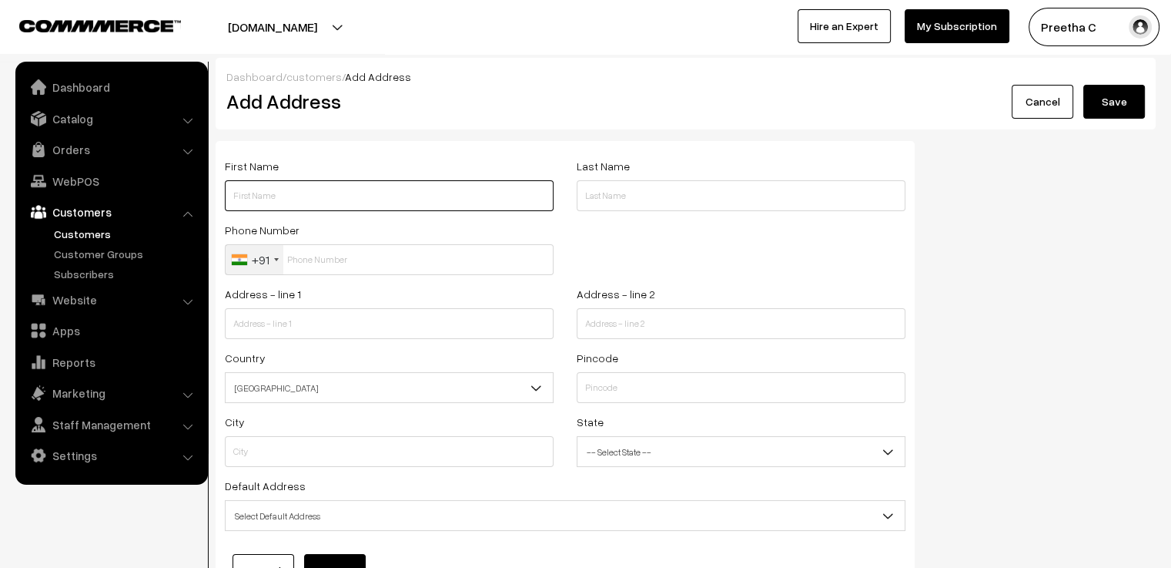
drag, startPoint x: 334, startPoint y: 192, endPoint x: 339, endPoint y: 199, distance: 8.3
click at [334, 193] on input "text" at bounding box center [389, 195] width 329 height 31
paste input "[PERSON_NAME]"
click at [278, 198] on input "[PERSON_NAME]" at bounding box center [389, 195] width 329 height 31
type input "Mrs [PERSON_NAME]"
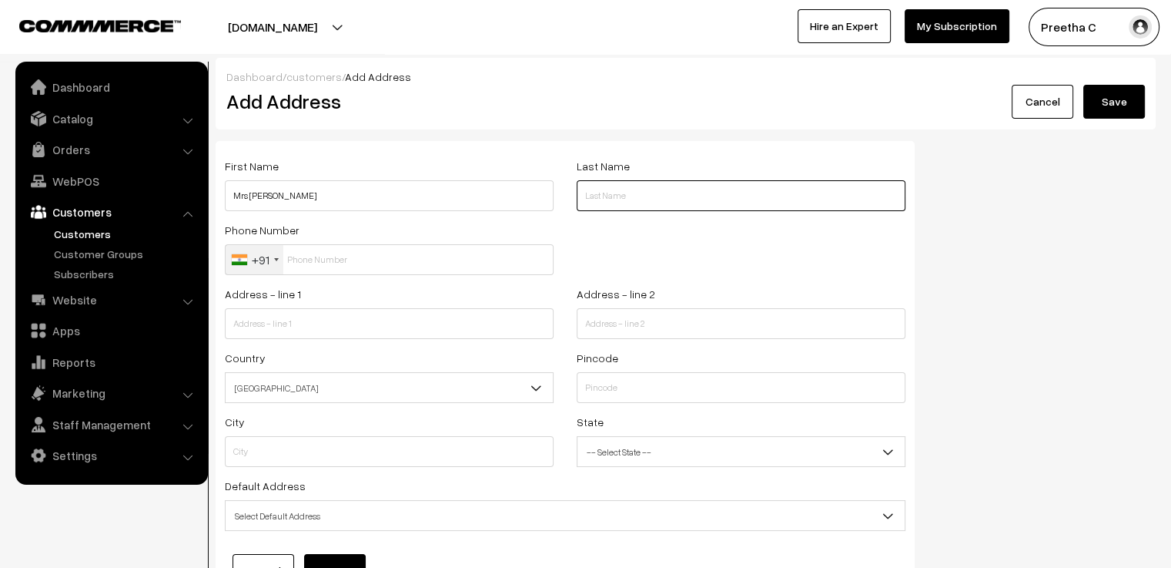
click at [645, 206] on input "text" at bounding box center [741, 195] width 329 height 31
paste input "[PERSON_NAME]"
type input "[PERSON_NAME]"
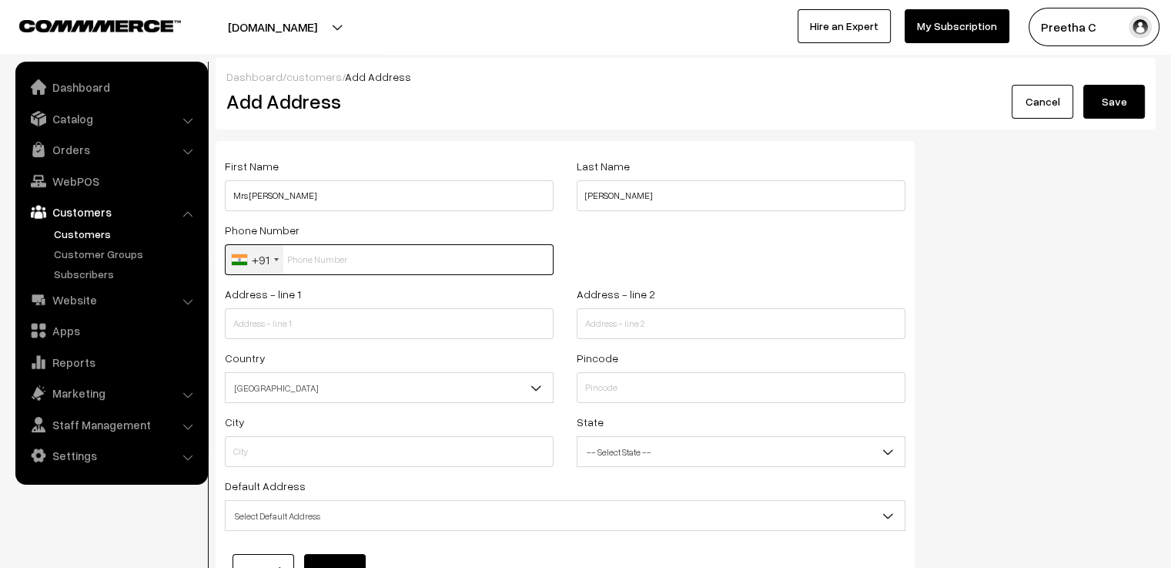
click at [310, 263] on input "text" at bounding box center [389, 259] width 329 height 31
click at [260, 260] on div "+91" at bounding box center [261, 259] width 18 height 18
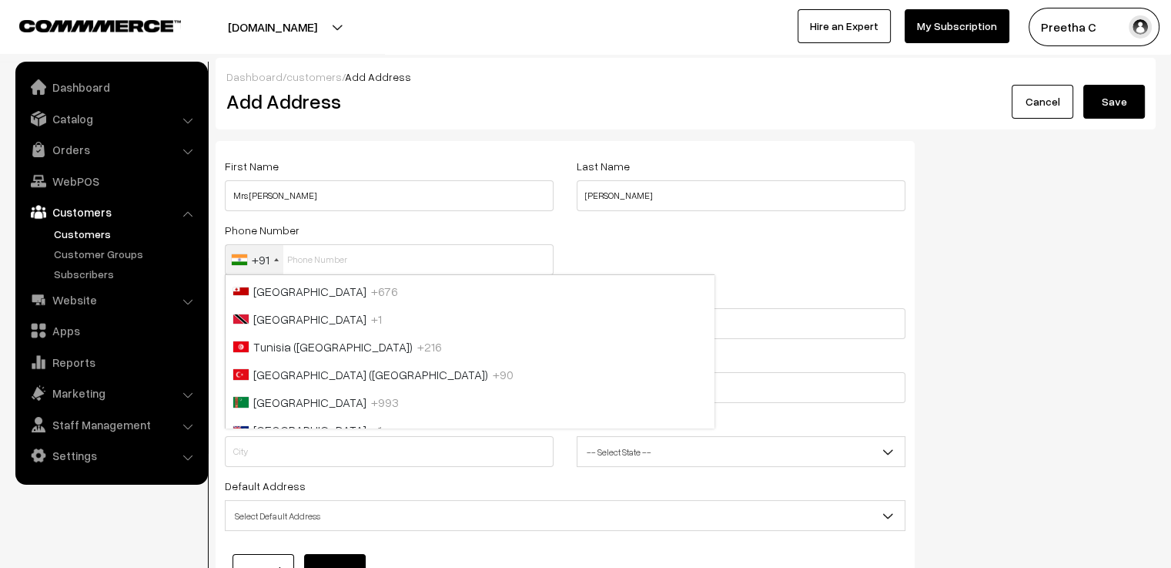
scroll to position [6441, 0]
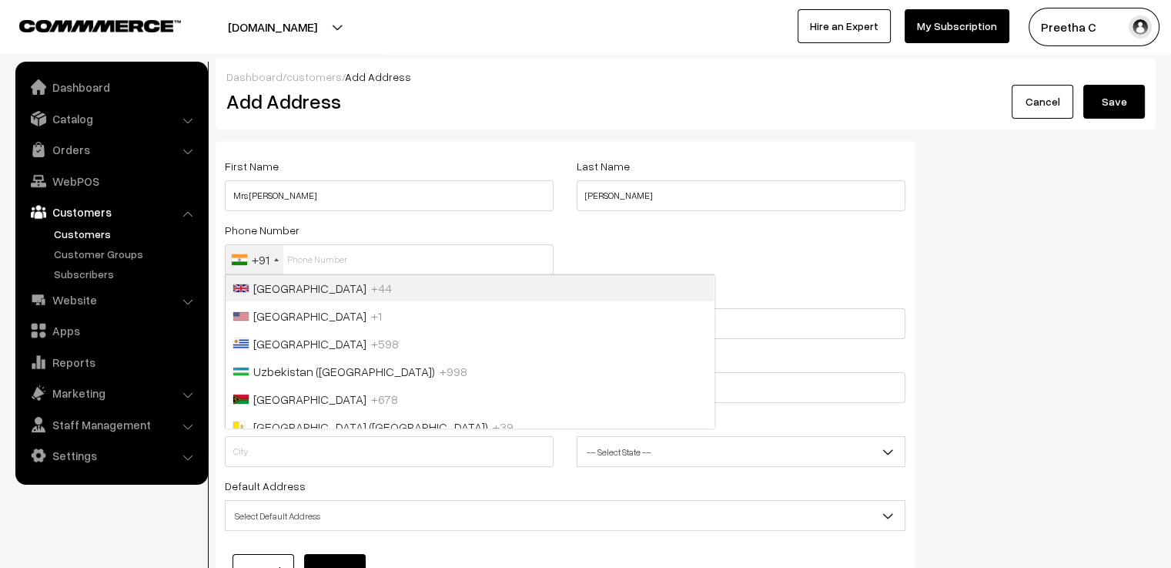
click at [332, 295] on li "United Kingdom +44" at bounding box center [470, 287] width 488 height 28
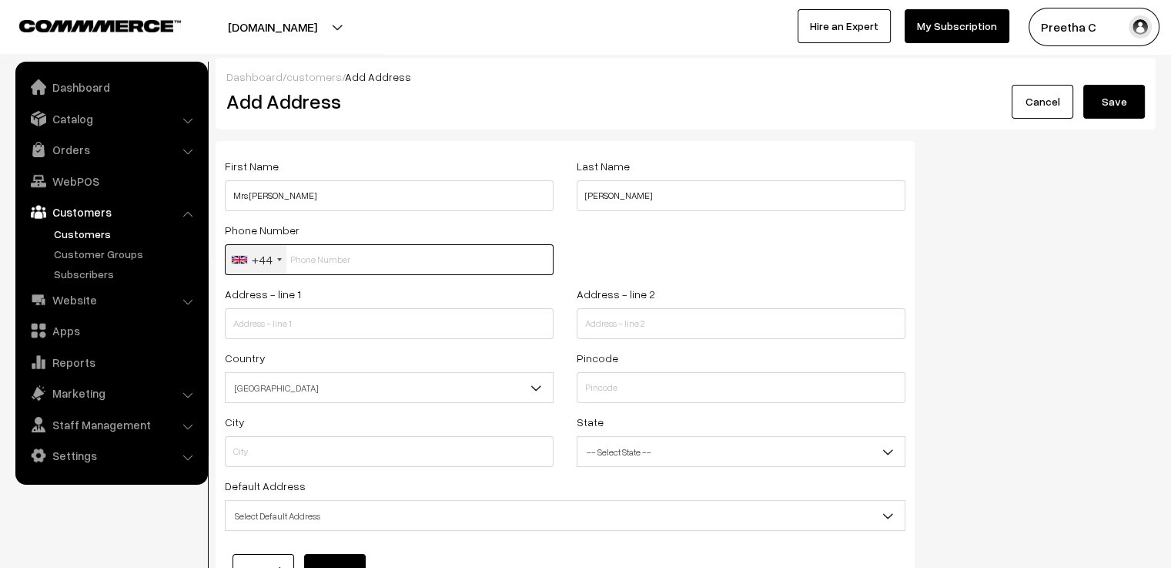
click at [329, 264] on input "text" at bounding box center [389, 259] width 329 height 31
paste input "0771218965"
drag, startPoint x: 296, startPoint y: 262, endPoint x: 286, endPoint y: 264, distance: 9.5
click at [286, 264] on input "0771218965" at bounding box center [389, 259] width 329 height 31
type input "7712189654"
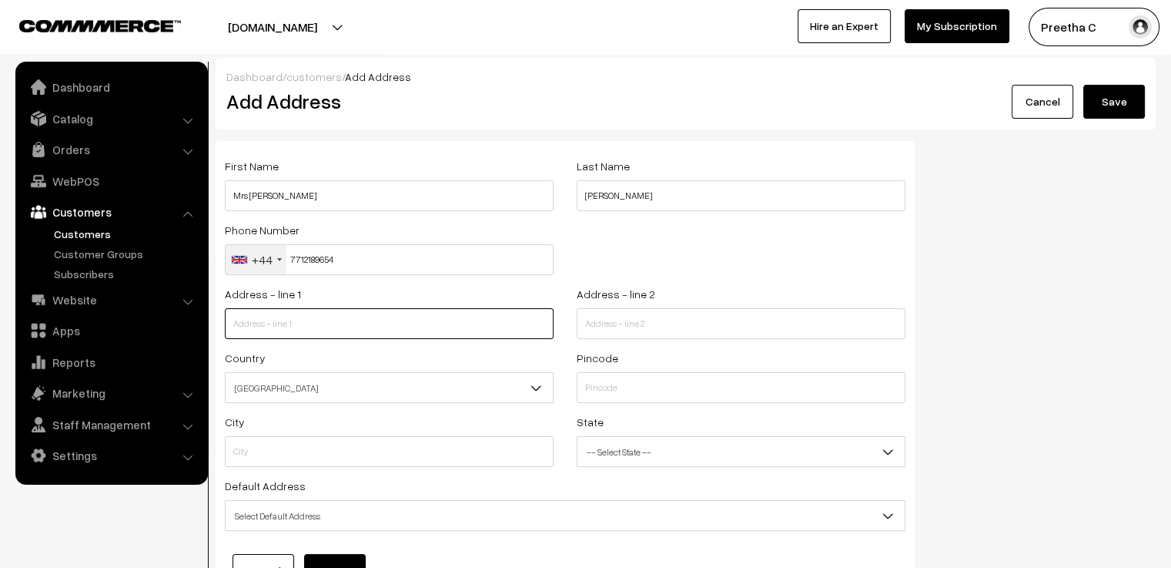
click at [285, 321] on input "text" at bounding box center [389, 323] width 329 height 31
click at [350, 317] on input "text" at bounding box center [389, 323] width 329 height 31
paste input "40 Oaklands Avenue"
type input "40 Oaklands Avenue"
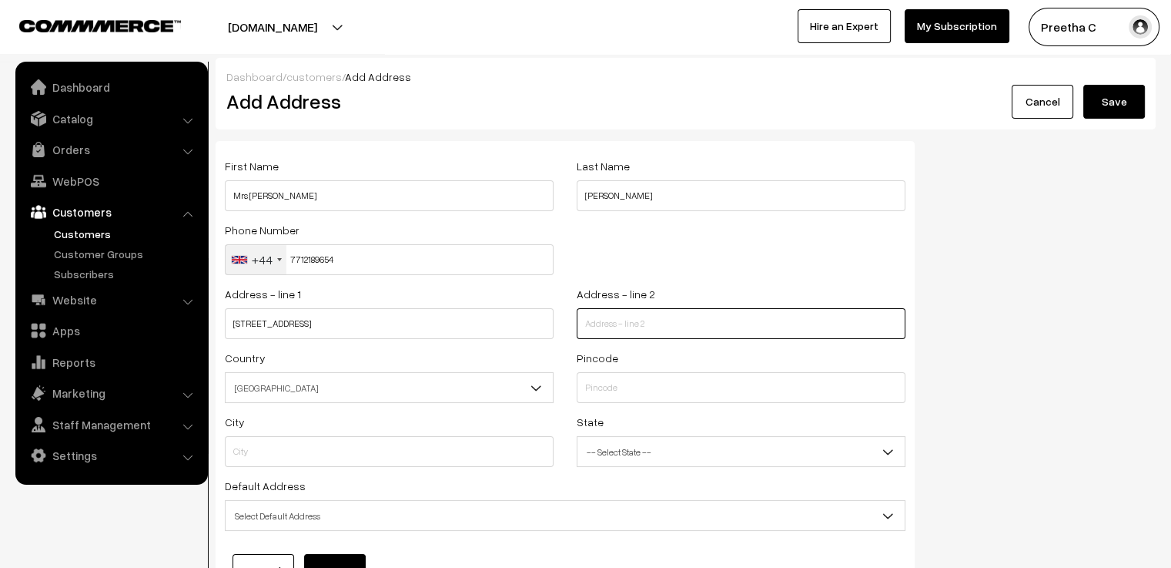
click at [665, 319] on input "text" at bounding box center [741, 323] width 329 height 31
paste input "West Wickham"
type input "West Wickham"
click at [655, 380] on input "text" at bounding box center [741, 387] width 329 height 31
paste input "BR4 9 LF"
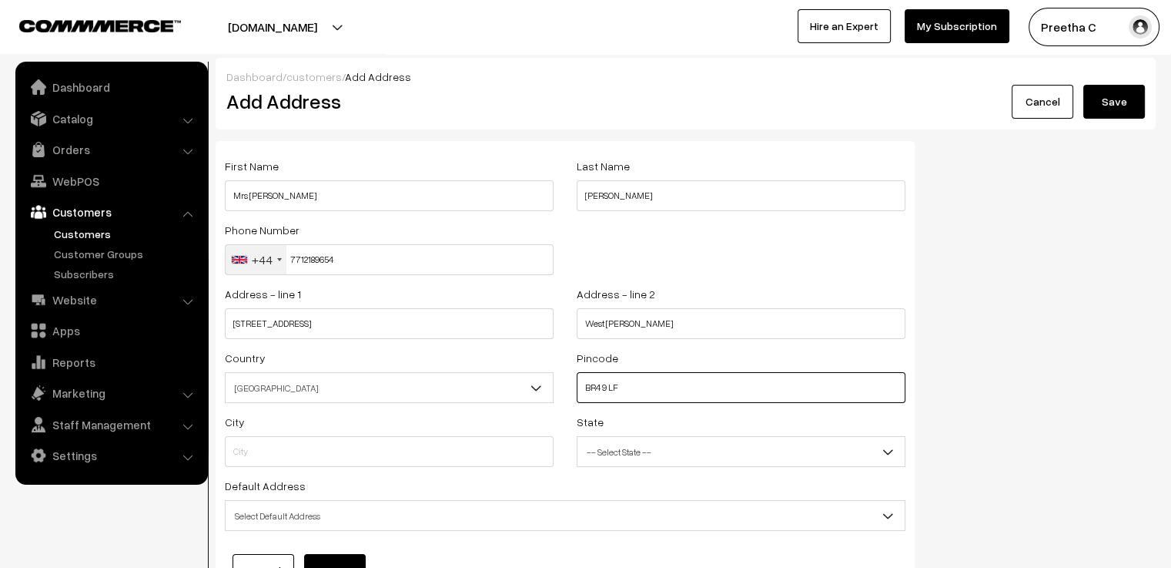
type input "BR4 9 LF"
click at [343, 387] on span "India" at bounding box center [389, 387] width 327 height 27
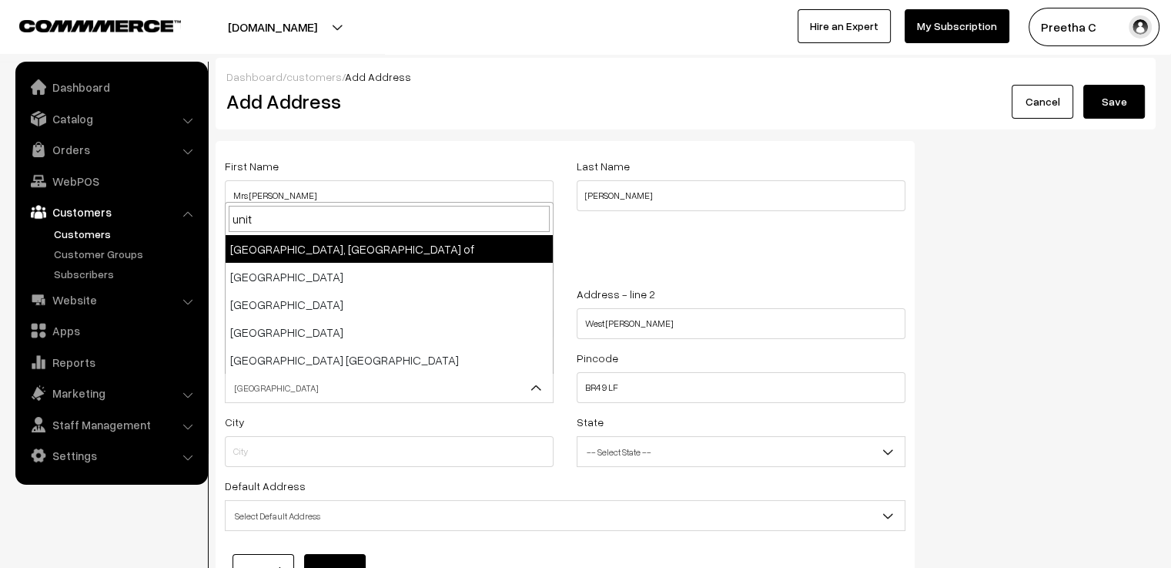
scroll to position [0, 0]
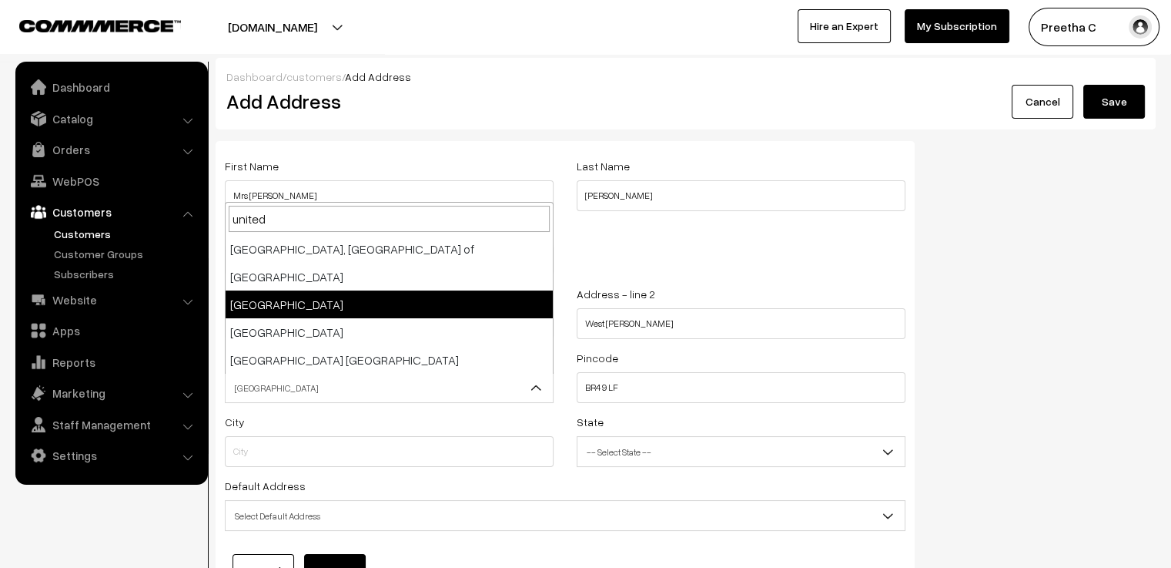
type input "united"
select select "225"
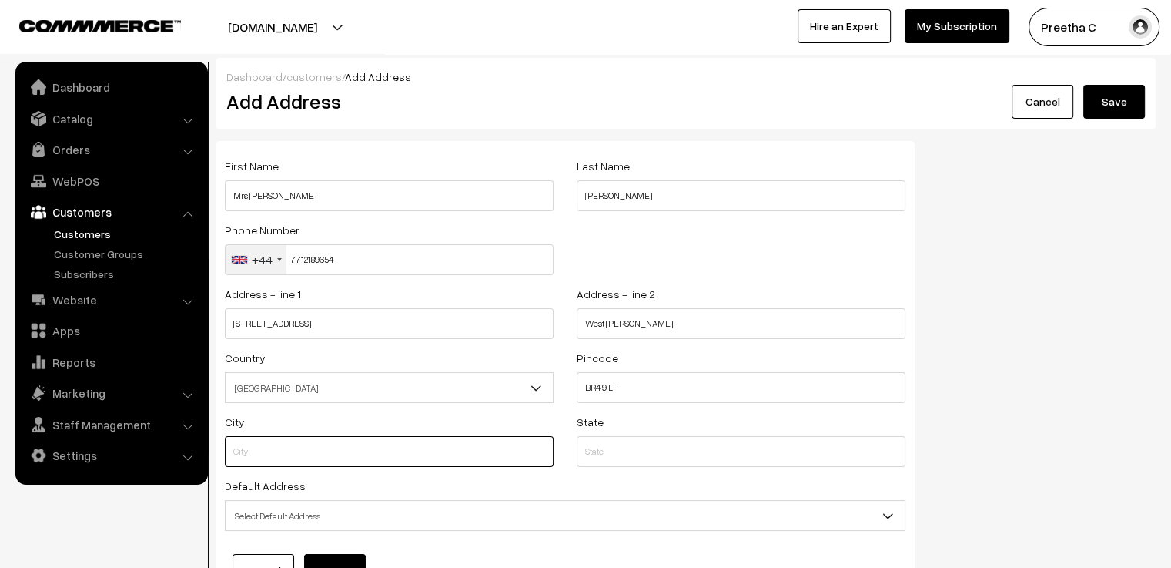
click at [325, 456] on input "text" at bounding box center [389, 451] width 329 height 31
drag, startPoint x: 325, startPoint y: 456, endPoint x: 159, endPoint y: 458, distance: 166.3
click at [159, 458] on body "Thank you for showing interest. Our team will call you shortly. Close varnambya…" at bounding box center [585, 351] width 1171 height 703
type input "London"
click at [416, 480] on div "Default Address Select Default Address Default Billing Address Default Shipping…" at bounding box center [565, 503] width 681 height 55
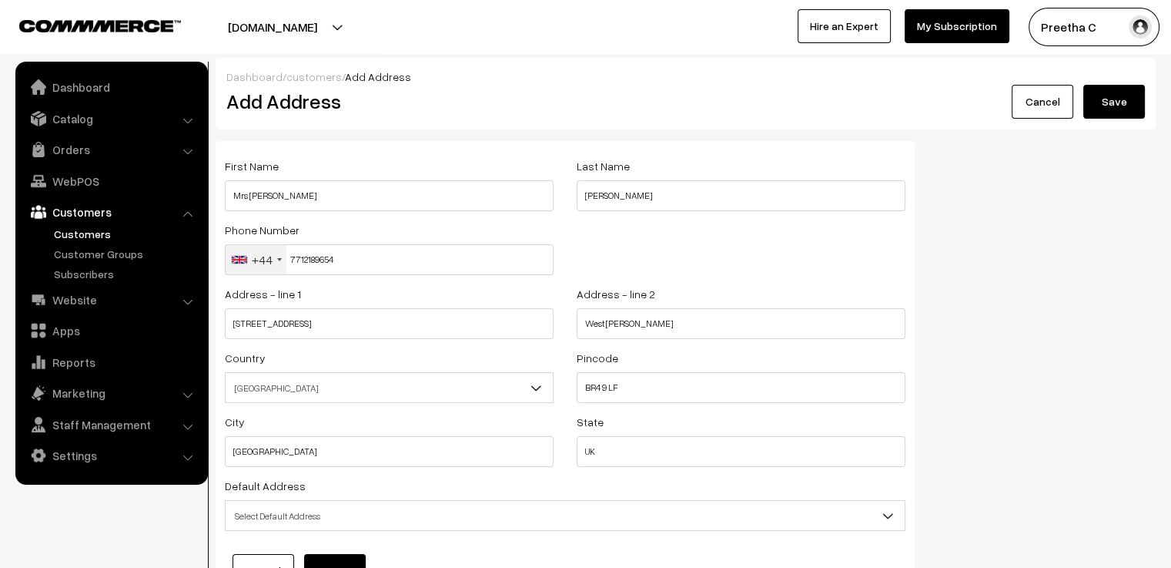
scroll to position [77, 0]
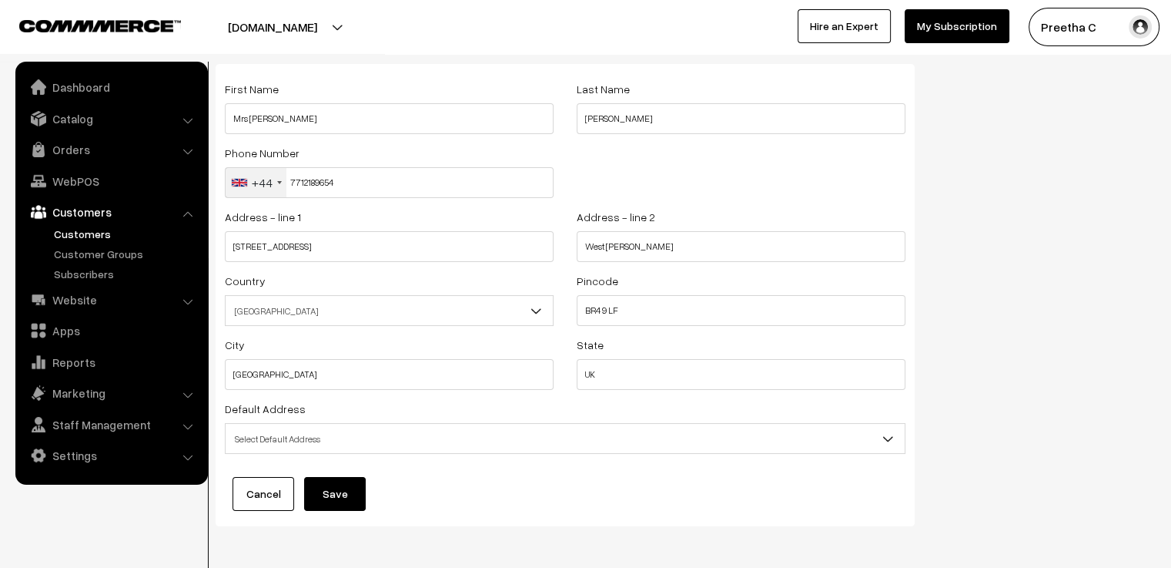
click at [377, 437] on span "Select Default Address" at bounding box center [565, 438] width 679 height 27
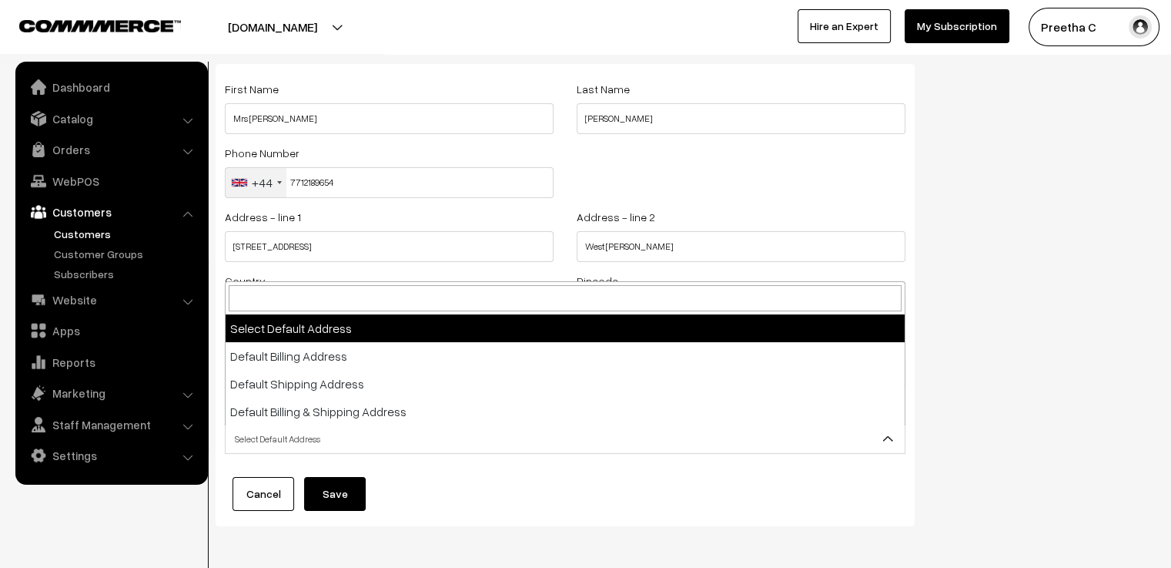
click at [377, 437] on span "Select Default Address" at bounding box center [565, 438] width 679 height 27
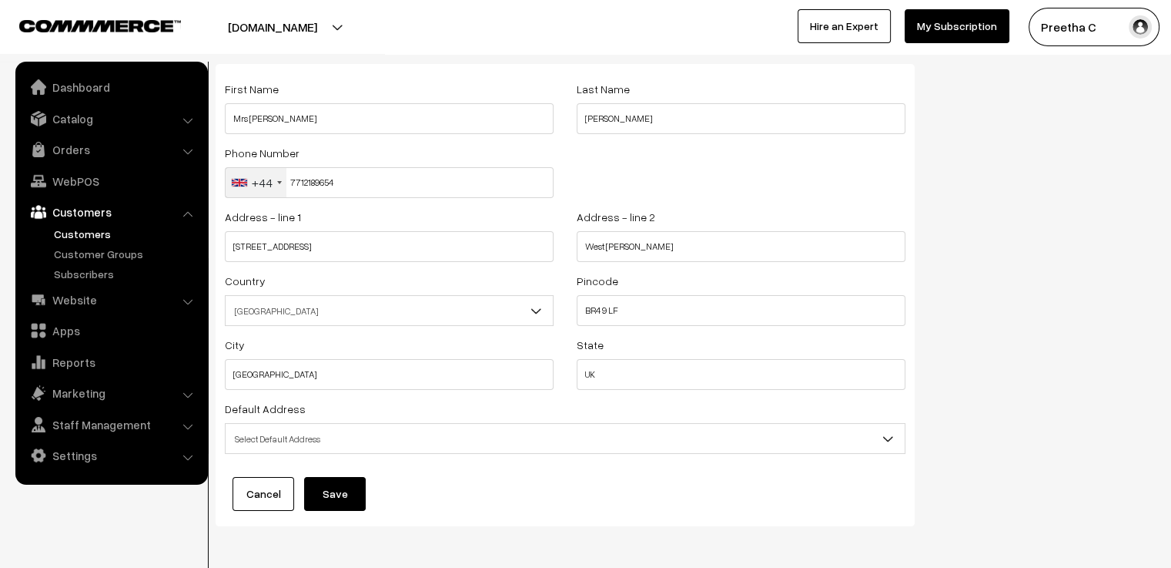
click at [346, 487] on button "Save" at bounding box center [335, 494] width 62 height 34
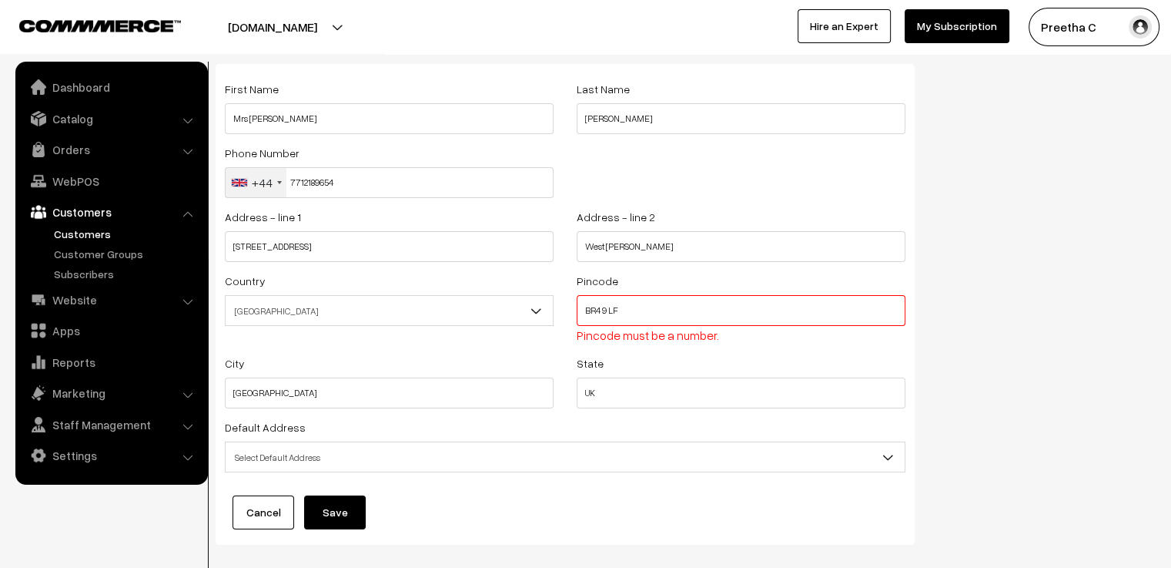
click at [608, 313] on input "BR4 9 LF" at bounding box center [741, 310] width 329 height 31
drag, startPoint x: 681, startPoint y: 314, endPoint x: 493, endPoint y: 323, distance: 188.1
click at [493, 323] on div "Country Select Afghanistan Albania Algeria American Samoa Andorra Angola Anguil…" at bounding box center [565, 312] width 704 height 82
type input "Uk"
drag, startPoint x: 613, startPoint y: 313, endPoint x: 548, endPoint y: 321, distance: 65.2
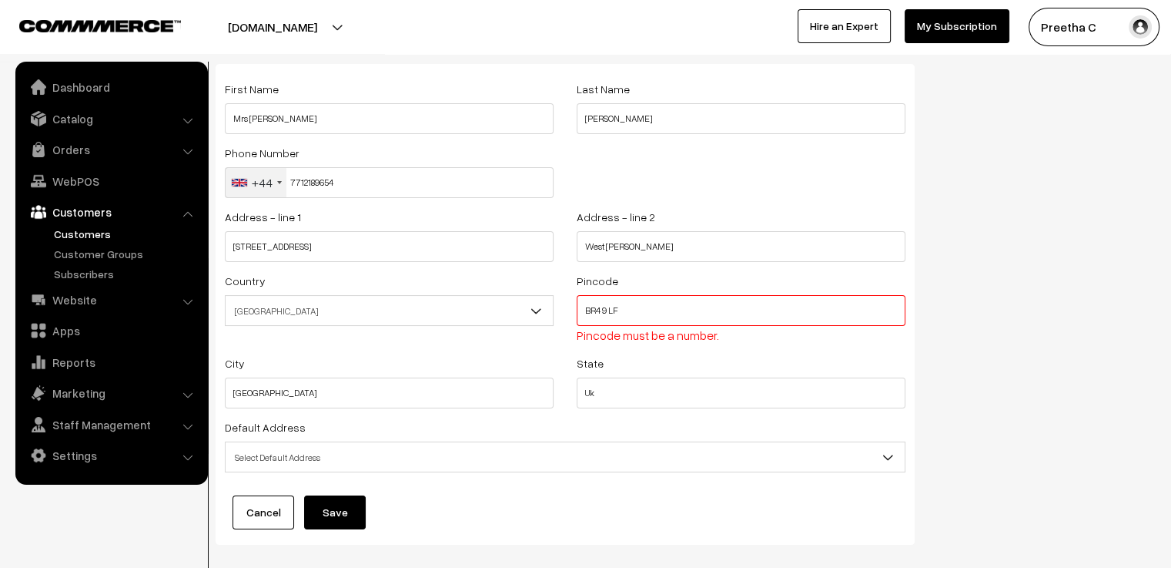
click at [551, 321] on div "Country Select Afghanistan Albania Algeria American Samoa Andorra Angola Anguil…" at bounding box center [565, 312] width 704 height 82
click at [367, 399] on input "London" at bounding box center [389, 392] width 329 height 31
paste input "BR4 9 LF"
click at [263, 393] on input "London BR4 9 LF" at bounding box center [389, 392] width 329 height 31
type input "London- BR4 9 LF"
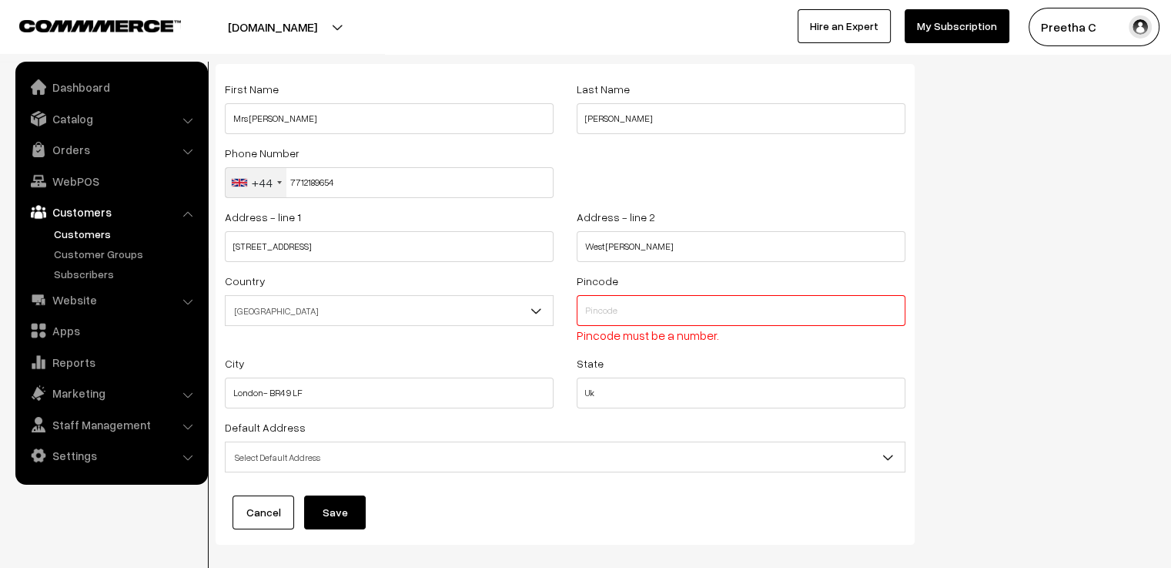
click at [637, 310] on input "text" at bounding box center [741, 310] width 329 height 31
type input "00000"
click at [363, 515] on button "Save" at bounding box center [335, 512] width 62 height 34
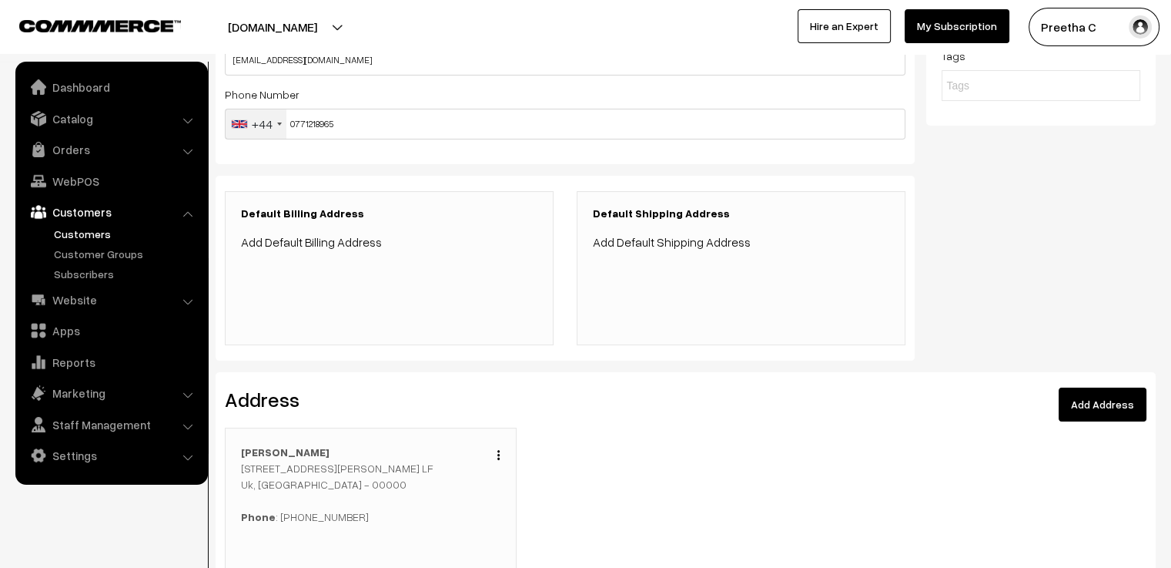
scroll to position [154, 0]
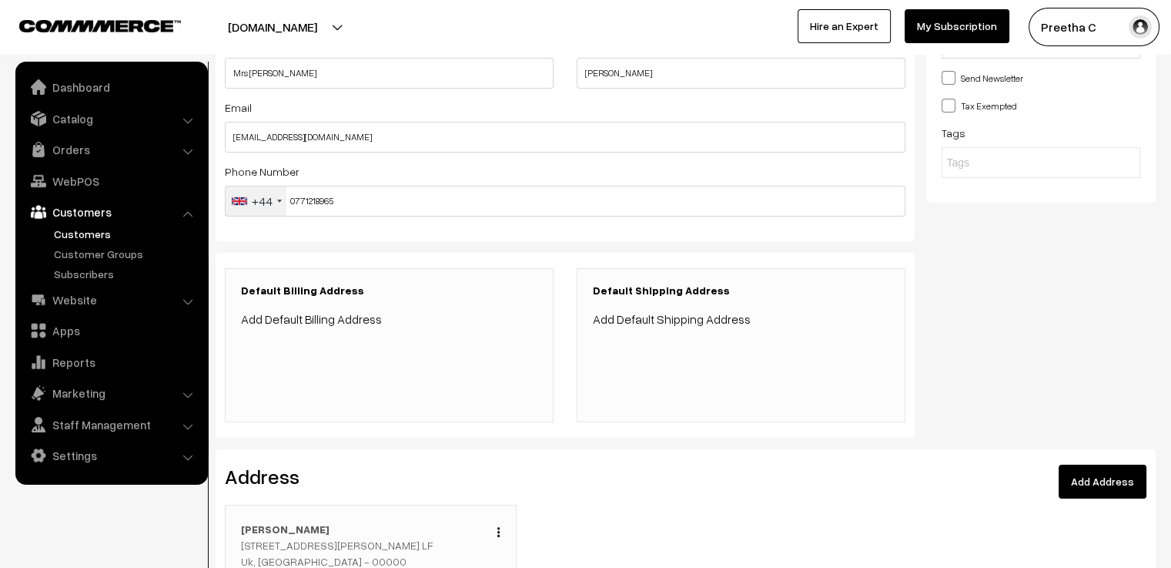
click at [357, 323] on link "Add Default Billing Address" at bounding box center [311, 318] width 141 height 15
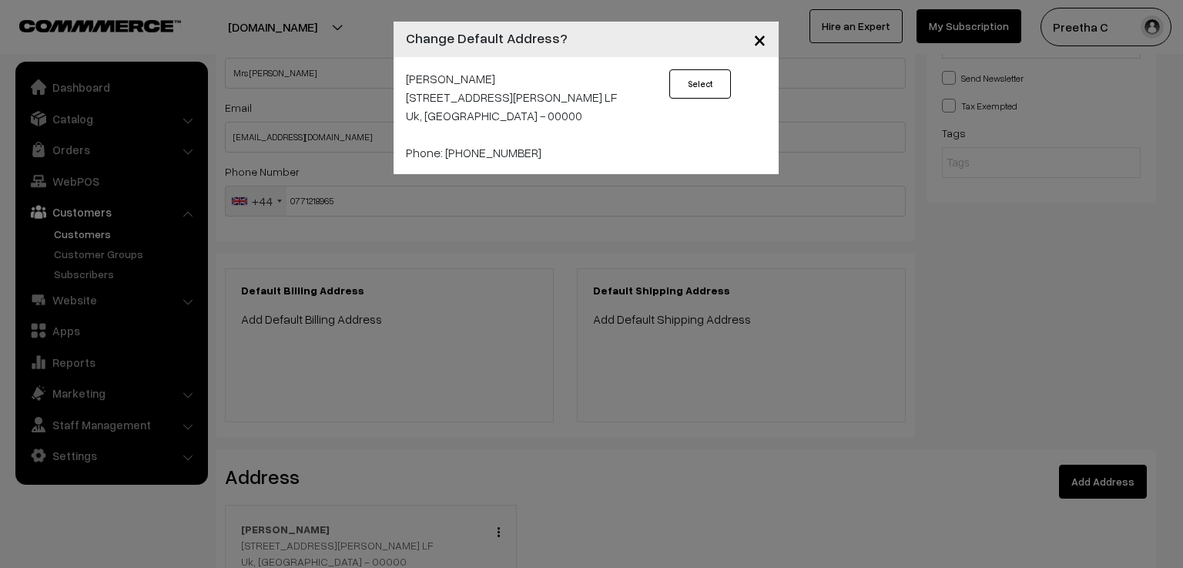
click at [359, 321] on div "× Change Default Address? [PERSON_NAME] [STREET_ADDRESS][PERSON_NAME] Phone: [P…" at bounding box center [591, 284] width 1183 height 568
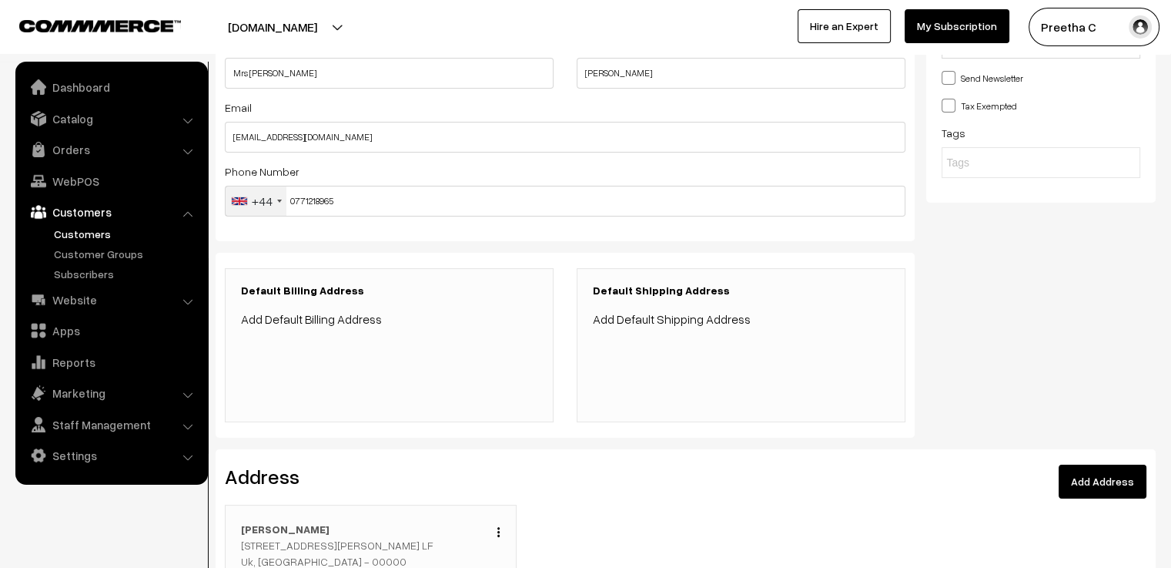
click at [1103, 486] on link "Add Address" at bounding box center [1103, 481] width 88 height 34
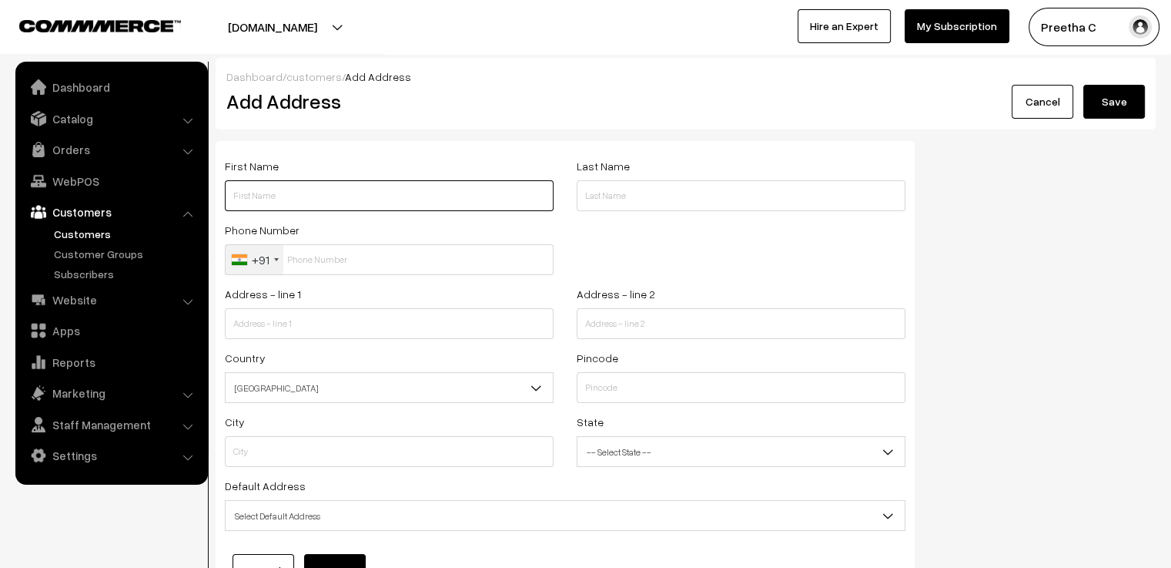
click at [305, 199] on input "text" at bounding box center [389, 195] width 329 height 31
paste input "Dr.Ram Mukesh Palaniappan"
drag, startPoint x: 347, startPoint y: 199, endPoint x: 296, endPoint y: 199, distance: 50.8
click at [296, 199] on input "Dr.Ram Mukesh Palaniappan" at bounding box center [389, 195] width 329 height 31
click at [359, 190] on input "Dr.Ram Mukesh Palaniappan" at bounding box center [389, 195] width 329 height 31
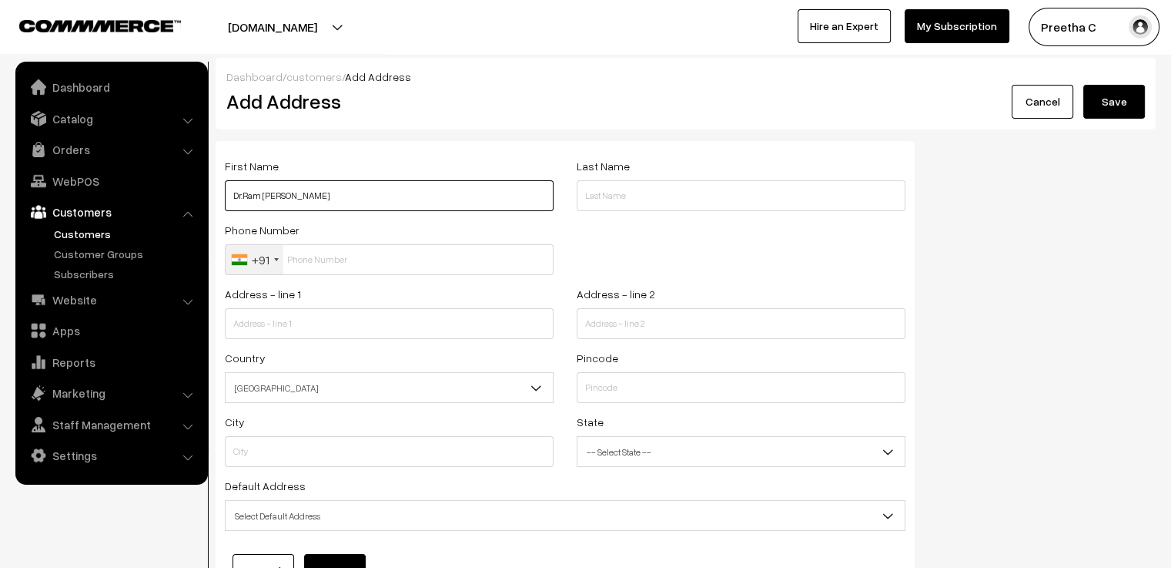
drag, startPoint x: 349, startPoint y: 193, endPoint x: 295, endPoint y: 199, distance: 54.2
click at [295, 199] on input "Dr.Ram Mukesh Palaniappan" at bounding box center [389, 195] width 329 height 31
type input "Dr.Ram Mukesh"
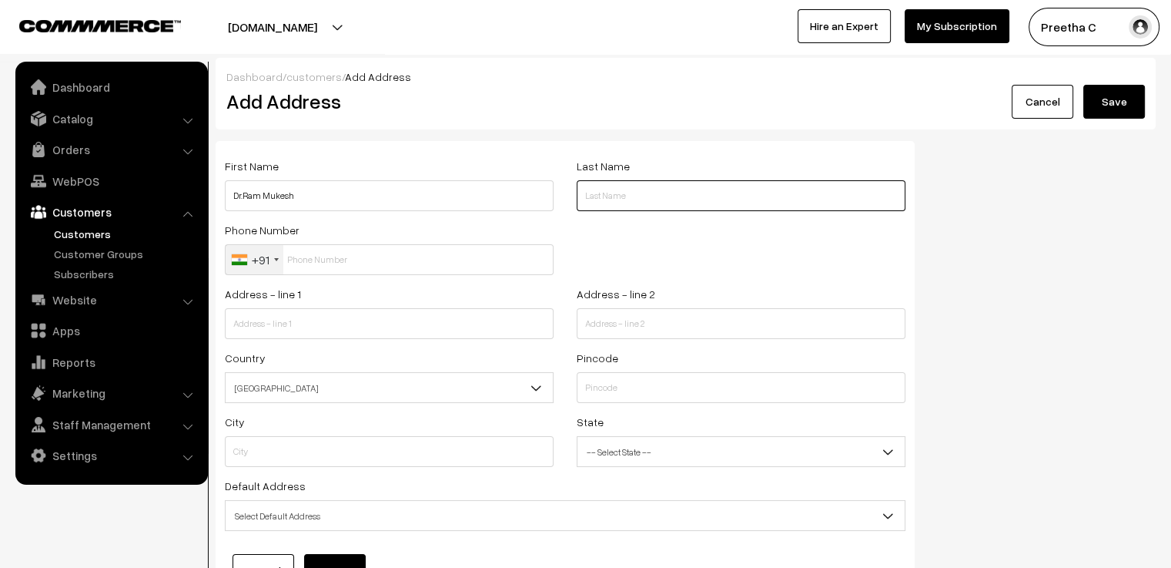
click at [640, 192] on input "text" at bounding box center [741, 195] width 329 height 31
paste input "Palaniappan"
type input "Palaniappan"
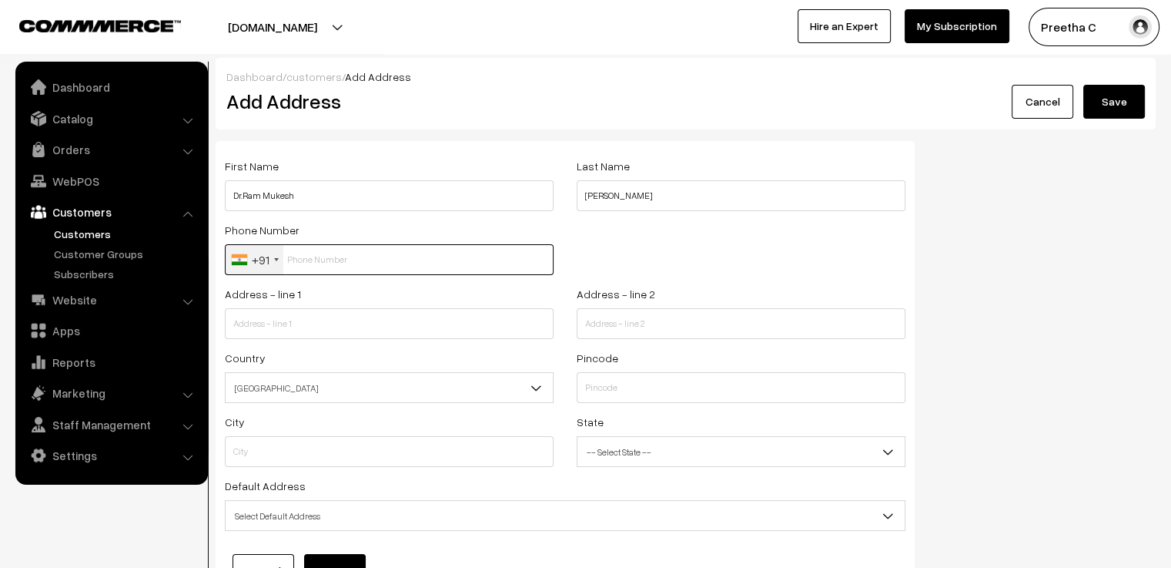
click at [317, 260] on input "text" at bounding box center [389, 259] width 329 height 31
click at [328, 273] on input "text" at bounding box center [389, 259] width 329 height 31
paste input "75028 9156"
type input "7502891567"
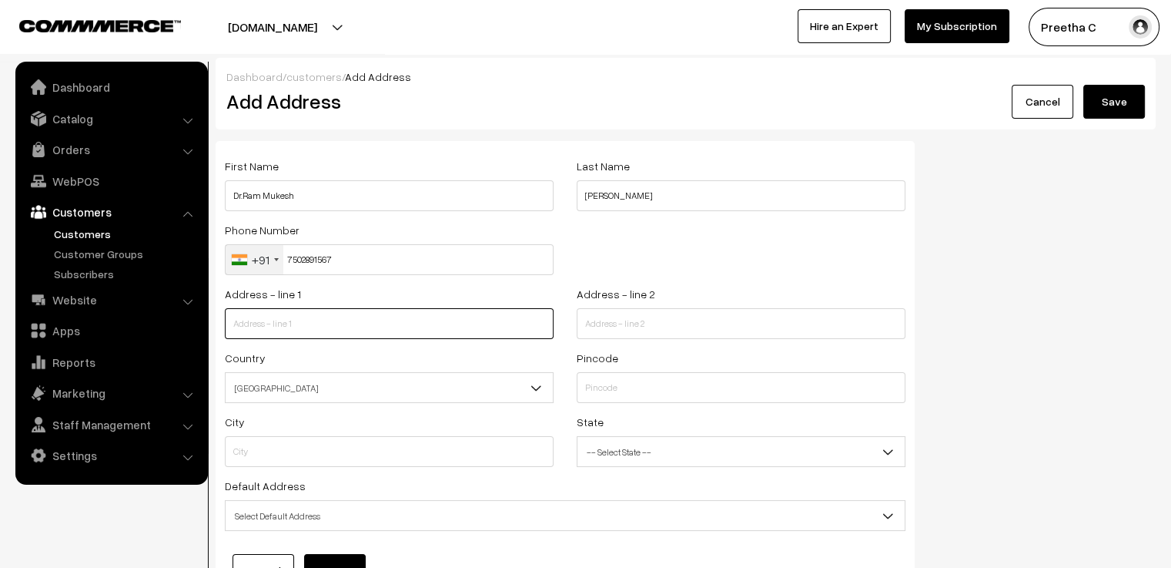
click at [337, 313] on input "text" at bounding box center [389, 323] width 329 height 31
paste input "Flat no : 15018 Ground floor Tower 15-B"
type input "Flat no : 15018 Ground floor Tower 15-B"
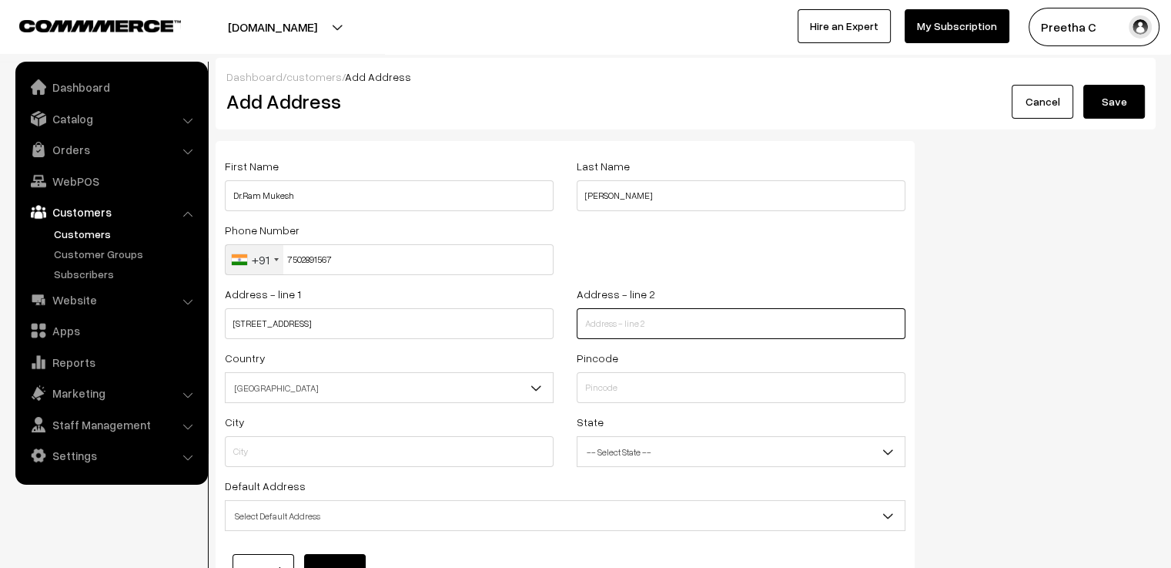
click at [619, 315] on input "text" at bounding box center [741, 323] width 329 height 31
paste input "Prestige bella vista"
click at [685, 323] on input "Prestige bella vista ," at bounding box center [741, 323] width 329 height 31
paste input "Iyyappantangal"
type input "Prestige bella vista , Iyyappantangal"
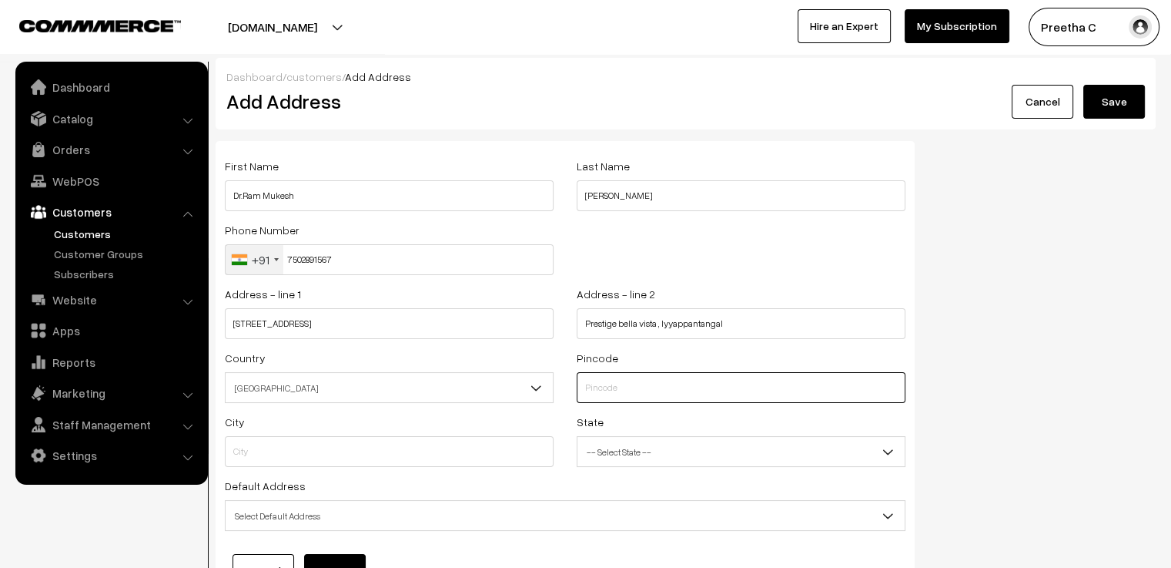
click at [599, 390] on input "text" at bounding box center [741, 387] width 329 height 31
type input "600056"
type input "Tiruvallur"
select select "Tamil Nadu"
type input "600056"
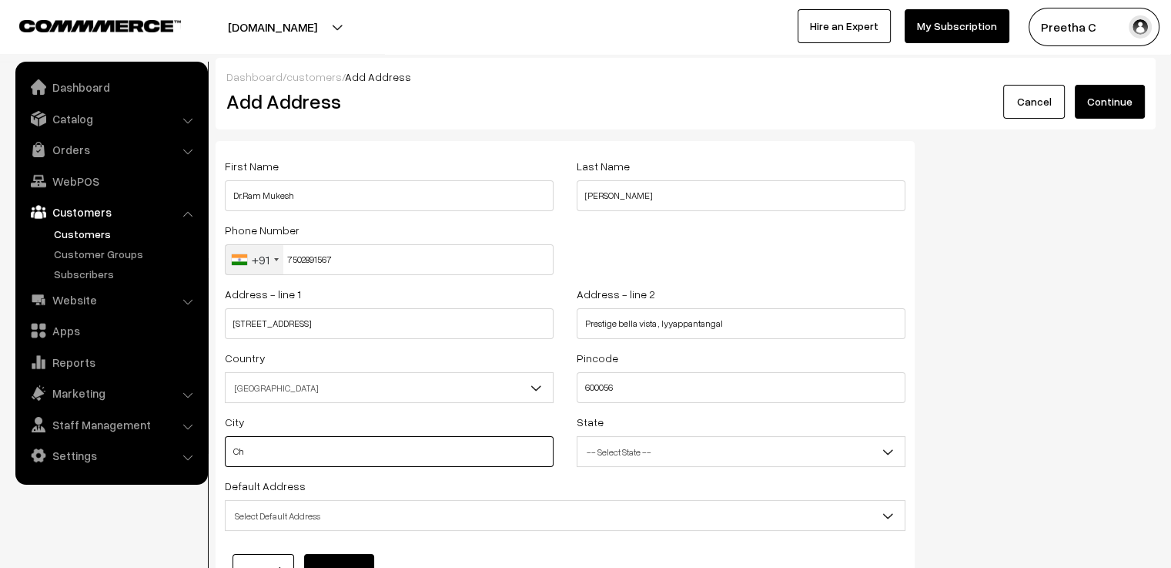
type input "Chennai"
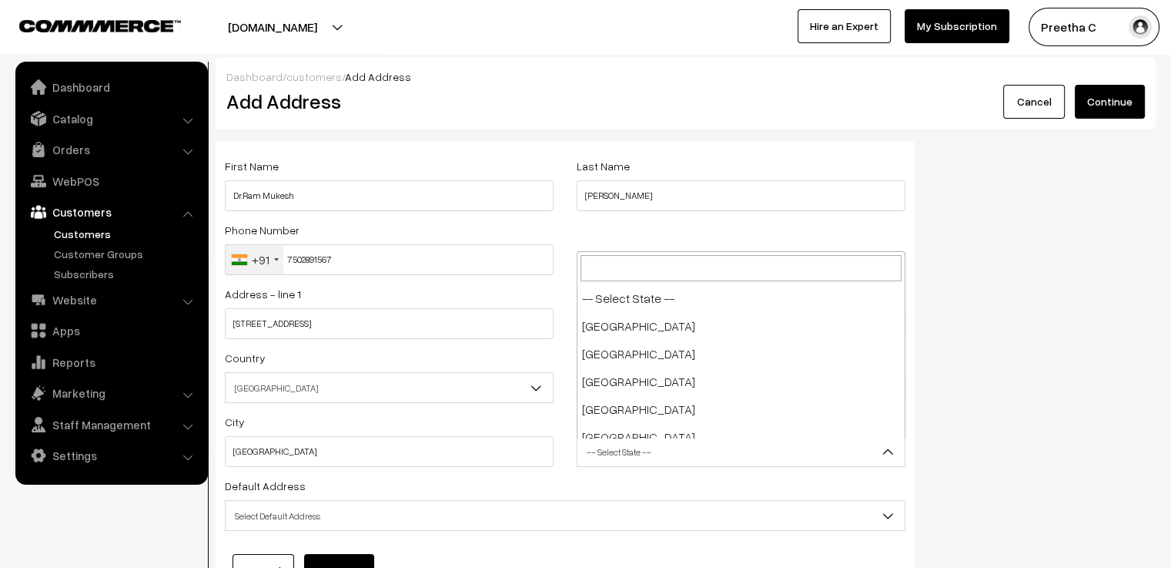
click at [722, 446] on span "-- Select State --" at bounding box center [741, 451] width 327 height 27
click at [696, 450] on span "Sikkim" at bounding box center [741, 451] width 327 height 27
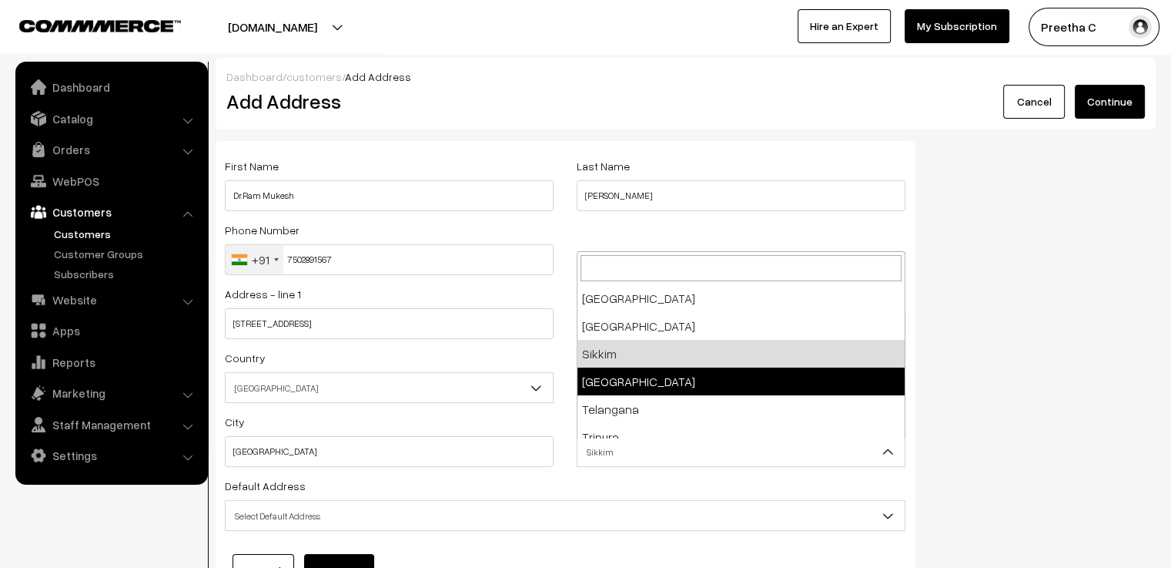
select select "Tamil Nadu"
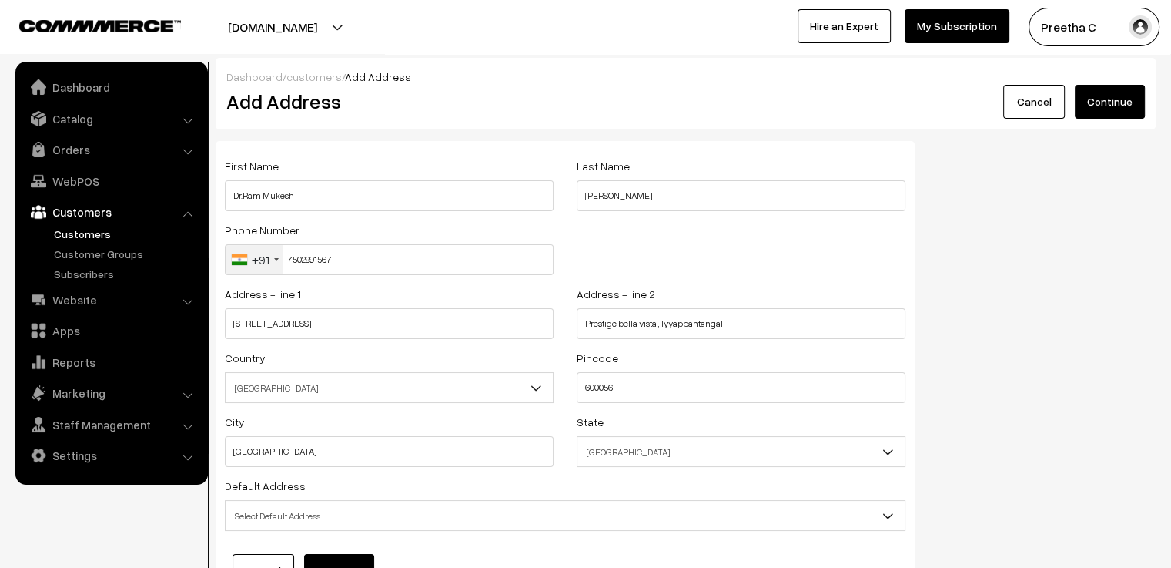
click at [649, 480] on div "Default Address Select Default Address Default Billing Address Default Shipping…" at bounding box center [565, 503] width 681 height 55
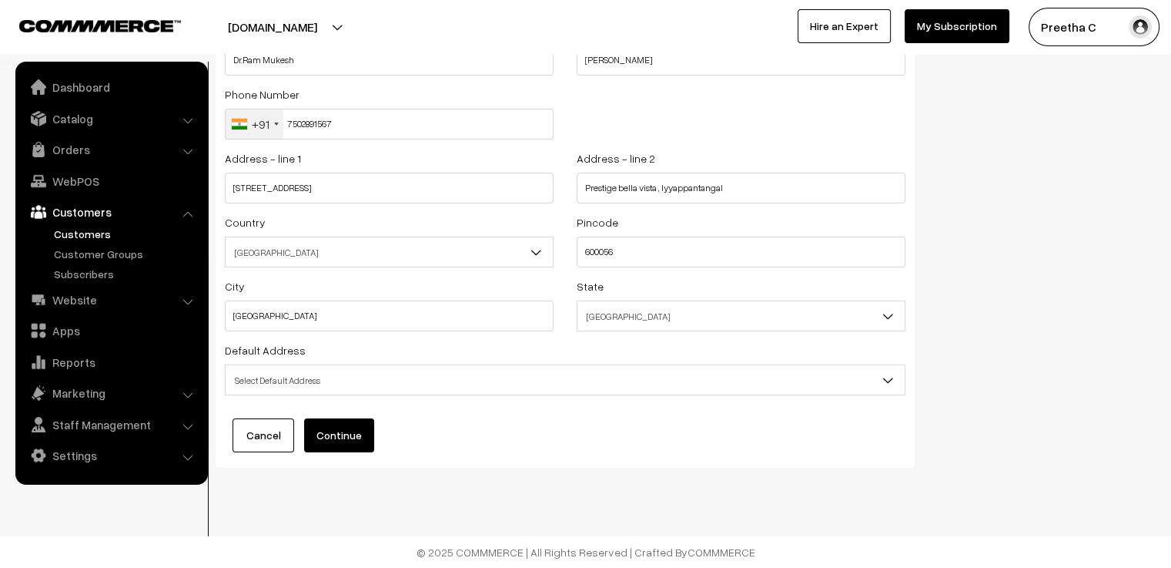
click at [394, 370] on span "Select Default Address" at bounding box center [565, 380] width 679 height 27
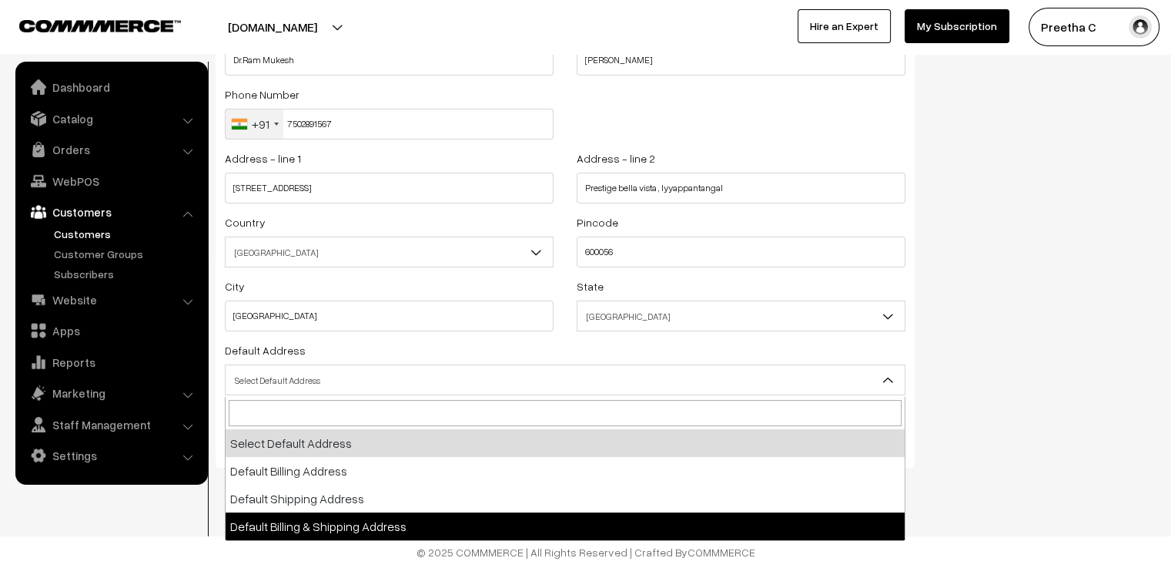
select select "3"
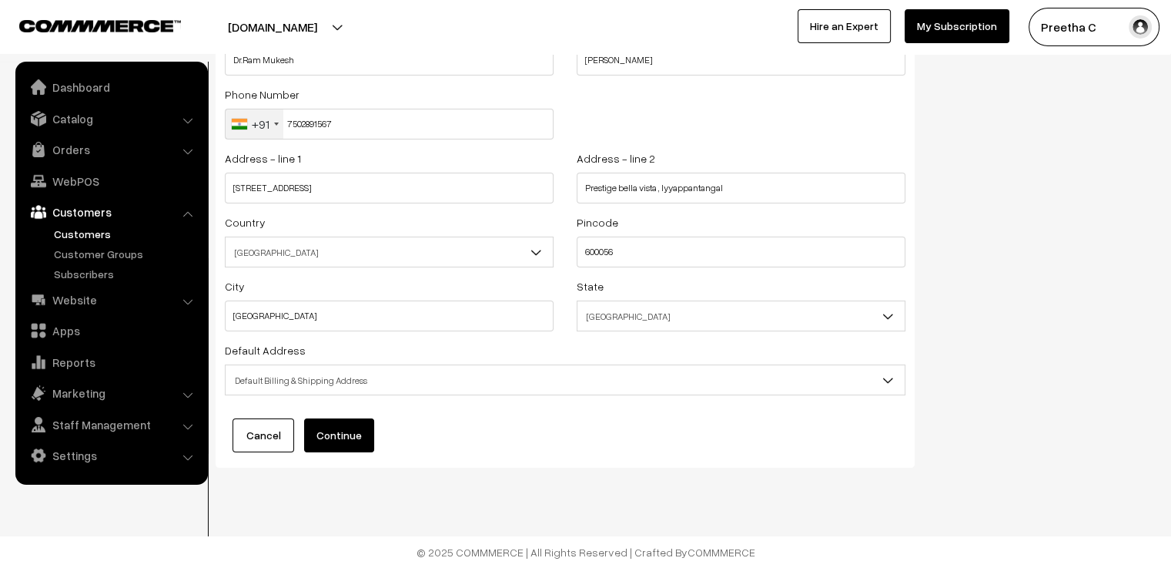
click at [345, 437] on button "Continue" at bounding box center [339, 435] width 70 height 34
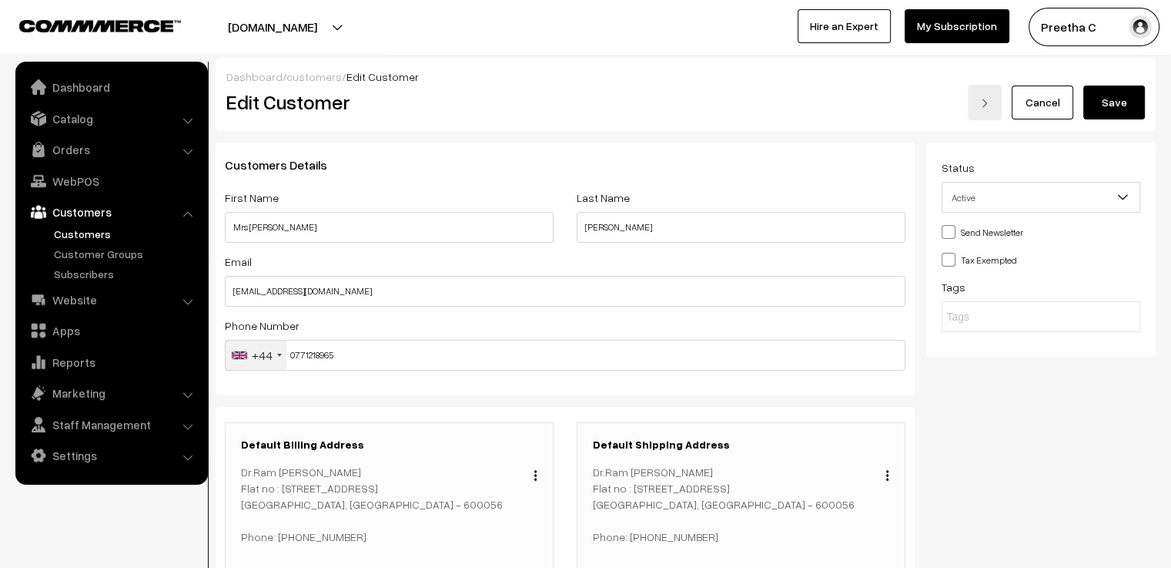
click at [1110, 99] on button "Save" at bounding box center [1114, 102] width 62 height 34
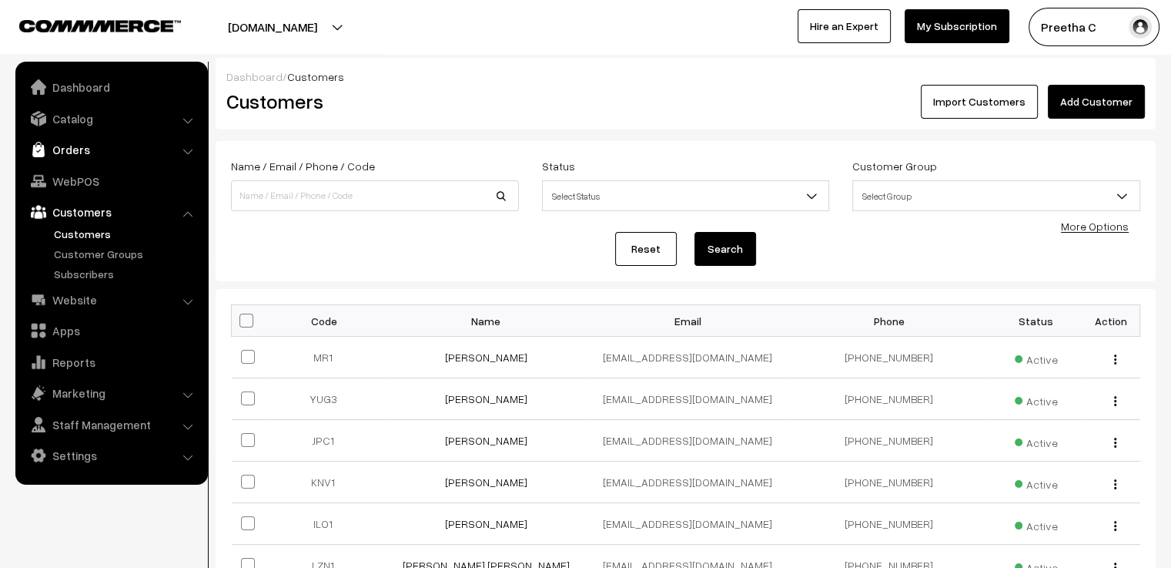
click at [122, 155] on link "Orders" at bounding box center [110, 150] width 183 height 28
click at [95, 169] on link "Orders" at bounding box center [126, 171] width 152 height 16
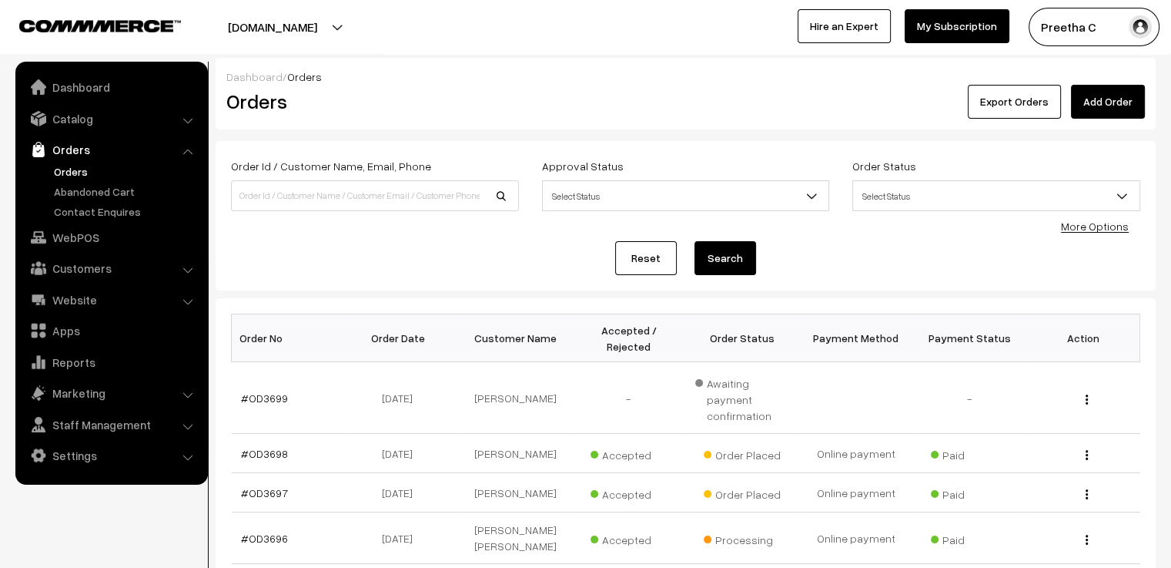
click at [1113, 112] on link "Add Order" at bounding box center [1108, 102] width 74 height 34
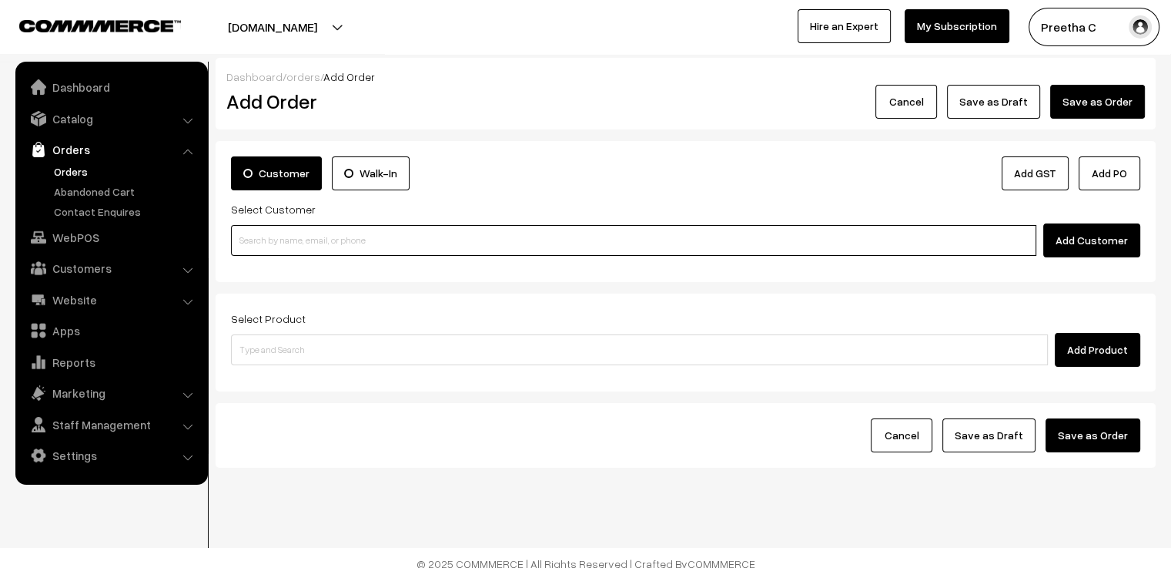
click at [343, 243] on input at bounding box center [633, 240] width 805 height 31
type input "kamala"
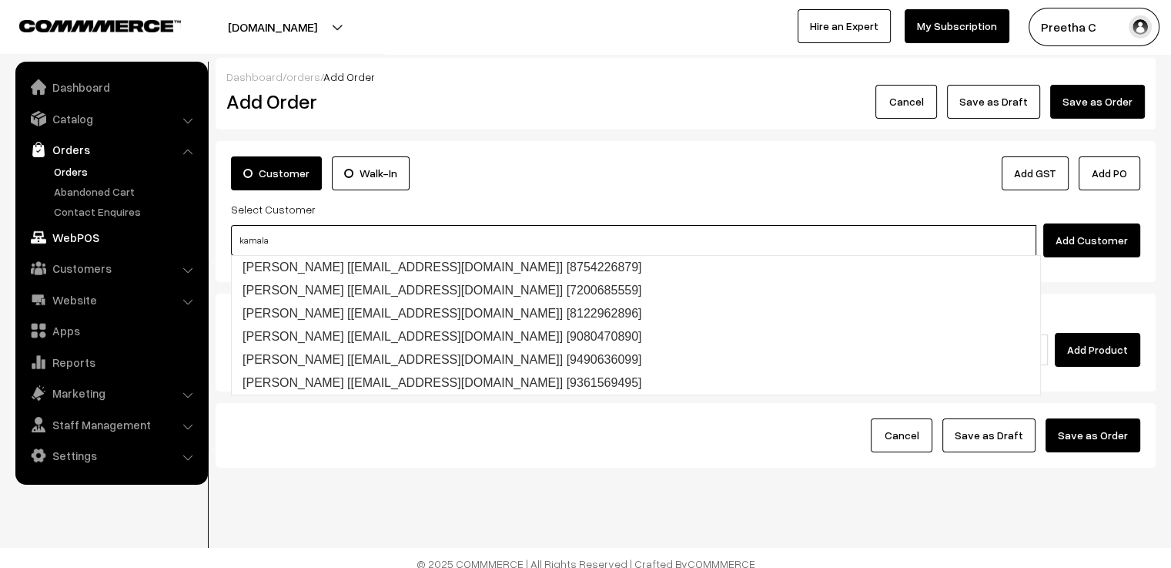
drag, startPoint x: 296, startPoint y: 242, endPoint x: 151, endPoint y: 242, distance: 144.8
click at [151, 242] on body "Thank you for showing interest. Our team will call you shortly. Close varnambya…" at bounding box center [585, 289] width 1171 height 579
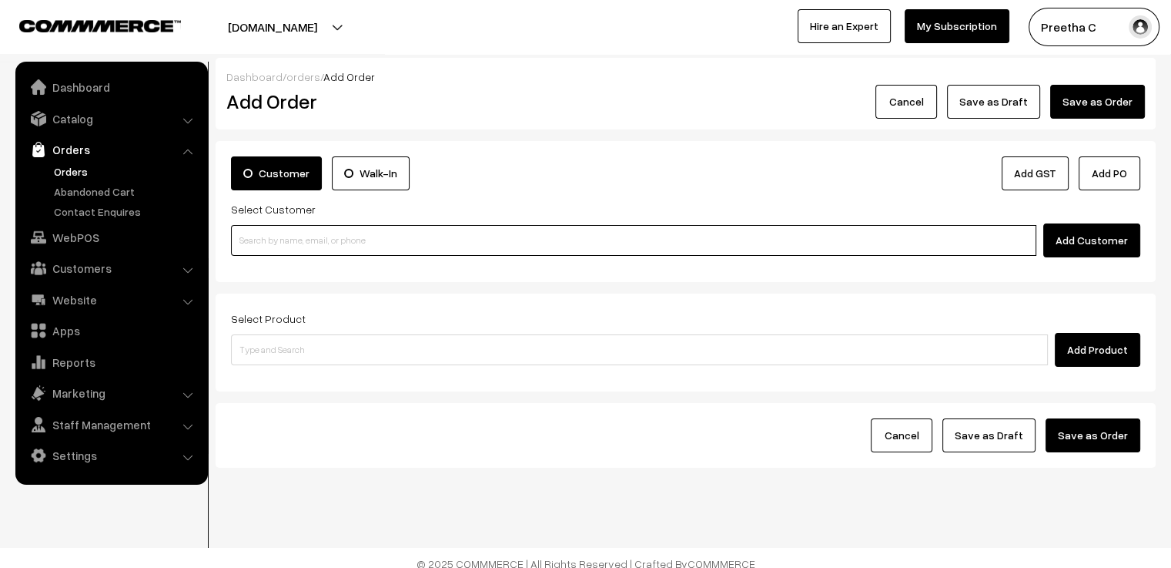
click at [377, 236] on input at bounding box center [633, 240] width 805 height 31
paste input "07712189654"
click at [239, 242] on input "07712189654" at bounding box center [633, 240] width 805 height 31
click at [248, 243] on input "07712189654" at bounding box center [633, 240] width 805 height 31
type input "7712189654"
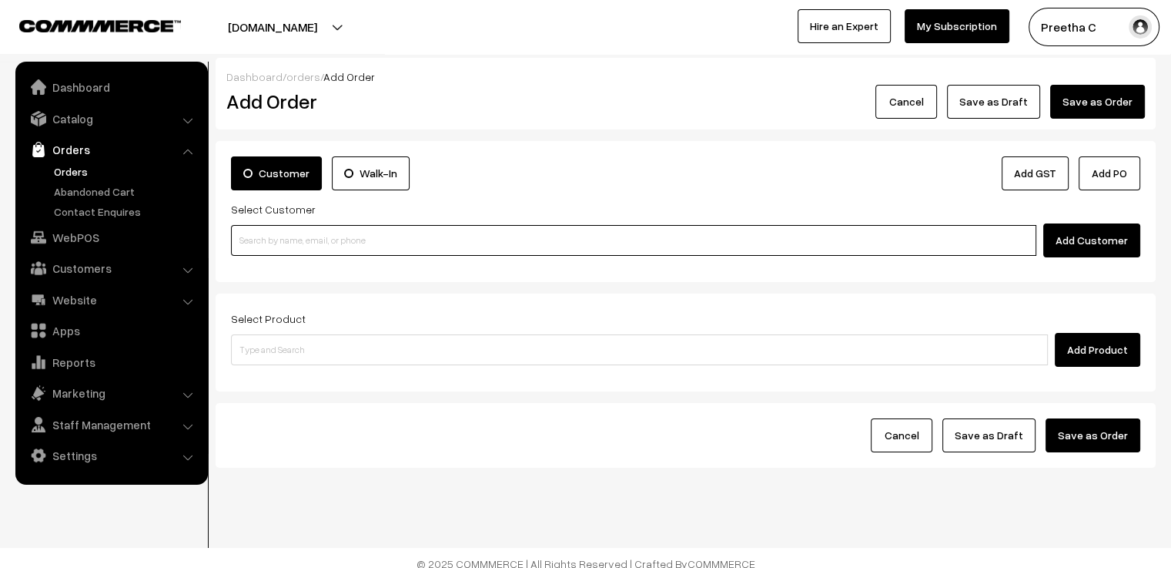
click at [279, 247] on input at bounding box center [633, 240] width 805 height 31
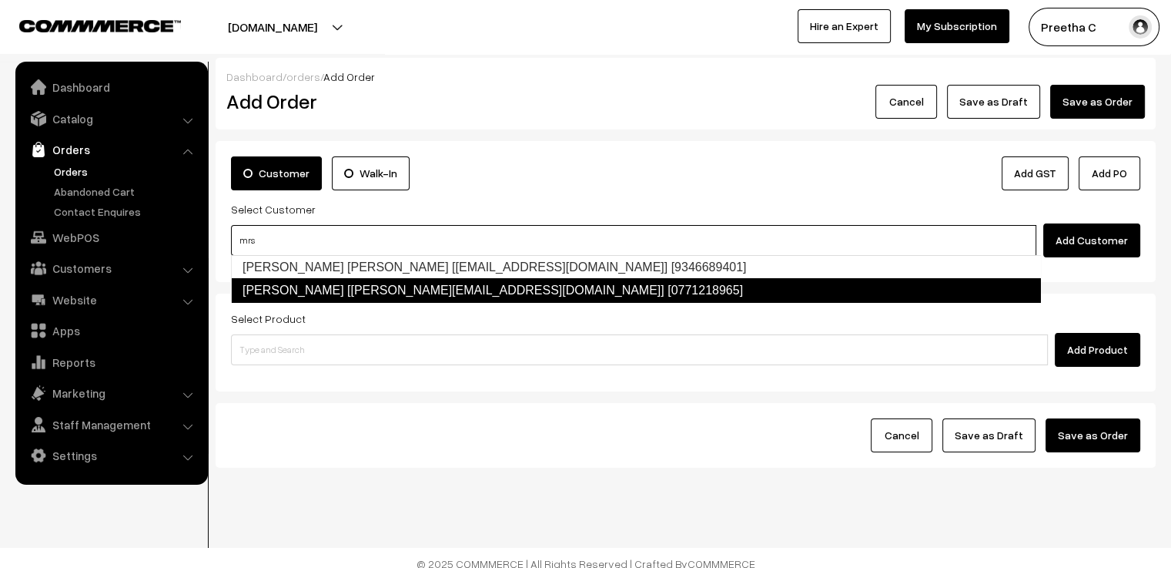
click at [294, 287] on link "Mrs Kamala Raghu [kamalaragghu@hotmail.com] [0771218965]" at bounding box center [636, 290] width 810 height 25
type input "mrs"
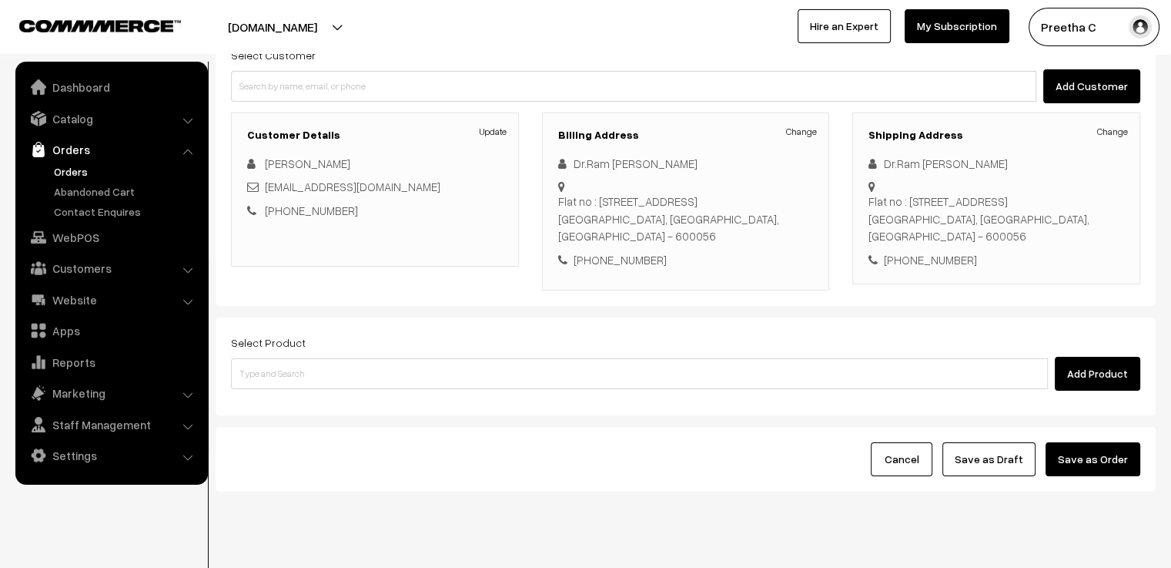
scroll to position [188, 0]
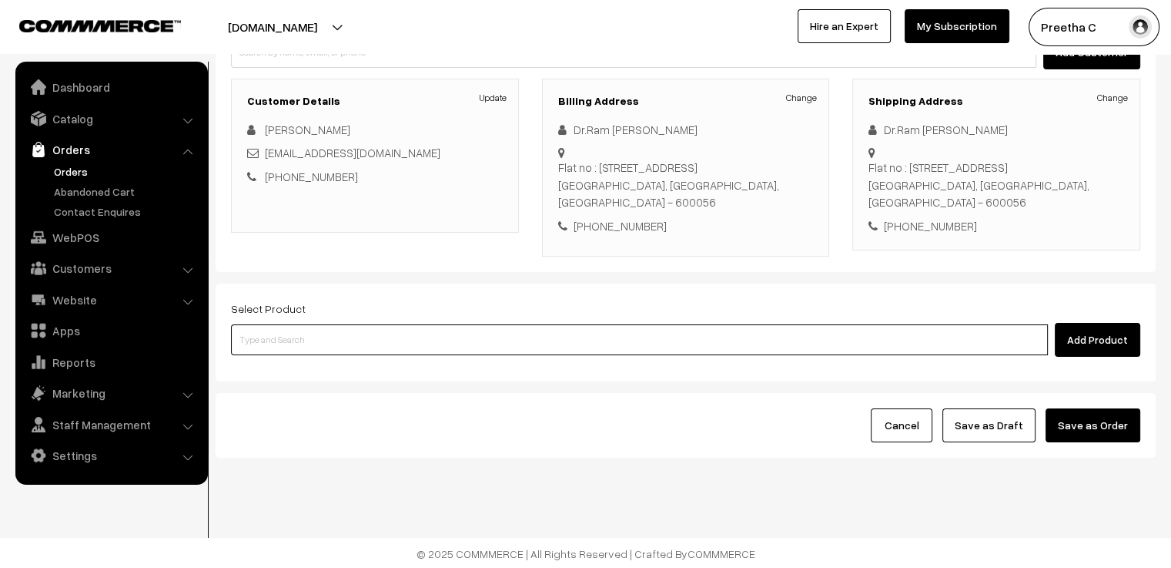
click at [415, 335] on input at bounding box center [639, 339] width 817 height 31
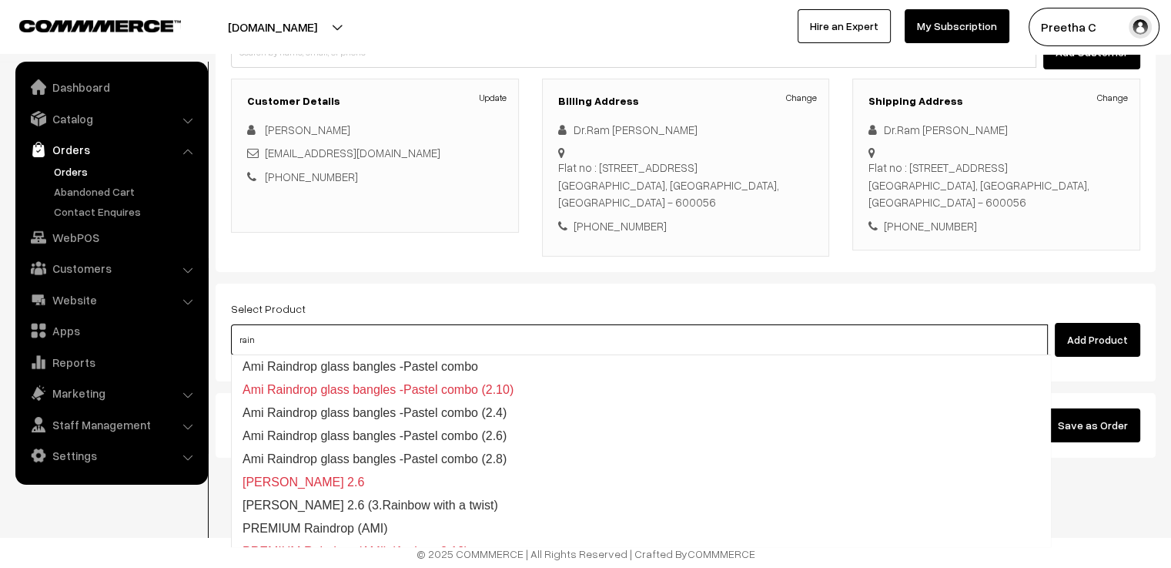
type input "rain"
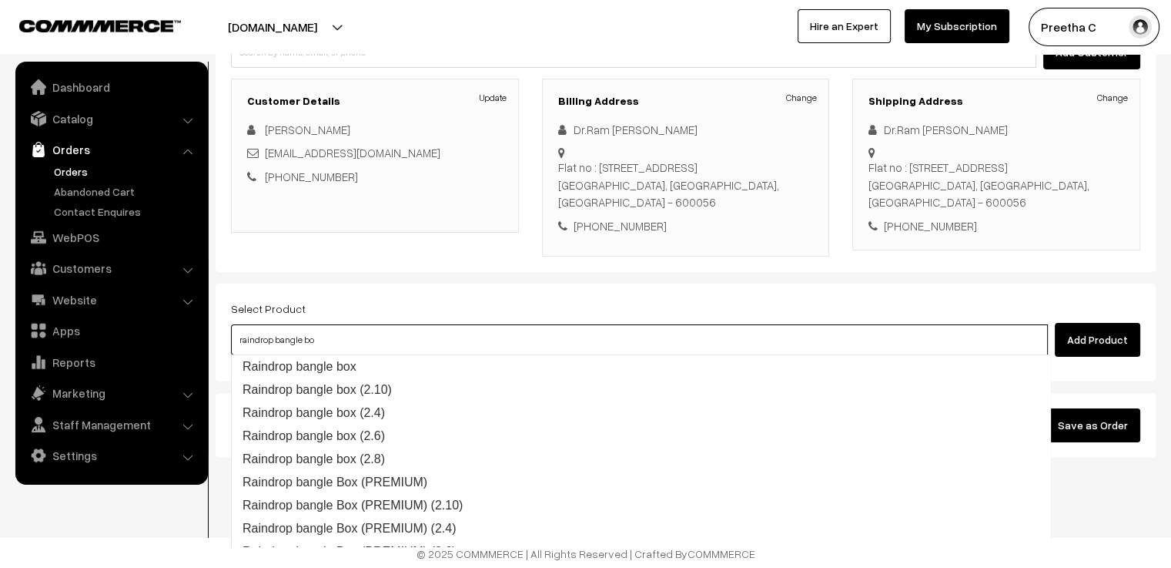
type input "raindrop bangle box"
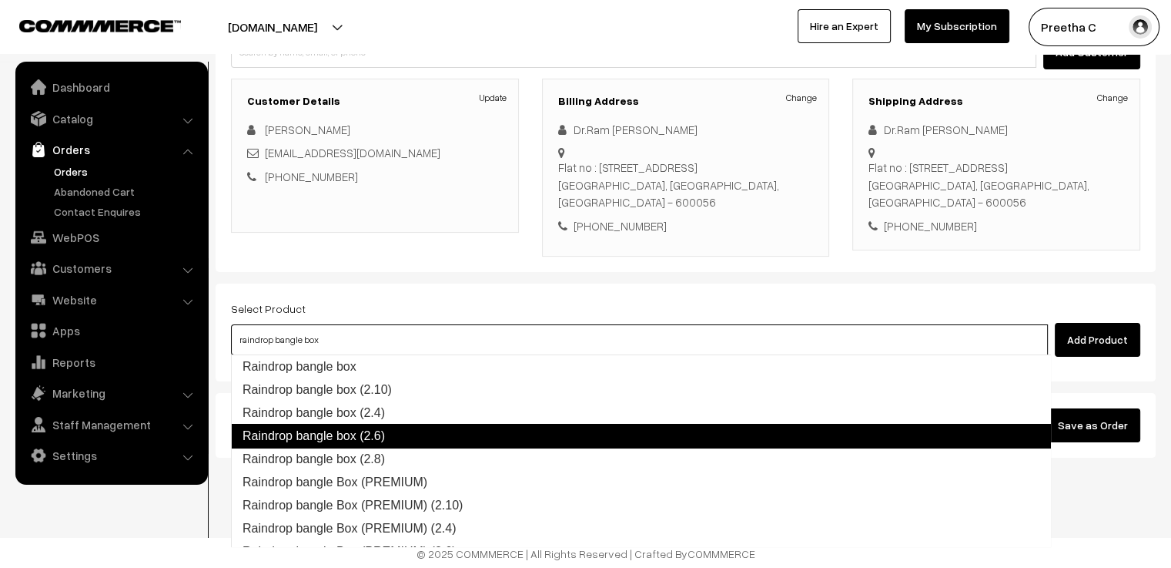
click at [390, 428] on link "Raindrop bangle box (2.6)" at bounding box center [641, 436] width 820 height 25
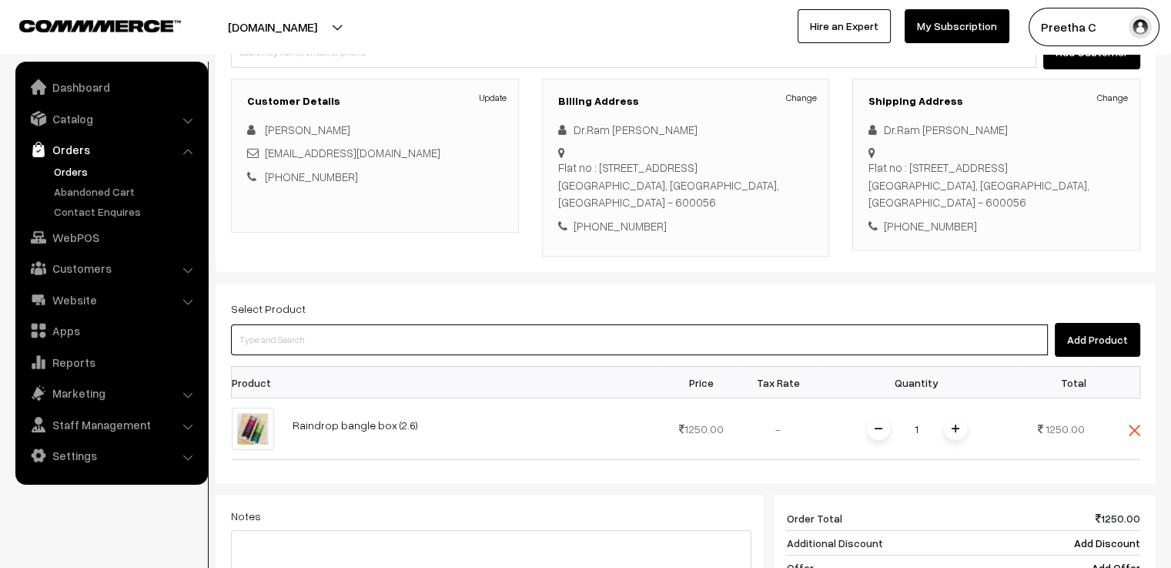
click at [294, 336] on input at bounding box center [639, 339] width 817 height 31
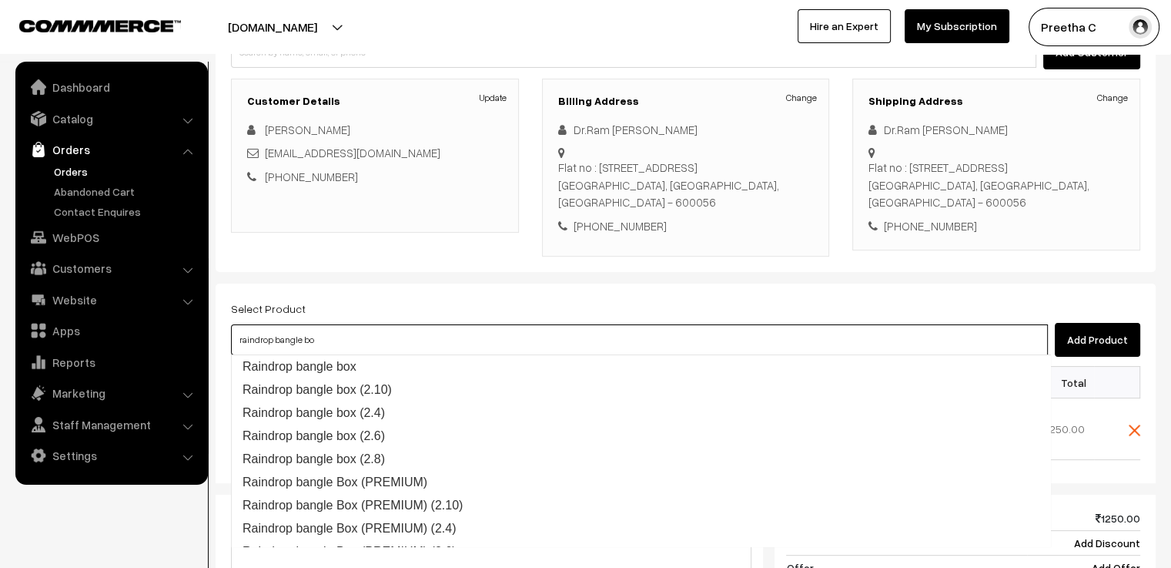
type input "raindrop bangle box"
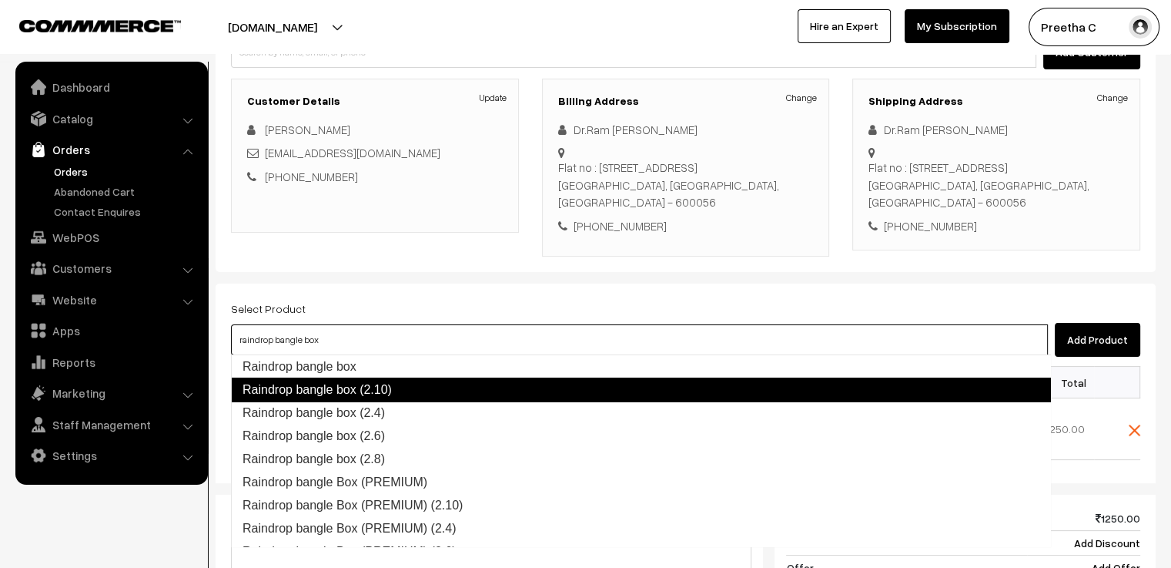
click at [323, 389] on link "Raindrop bangle box (2.10)" at bounding box center [641, 389] width 820 height 25
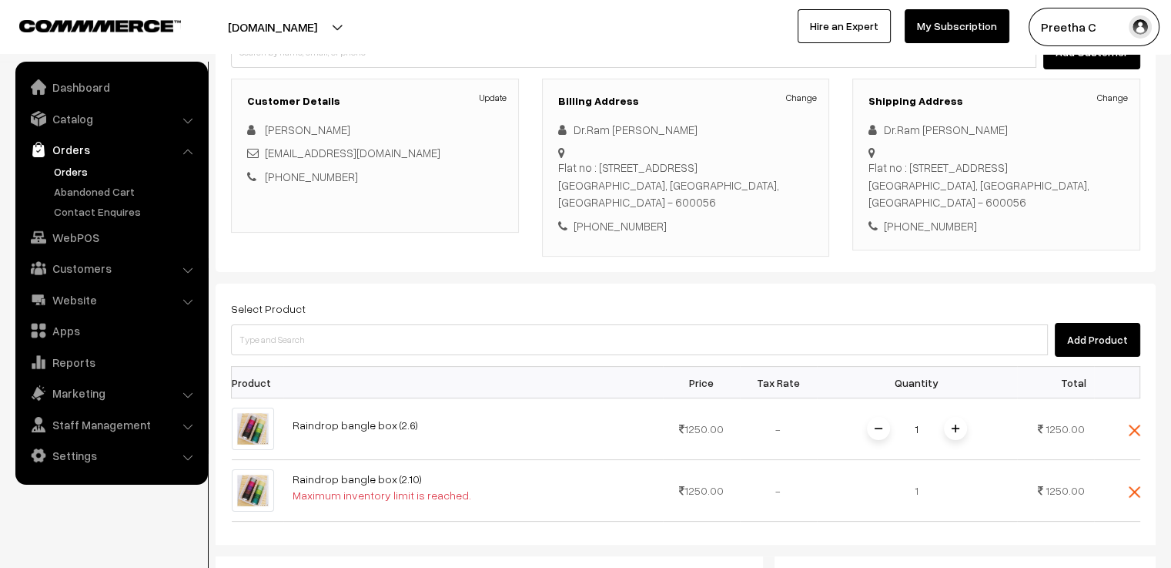
scroll to position [265, 0]
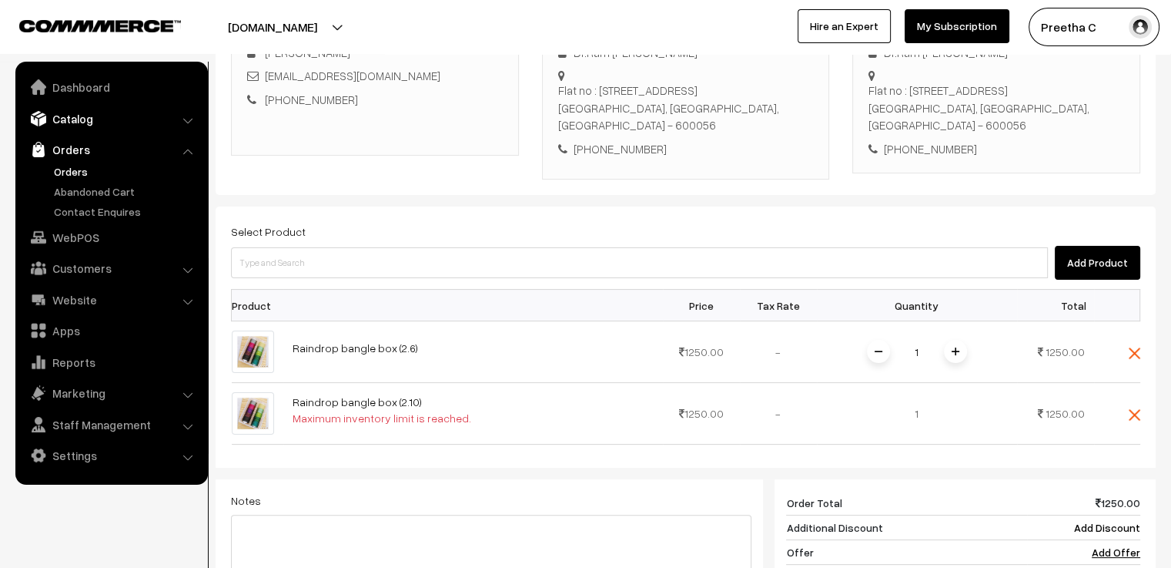
click at [180, 119] on link "Catalog" at bounding box center [110, 119] width 183 height 28
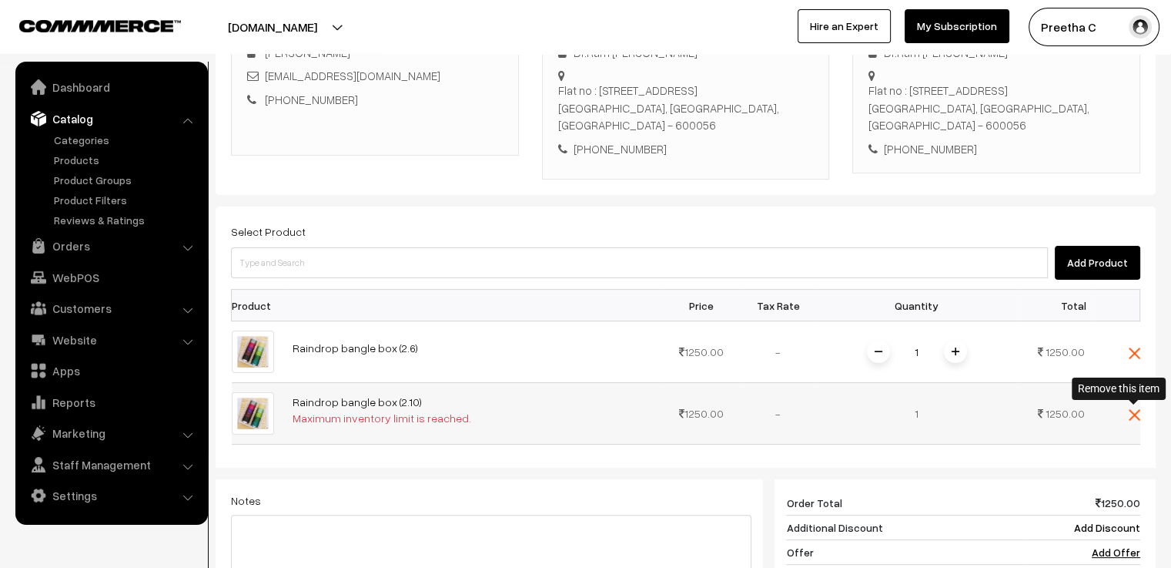
click at [1137, 415] on img at bounding box center [1135, 415] width 12 height 12
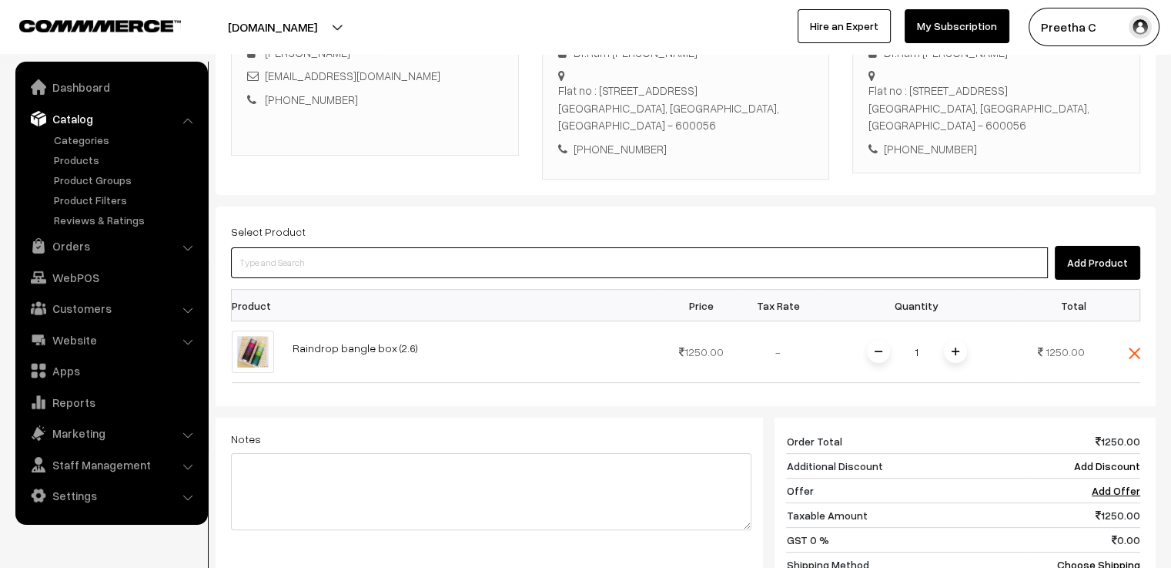
click at [324, 267] on input at bounding box center [639, 262] width 817 height 31
type input "raindrop bangle box"
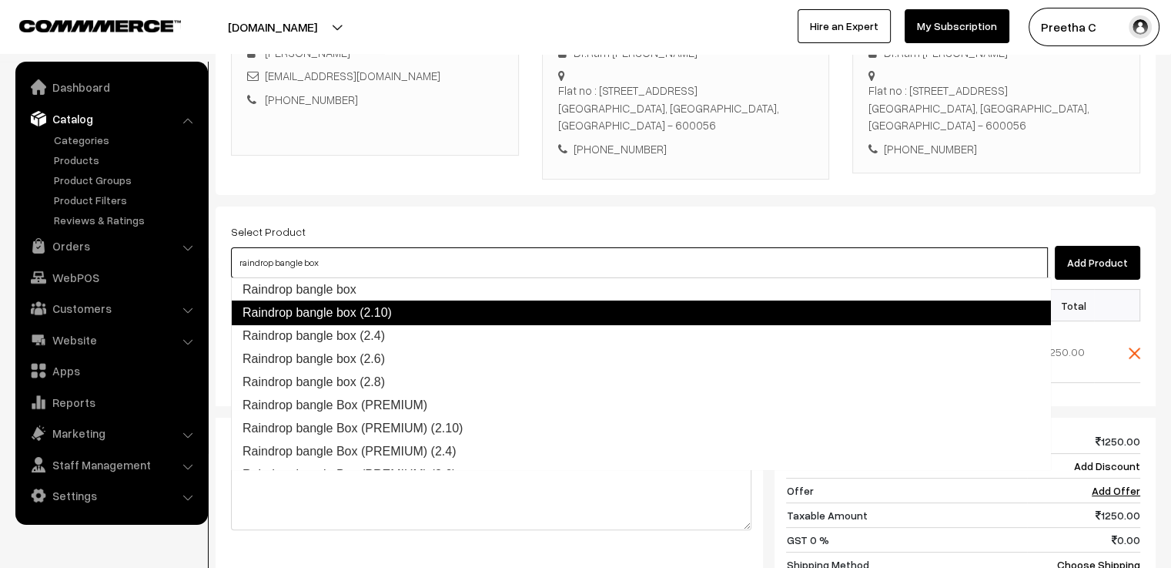
click at [424, 312] on link "Raindrop bangle box (2.10)" at bounding box center [641, 312] width 820 height 25
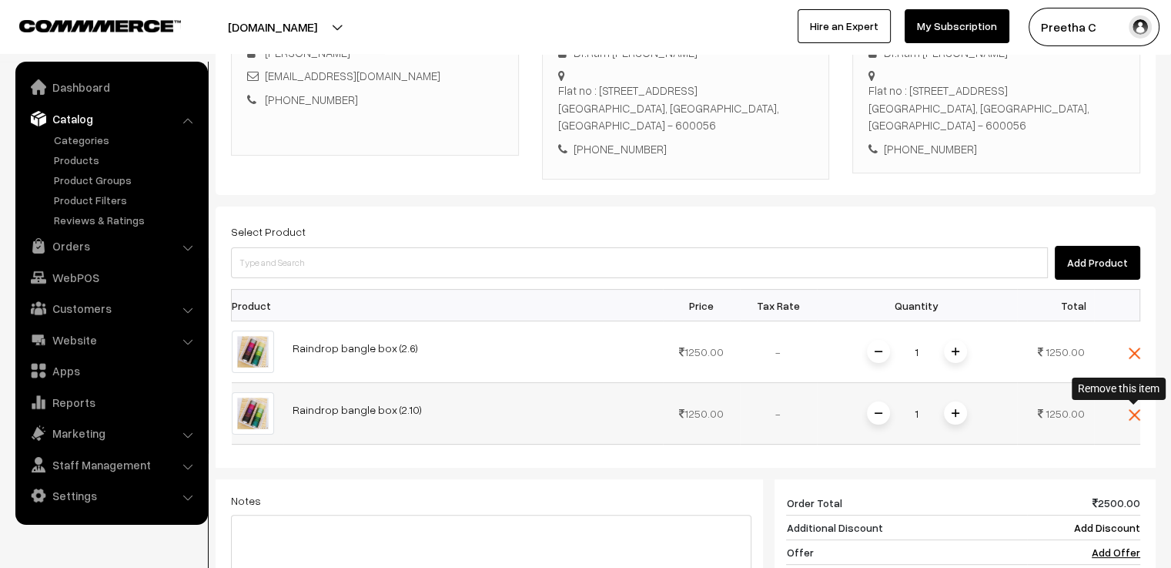
click at [1137, 413] on img at bounding box center [1135, 415] width 12 height 12
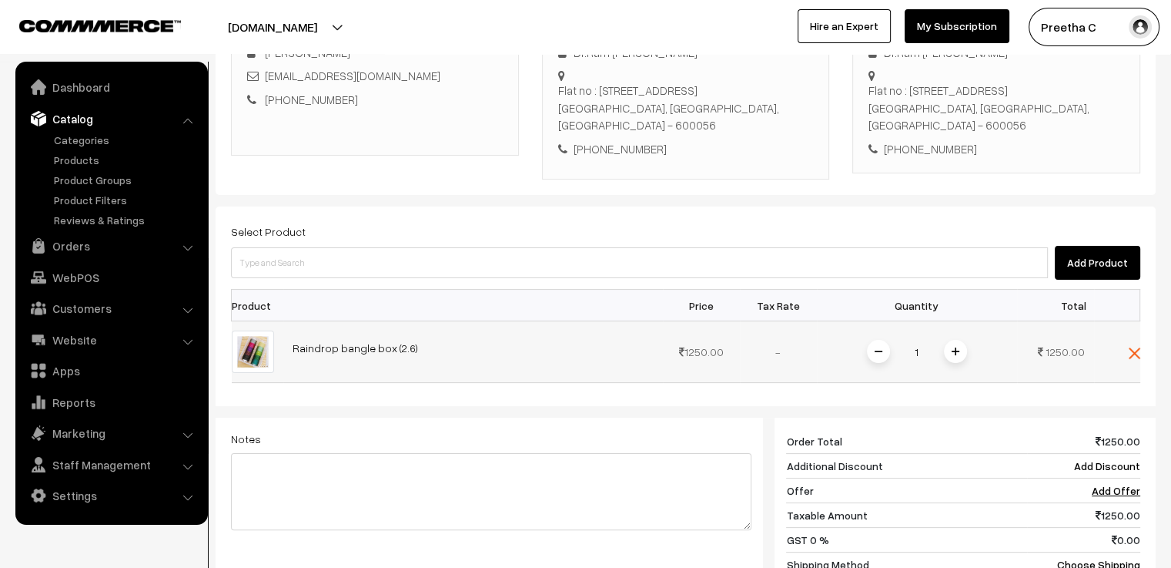
click at [1137, 357] on td at bounding box center [1117, 352] width 46 height 62
click at [1137, 355] on img at bounding box center [1135, 353] width 12 height 12
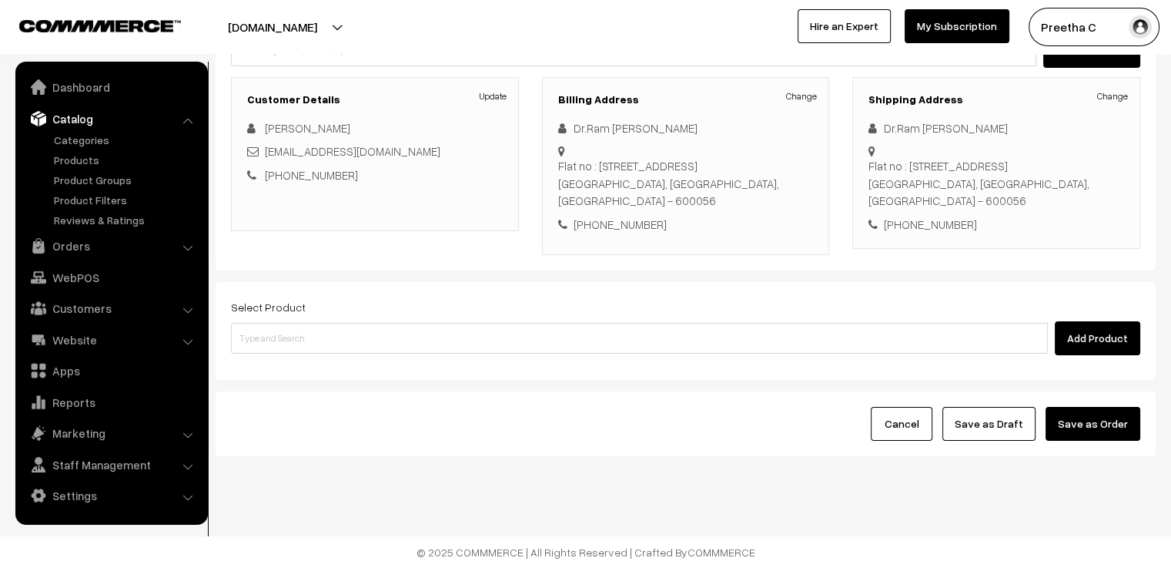
scroll to position [188, 0]
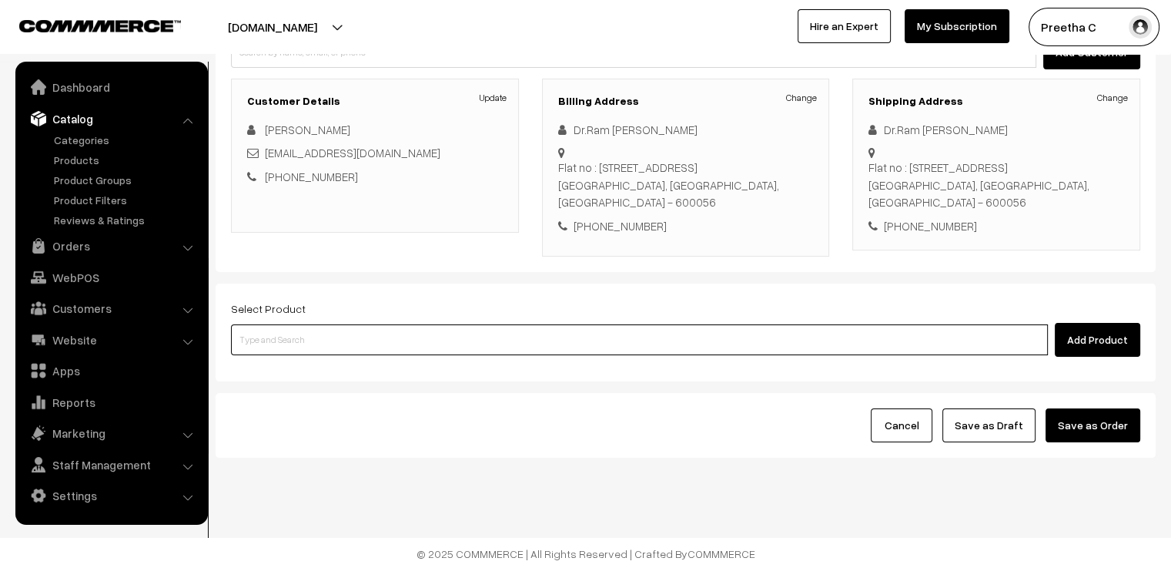
click at [345, 333] on input at bounding box center [639, 339] width 817 height 31
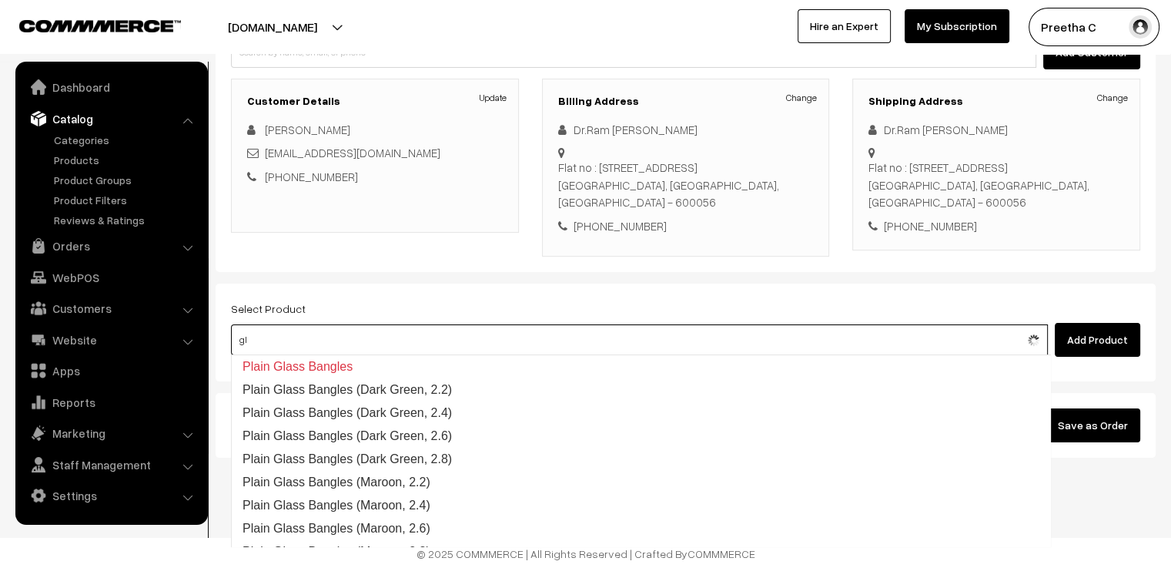
type input "g"
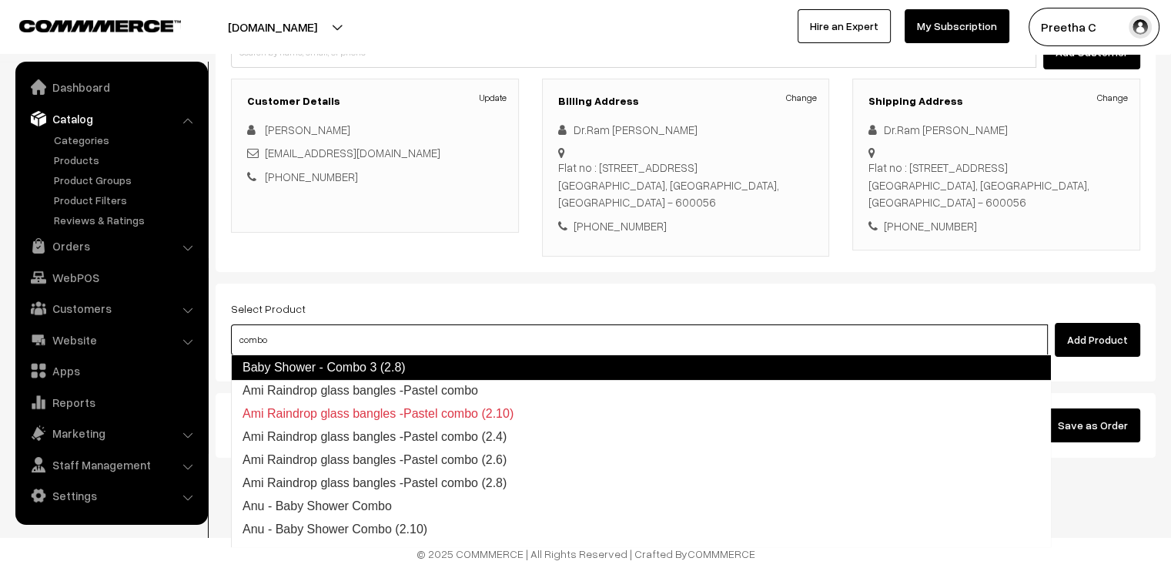
scroll to position [323, 0]
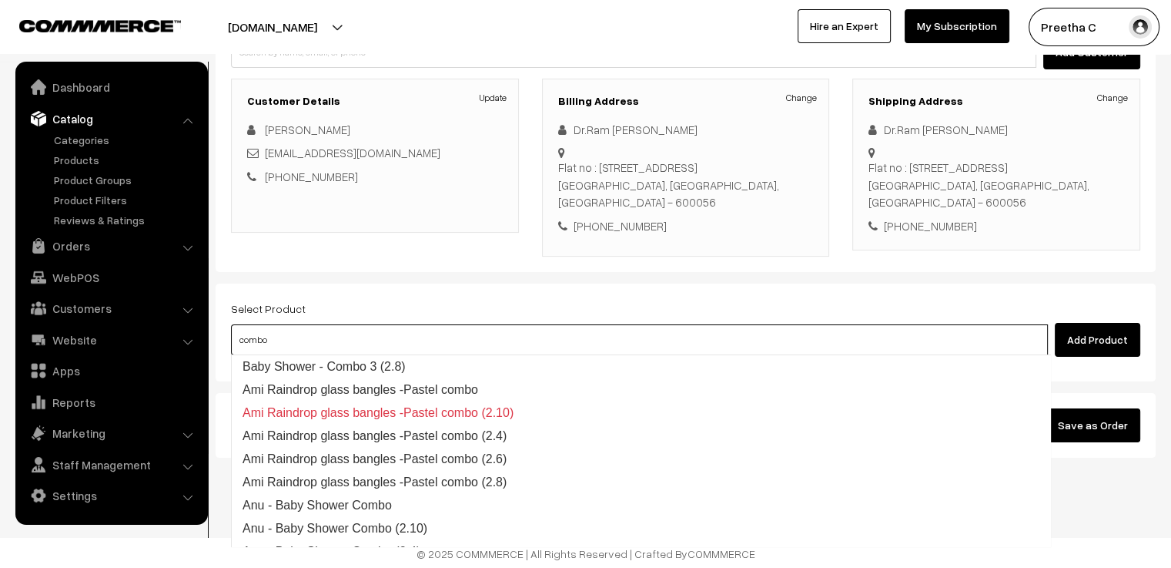
type input "combo"
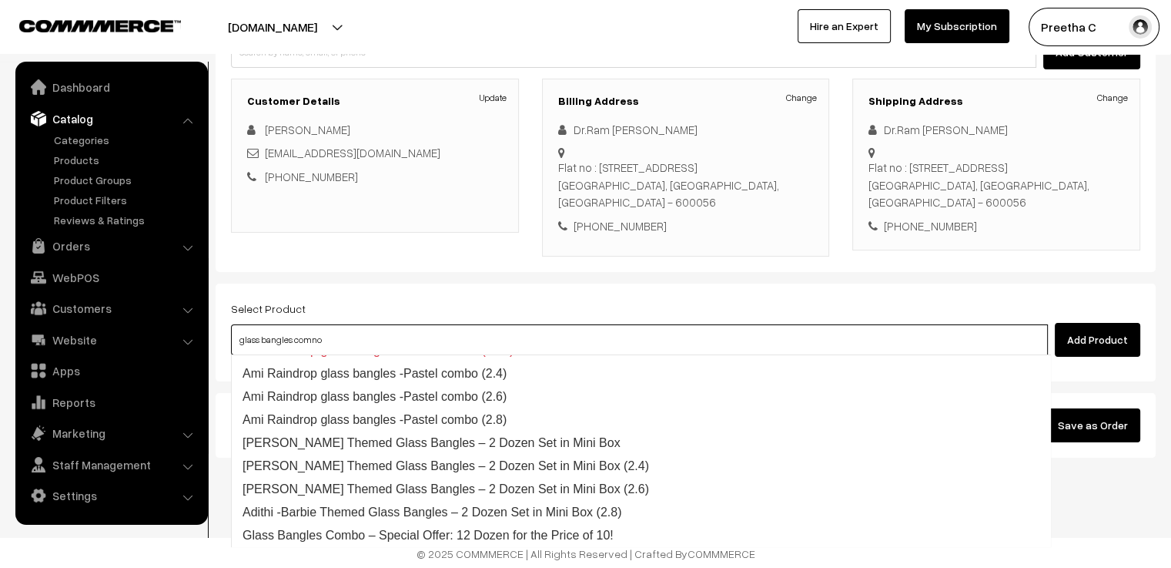
scroll to position [0, 0]
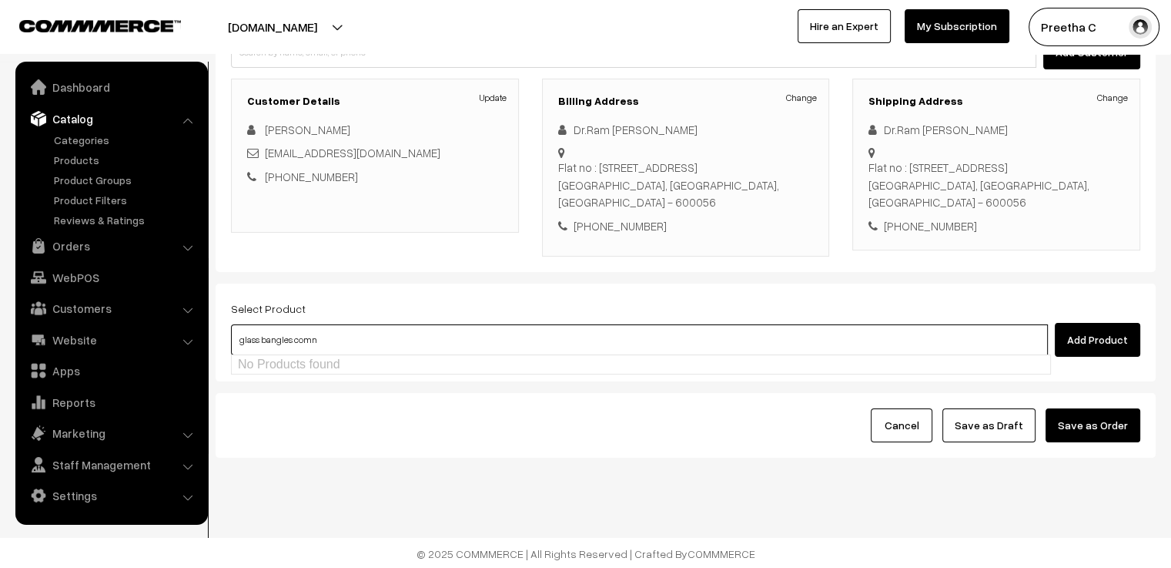
type input "glass bangles com"
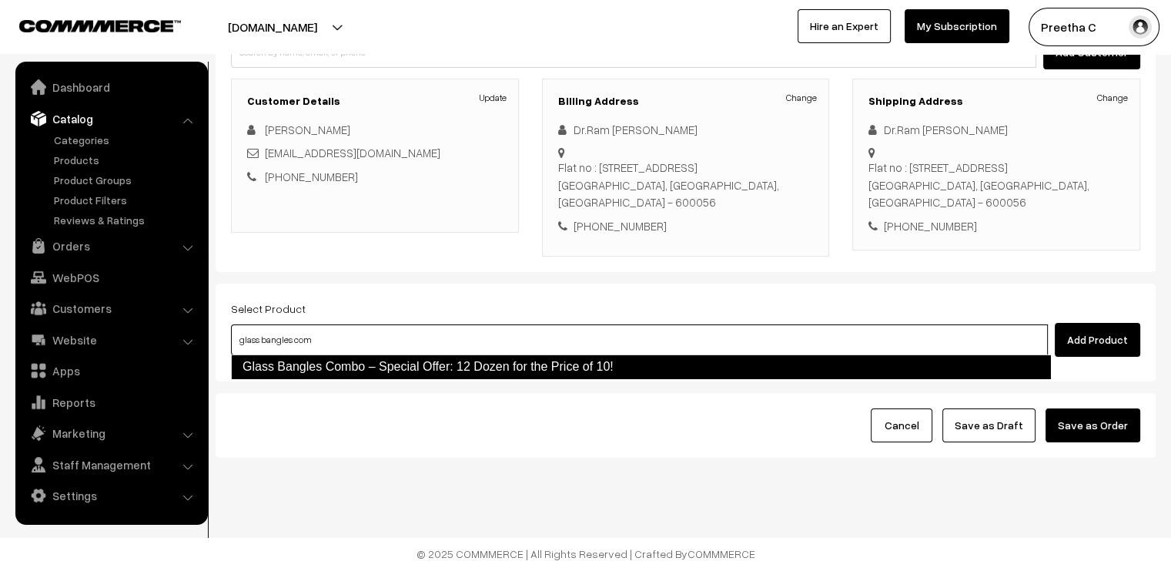
click at [374, 364] on link "Glass Bangles Combo – Special Offer: 12 Dozen for the Price of 10!" at bounding box center [641, 366] width 820 height 25
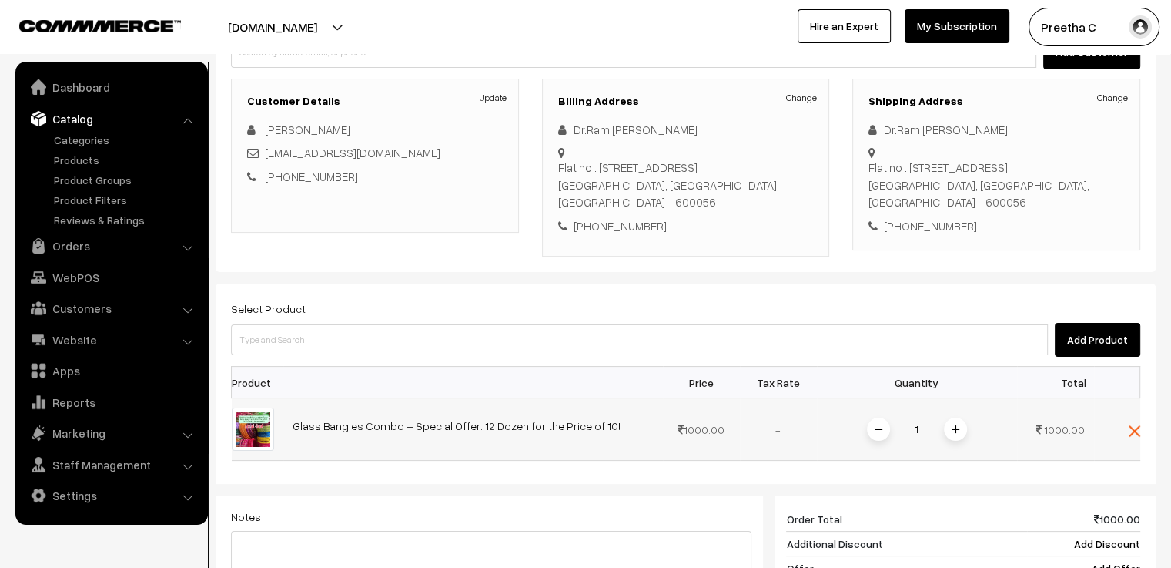
click at [955, 425] on img at bounding box center [956, 429] width 8 height 8
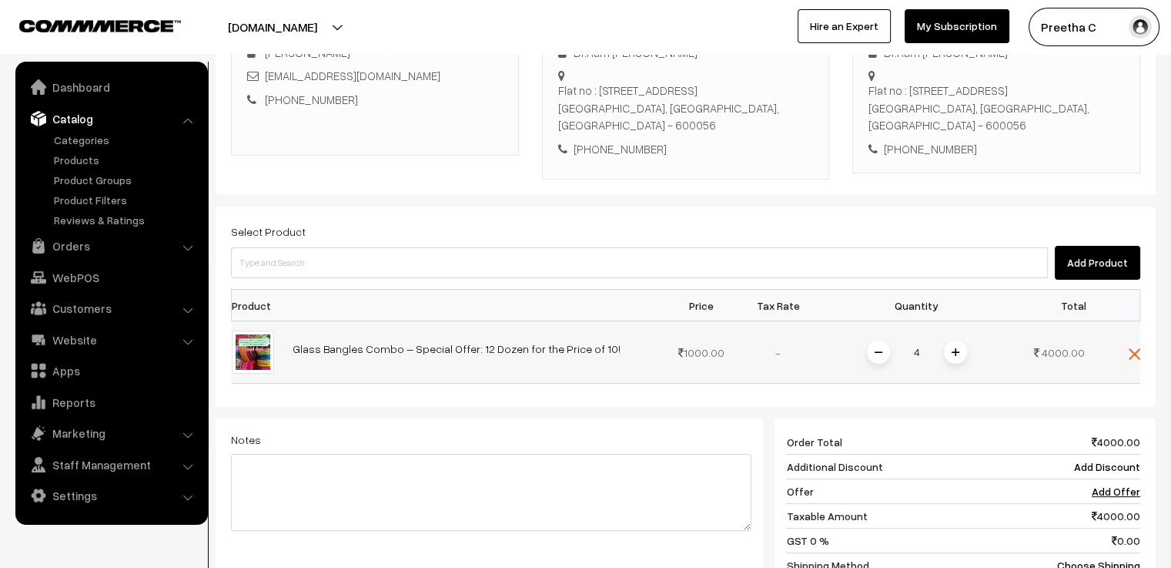
scroll to position [342, 0]
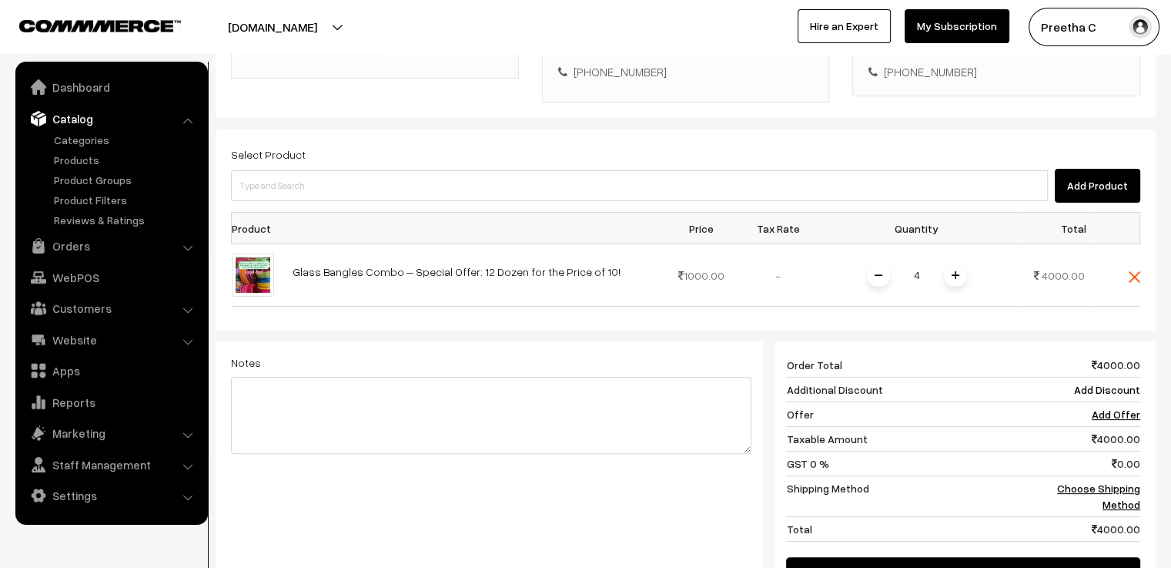
click at [765, 343] on div "4000 Order Total 4000.00 Additional Discount Add Discount Offer Add Offer Taxab…" at bounding box center [957, 471] width 389 height 261
click at [757, 348] on div "Notes Giftcards ( Upgrade ) Apply" at bounding box center [491, 464] width 544 height 246
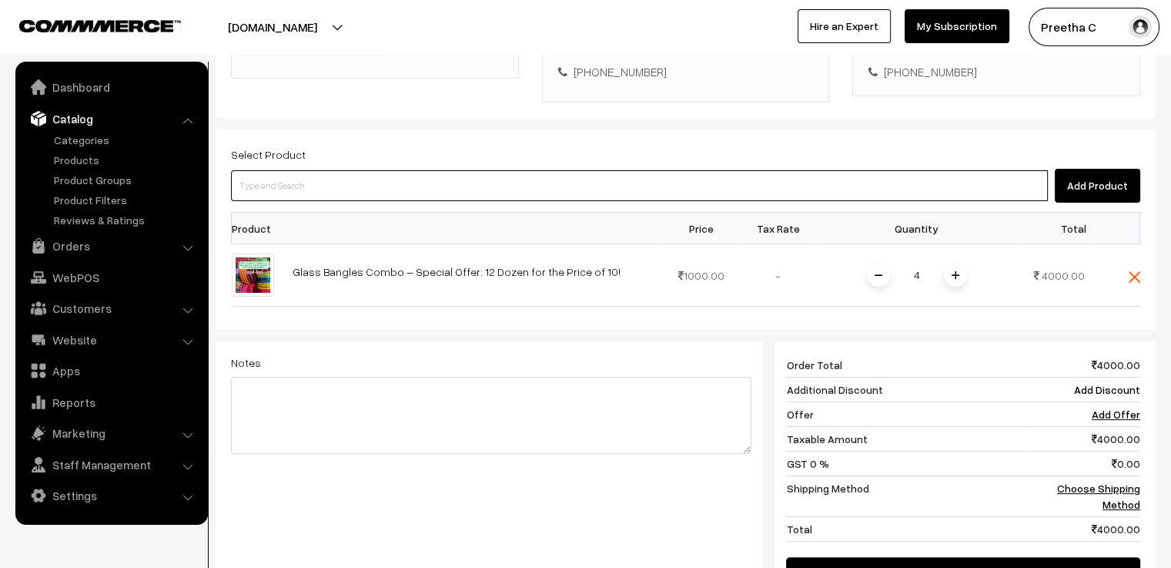
click at [340, 181] on input at bounding box center [639, 185] width 817 height 31
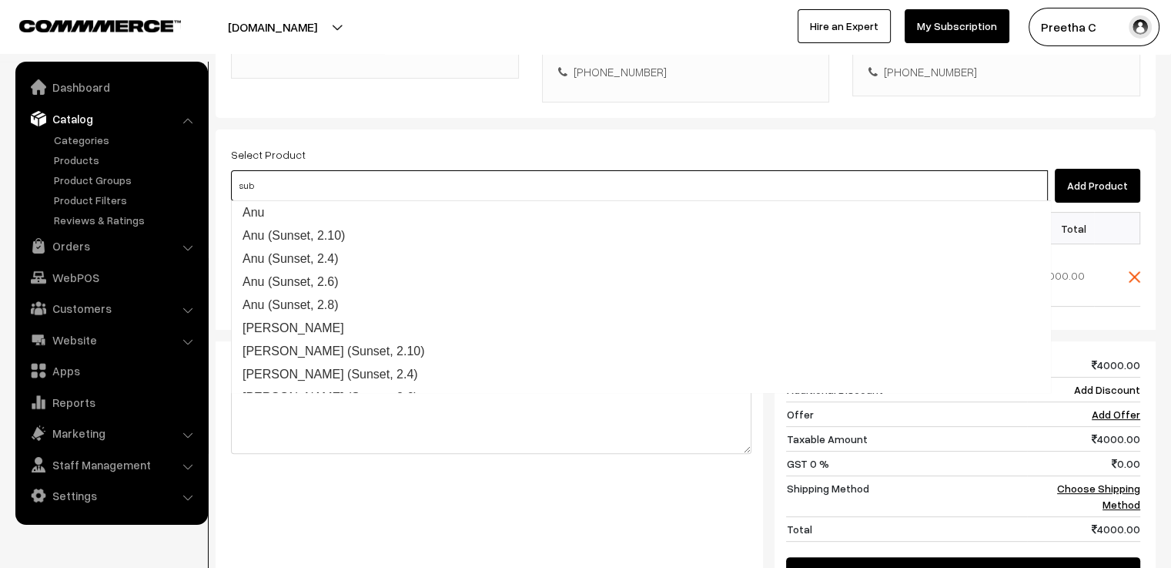
type input "subt"
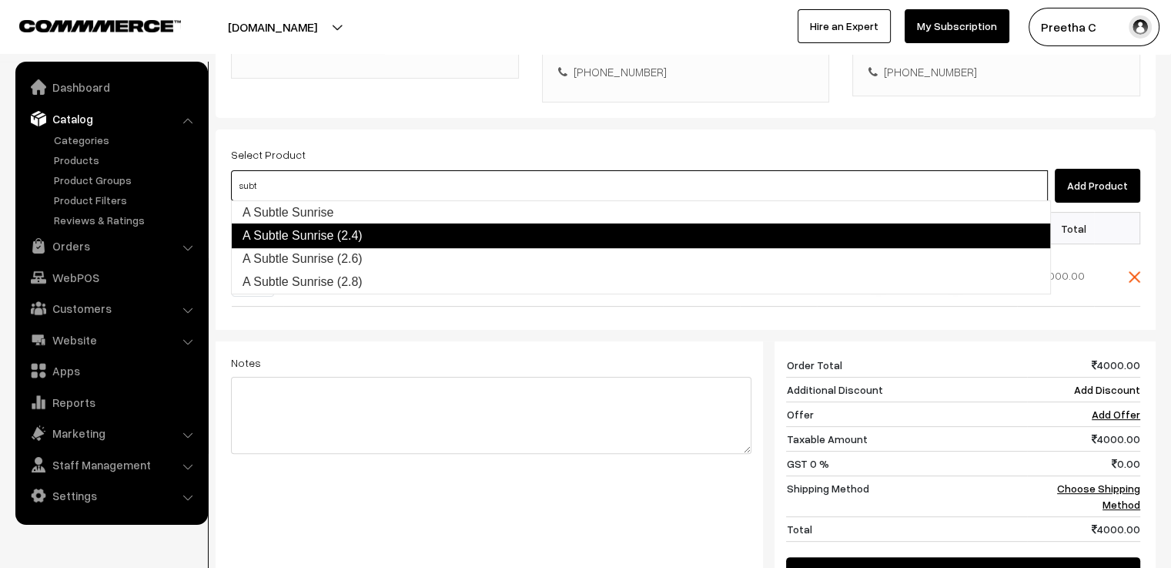
click at [351, 235] on link "A Subtle Sunrise (2.4)" at bounding box center [641, 235] width 820 height 25
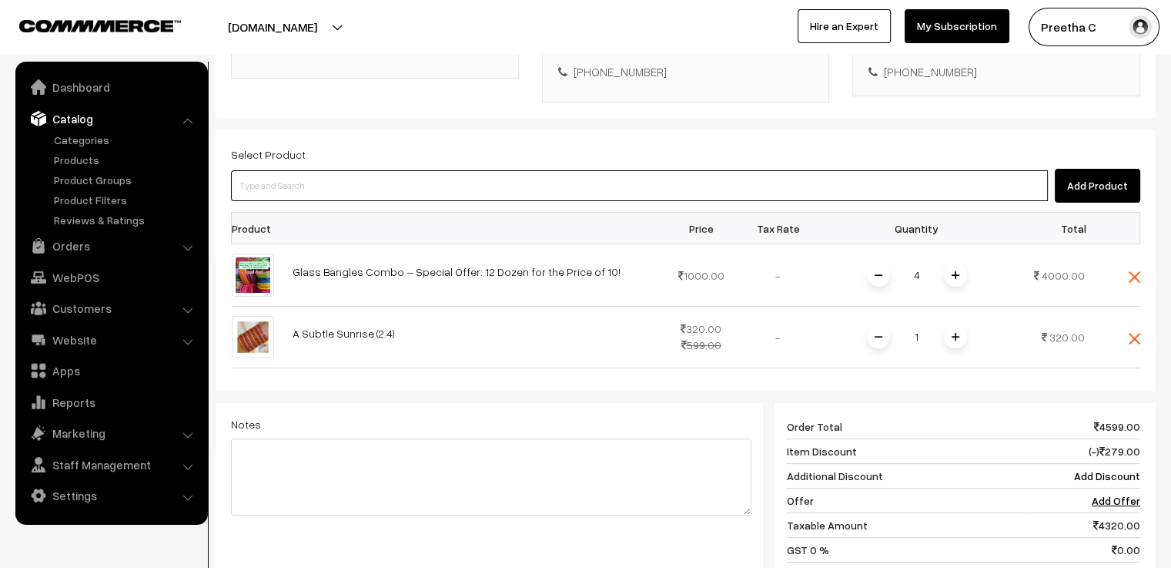
click at [342, 184] on input at bounding box center [639, 185] width 817 height 31
type input "subtle"
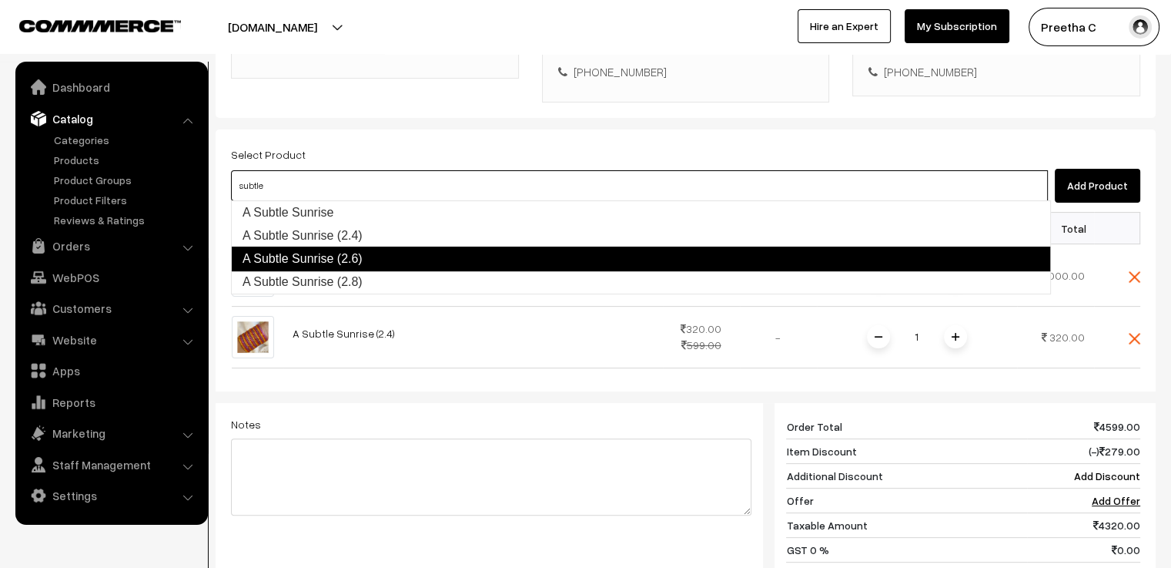
click at [362, 247] on link "A Subtle Sunrise (2.6)" at bounding box center [641, 258] width 820 height 25
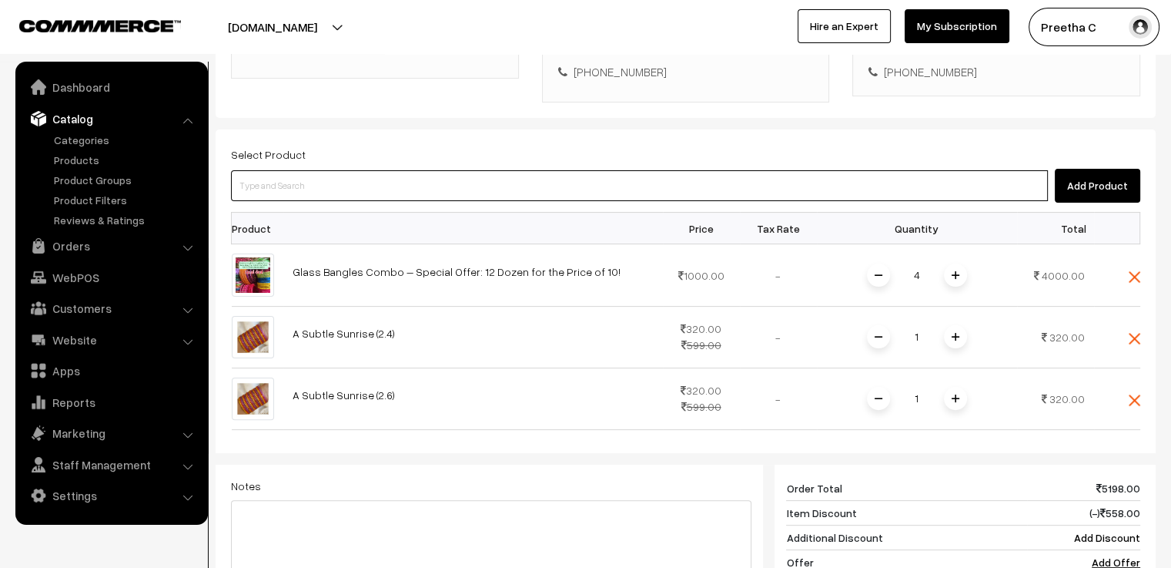
click at [320, 184] on input at bounding box center [639, 185] width 817 height 31
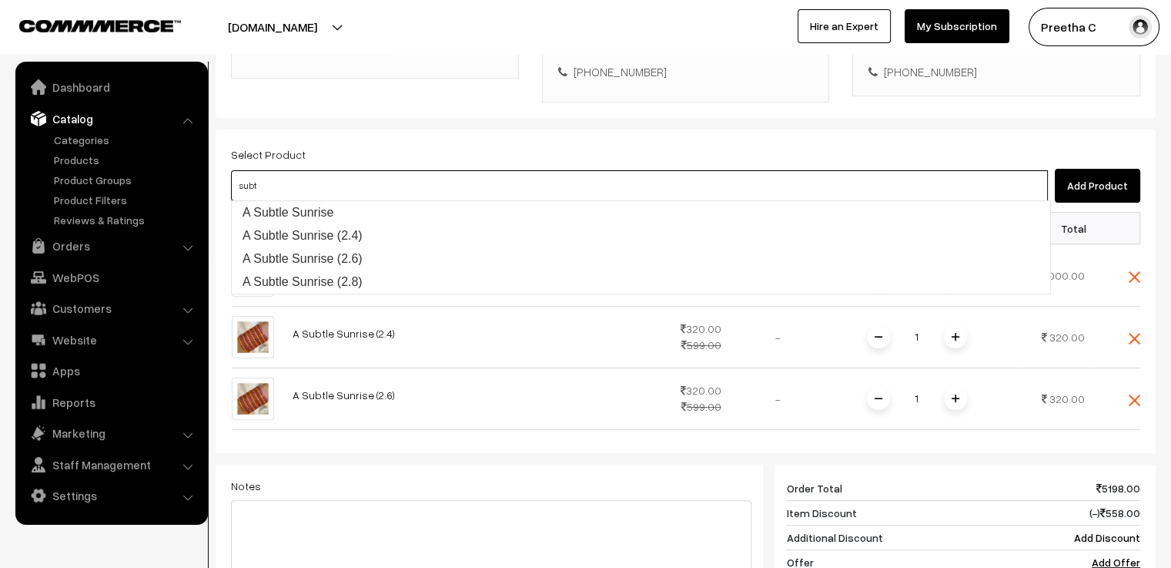
type input "subtl"
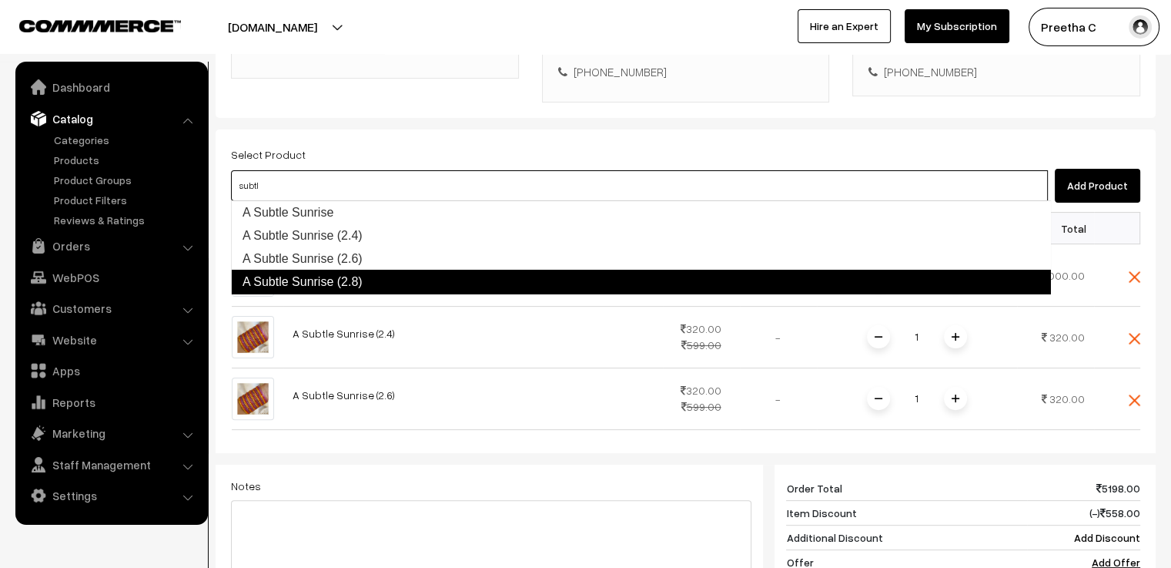
click at [377, 284] on link "A Subtle Sunrise (2.8)" at bounding box center [641, 282] width 820 height 25
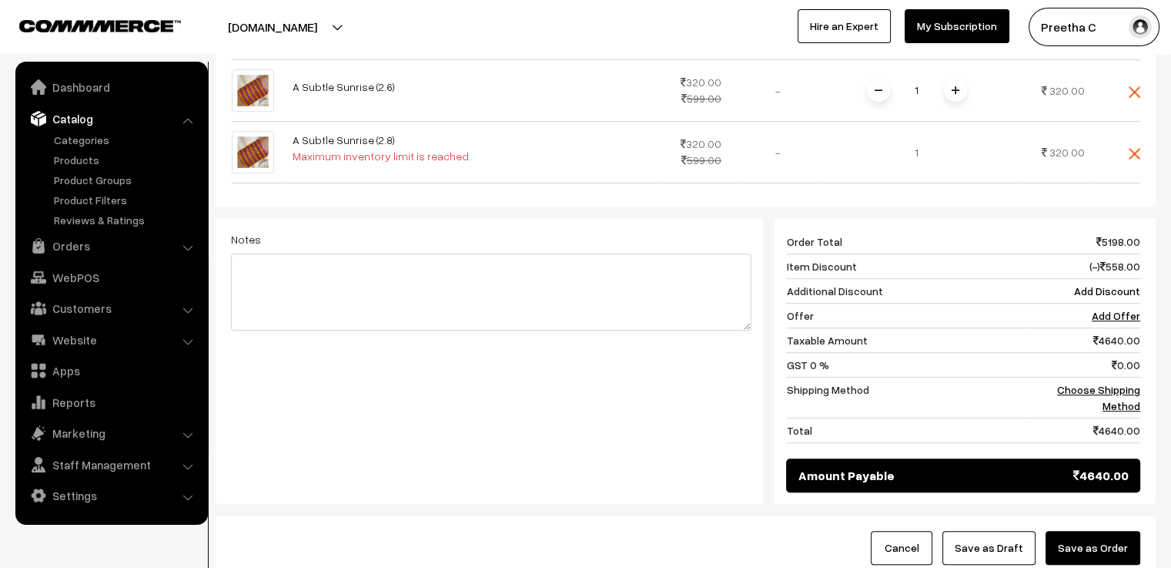
scroll to position [573, 0]
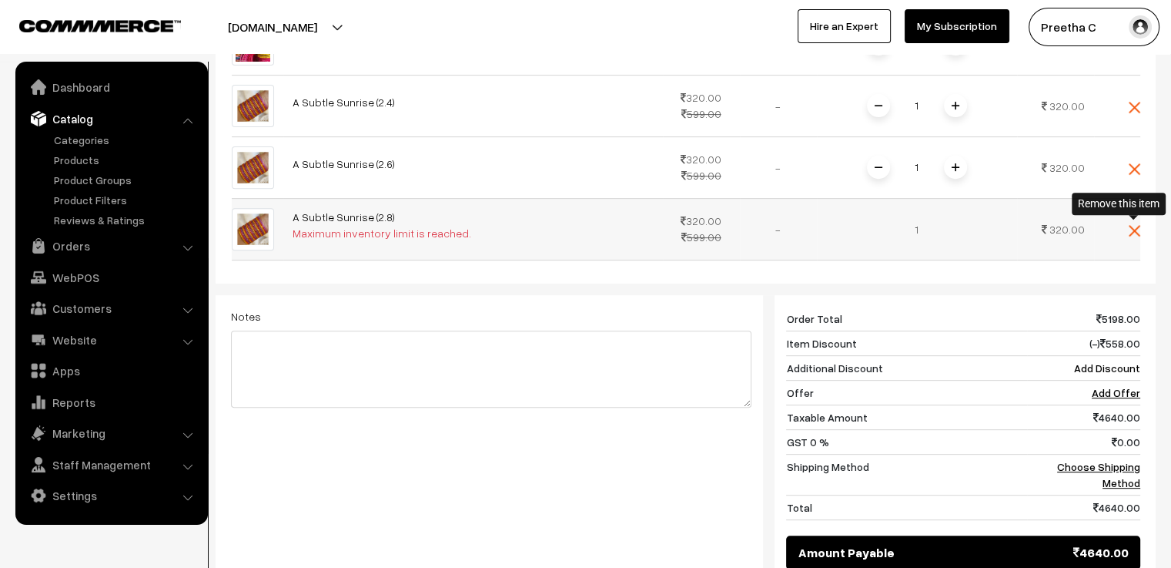
click at [1135, 233] on img at bounding box center [1135, 231] width 12 height 12
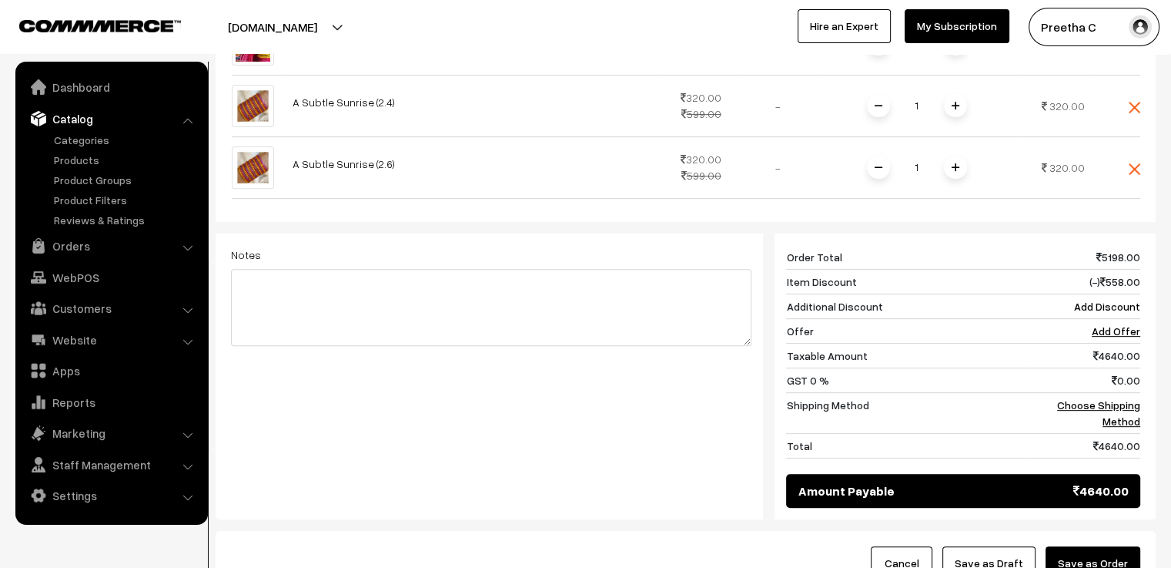
scroll to position [342, 0]
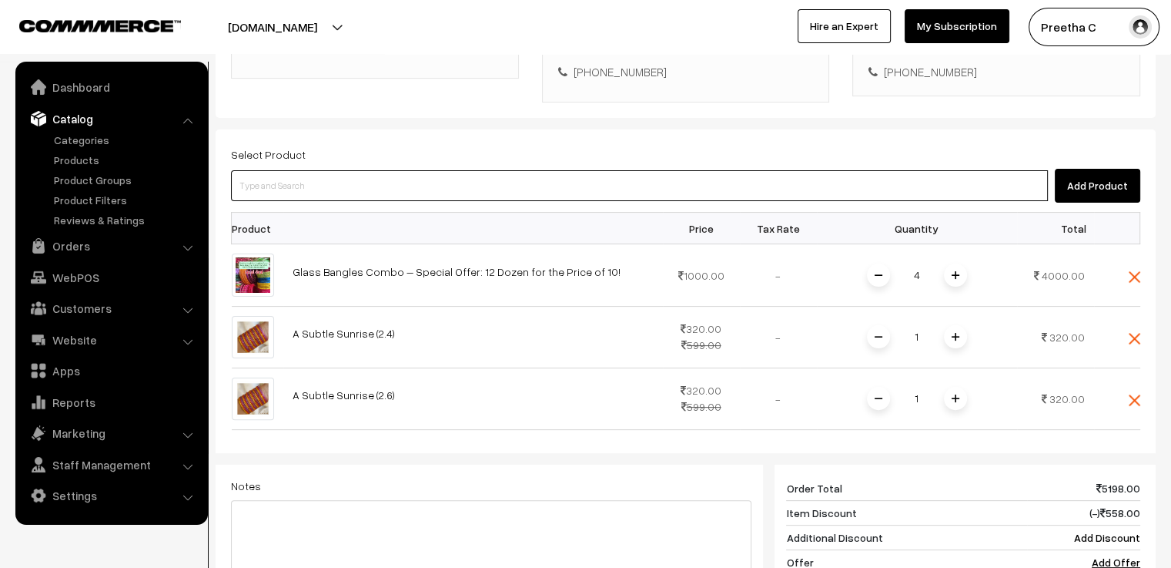
click at [330, 187] on input at bounding box center [639, 185] width 817 height 31
type input "subtle"
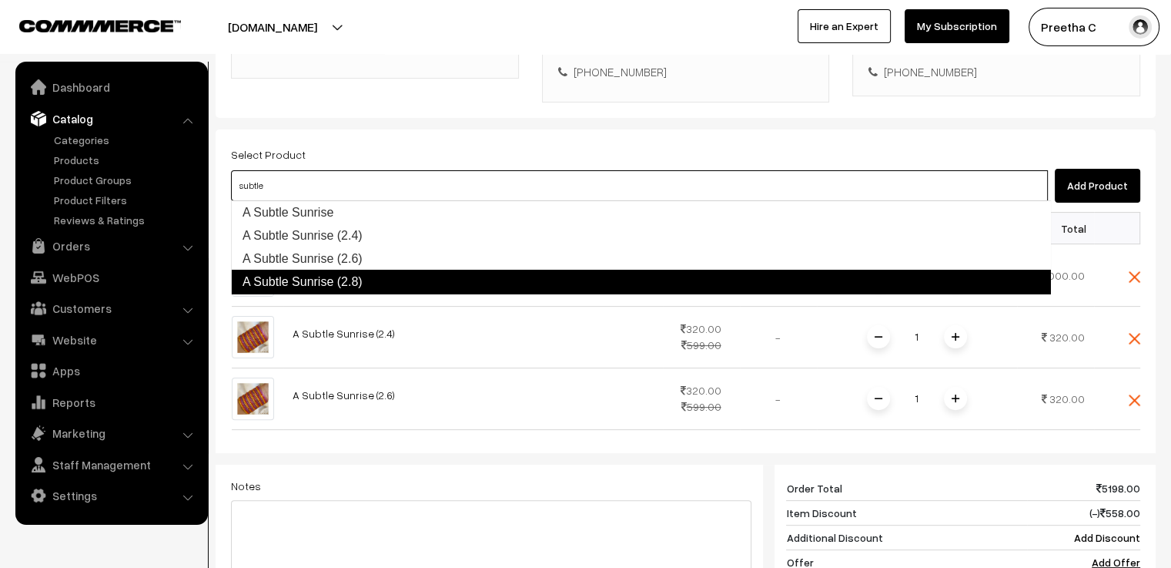
click at [387, 278] on link "A Subtle Sunrise (2.8)" at bounding box center [641, 282] width 820 height 25
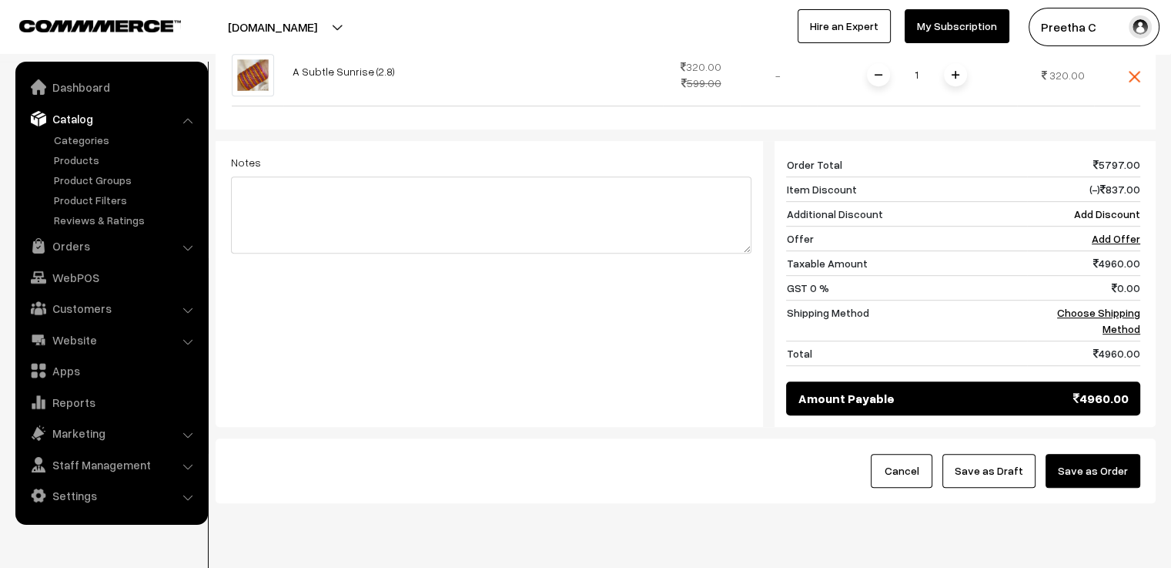
scroll to position [650, 0]
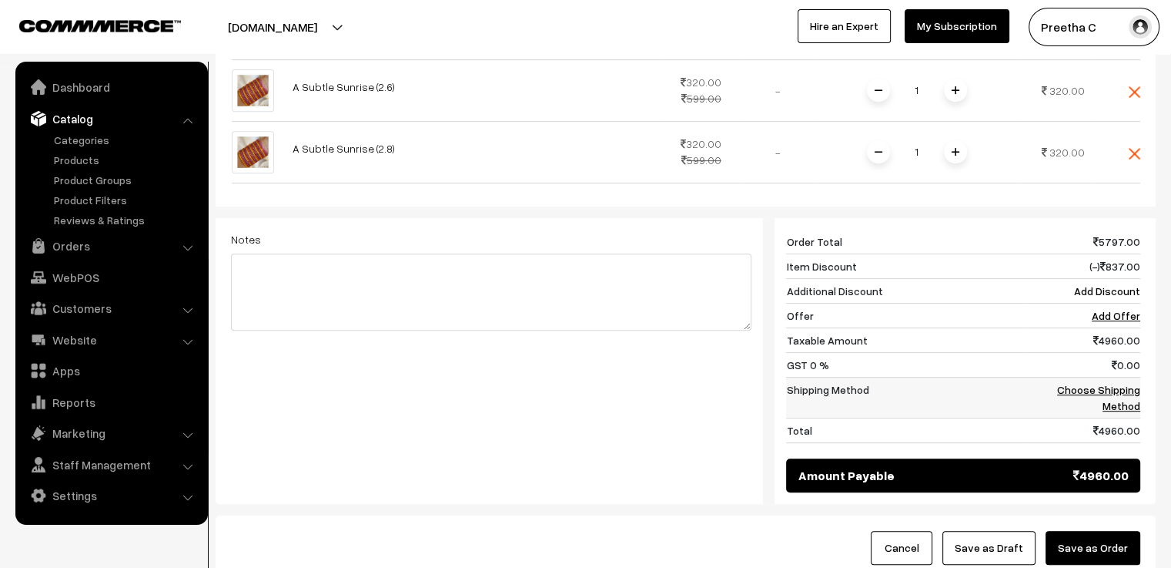
click at [1120, 389] on link "Choose Shipping Method" at bounding box center [1098, 397] width 83 height 29
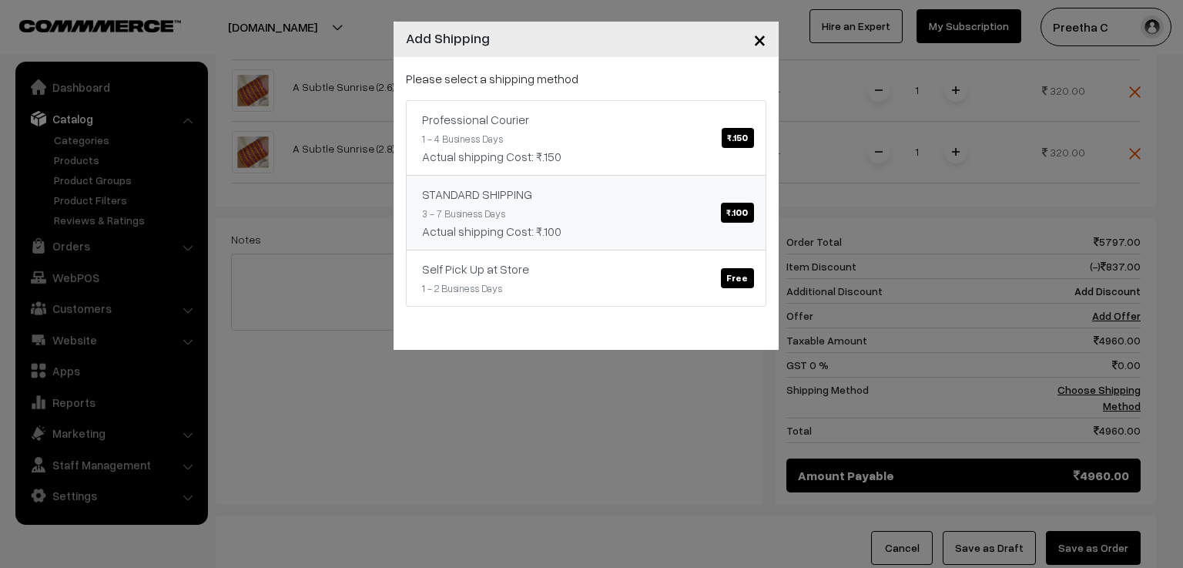
click at [741, 215] on span "₹.100" at bounding box center [737, 213] width 32 height 20
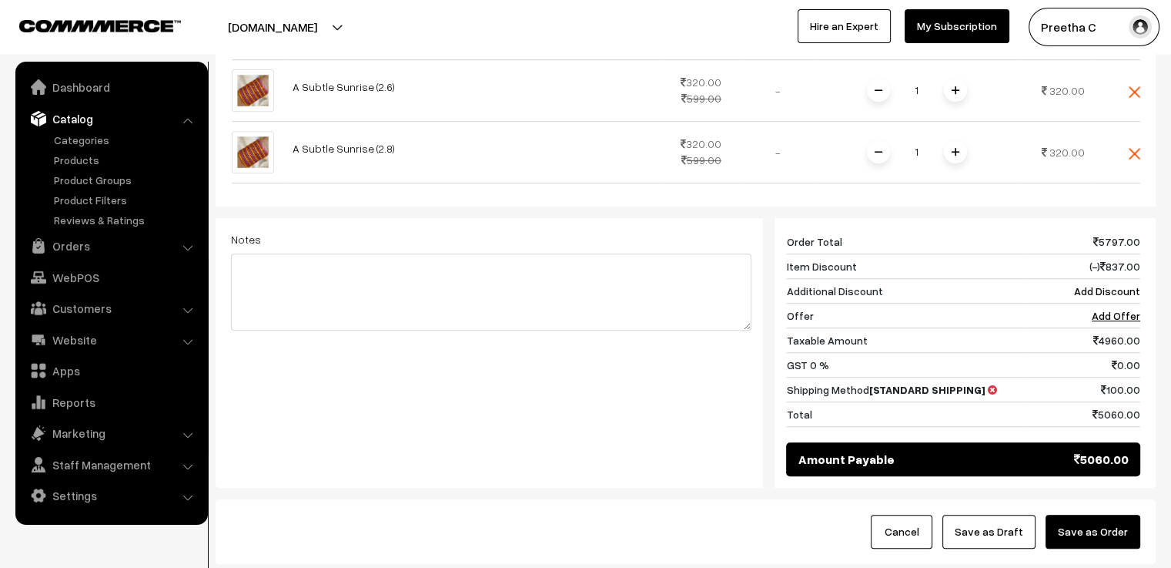
scroll to position [754, 0]
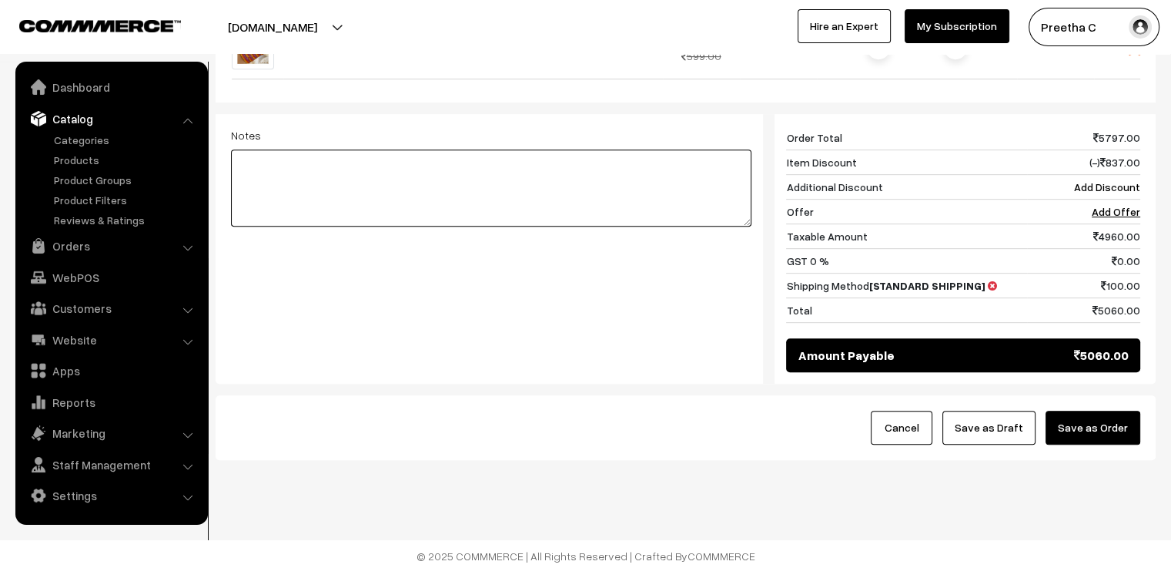
click at [389, 172] on textarea at bounding box center [491, 187] width 521 height 77
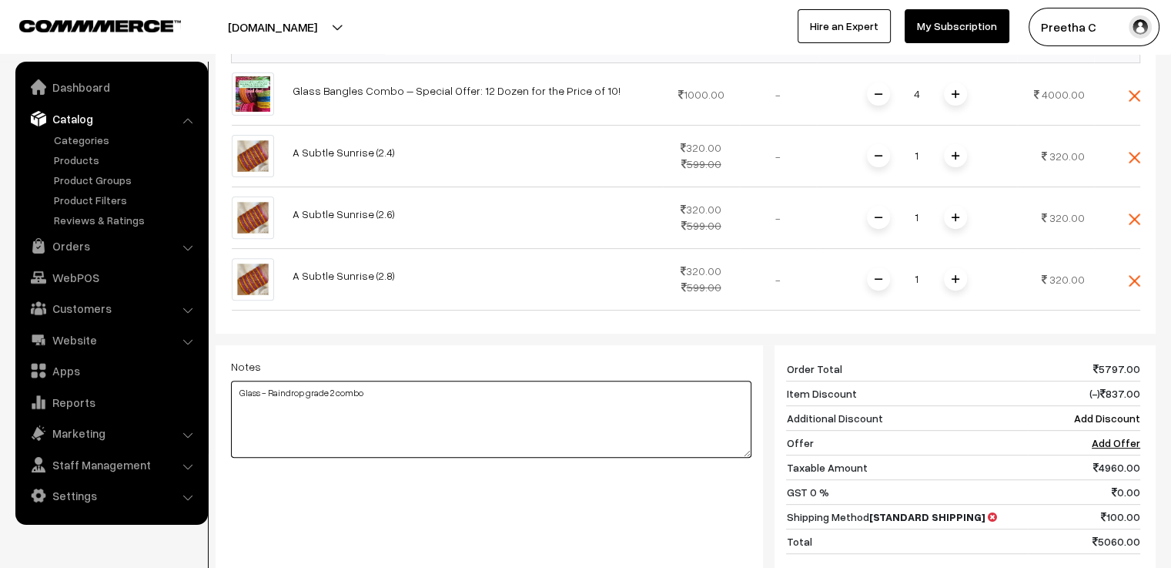
scroll to position [600, 0]
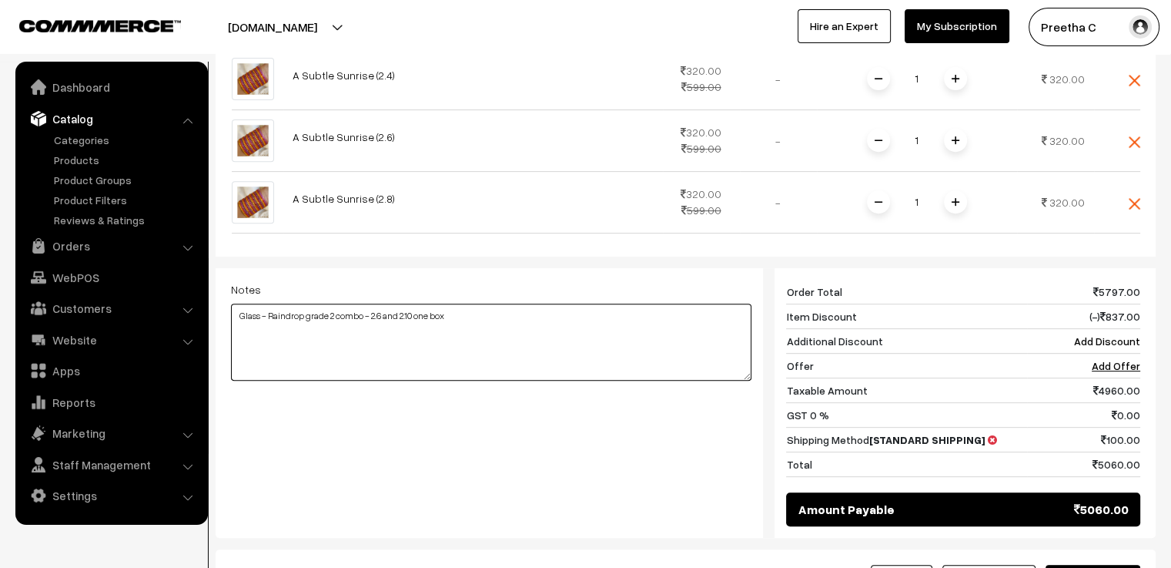
type textarea "Glass - Raindrop grade 2 combo - 2.6 and 2.10 one box"
drag, startPoint x: 320, startPoint y: 318, endPoint x: 112, endPoint y: 318, distance: 208.7
click at [112, 318] on body "Thank you for showing interest. Our team will call you shortly. Close varnambya…" at bounding box center [585, 62] width 1171 height 1325
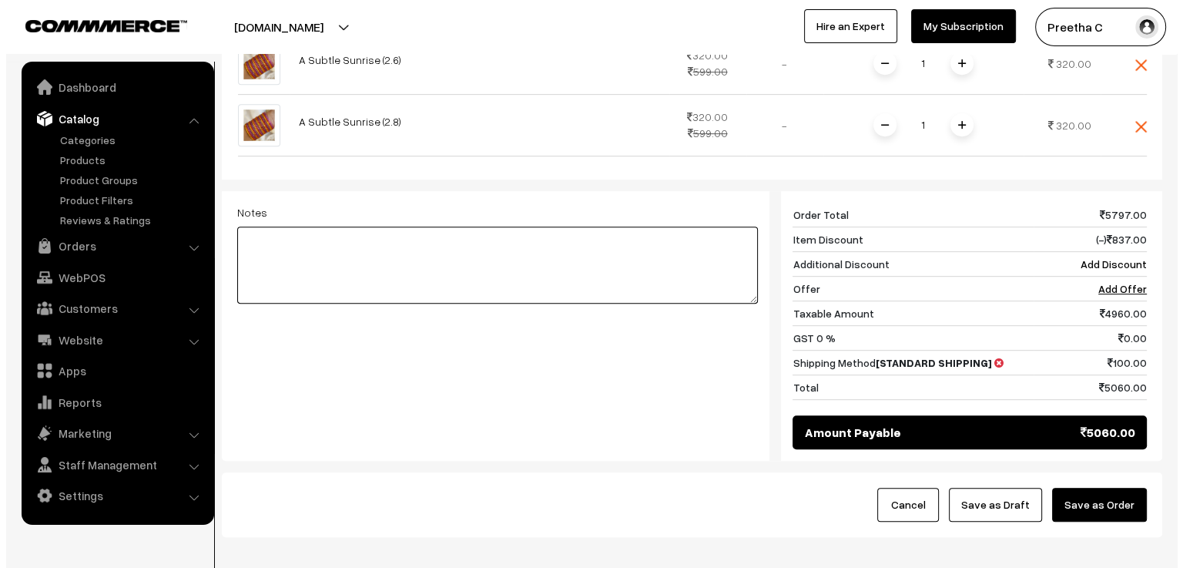
scroll to position [754, 0]
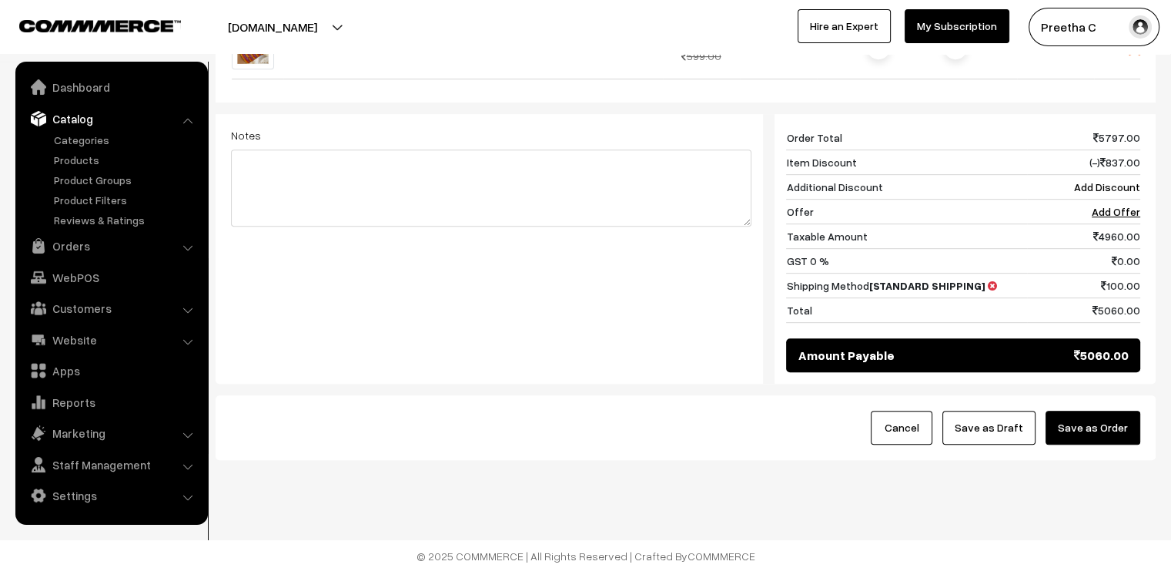
click at [1084, 427] on button "Save as Order" at bounding box center [1093, 427] width 95 height 34
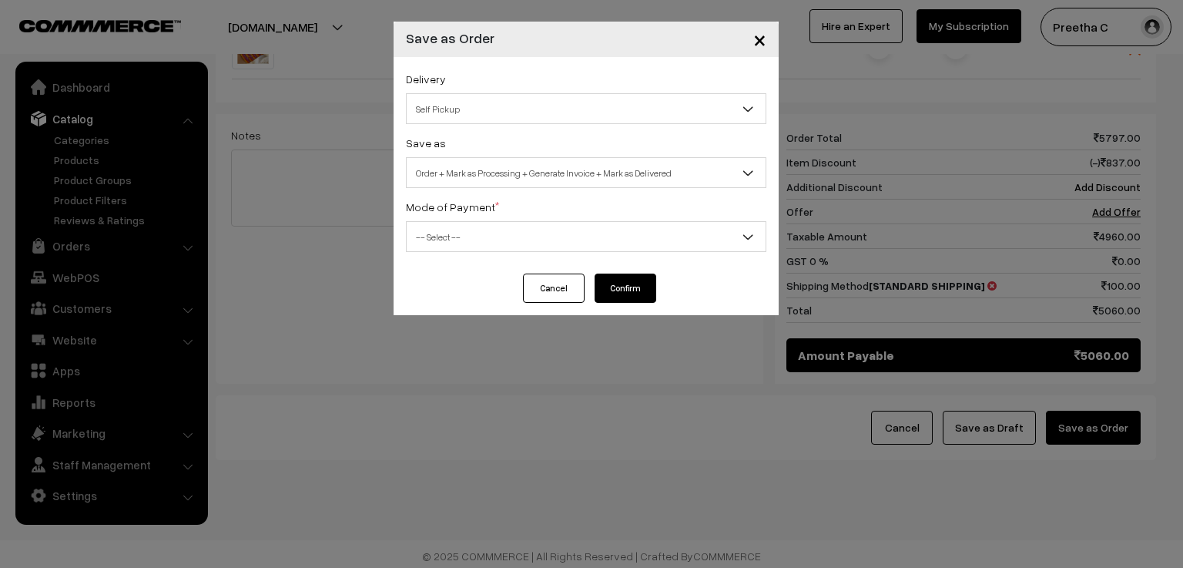
click at [505, 109] on span "Self Pickup" at bounding box center [586, 108] width 359 height 27
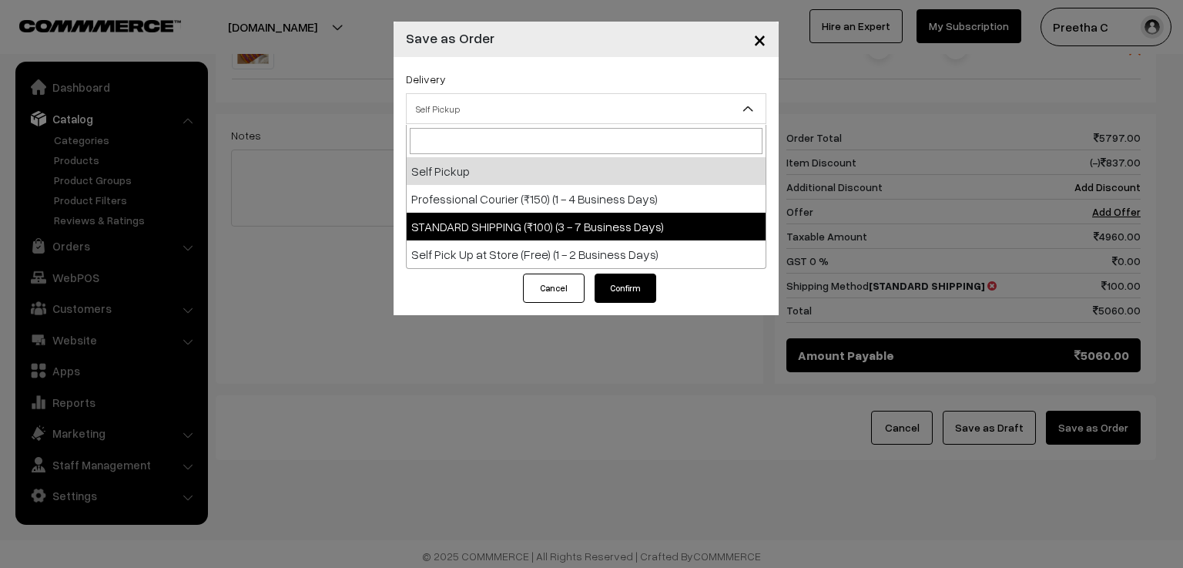
select select "SS3"
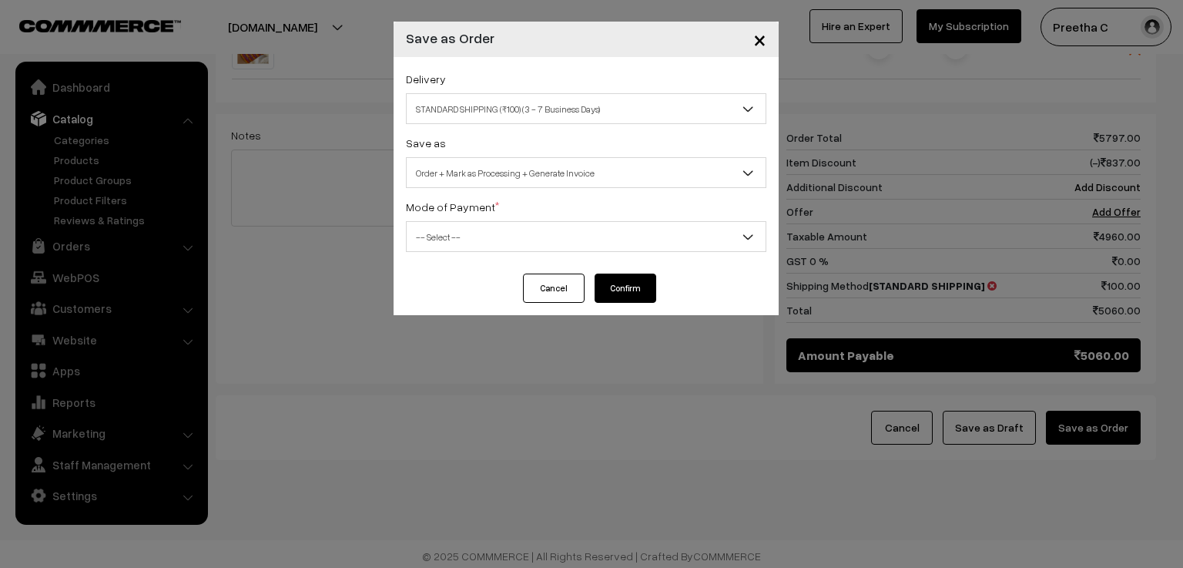
click at [525, 169] on span "Order + Mark as Processing + Generate Invoice" at bounding box center [586, 172] width 359 height 27
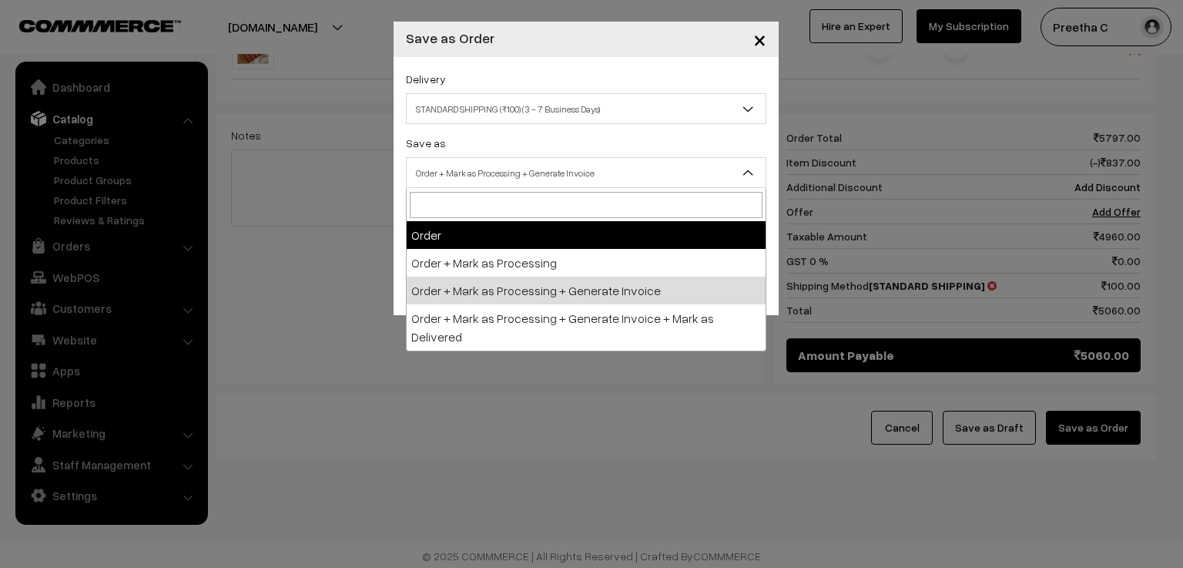
select select "1"
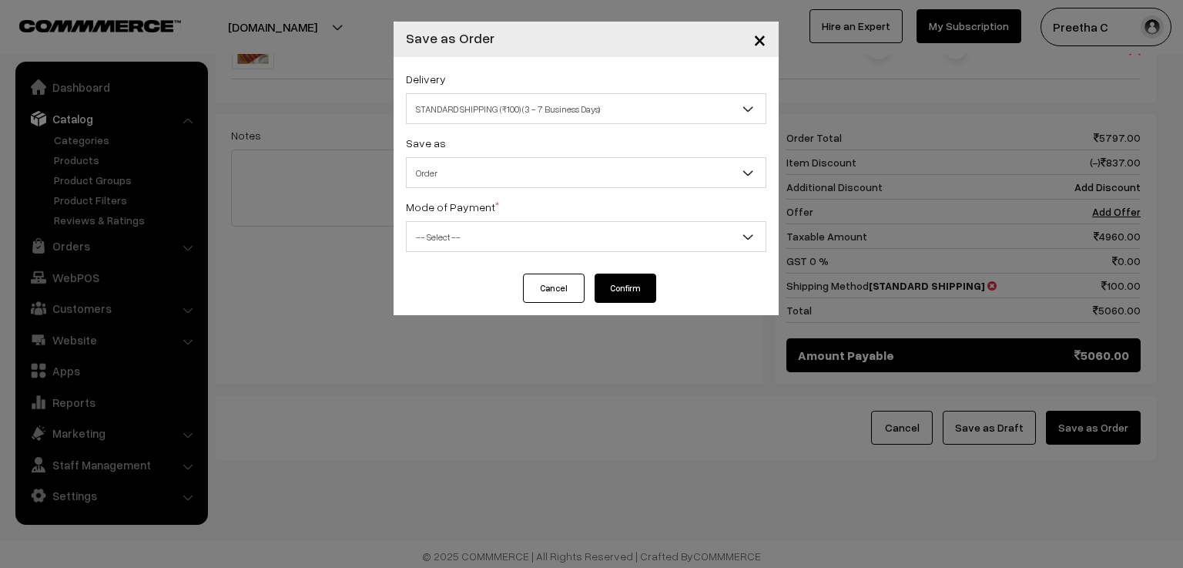
click at [498, 234] on span "-- Select --" at bounding box center [586, 236] width 359 height 27
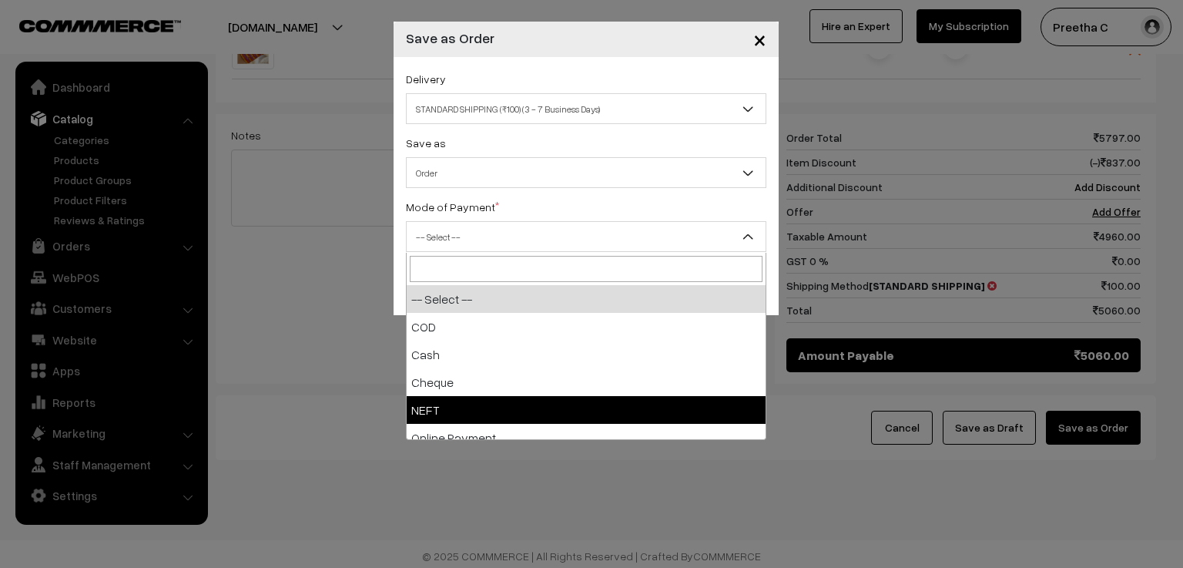
scroll to position [68, 0]
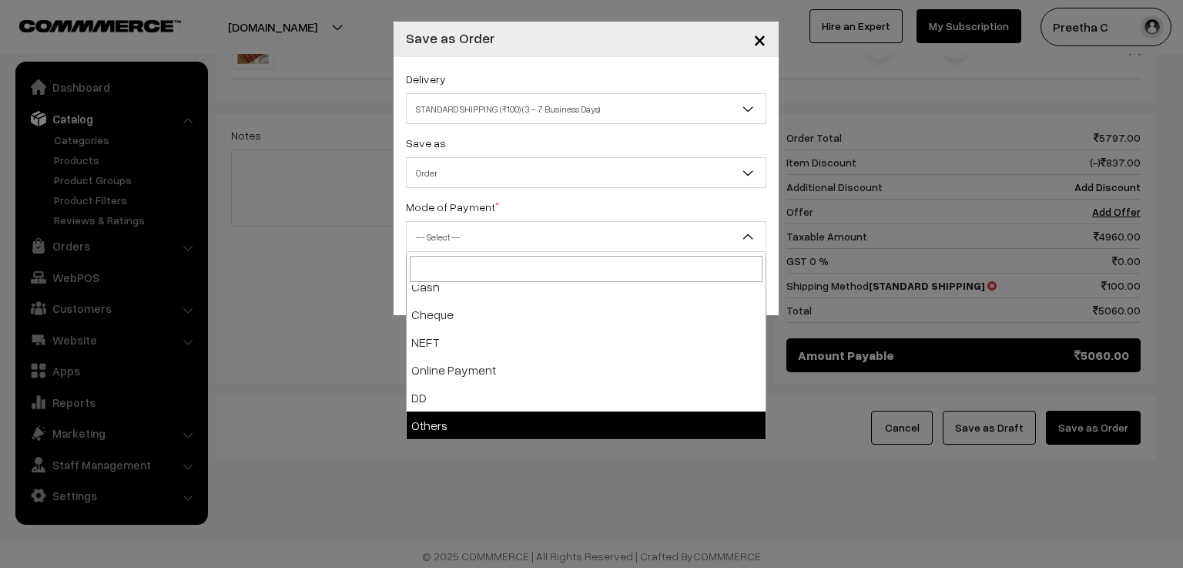
select select "7"
checkbox input "true"
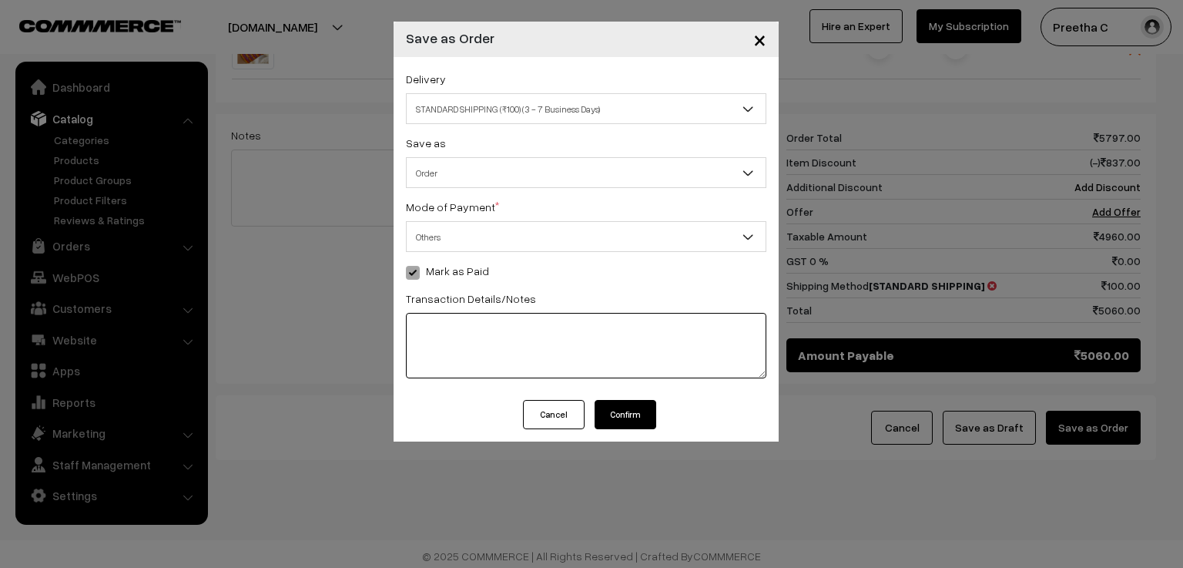
click at [496, 336] on textarea at bounding box center [586, 345] width 360 height 65
type textarea "522534647677"
click at [631, 408] on button "Confirm" at bounding box center [625, 414] width 62 height 29
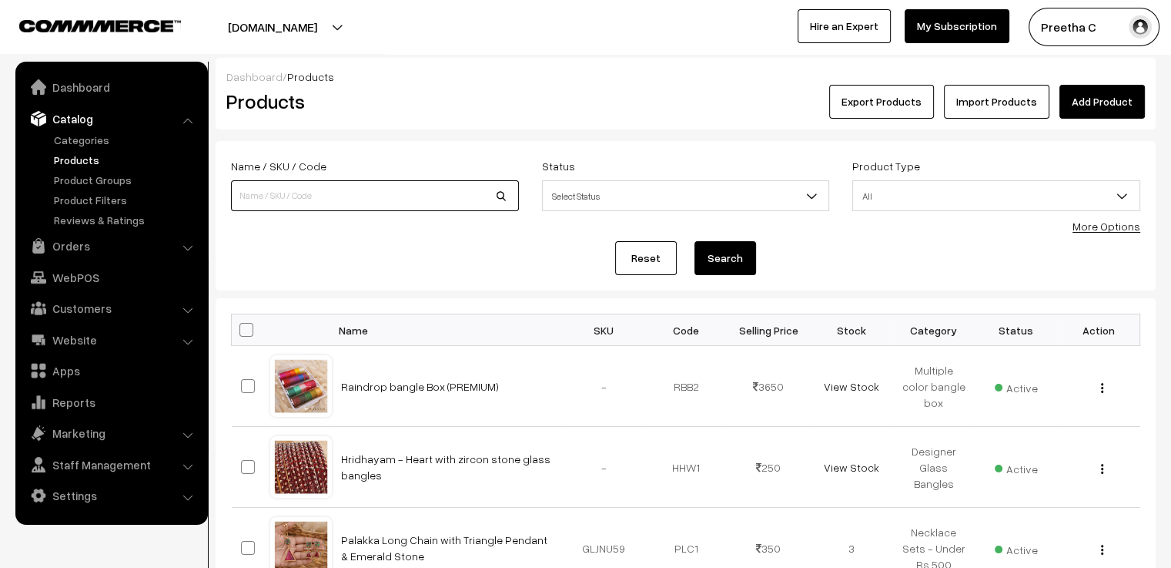
click at [361, 199] on input at bounding box center [375, 195] width 288 height 31
type input "raindrop"
click at [695, 241] on button "Search" at bounding box center [726, 258] width 62 height 34
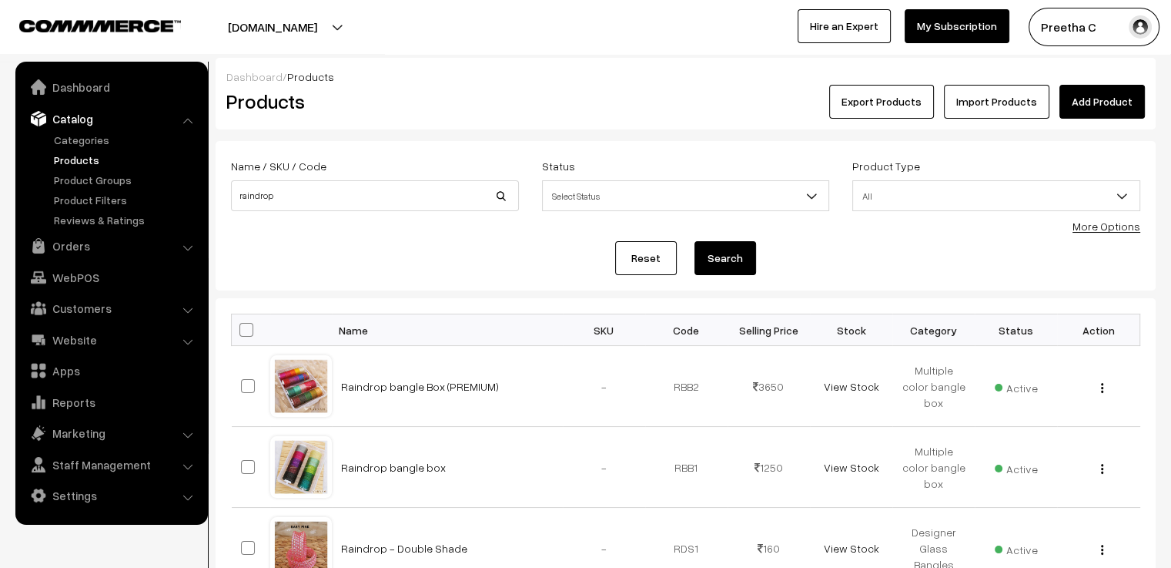
scroll to position [231, 0]
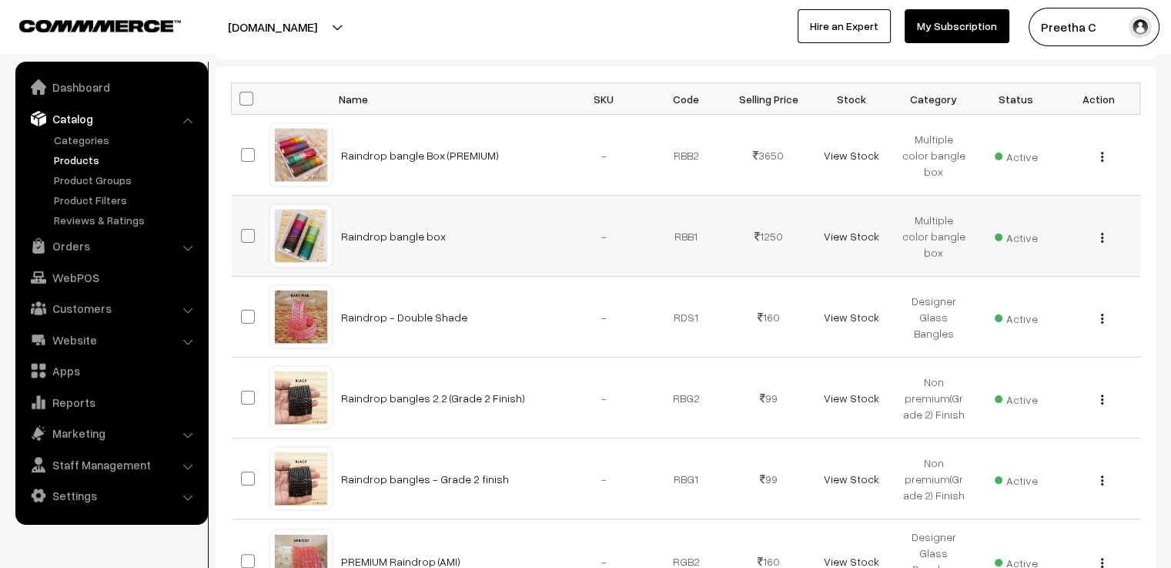
click at [249, 232] on span at bounding box center [248, 236] width 14 height 14
click at [243, 231] on input "checkbox" at bounding box center [238, 226] width 10 height 10
checkbox input "true"
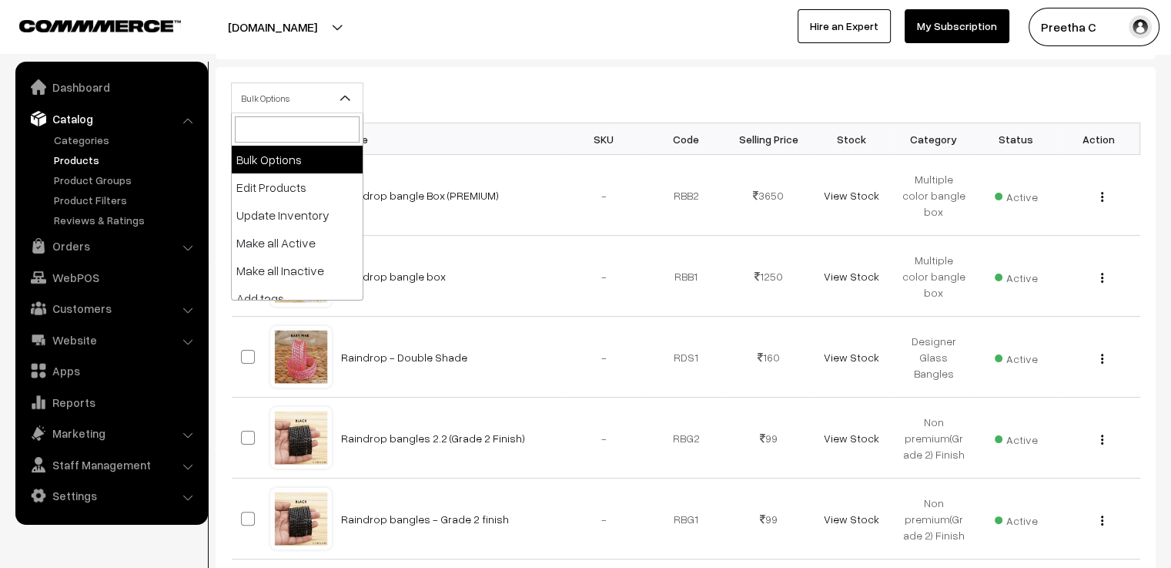
click at [283, 105] on span "Bulk Options" at bounding box center [297, 98] width 131 height 27
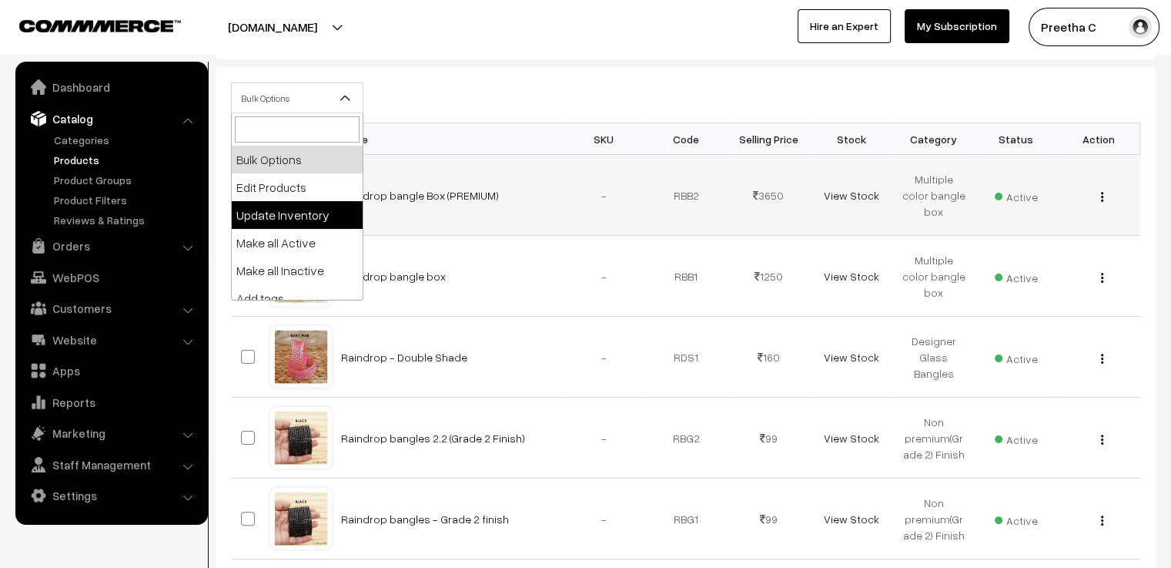
select select "updateInventory"
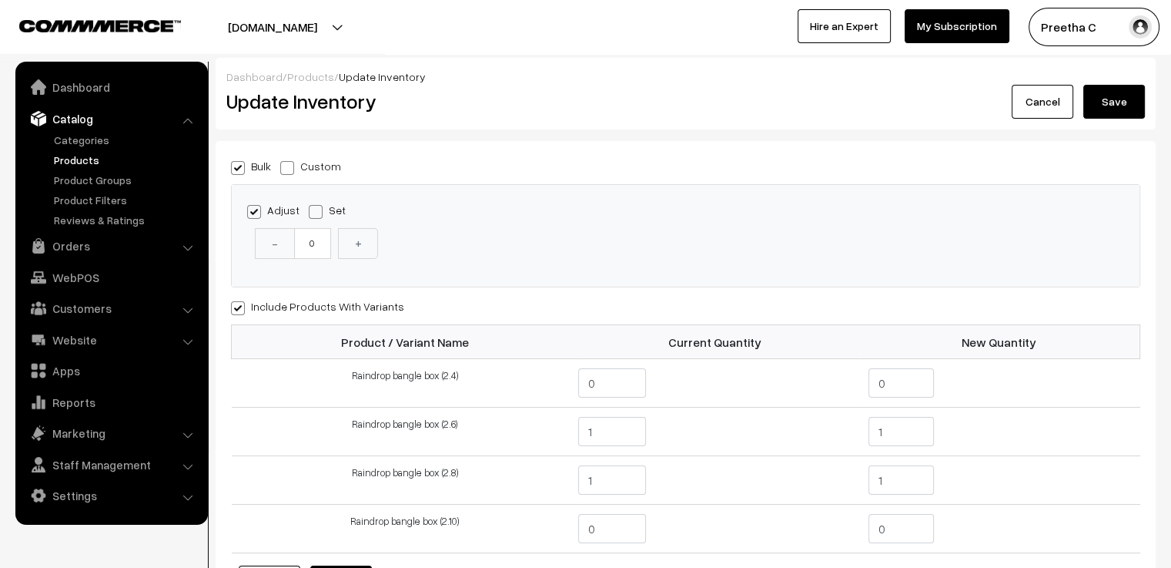
click at [286, 169] on span at bounding box center [287, 168] width 14 height 14
click at [286, 169] on input "Custom" at bounding box center [285, 165] width 10 height 10
radio input "true"
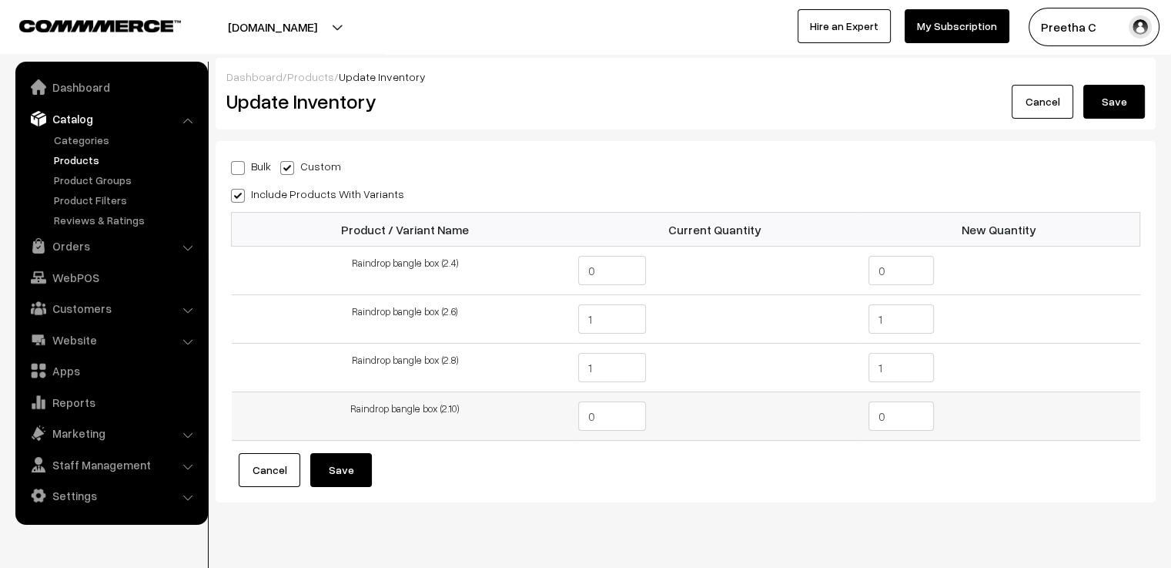
drag, startPoint x: 856, startPoint y: 417, endPoint x: 827, endPoint y: 419, distance: 29.4
click at [827, 419] on tr "Raindrop bangle box (2.10) 0 0" at bounding box center [686, 416] width 909 height 49
type input "1"
click at [745, 457] on form "Bulk Custom Adjust Set - 0 + Include Products With Variants" at bounding box center [685, 321] width 909 height 330
click at [357, 470] on button "Save" at bounding box center [341, 470] width 62 height 34
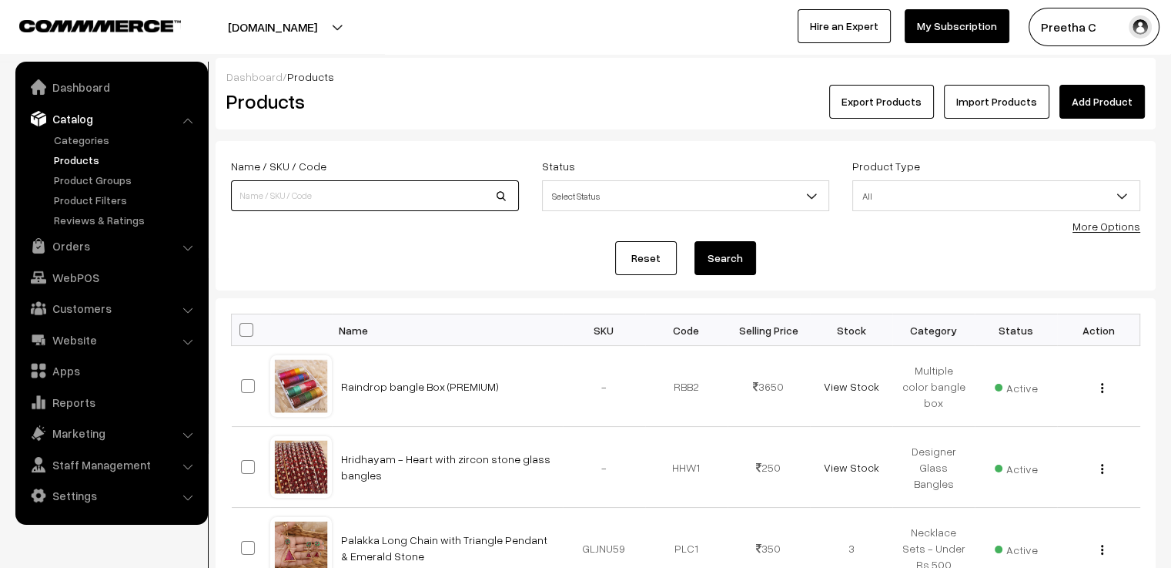
click at [344, 189] on input at bounding box center [375, 195] width 288 height 31
type input "raindrop"
click at [695, 241] on button "Search" at bounding box center [726, 258] width 62 height 34
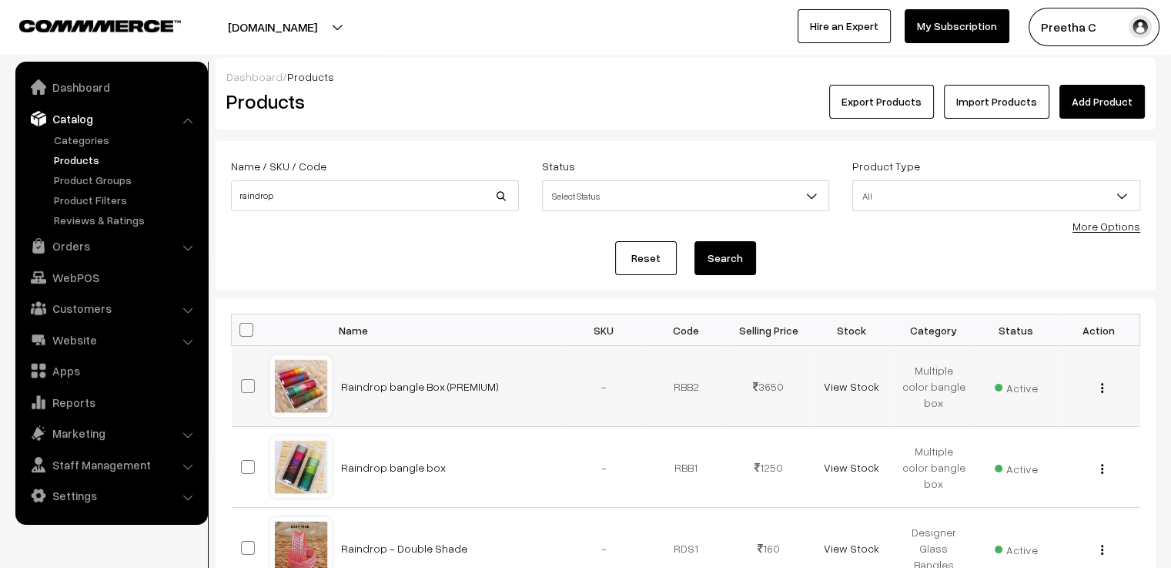
scroll to position [154, 0]
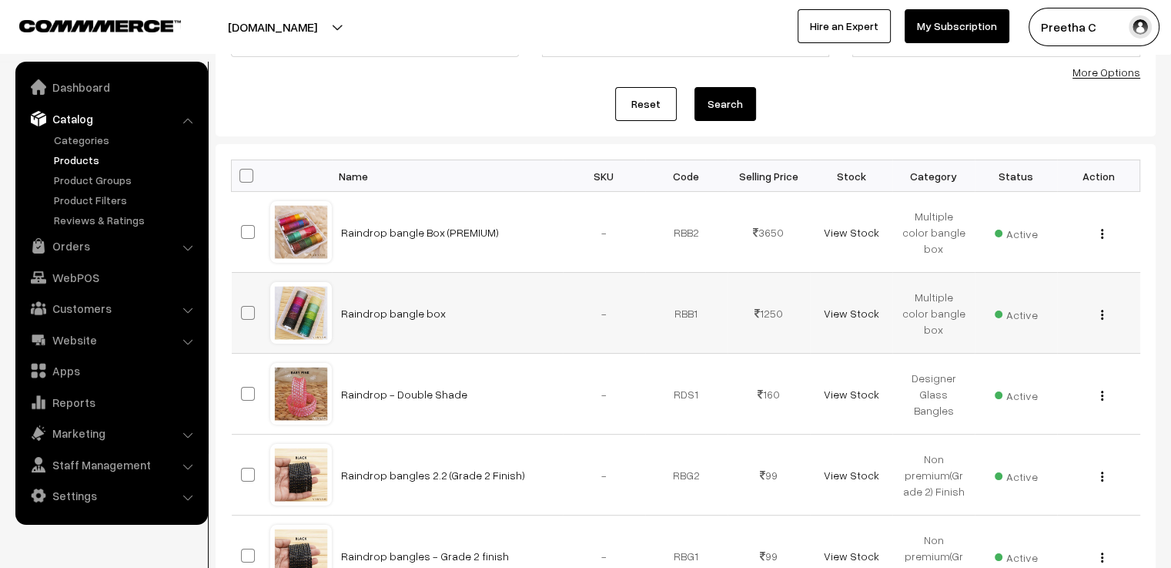
click at [1103, 313] on img "button" at bounding box center [1102, 315] width 2 height 10
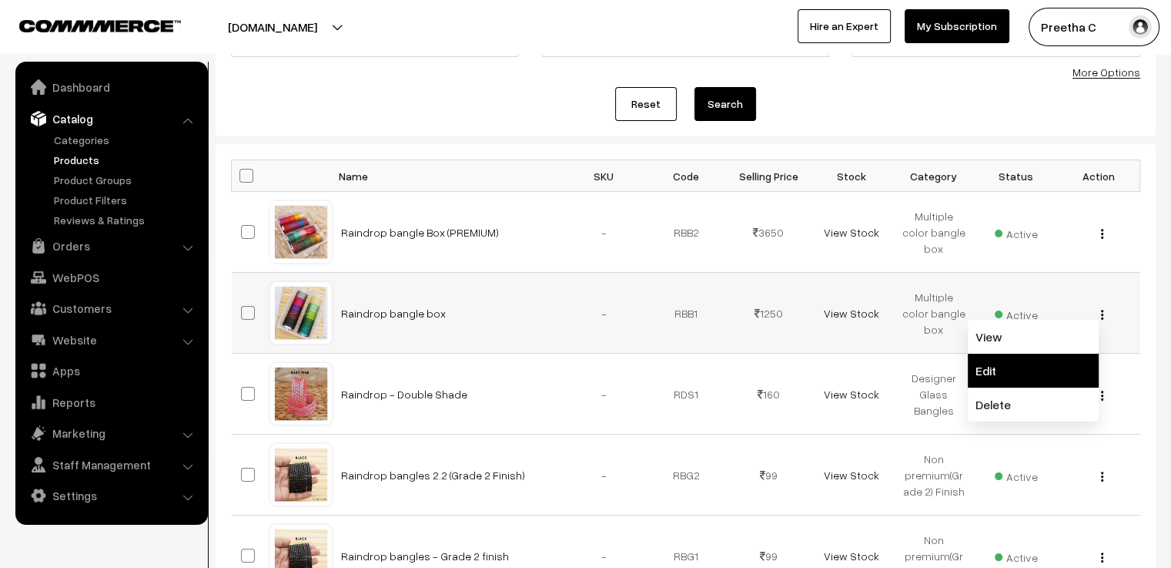
click at [1053, 360] on link "Edit" at bounding box center [1033, 370] width 131 height 34
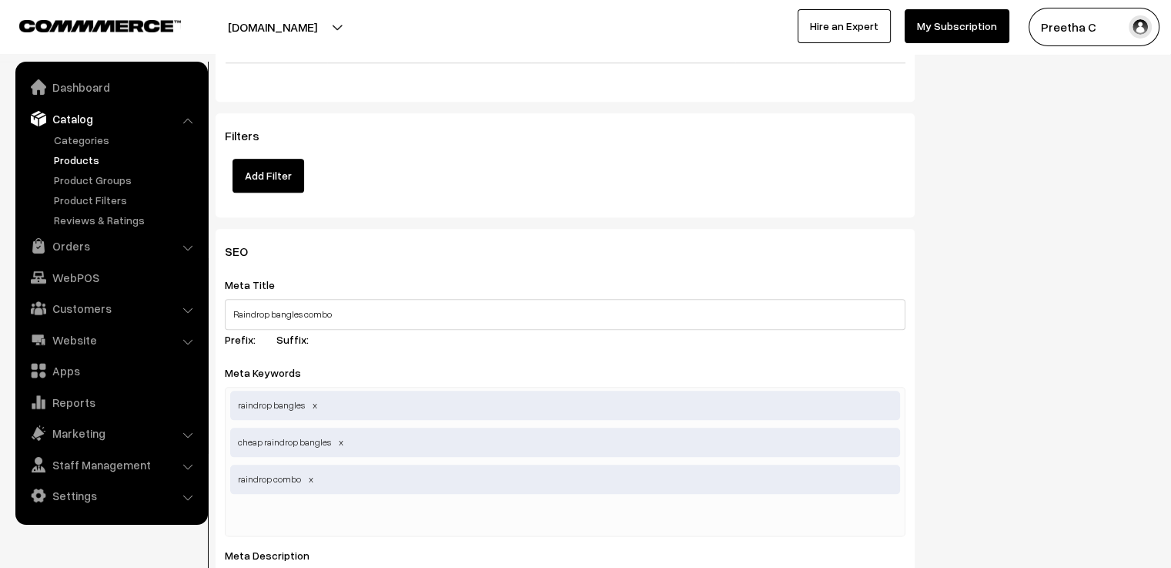
scroll to position [1463, 0]
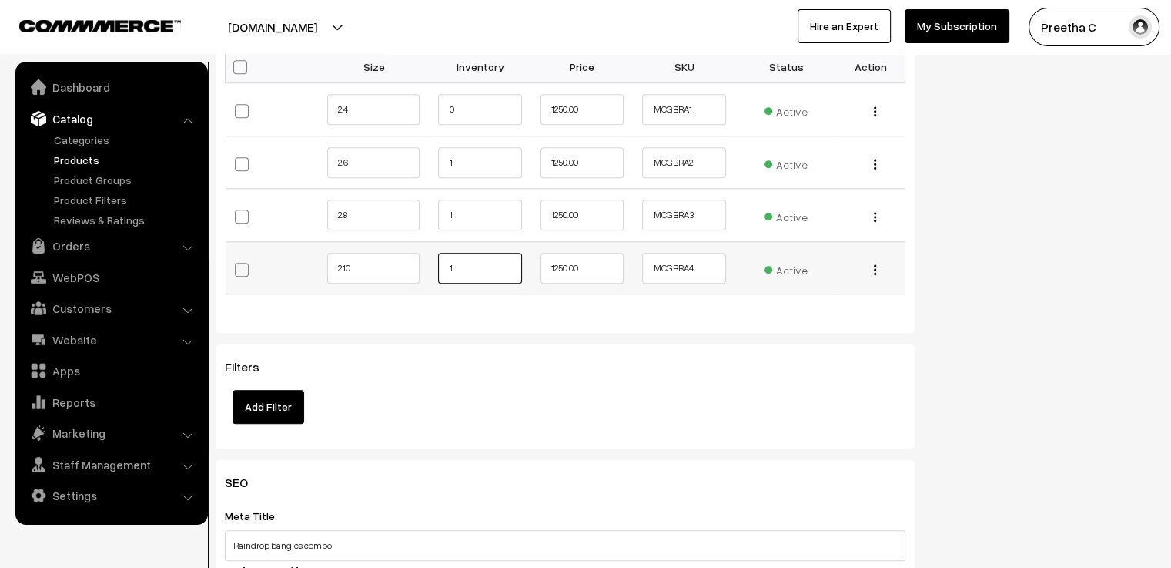
drag, startPoint x: 479, startPoint y: 253, endPoint x: 430, endPoint y: 264, distance: 50.6
click at [430, 264] on td "1" at bounding box center [480, 267] width 102 height 53
type input "0"
click at [556, 366] on div "Filters Add Filter" at bounding box center [565, 392] width 681 height 64
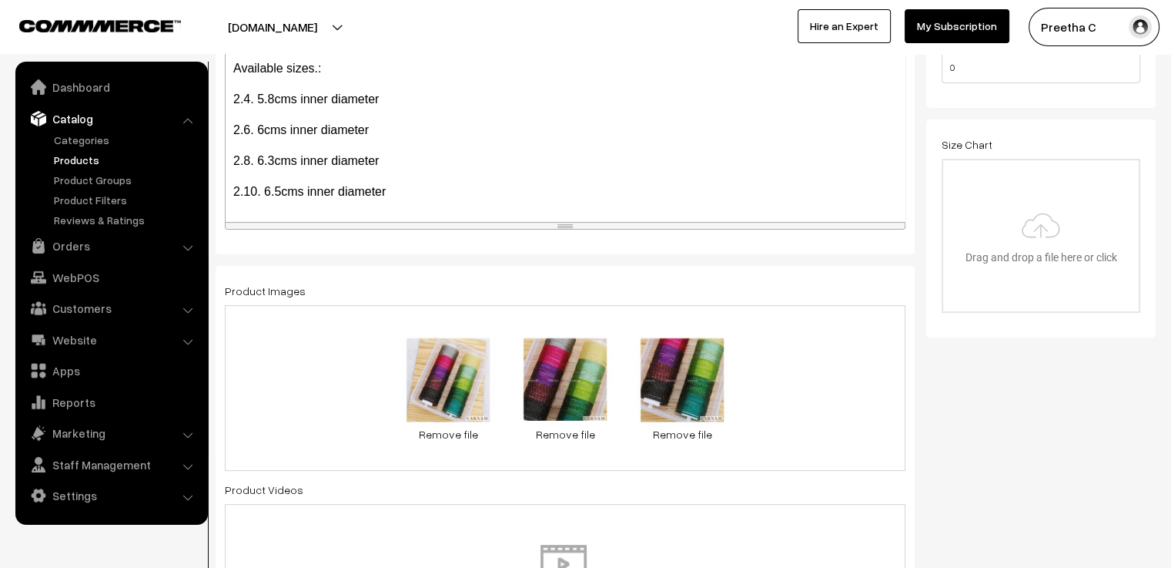
scroll to position [0, 0]
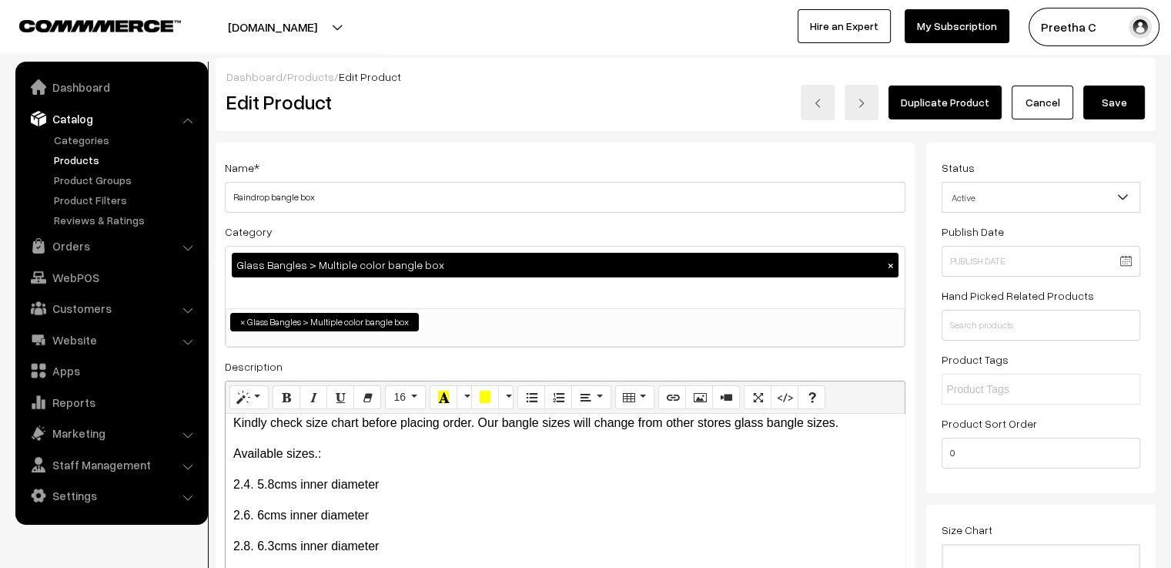
click at [1101, 110] on button "Save" at bounding box center [1114, 102] width 62 height 34
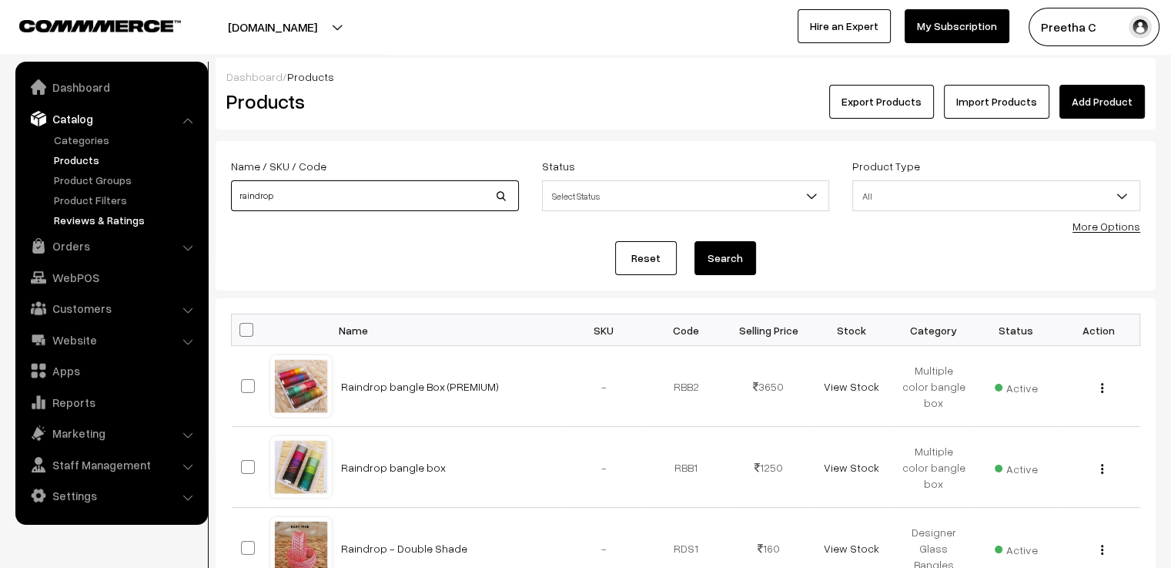
drag, startPoint x: 322, startPoint y: 199, endPoint x: 159, endPoint y: 217, distance: 164.3
click at [159, 217] on body "Thank you for showing interest. Our team will call you shortly. Close [DOMAIN_N…" at bounding box center [585, 535] width 1171 height 1070
type input "combo"
click at [695, 241] on button "Search" at bounding box center [726, 258] width 62 height 34
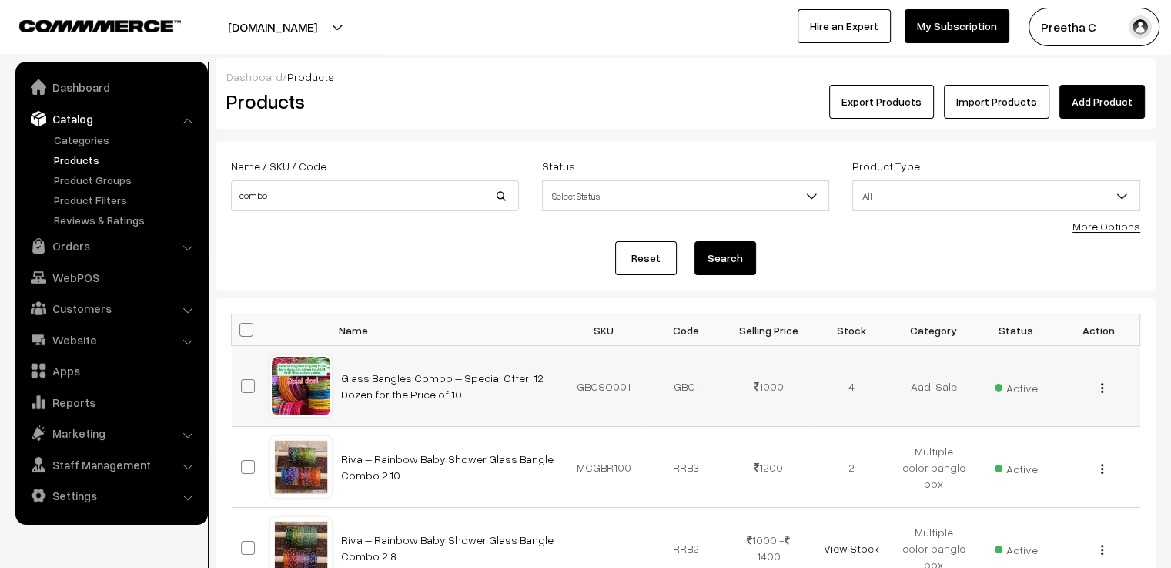
click at [1103, 388] on img "button" at bounding box center [1102, 388] width 2 height 10
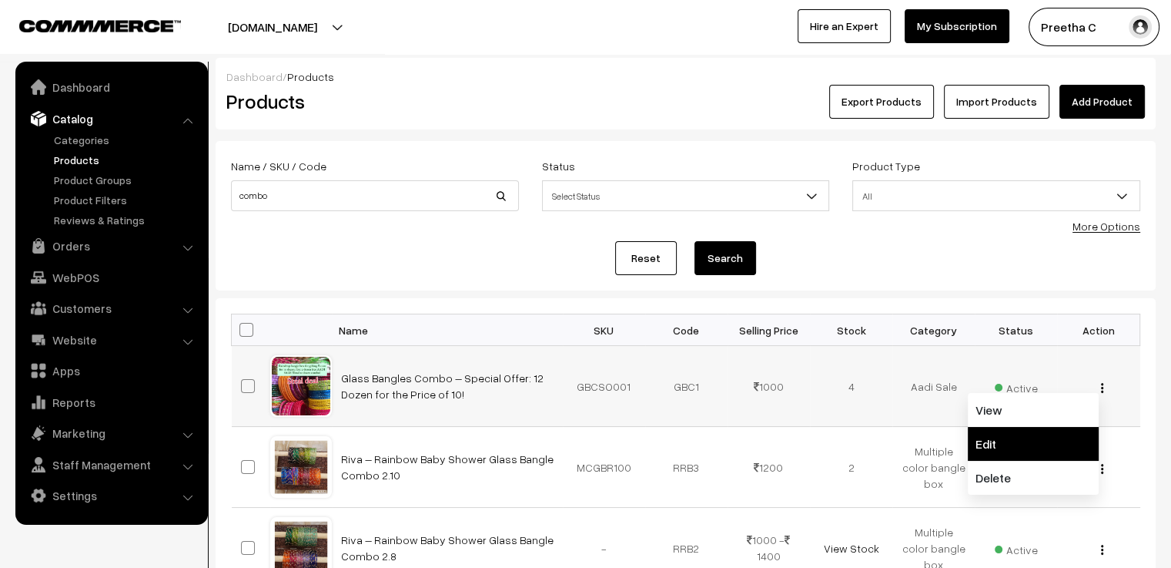
click at [1060, 435] on link "Edit" at bounding box center [1033, 444] width 131 height 34
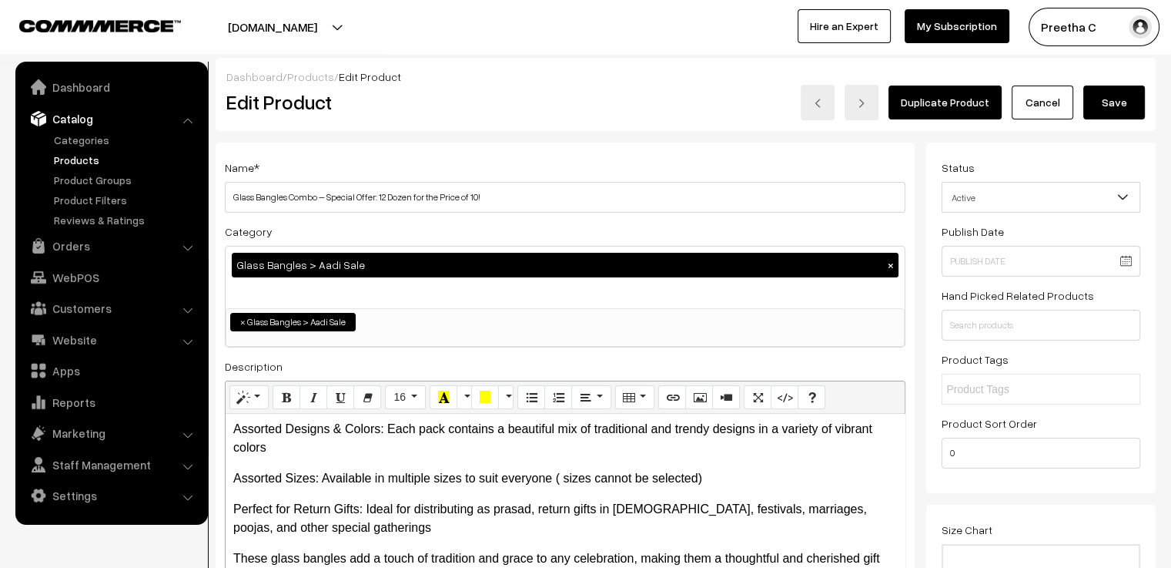
click at [1049, 99] on link "Cancel" at bounding box center [1043, 102] width 62 height 34
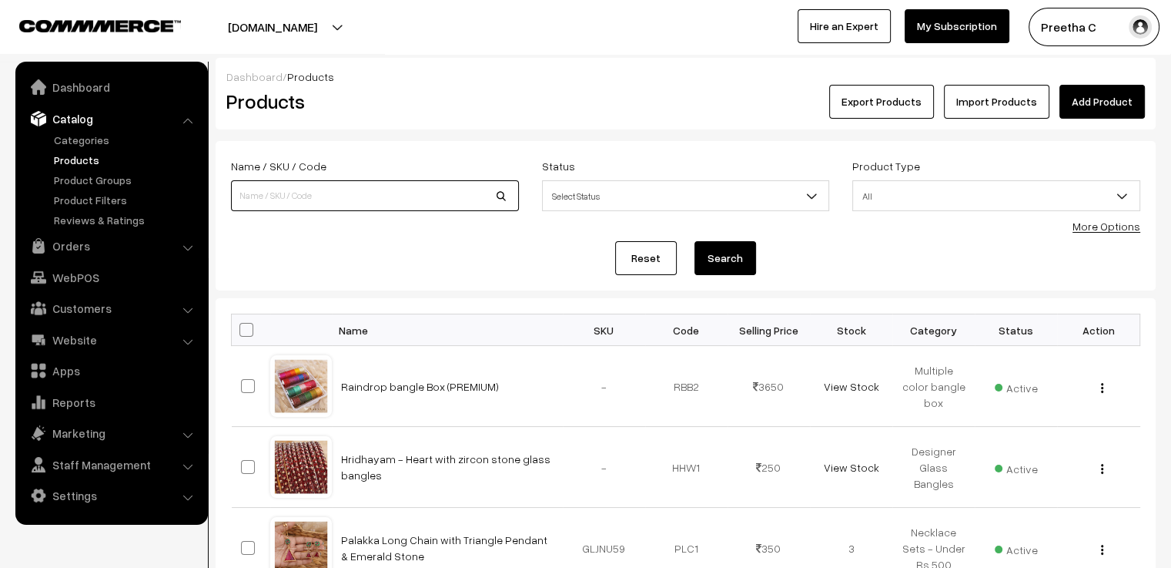
click at [326, 205] on input at bounding box center [375, 195] width 288 height 31
type input "subtle"
click at [695, 241] on button "Search" at bounding box center [726, 258] width 62 height 34
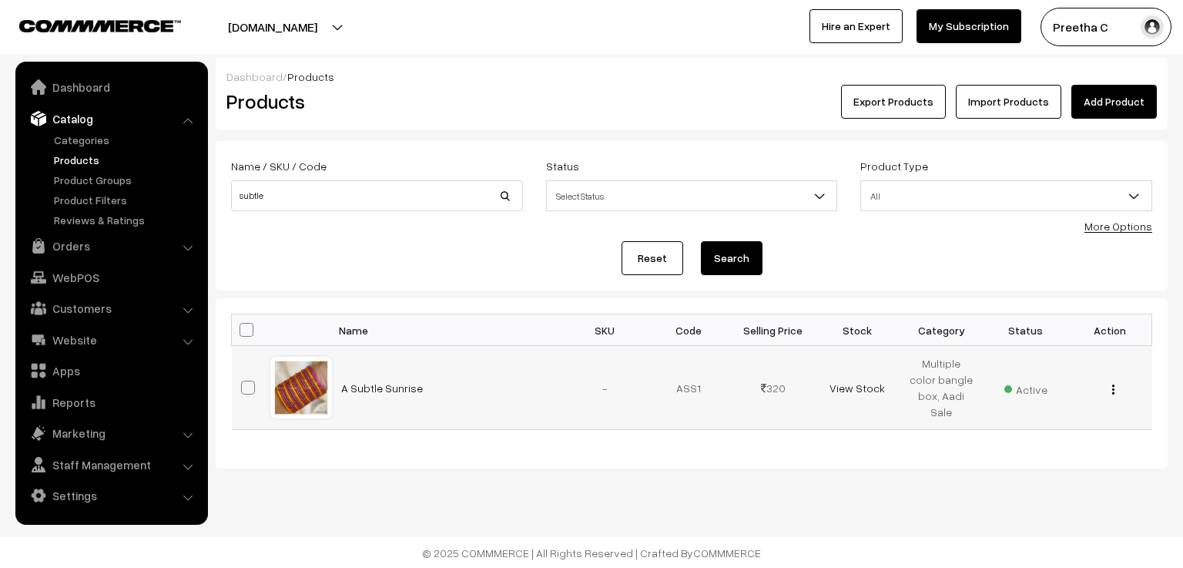
click at [243, 382] on span at bounding box center [248, 387] width 14 height 14
click at [243, 382] on input "checkbox" at bounding box center [238, 378] width 10 height 10
checkbox input "true"
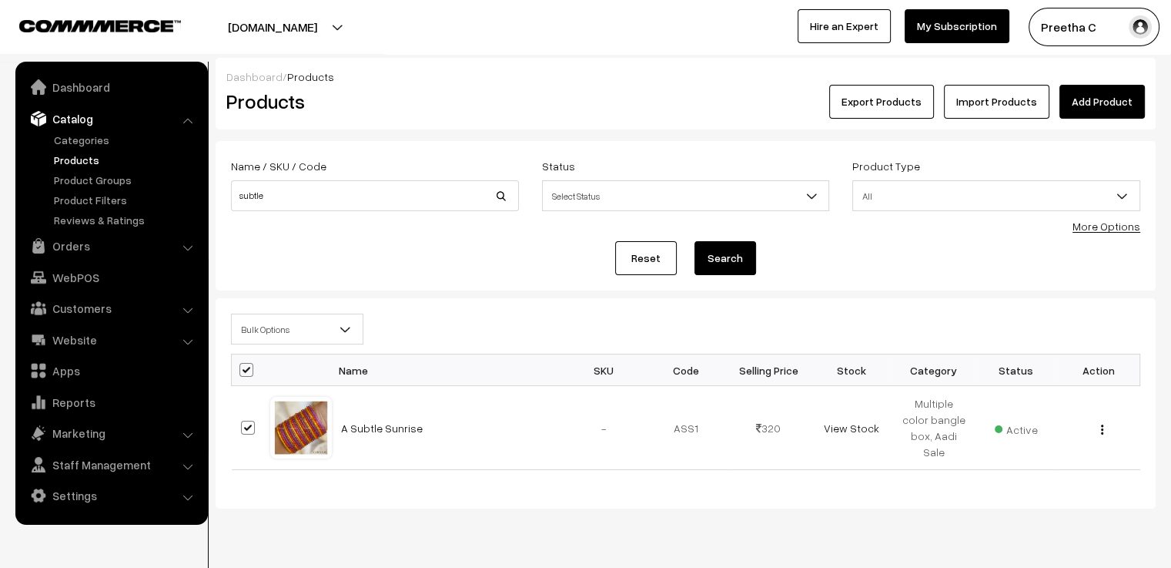
click at [280, 334] on span "Bulk Options" at bounding box center [297, 329] width 131 height 27
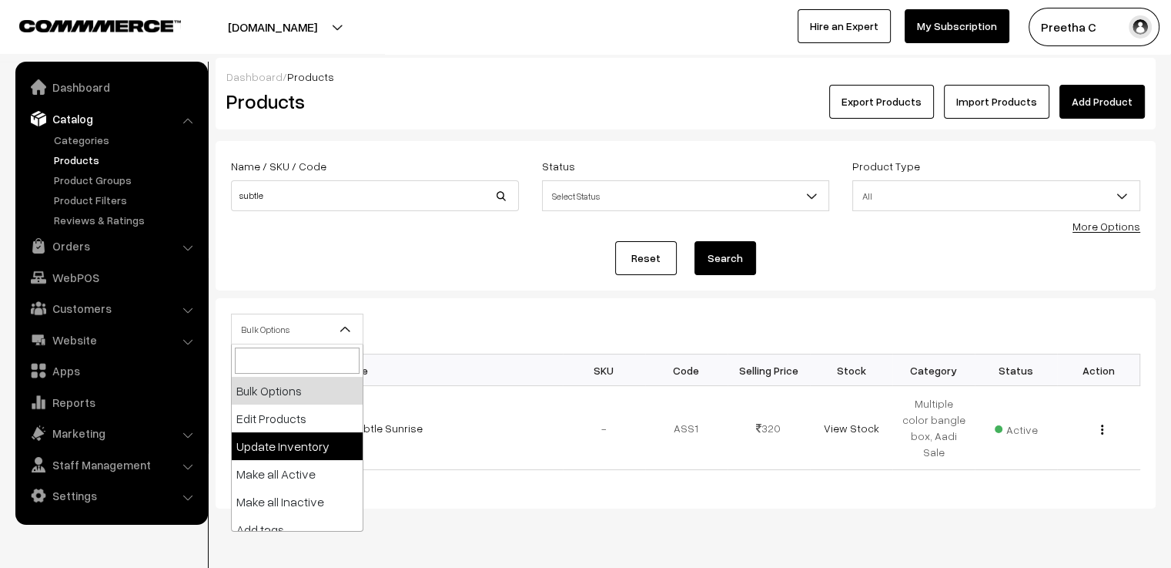
select select "updateInventory"
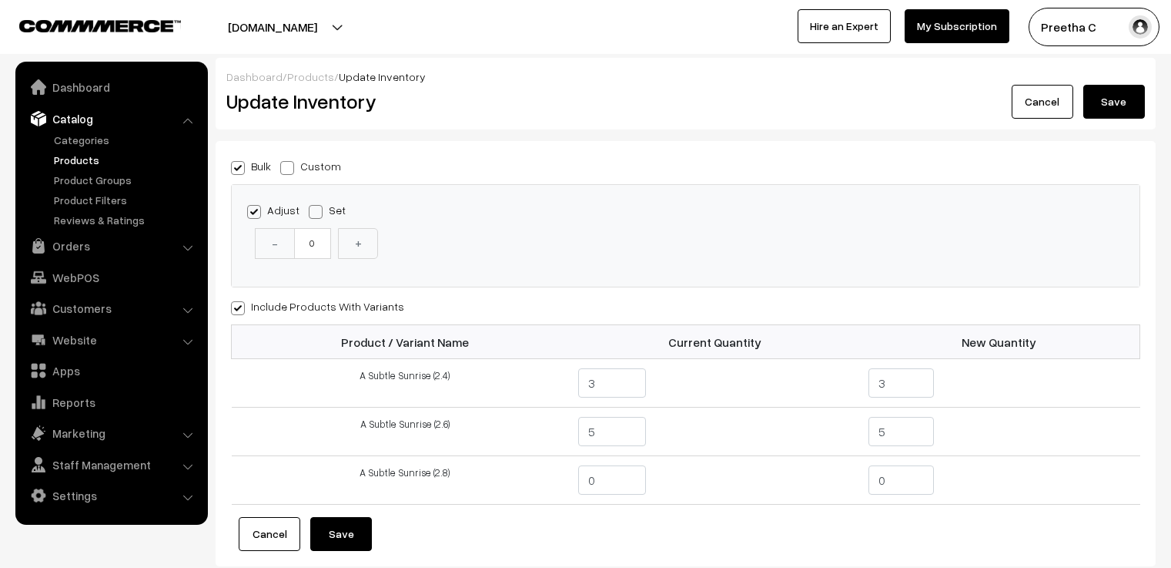
scroll to position [97, 0]
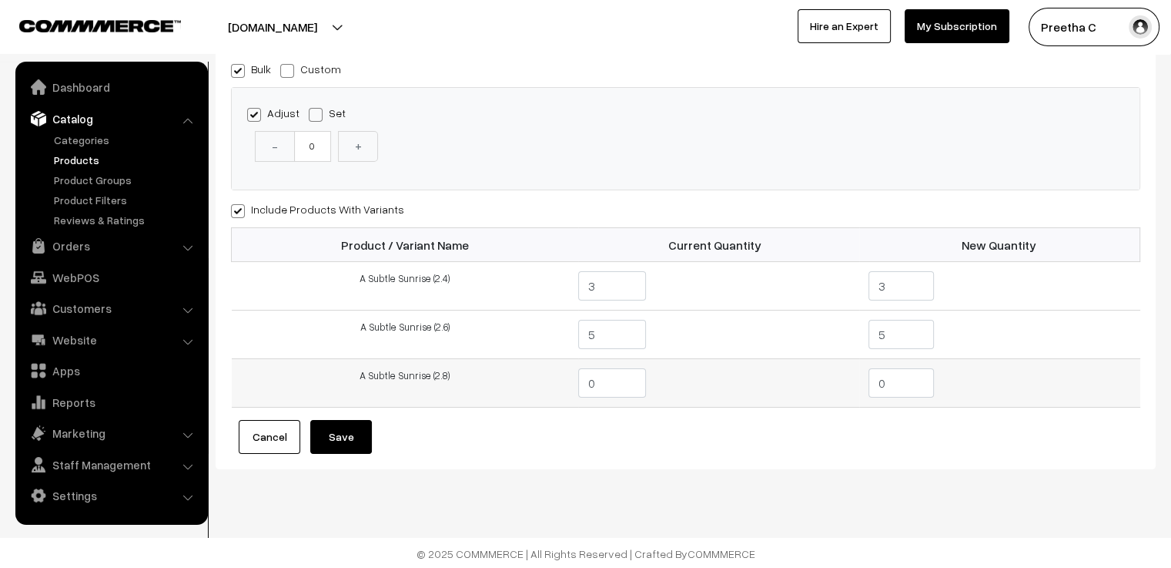
drag, startPoint x: 890, startPoint y: 387, endPoint x: 872, endPoint y: 389, distance: 17.9
click at [872, 389] on input "0" at bounding box center [901, 382] width 65 height 29
click at [291, 74] on span at bounding box center [287, 71] width 14 height 14
click at [290, 73] on input "Custom" at bounding box center [285, 68] width 10 height 10
radio input "true"
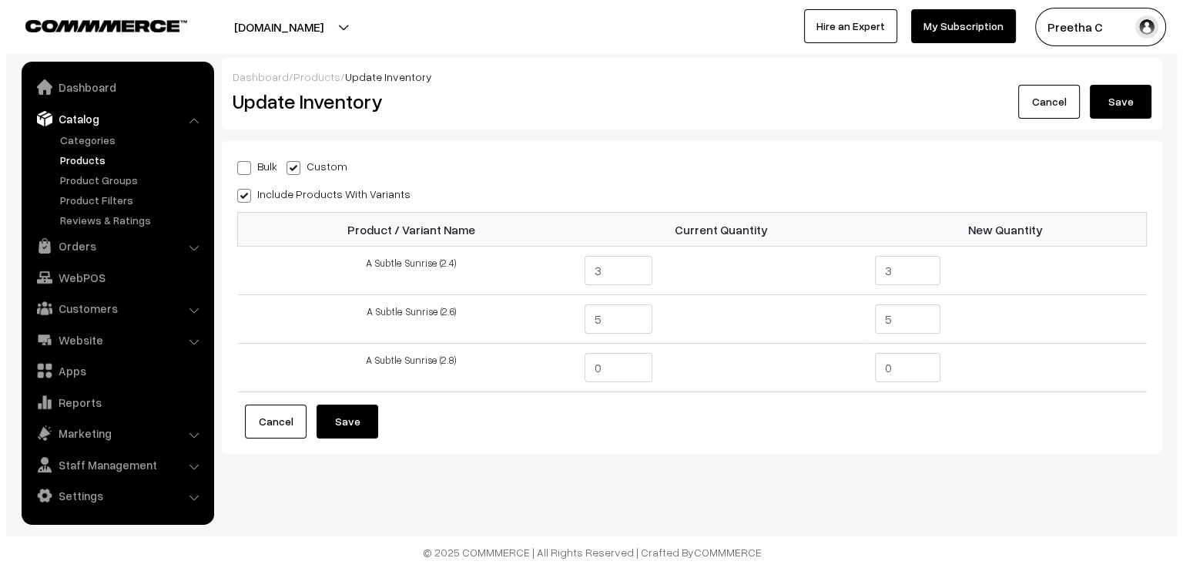
scroll to position [0, 0]
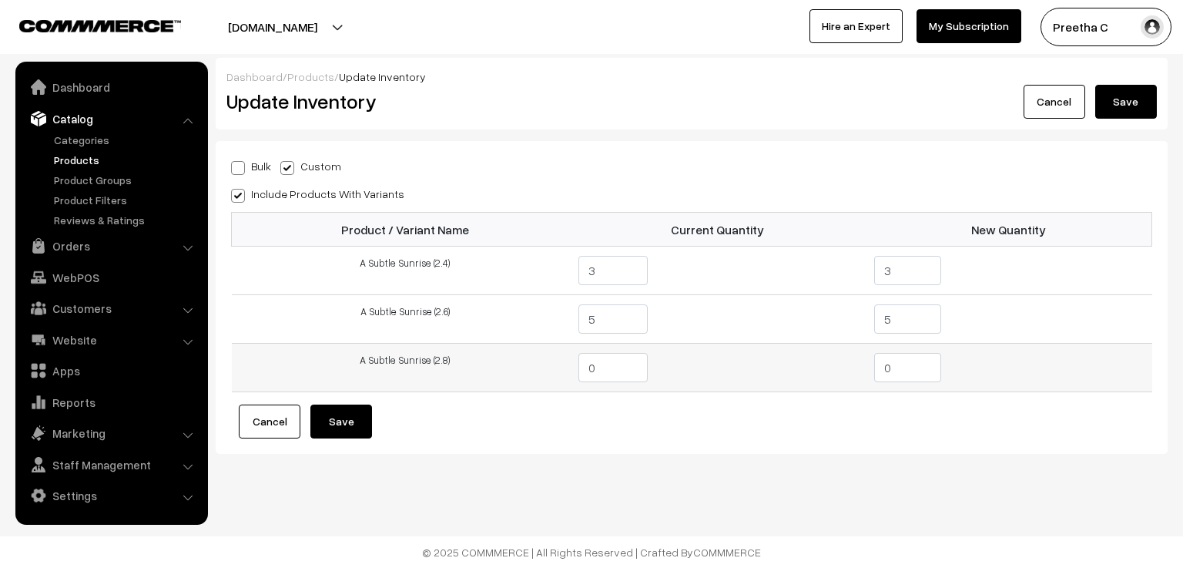
drag, startPoint x: 886, startPoint y: 372, endPoint x: 870, endPoint y: 375, distance: 15.7
click at [872, 374] on td "0" at bounding box center [1008, 367] width 287 height 49
type input "1"
click at [835, 410] on form "Bulk Custom Adjust Set - 0 + Include Products With Variants" at bounding box center [691, 297] width 921 height 282
click at [349, 423] on button "Save" at bounding box center [341, 421] width 62 height 34
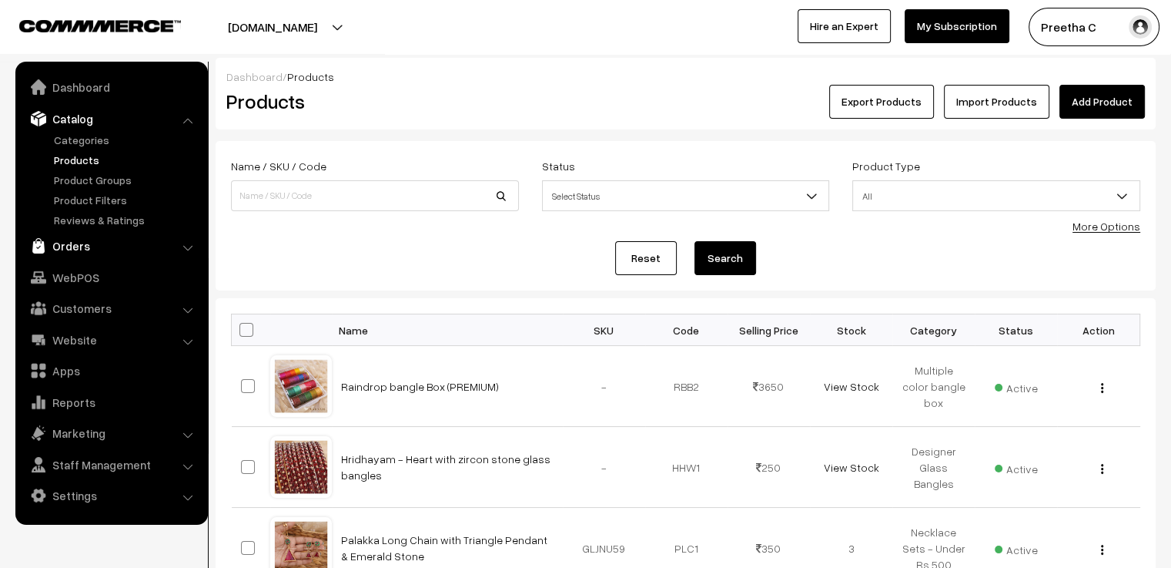
click at [90, 256] on link "Orders" at bounding box center [110, 246] width 183 height 28
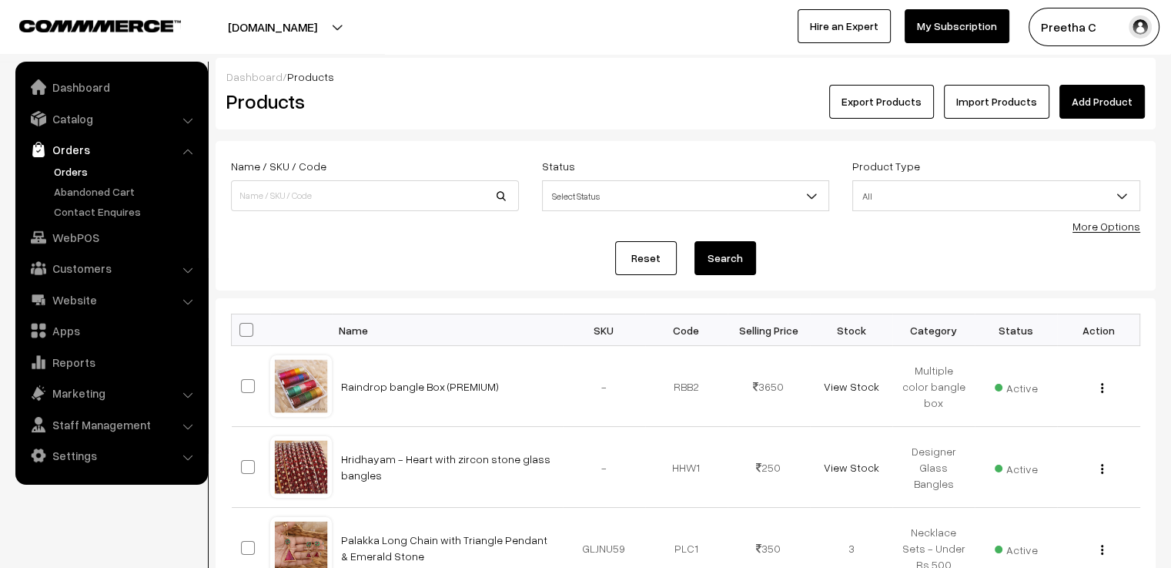
click at [102, 174] on link "Orders" at bounding box center [126, 171] width 152 height 16
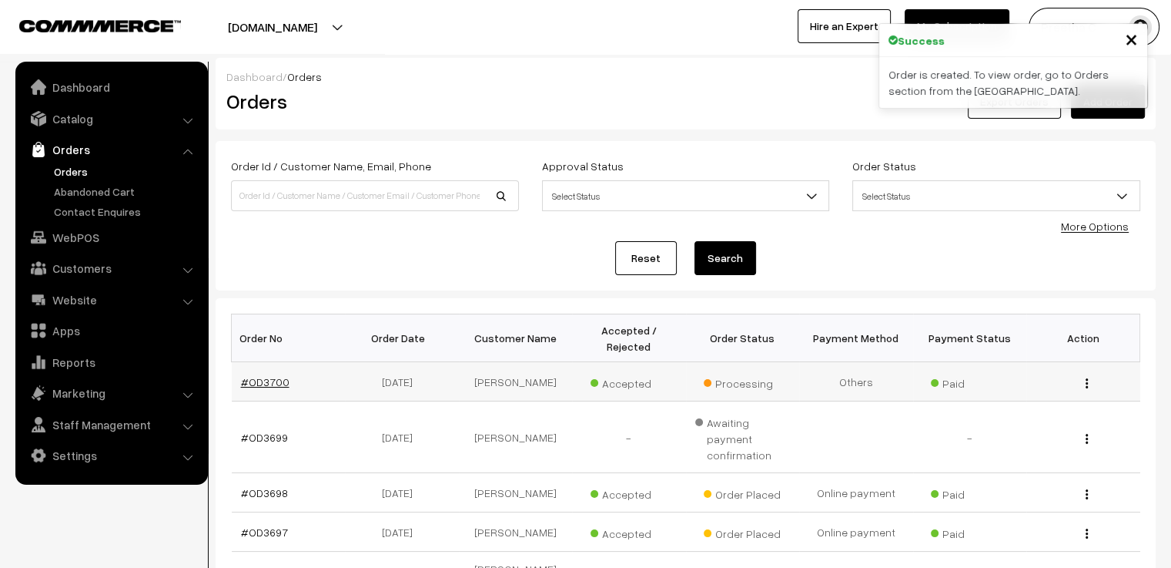
click at [273, 375] on link "#OD3700" at bounding box center [265, 381] width 49 height 13
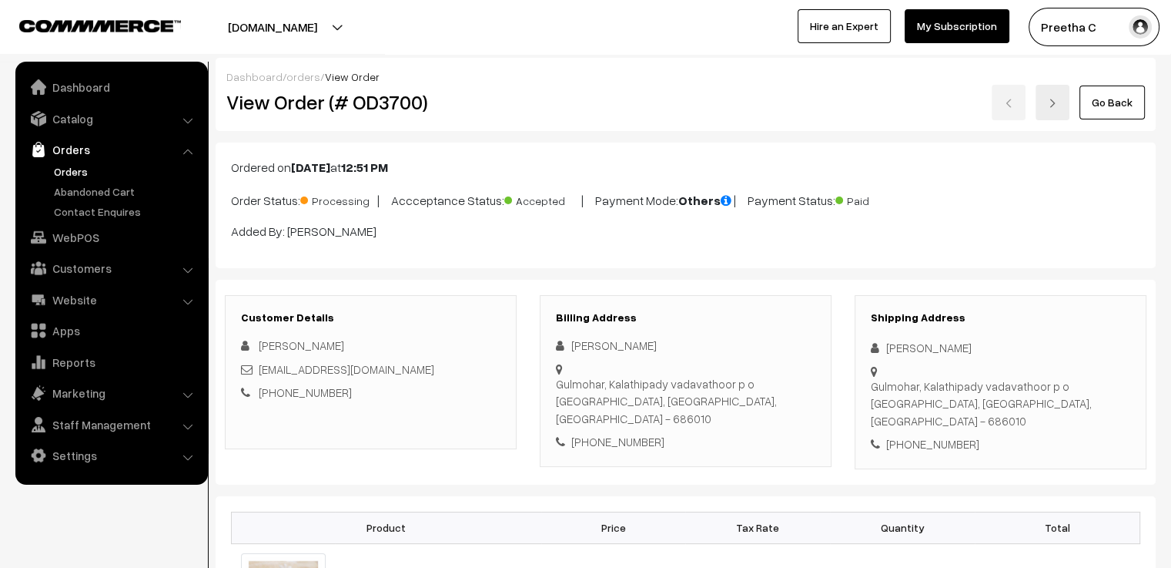
scroll to position [77, 0]
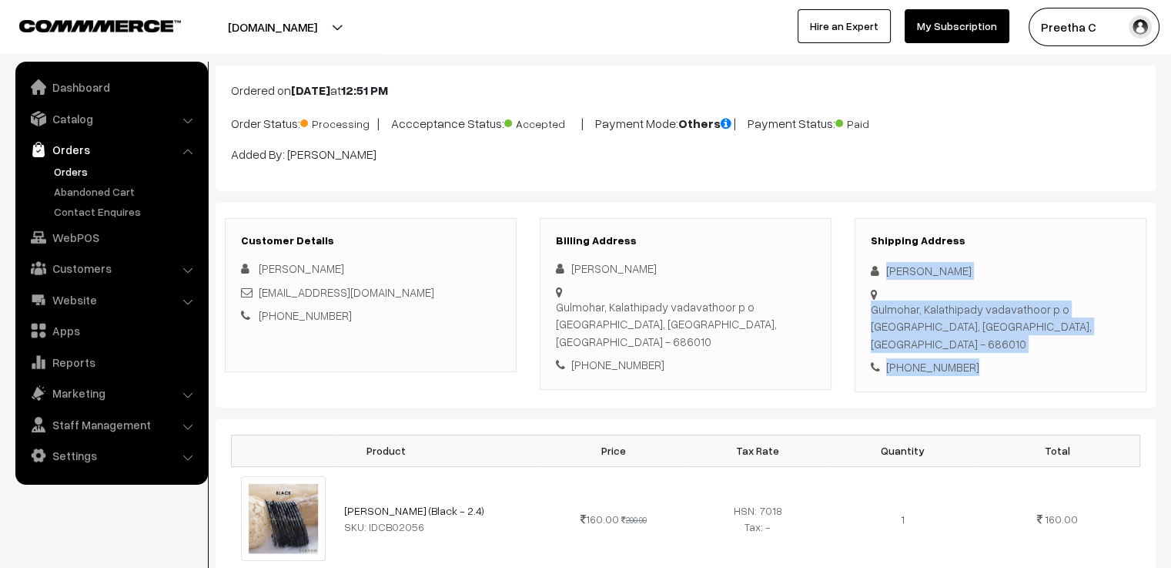
drag, startPoint x: 1002, startPoint y: 342, endPoint x: 887, endPoint y: 270, distance: 135.2
click at [887, 270] on div "Shipping Address Gopika Chandran Gulmohar, Kalathipady vadavathoor p o Kottayam…" at bounding box center [1001, 305] width 292 height 174
copy div "Gopika Chandran Gulmohar, Kalathipady vadavathoor p o Kottayam, Kerala, India -…"
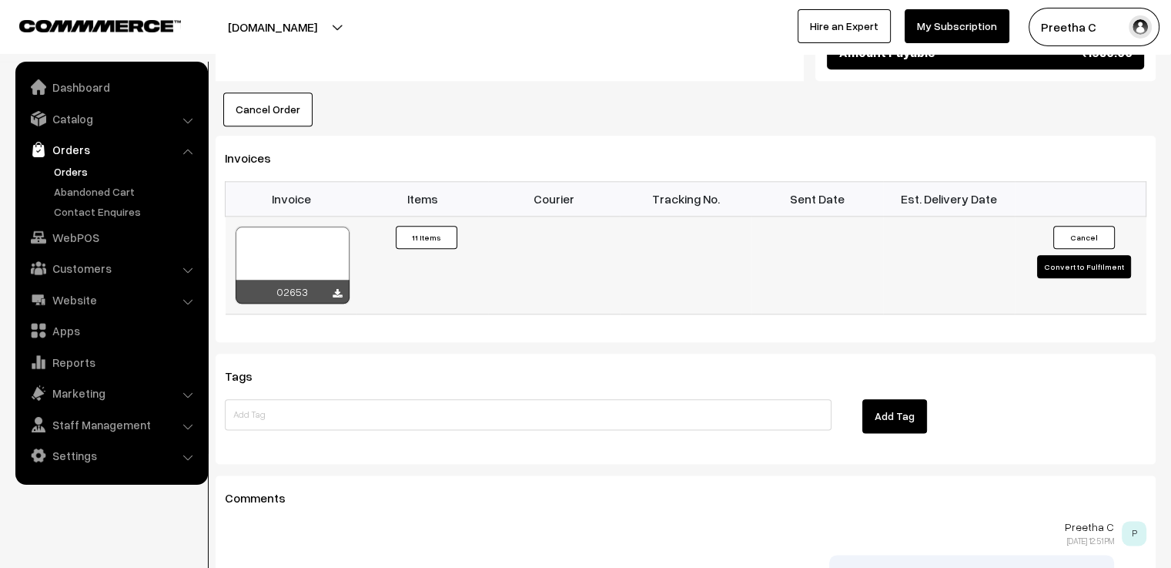
scroll to position [1909, 0]
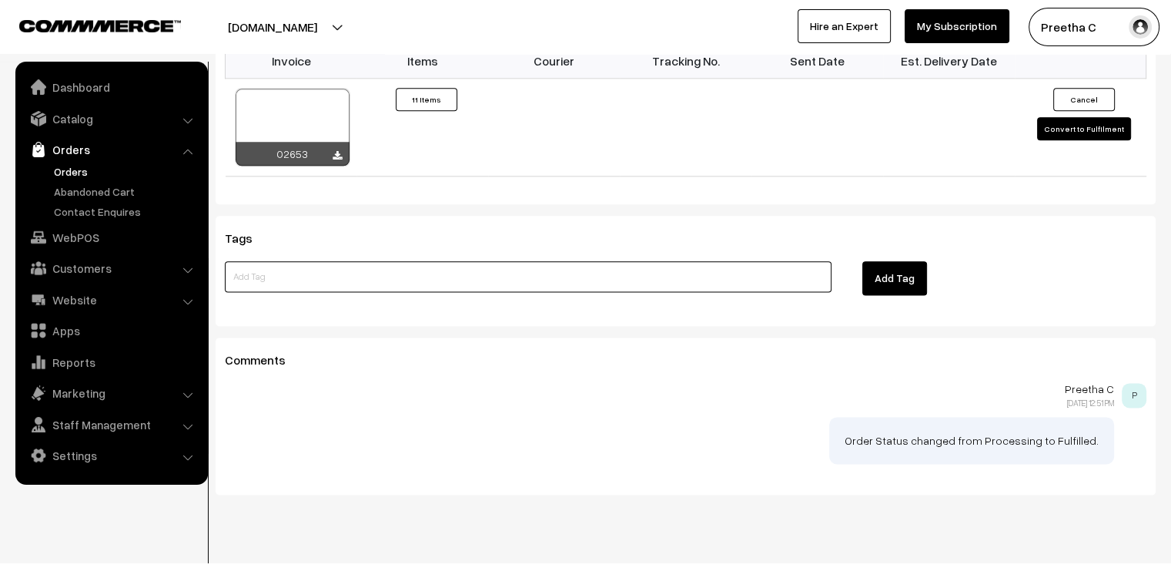
click at [364, 261] on input at bounding box center [528, 276] width 607 height 31
type input "yaashvi - white glass bangles instead of ami bottle green"
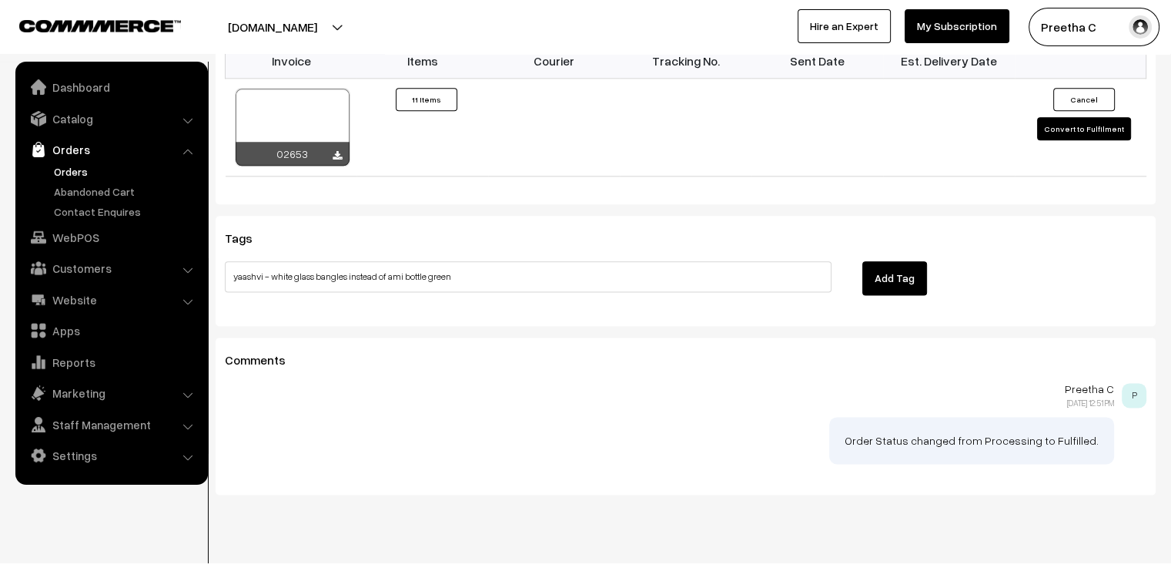
click at [895, 261] on button "Add Tag" at bounding box center [894, 278] width 65 height 34
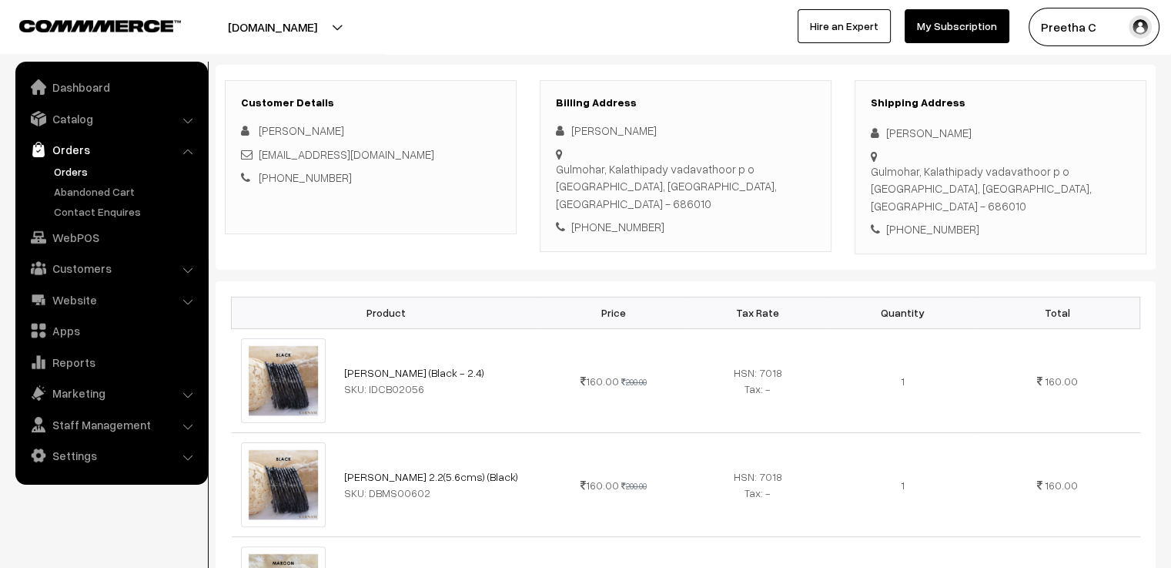
scroll to position [0, 0]
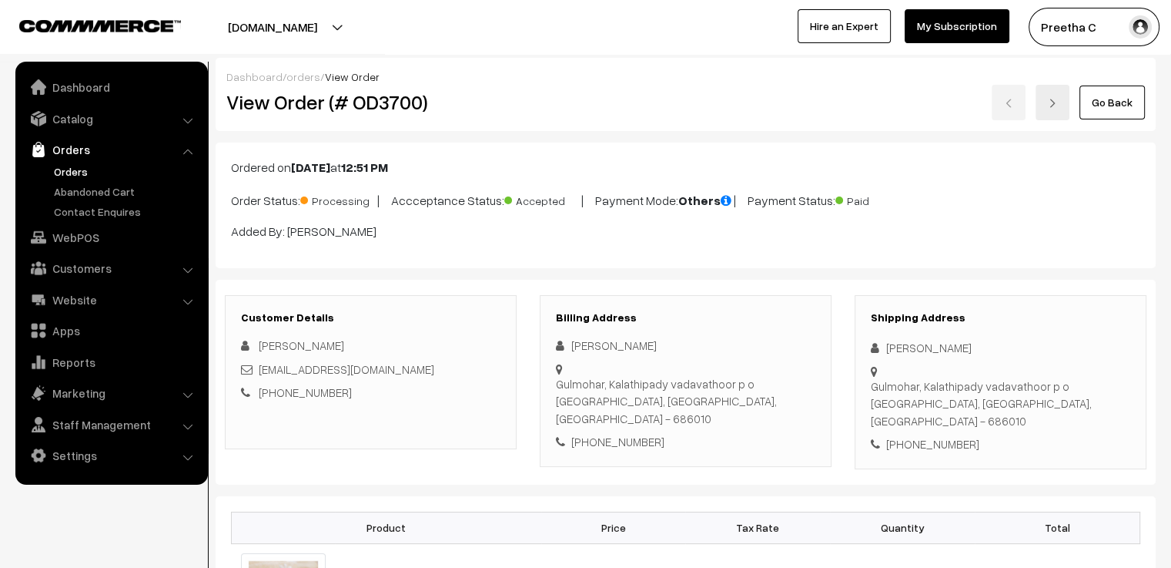
click at [1120, 99] on link "Go Back" at bounding box center [1112, 102] width 65 height 34
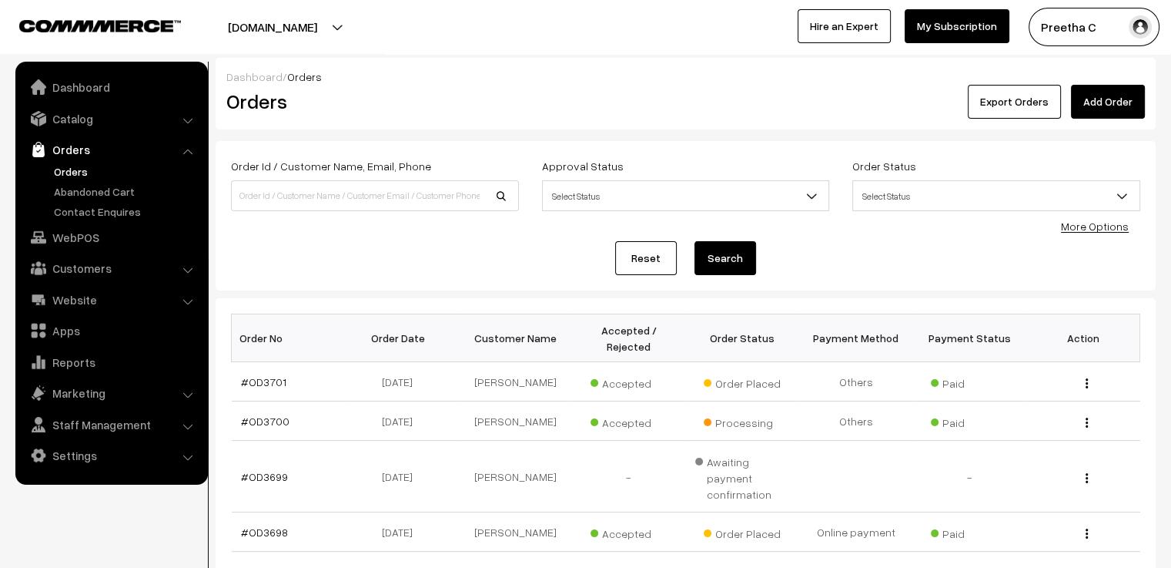
scroll to position [154, 0]
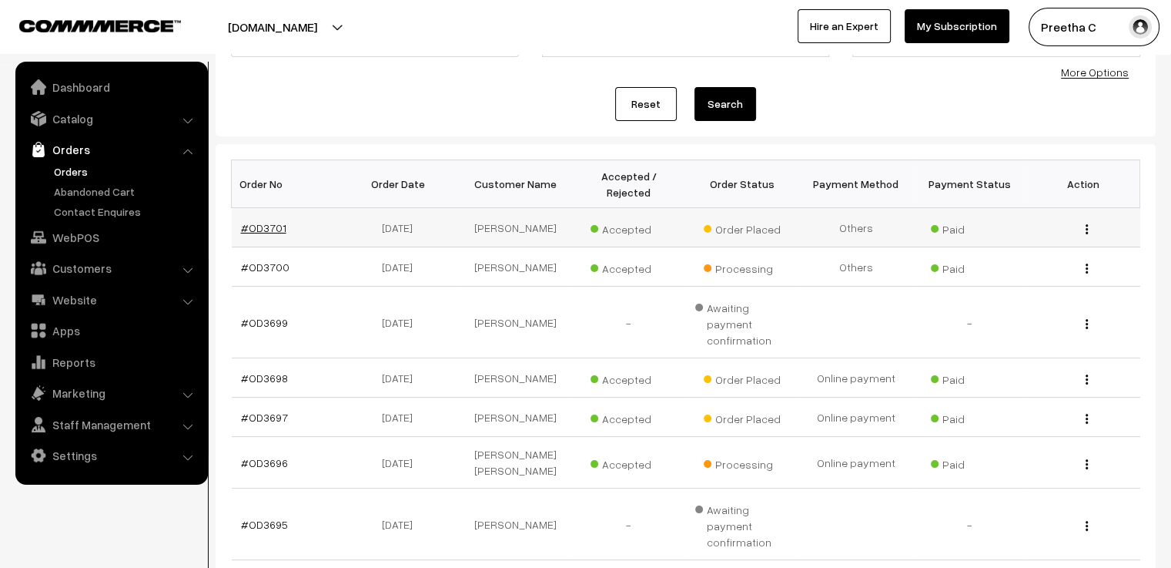
click at [274, 221] on link "#OD3701" at bounding box center [263, 227] width 45 height 13
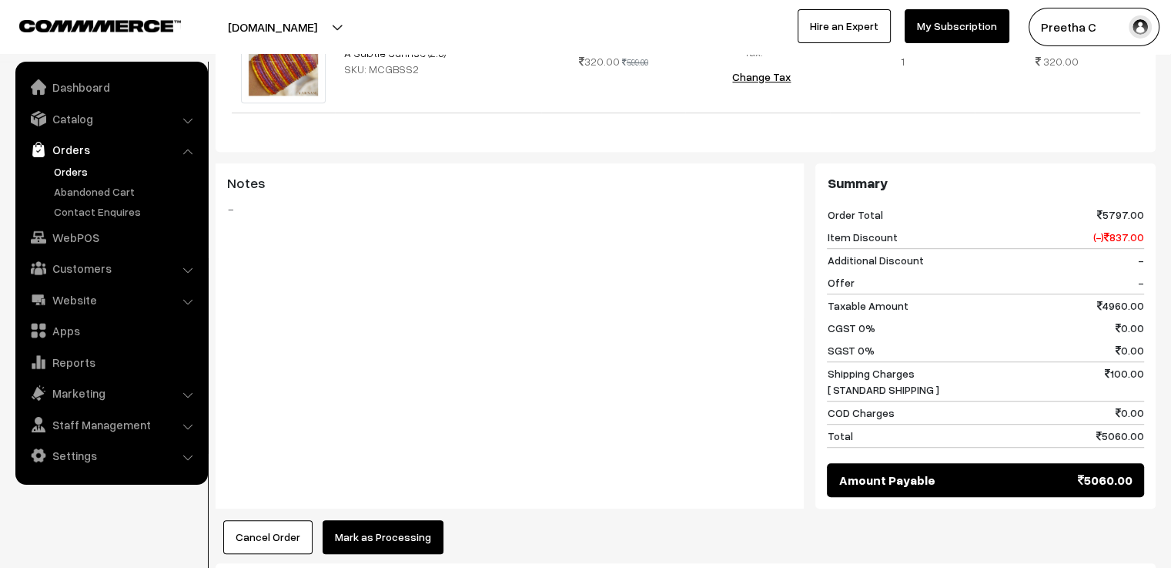
scroll to position [1047, 0]
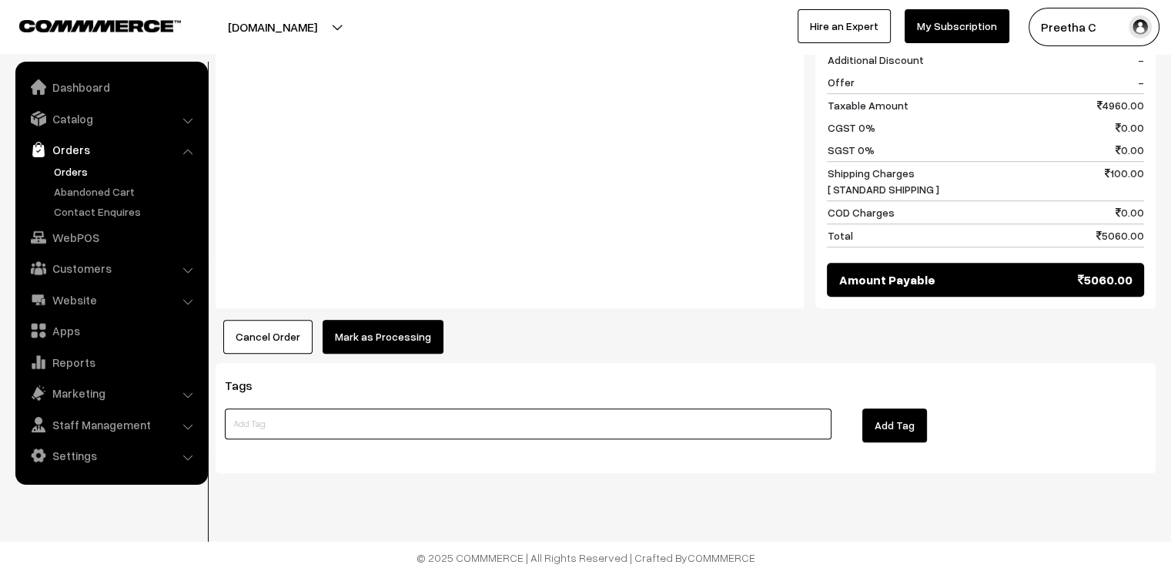
click at [380, 414] on input at bounding box center [528, 423] width 607 height 31
paste input "Glass - Raindrop grade 2 combo - 2.6 and 2.10 one box"
type input "Glass - Raindrop grade 2 combo - 2.6 and 2.10 one box instead of 2 special combo"
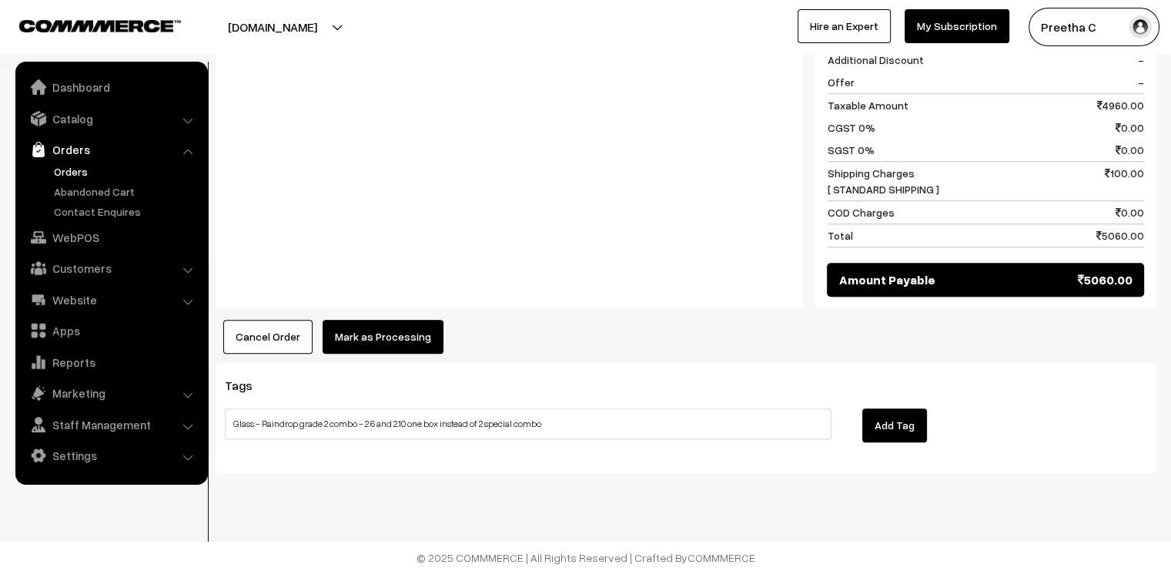
click at [920, 417] on button "Add Tag" at bounding box center [894, 425] width 65 height 34
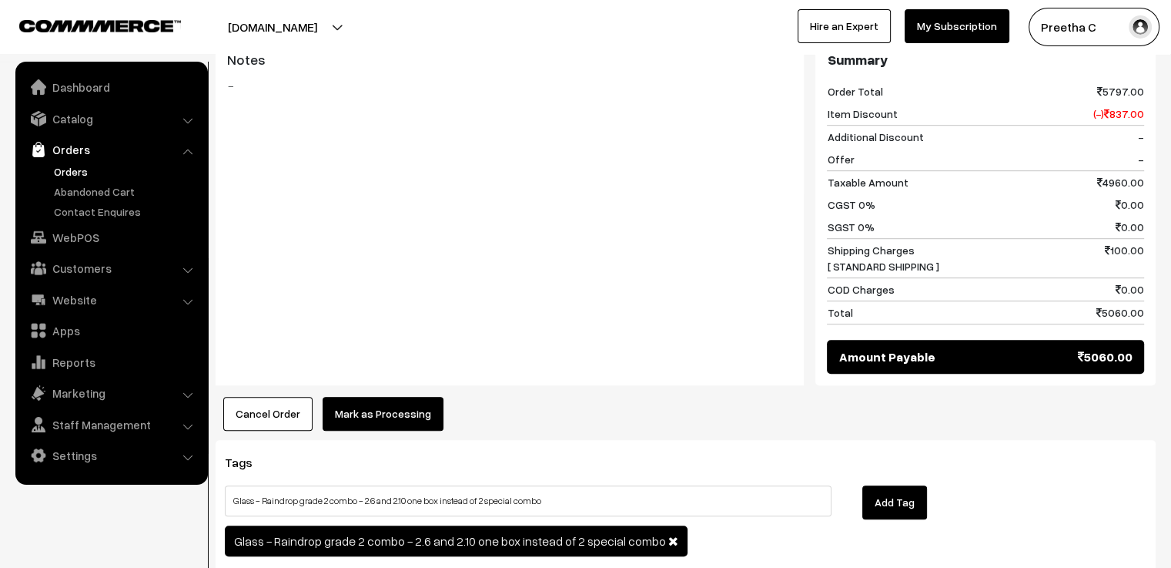
scroll to position [1082, 0]
